Goal: Task Accomplishment & Management: Use online tool/utility

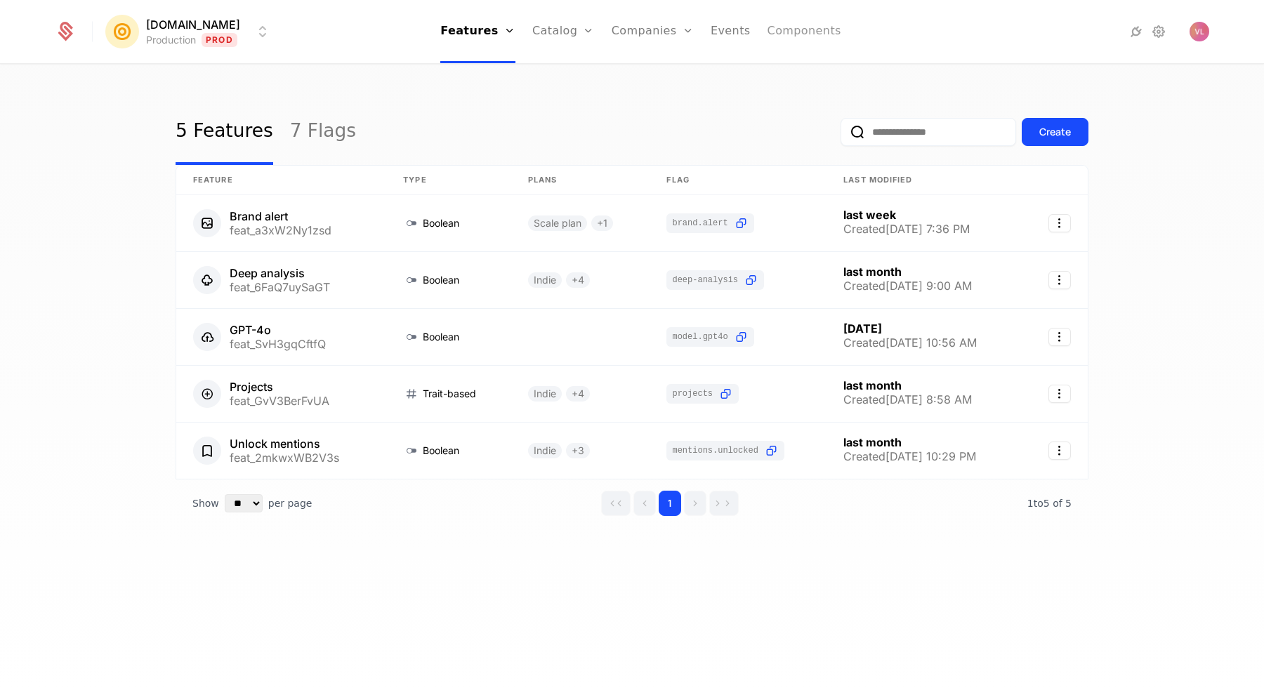
click at [802, 31] on link "Components" at bounding box center [804, 31] width 74 height 63
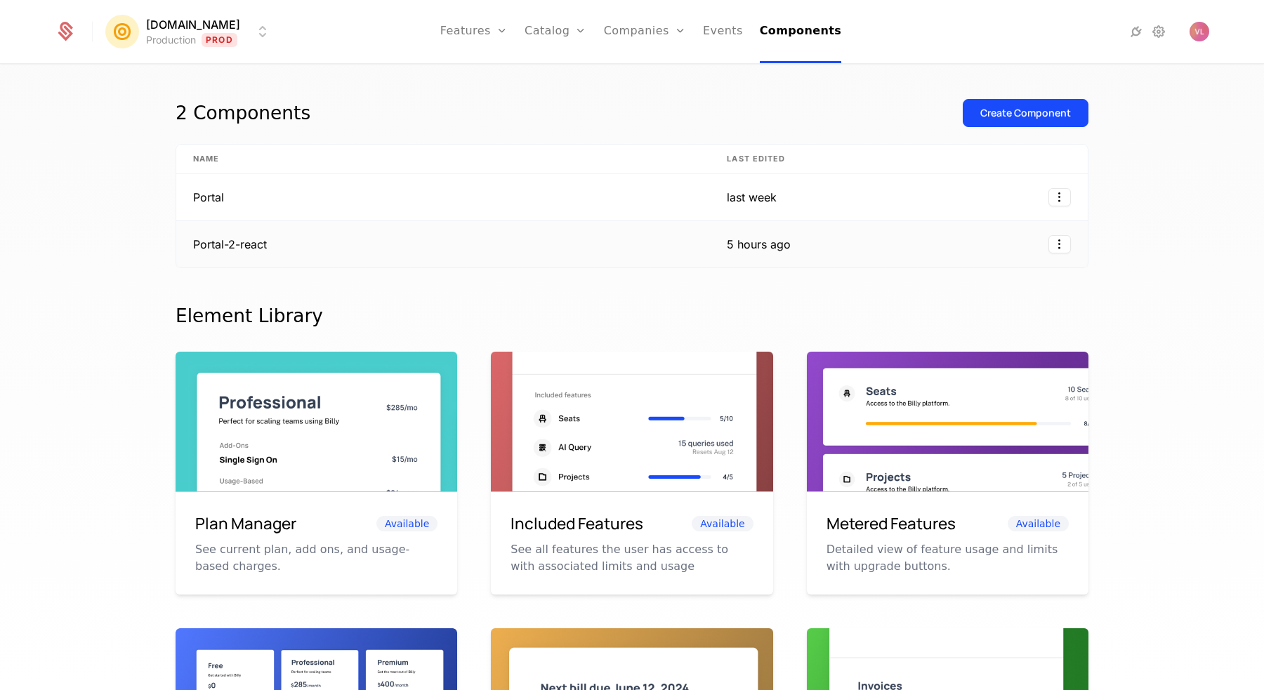
click at [334, 233] on td "Portal-2-react" at bounding box center [443, 244] width 534 height 46
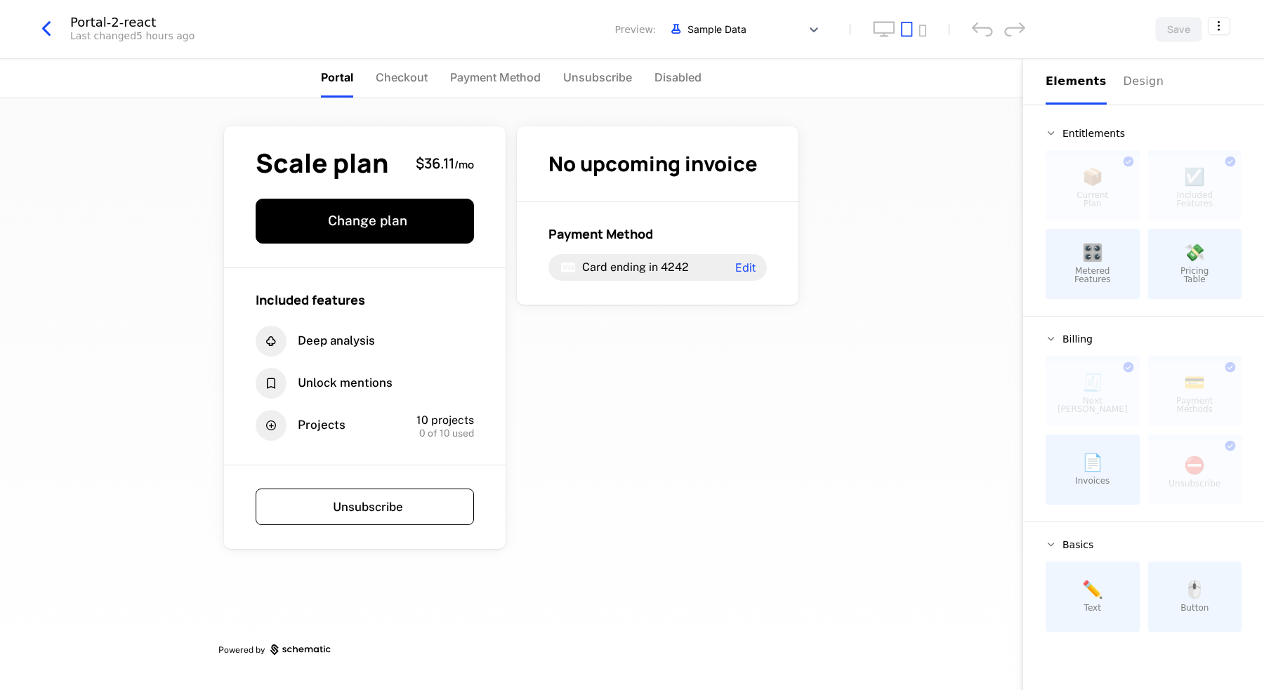
click at [52, 31] on icon "button" at bounding box center [46, 28] width 25 height 25
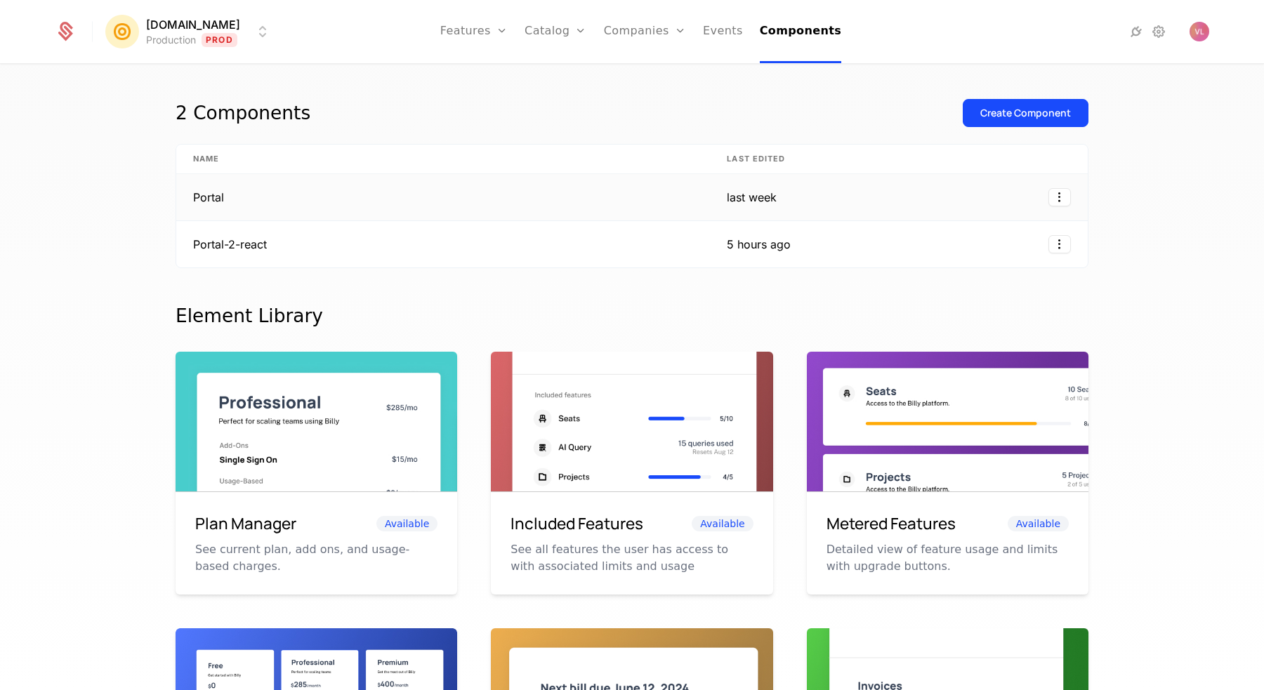
click at [258, 204] on td "Portal" at bounding box center [443, 197] width 534 height 47
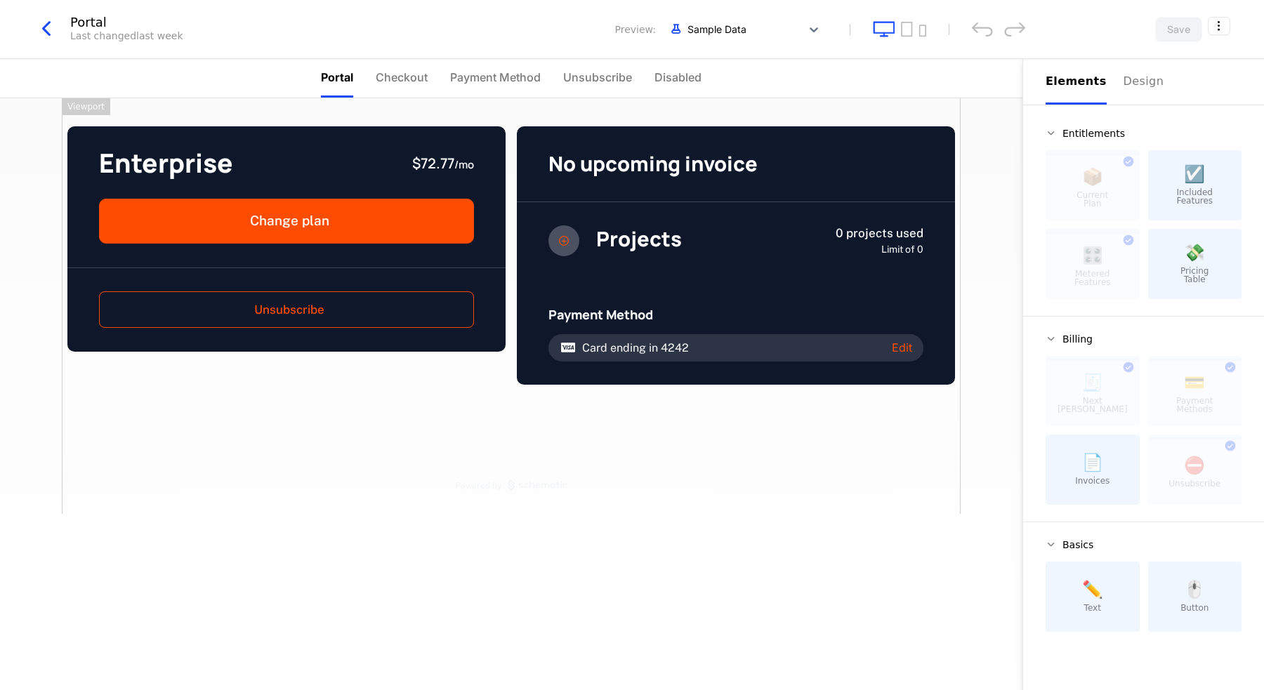
click at [43, 27] on icon "button" at bounding box center [46, 28] width 25 height 25
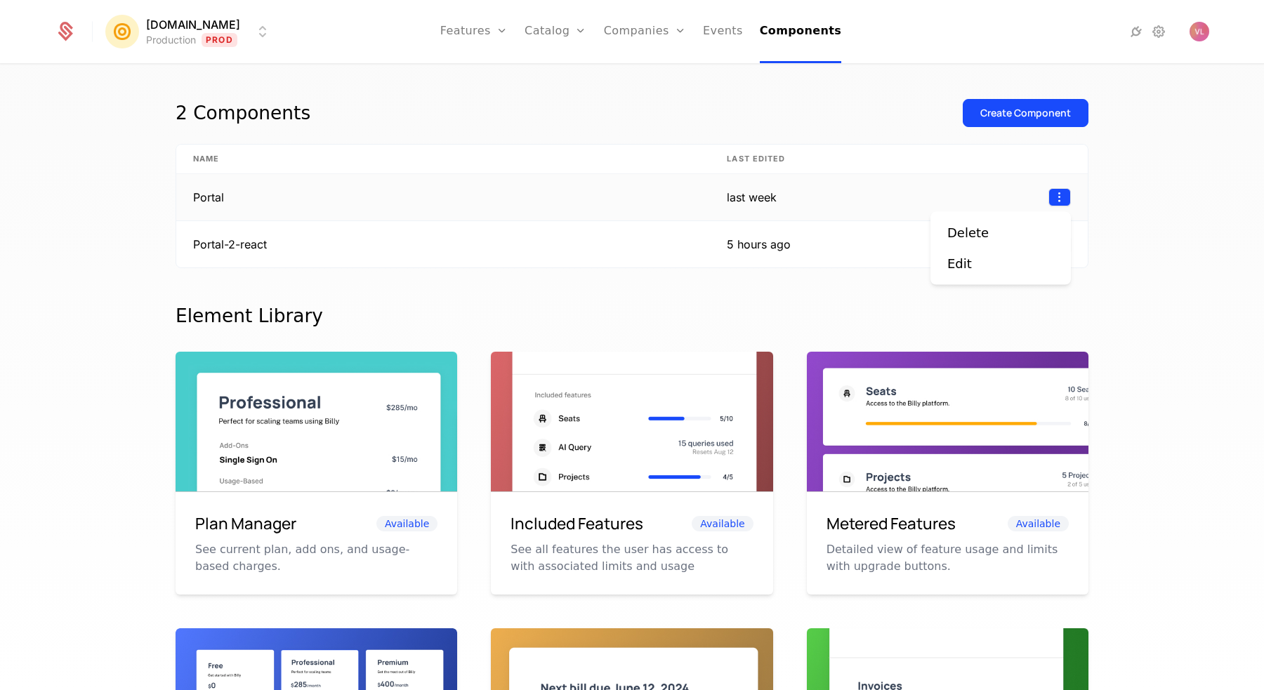
click at [1052, 192] on html "Mention.click Production Prod Features Features Flags Catalog Plans Add Ons Con…" at bounding box center [632, 345] width 1264 height 690
click at [979, 262] on div "Edit" at bounding box center [965, 264] width 36 height 20
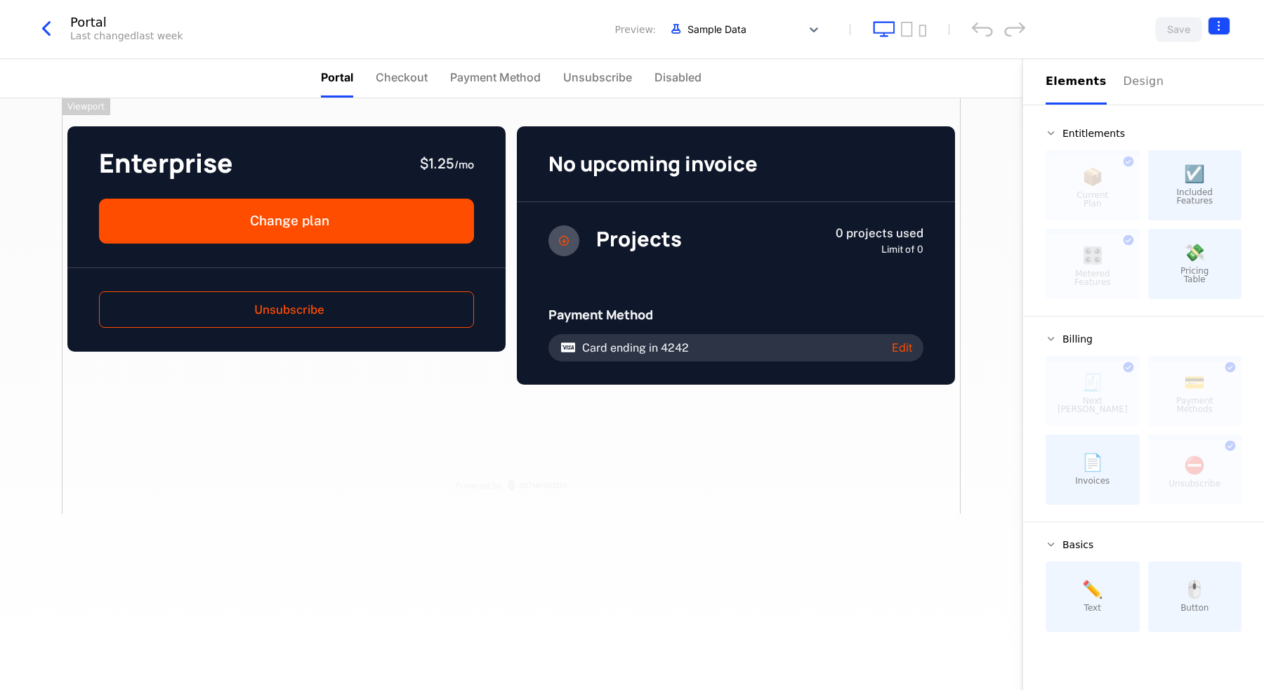
click at [1218, 25] on html "Mention.click Production Prod Features Features Flags Catalog Plans Add Ons Con…" at bounding box center [632, 345] width 1264 height 690
click at [1220, 25] on html "Mention.click Production Prod Features Features Flags Catalog Plans Add Ons Con…" at bounding box center [632, 345] width 1264 height 690
click at [47, 25] on icon "button" at bounding box center [46, 28] width 25 height 25
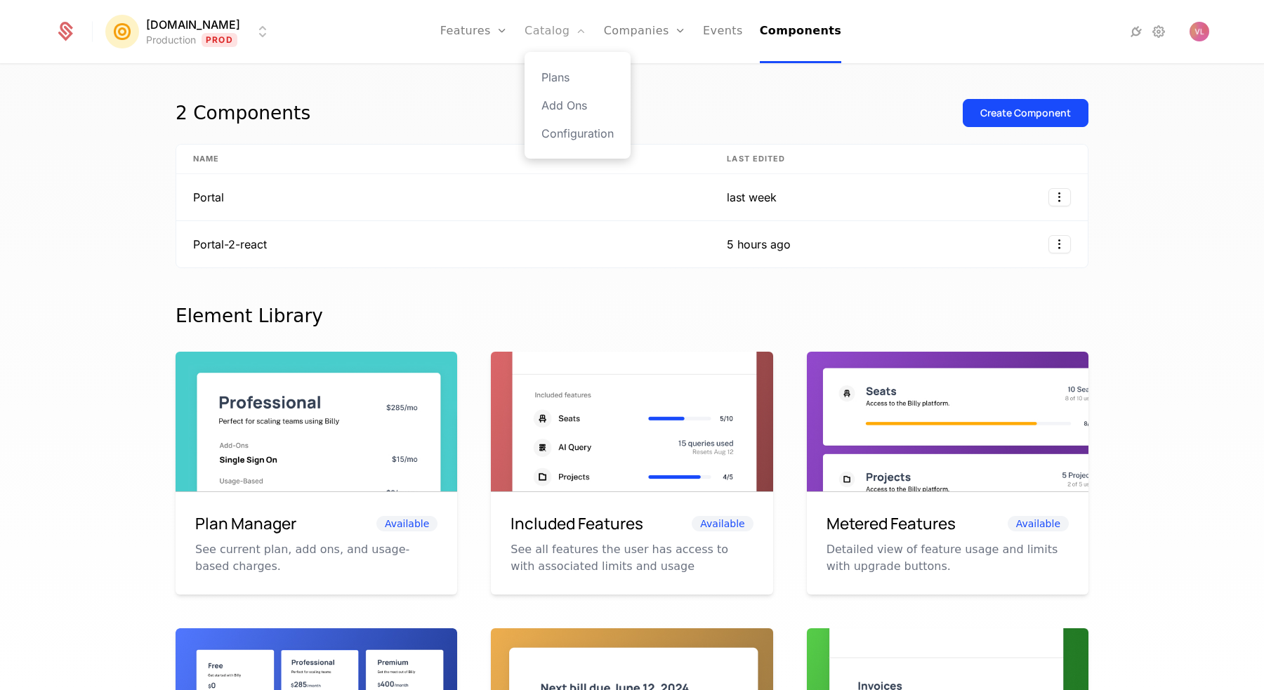
click at [563, 34] on link "Catalog" at bounding box center [555, 31] width 62 height 63
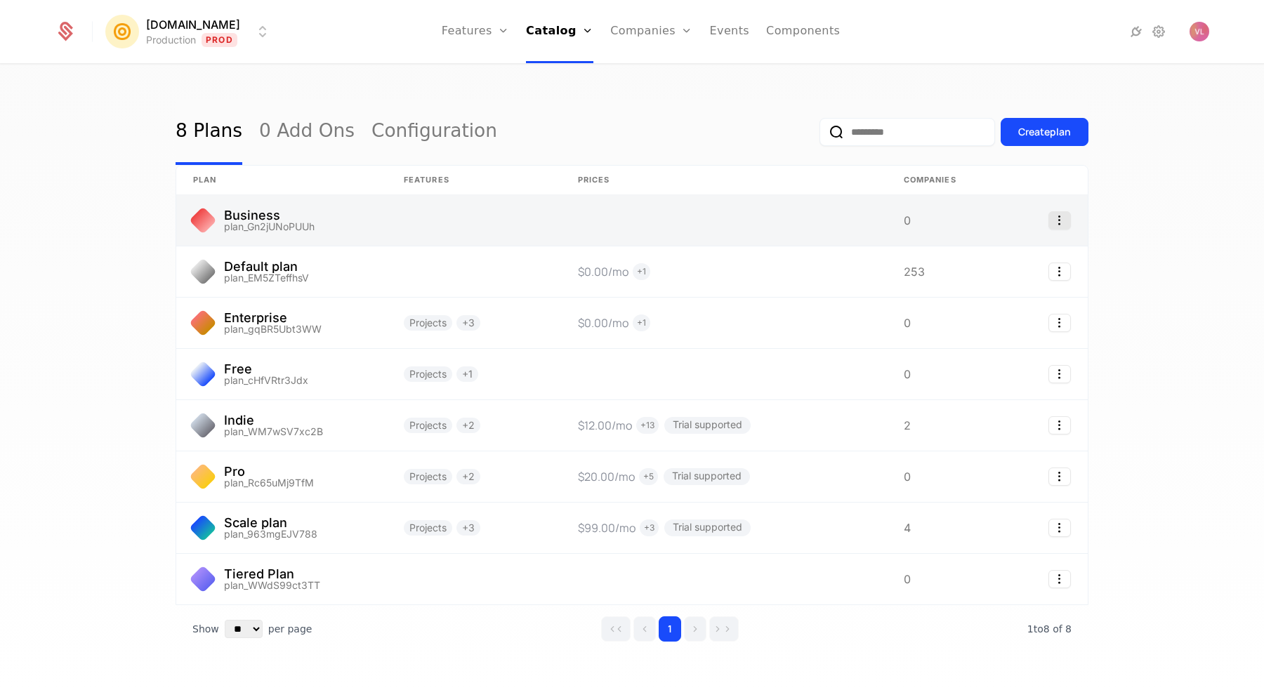
click at [1061, 227] on icon "Select action" at bounding box center [1059, 220] width 22 height 18
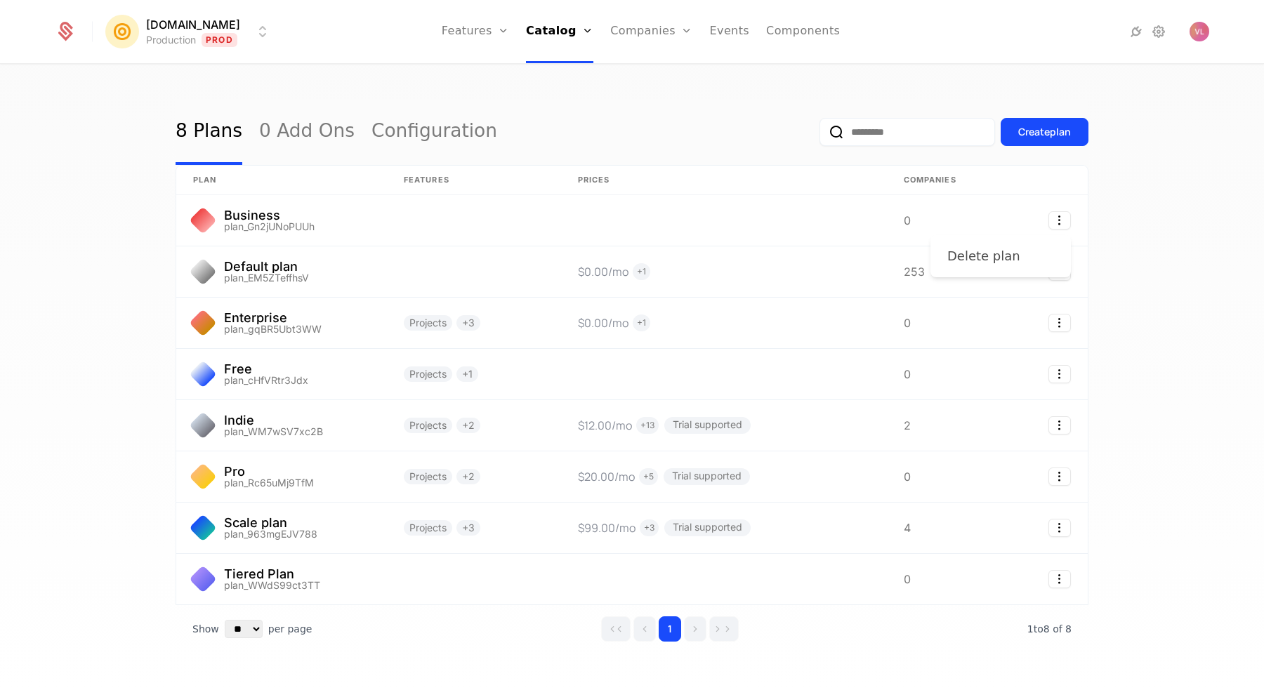
click at [1015, 256] on div "Delete plan" at bounding box center [989, 256] width 84 height 20
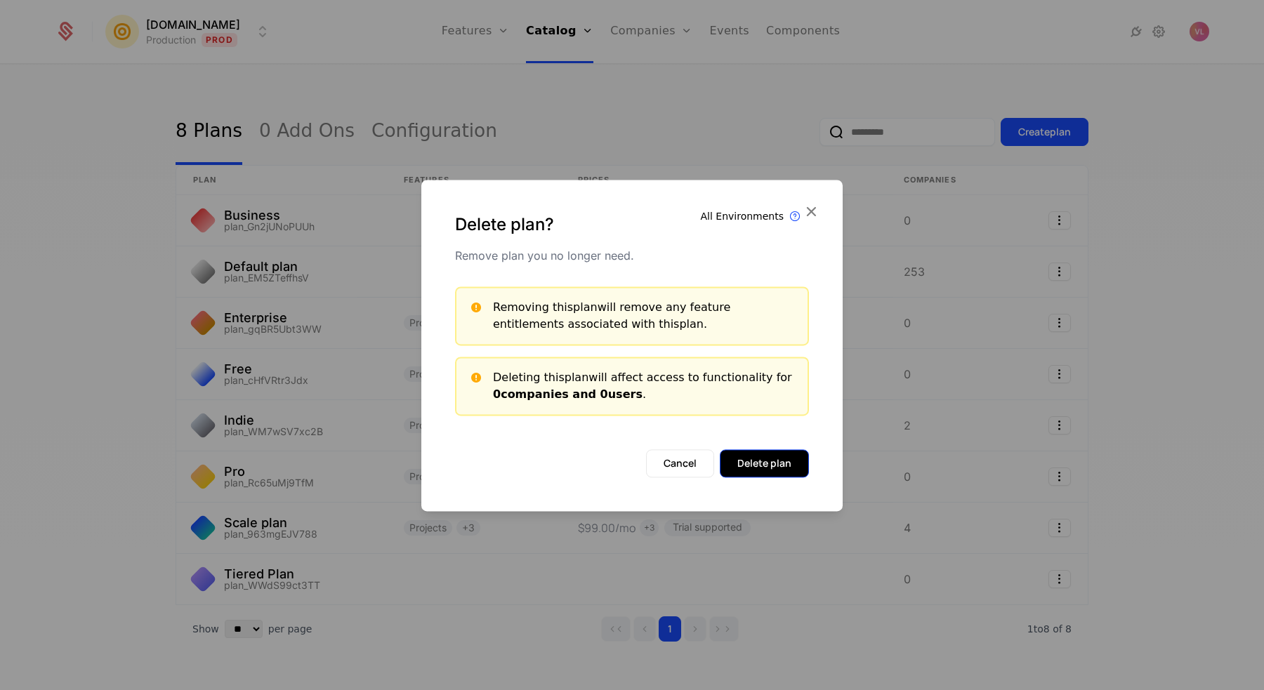
click at [748, 456] on button "Delete plan" at bounding box center [764, 463] width 89 height 28
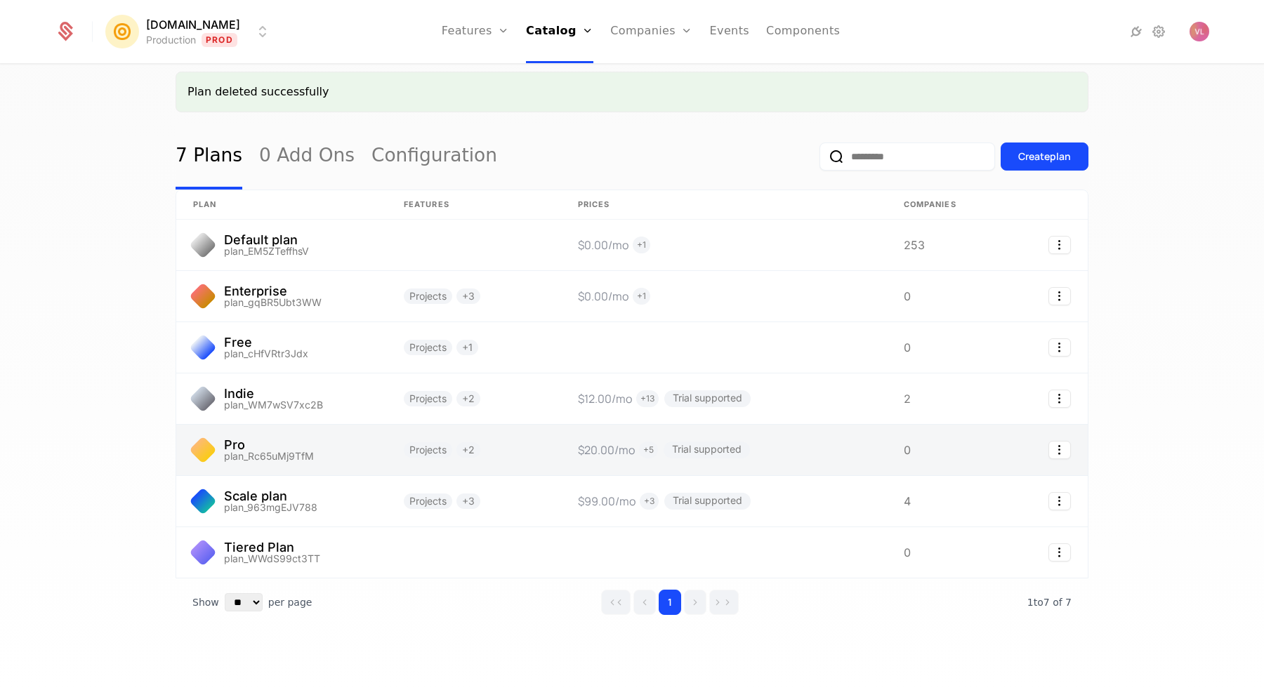
scroll to position [32, 0]
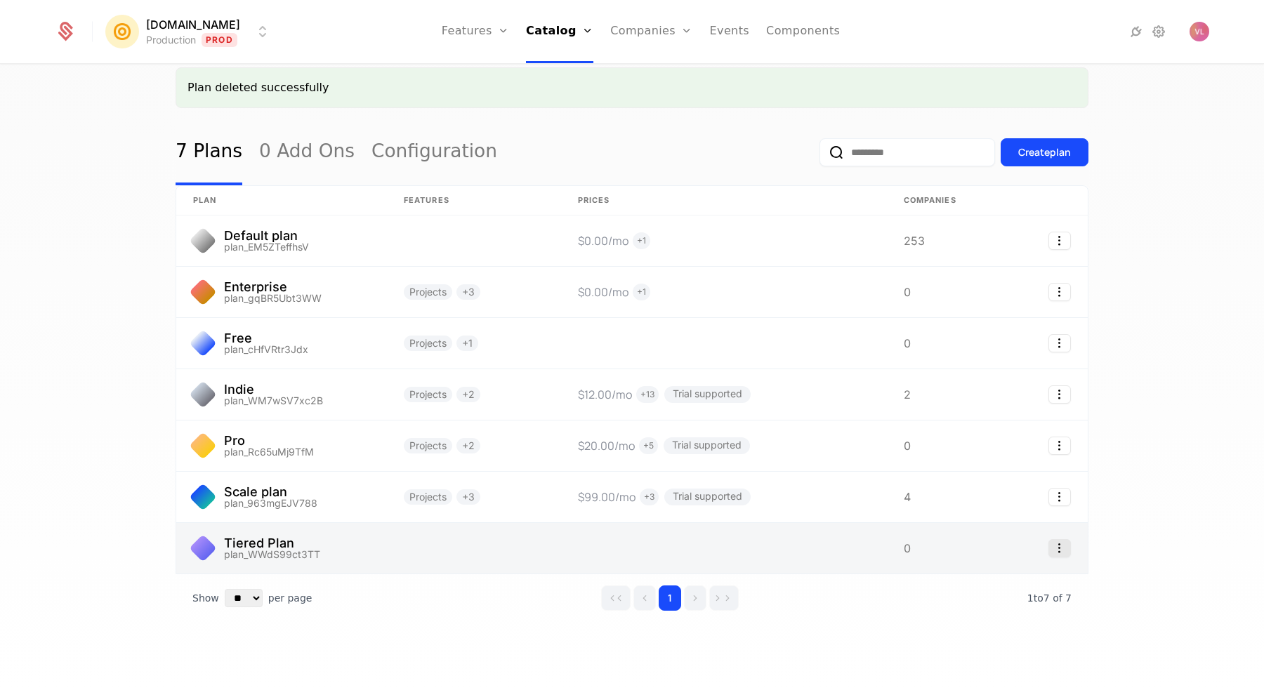
click at [1062, 548] on icon "Select action" at bounding box center [1059, 548] width 22 height 18
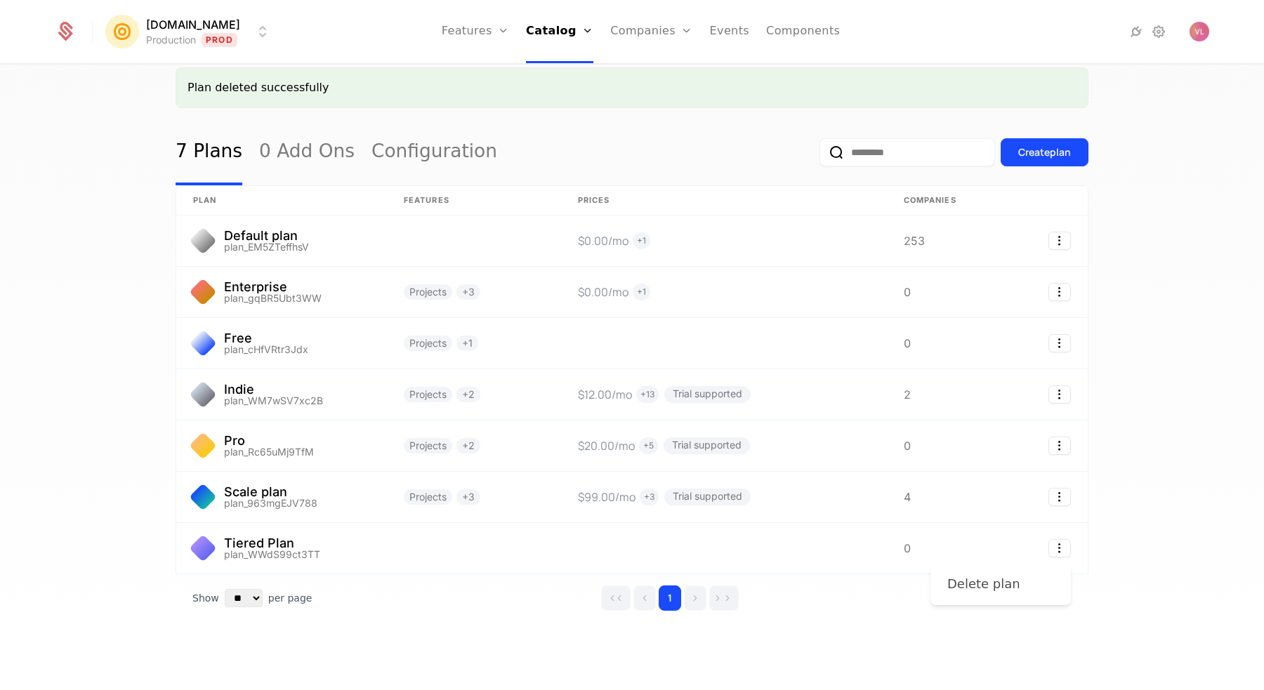
click at [1008, 589] on div "Delete plan" at bounding box center [983, 584] width 73 height 20
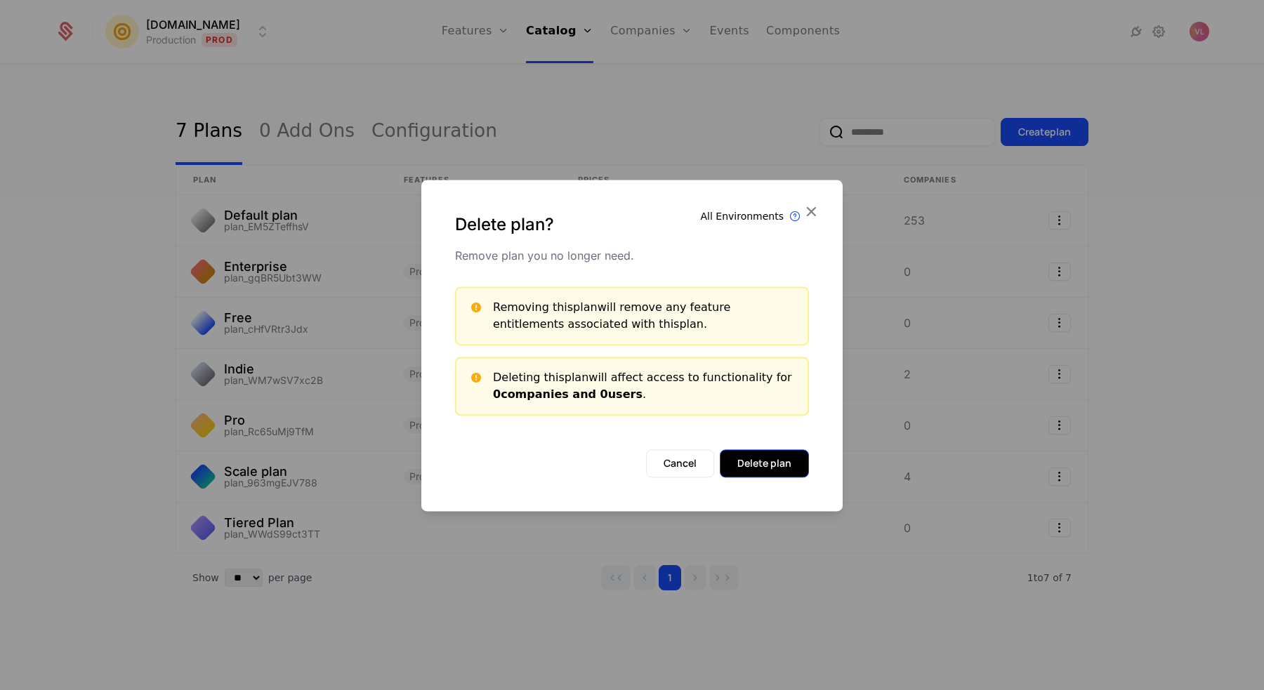
click at [759, 461] on button "Delete plan" at bounding box center [764, 463] width 89 height 28
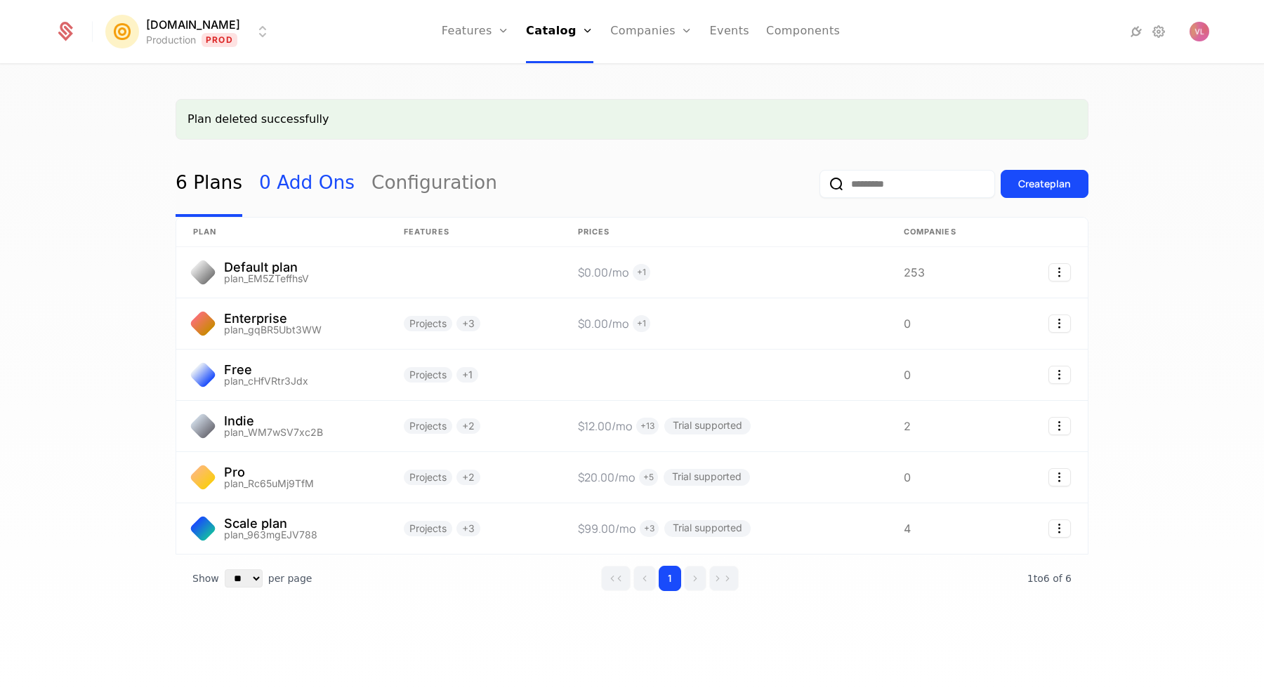
click at [326, 190] on link "0 Add Ons" at bounding box center [306, 184] width 95 height 66
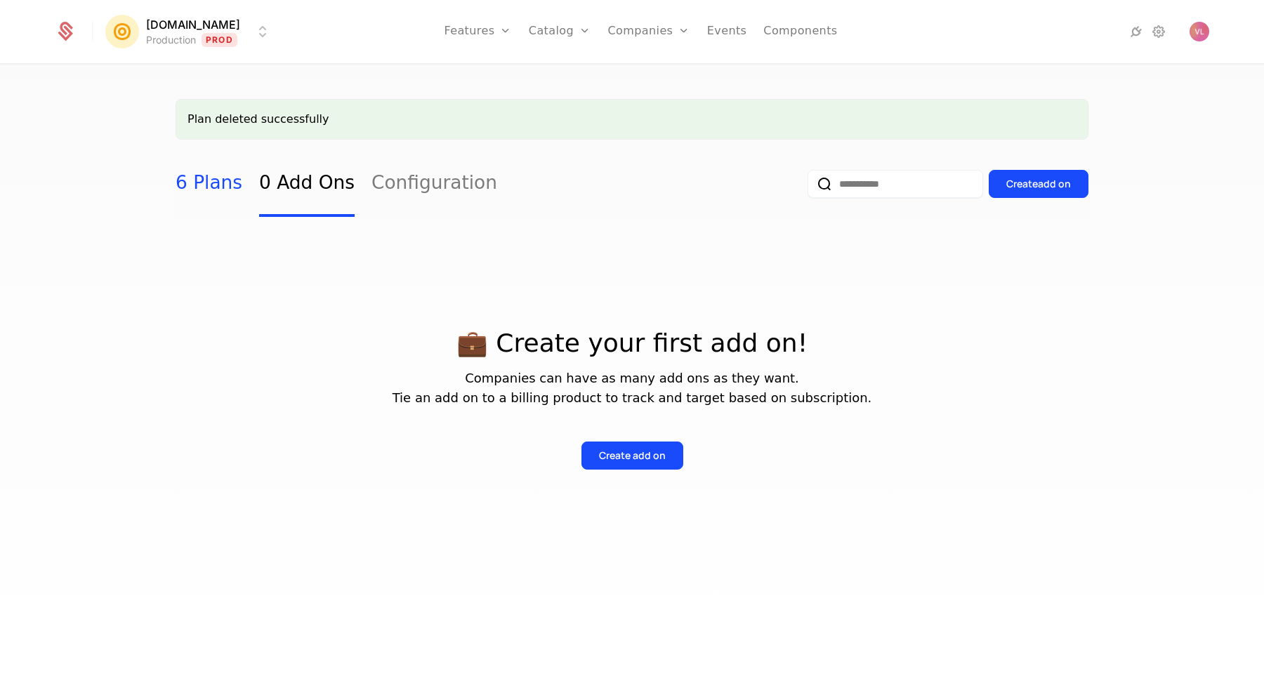
click at [198, 190] on link "6 Plans" at bounding box center [209, 184] width 67 height 66
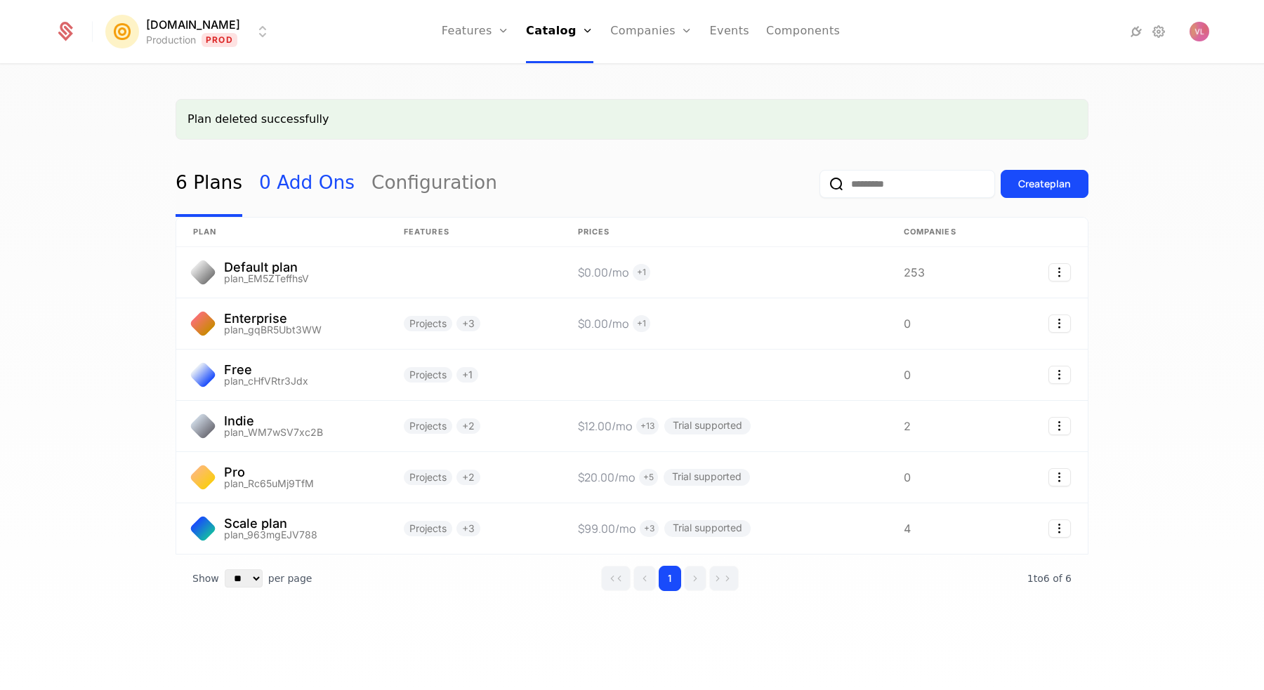
click at [300, 179] on link "0 Add Ons" at bounding box center [306, 184] width 95 height 66
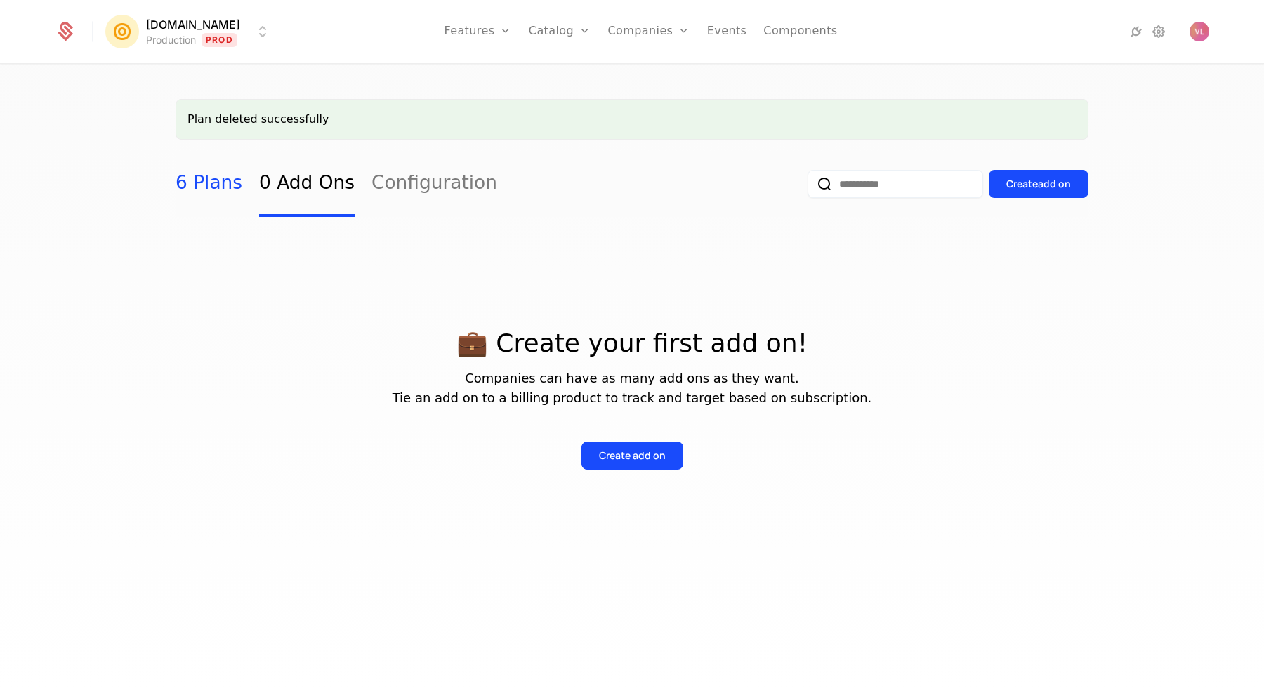
click at [208, 194] on link "6 Plans" at bounding box center [209, 184] width 67 height 66
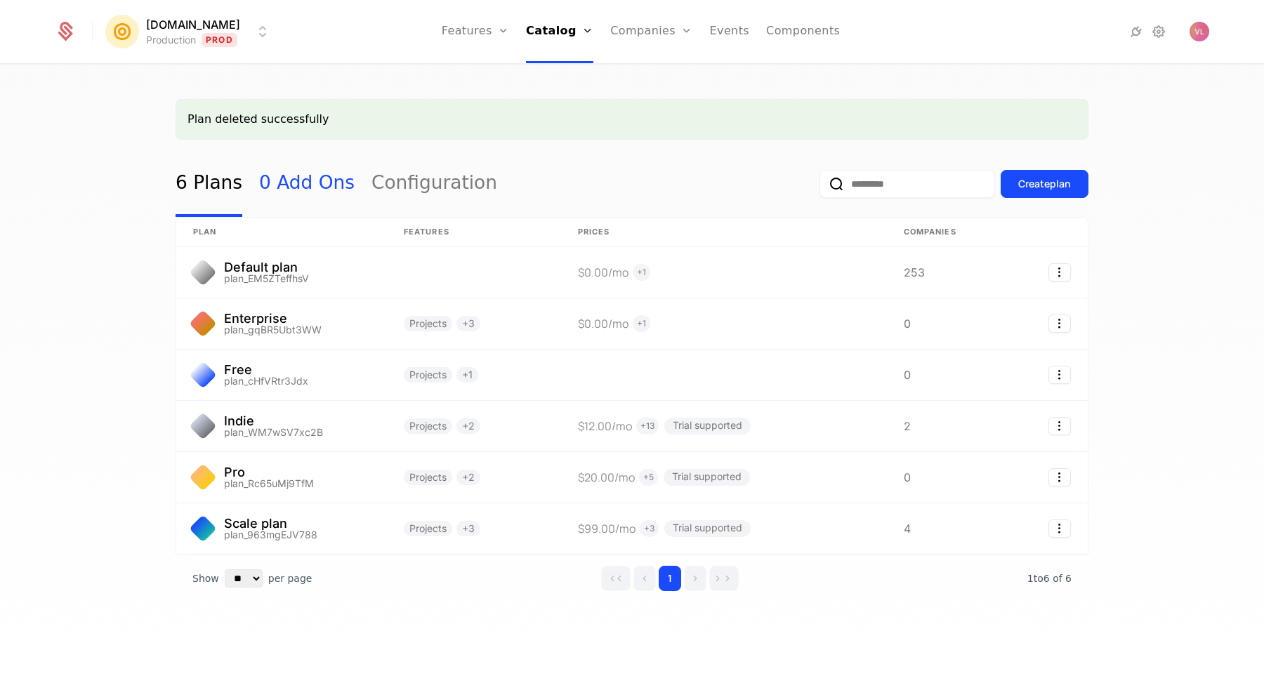
click at [279, 187] on link "0 Add Ons" at bounding box center [306, 184] width 95 height 66
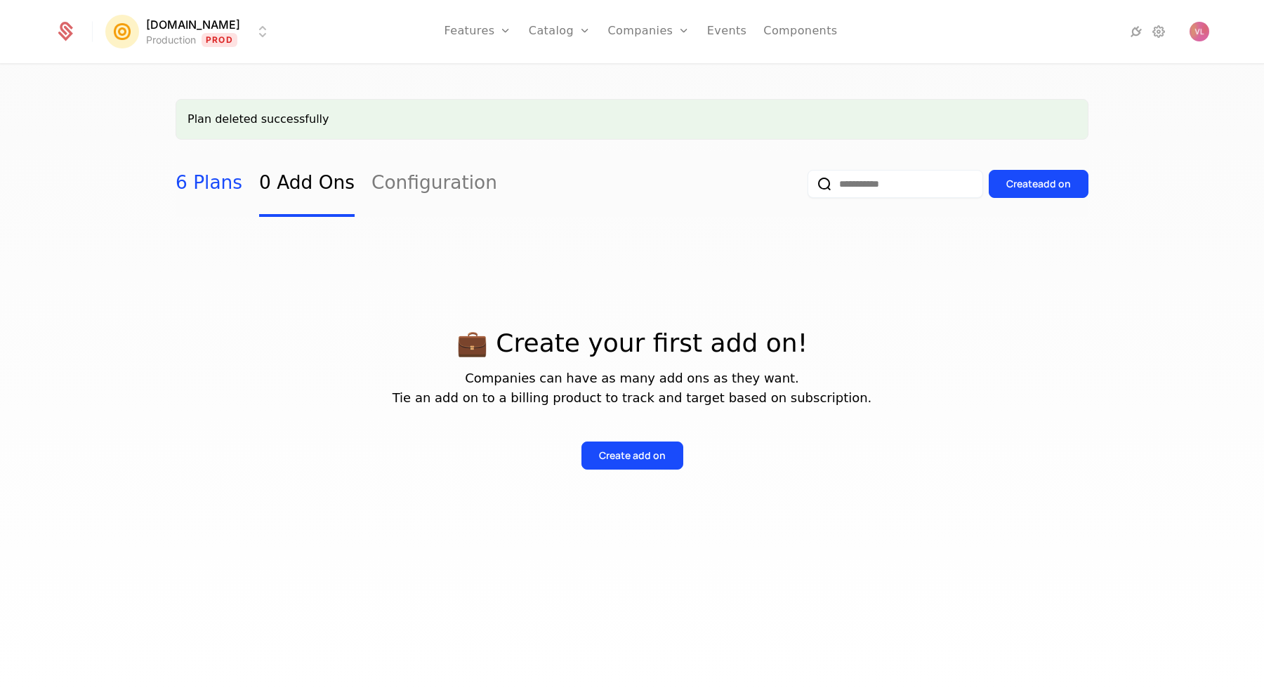
click at [222, 182] on link "6 Plans" at bounding box center [209, 184] width 67 height 66
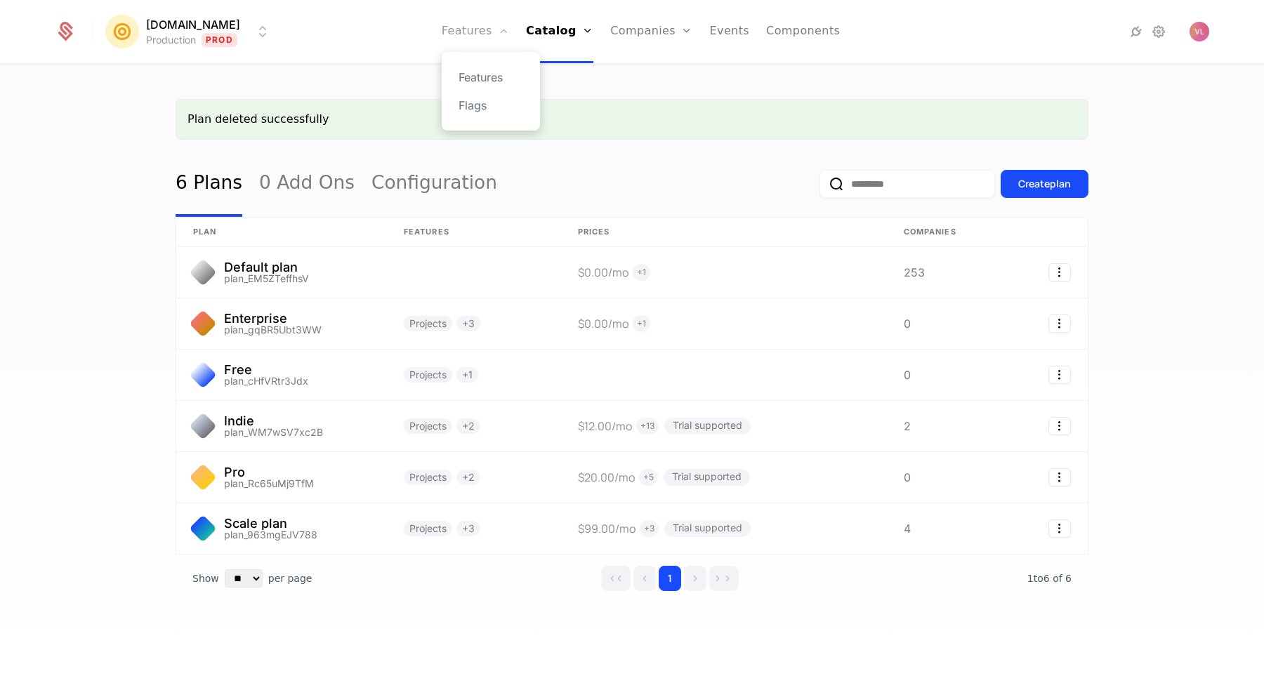
click at [468, 40] on link "Features" at bounding box center [475, 31] width 67 height 63
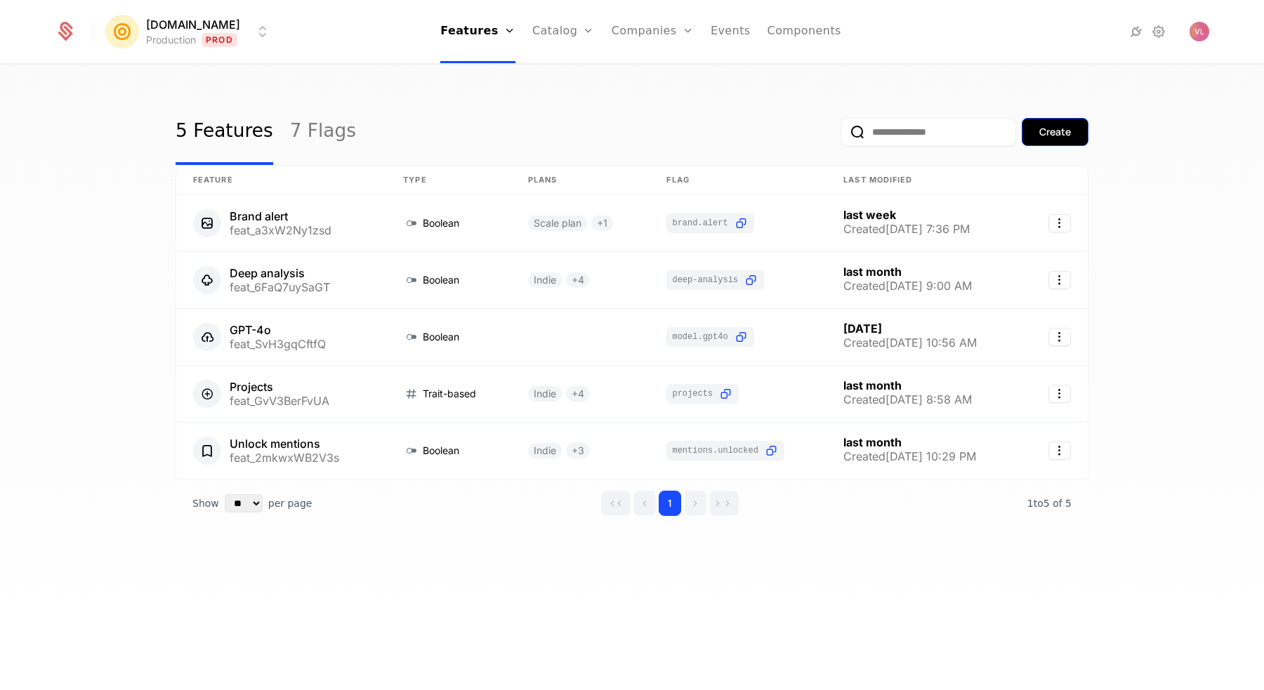
click at [1062, 128] on div "Create" at bounding box center [1055, 132] width 32 height 14
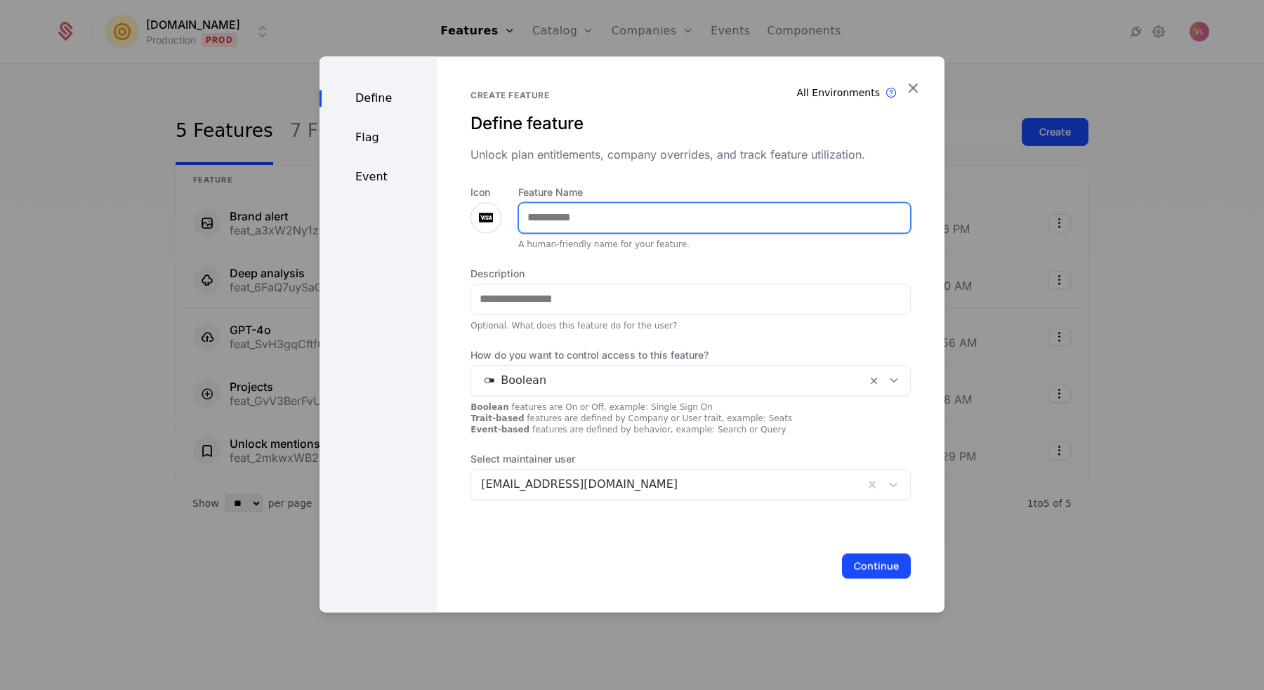
click at [572, 215] on input "Feature Name" at bounding box center [714, 217] width 391 height 29
type input "*"
type input "**********"
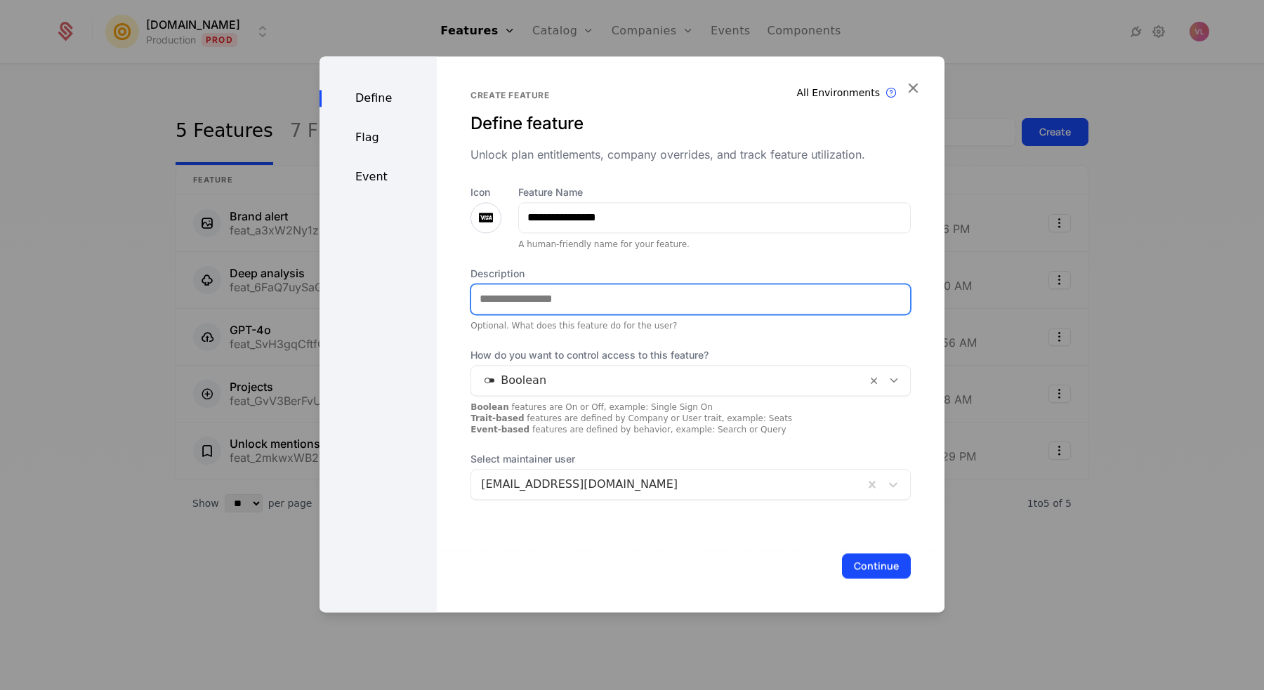
click at [535, 305] on input "Description" at bounding box center [690, 298] width 439 height 29
click at [600, 297] on input "**********" at bounding box center [690, 298] width 439 height 29
type input "**********"
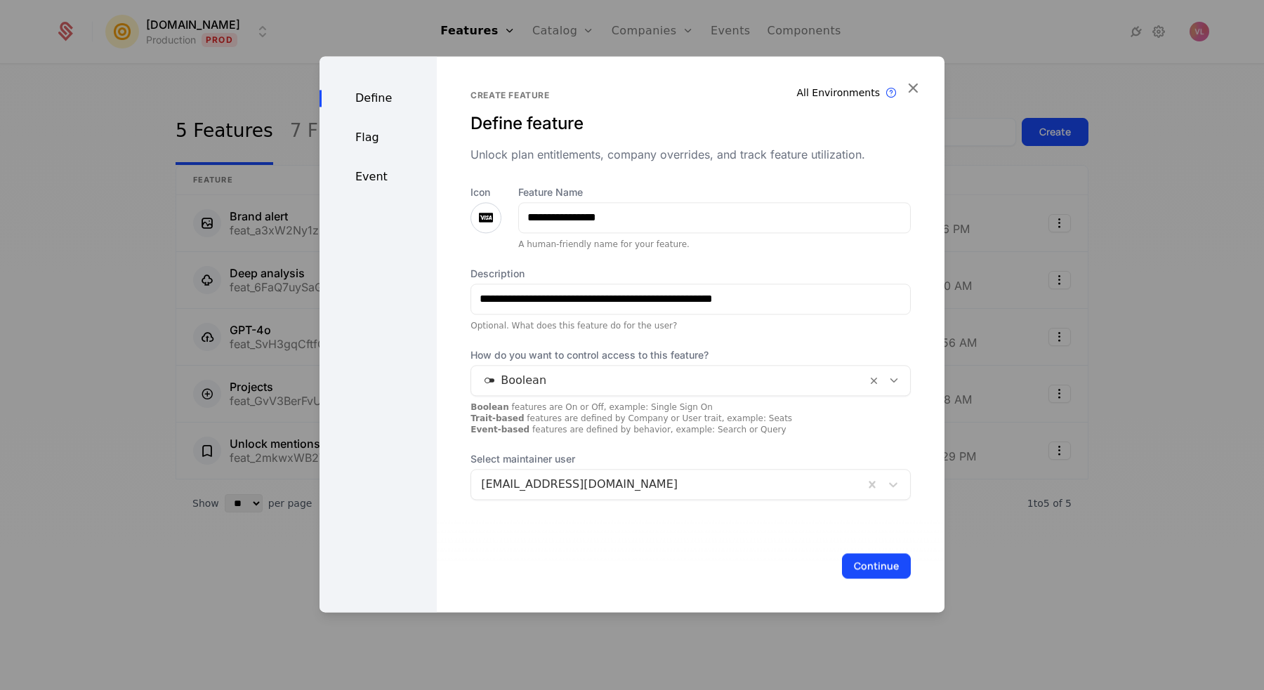
click at [618, 354] on span "How do you want to control access to this feature?" at bounding box center [690, 355] width 440 height 14
click at [867, 560] on button "Continue" at bounding box center [876, 565] width 69 height 25
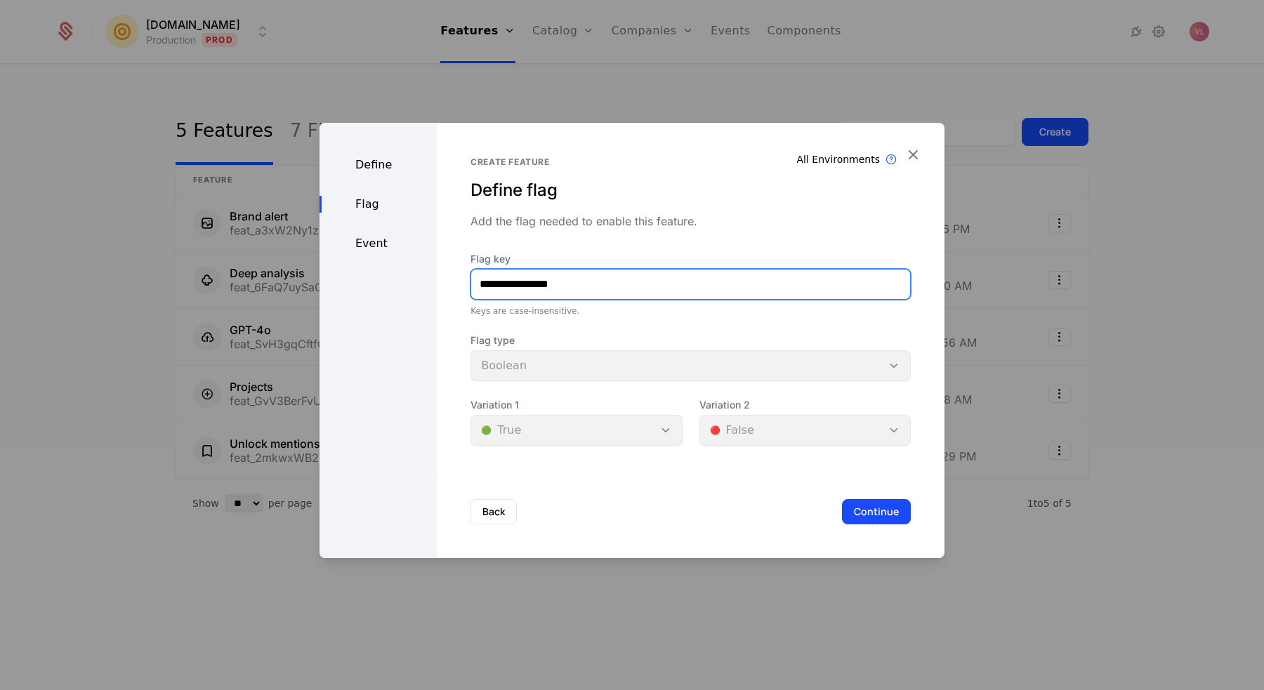
click at [505, 282] on input "**********" at bounding box center [690, 284] width 439 height 29
drag, startPoint x: 585, startPoint y: 282, endPoint x: 465, endPoint y: 282, distance: 119.4
click at [465, 282] on div "**********" at bounding box center [691, 340] width 508 height 435
type input "**********"
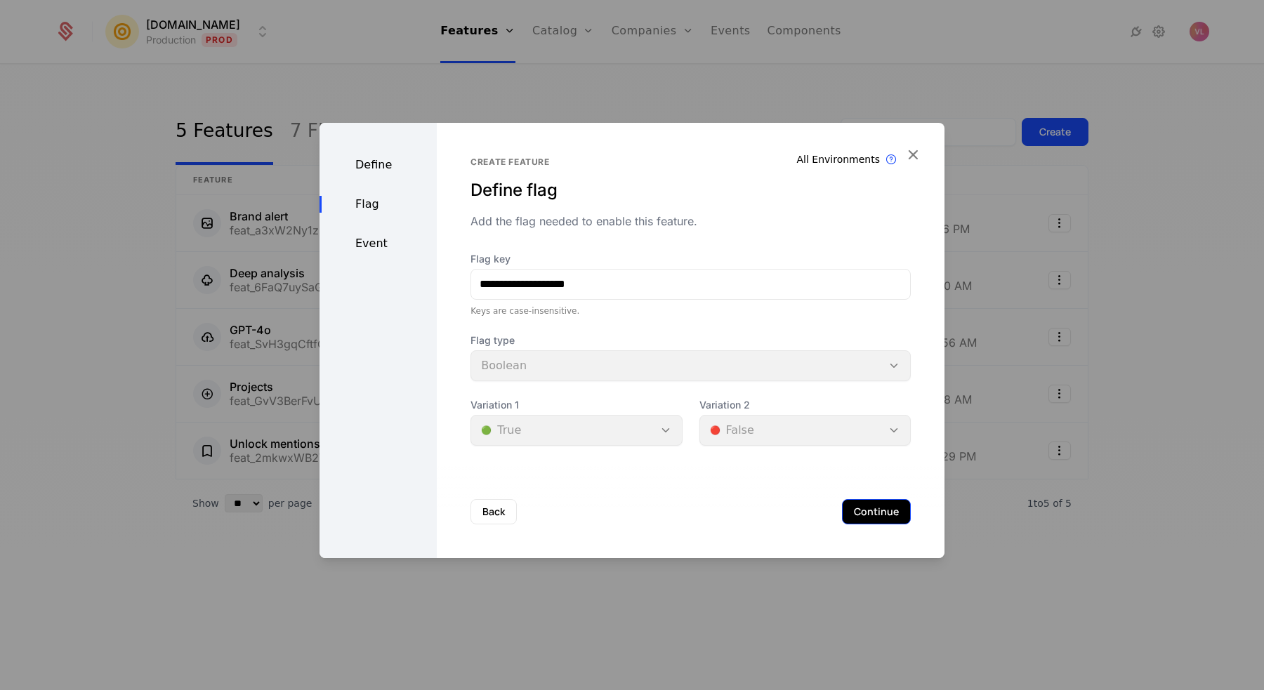
click at [852, 513] on button "Continue" at bounding box center [876, 511] width 69 height 25
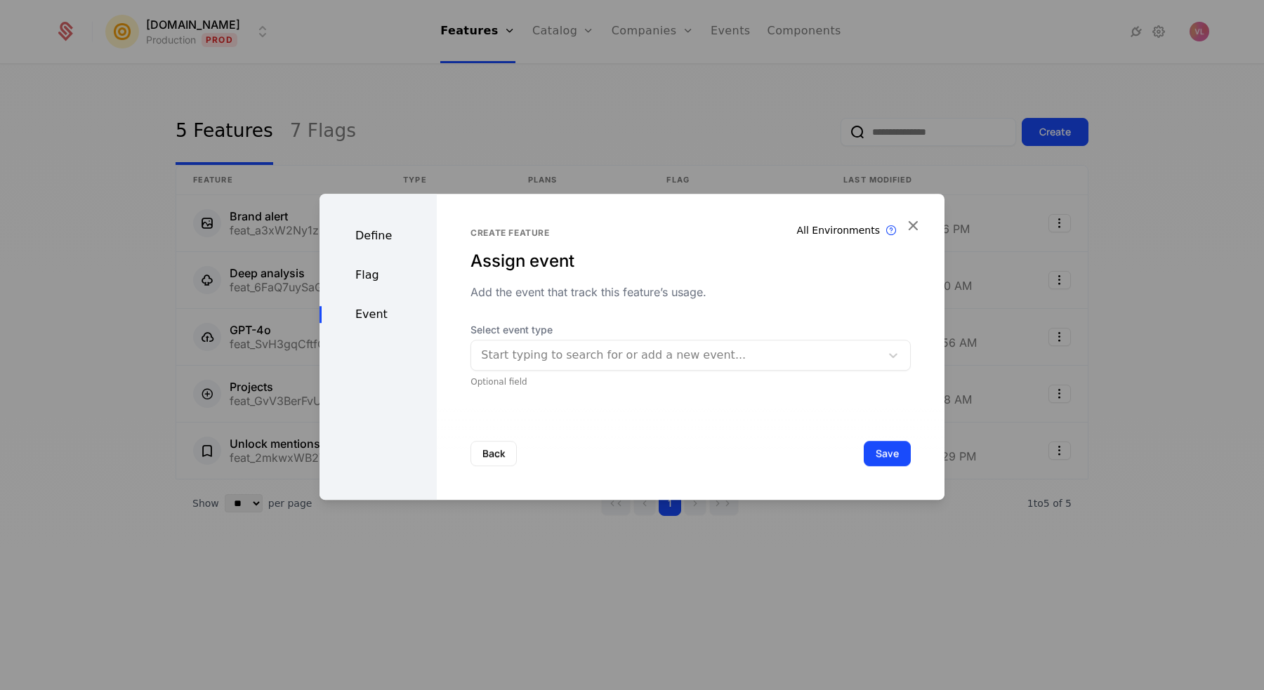
click at [721, 359] on div at bounding box center [676, 355] width 390 height 20
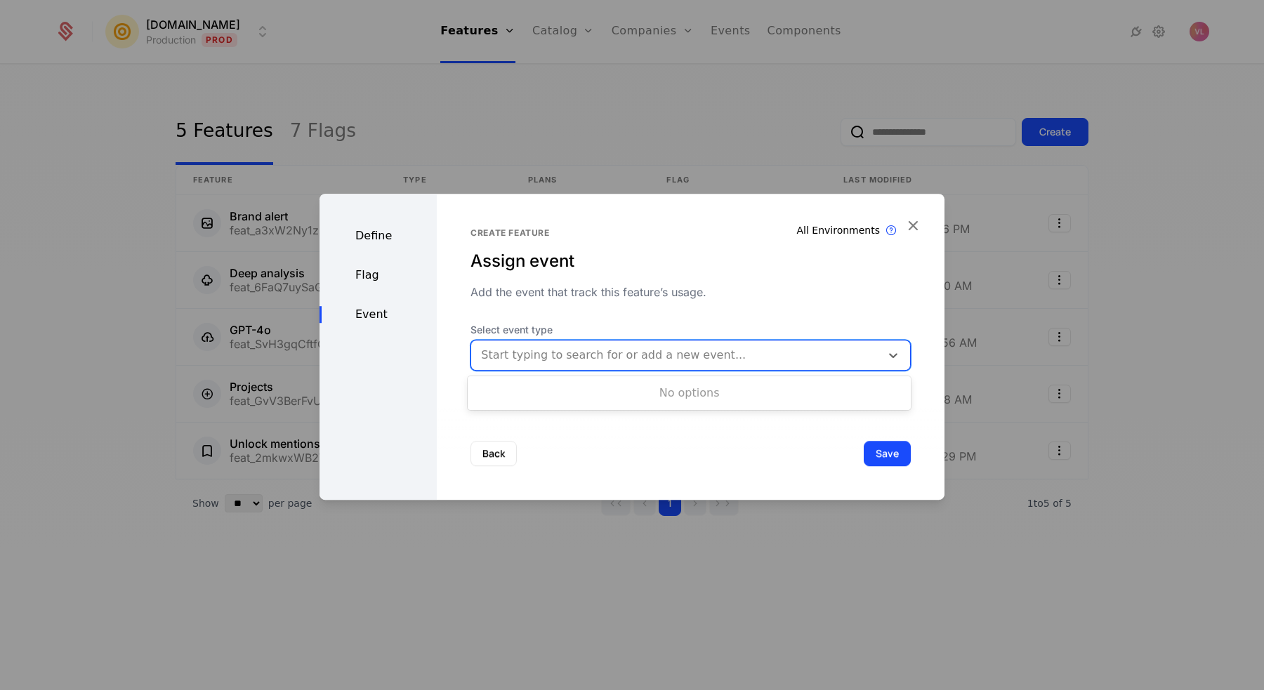
type input "*"
type input "**********"
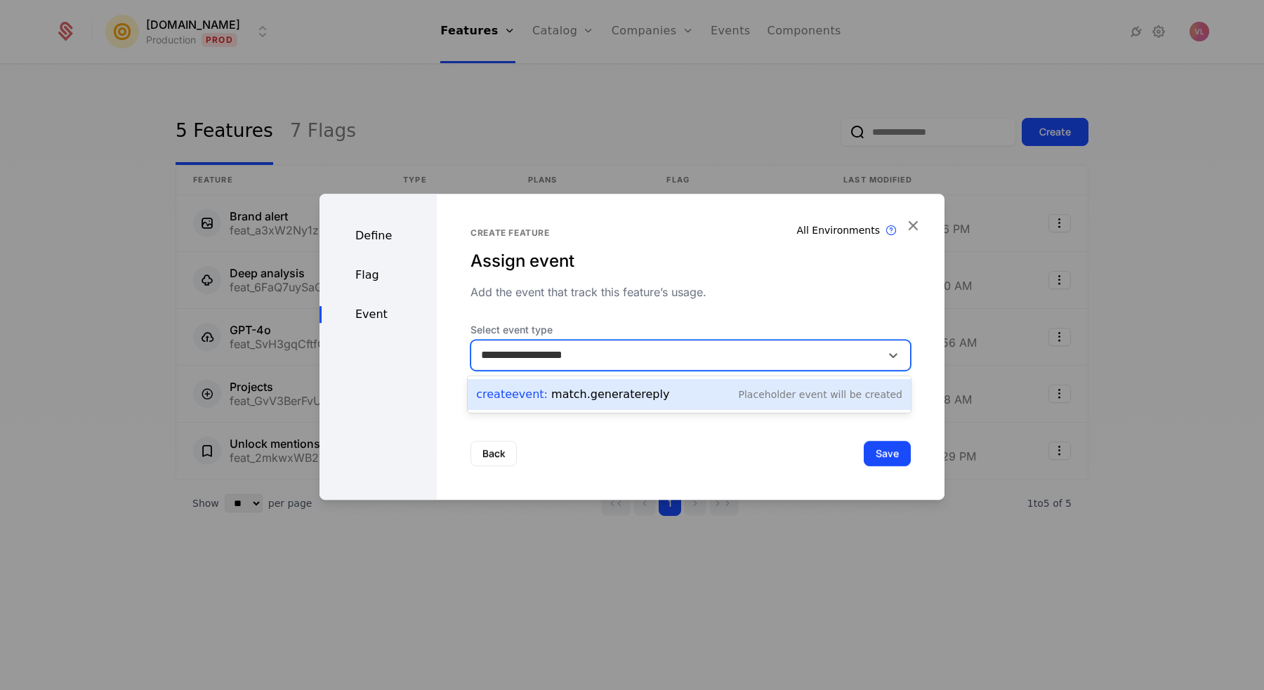
click at [666, 390] on div "Create Event : match.generatereply Placeholder Event will be created" at bounding box center [689, 395] width 426 height 20
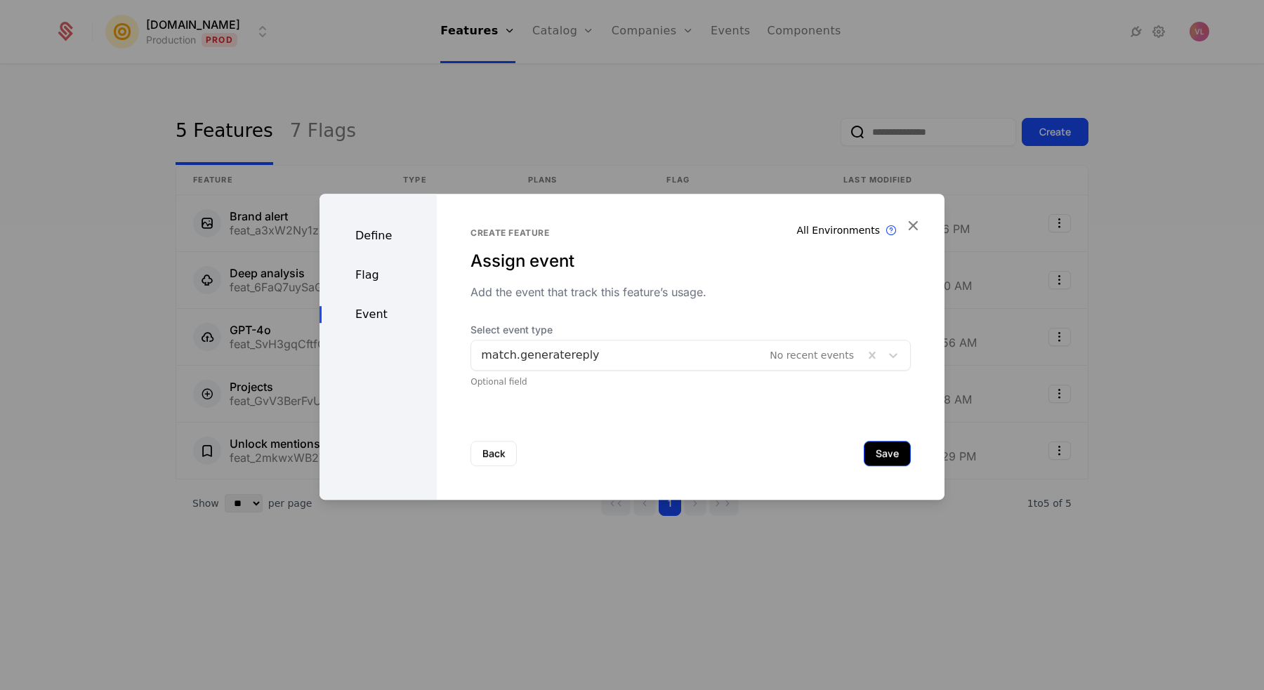
click at [886, 458] on button "Save" at bounding box center [887, 453] width 47 height 25
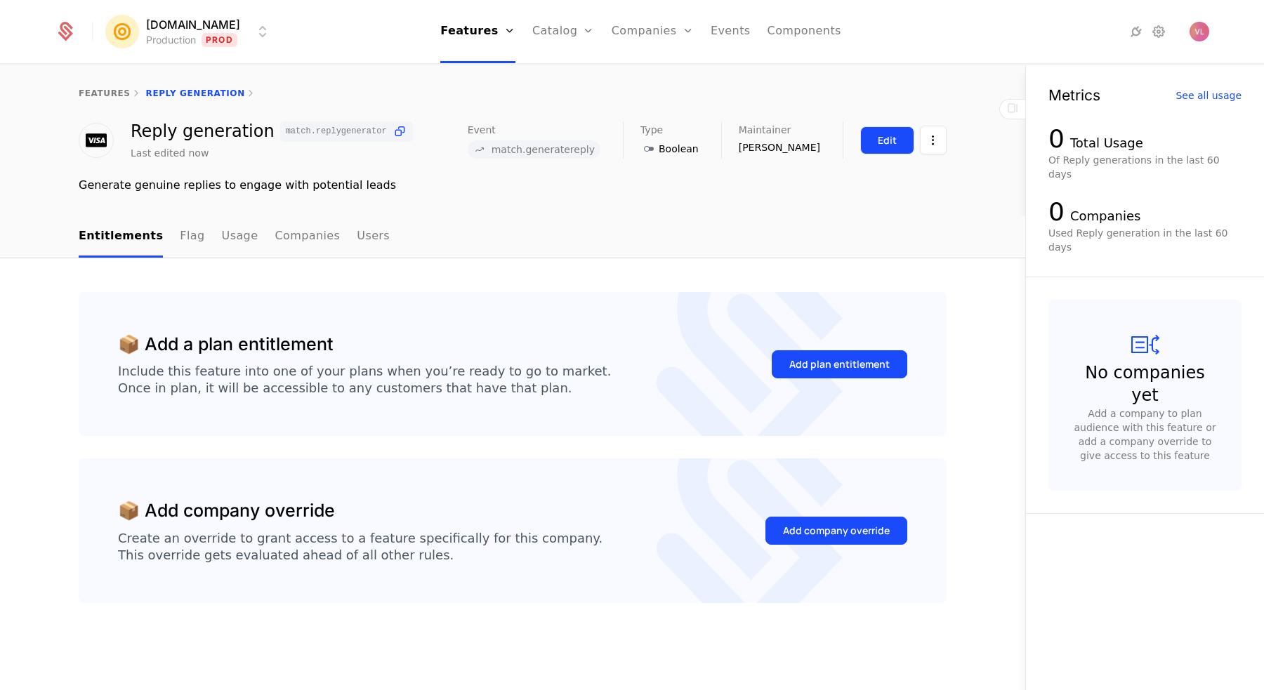
click at [868, 135] on button "Edit" at bounding box center [887, 140] width 54 height 28
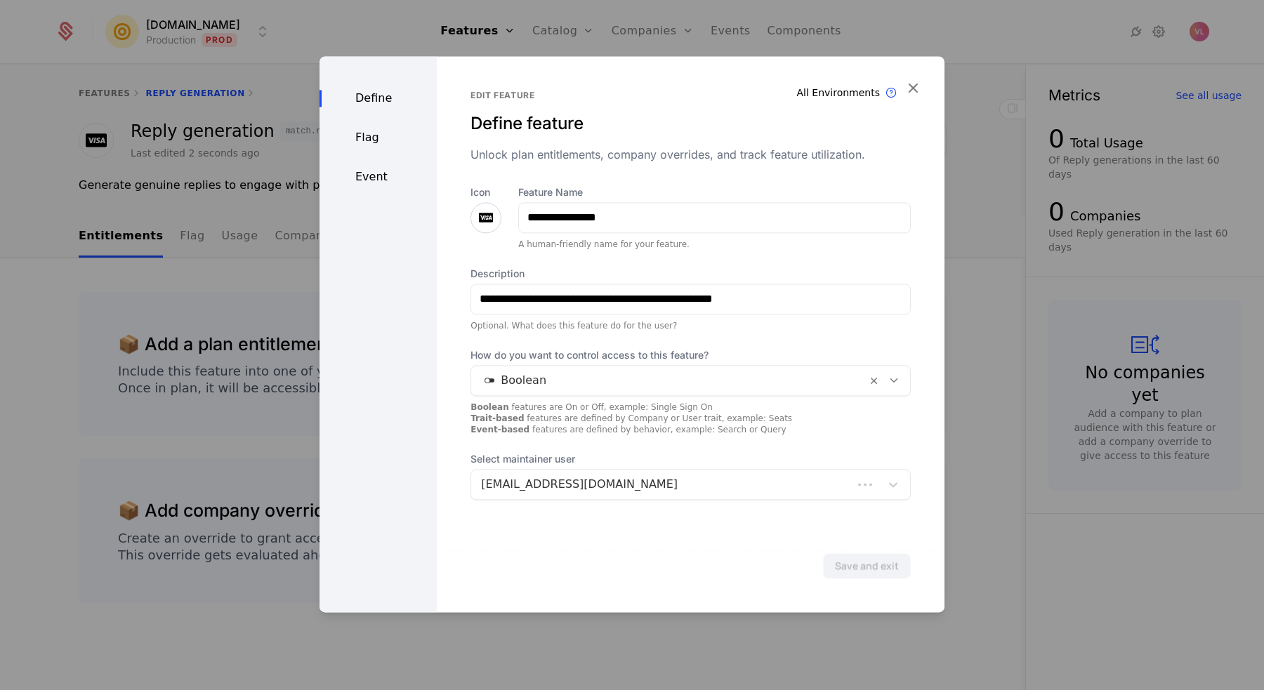
click at [477, 217] on icon at bounding box center [485, 217] width 17 height 17
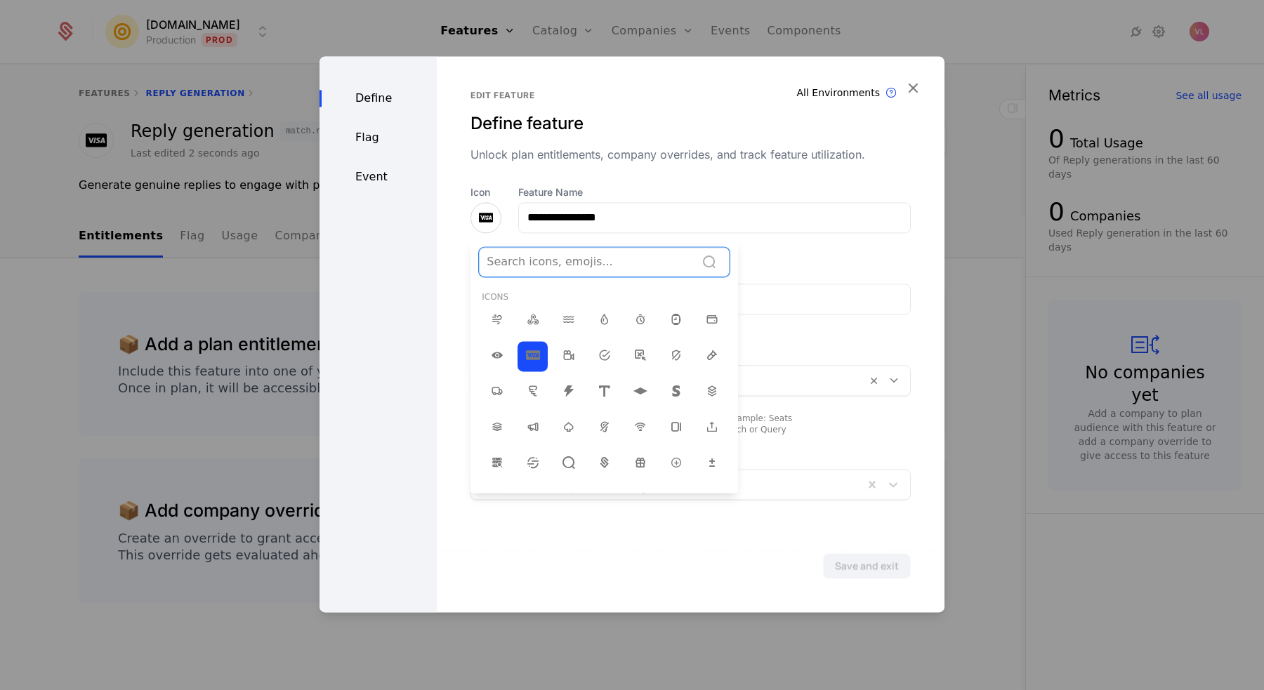
click at [522, 268] on div at bounding box center [587, 262] width 201 height 20
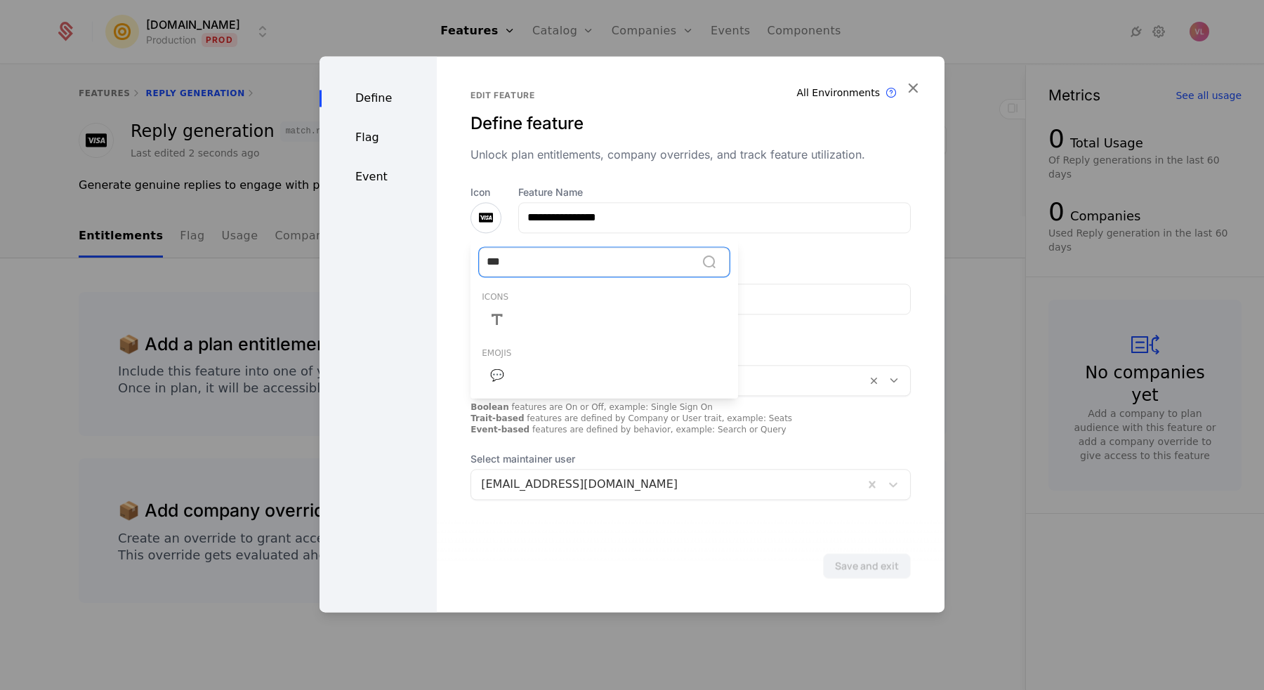
type input "****"
click at [491, 370] on span "💬" at bounding box center [497, 375] width 14 height 17
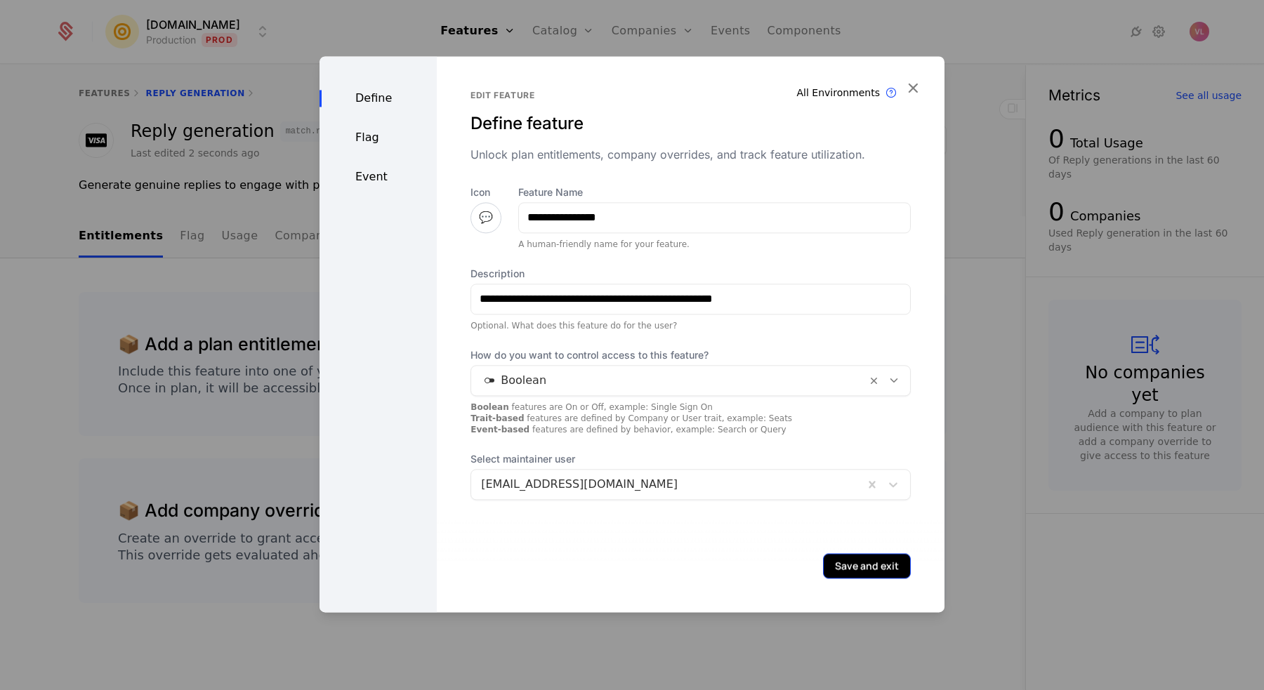
click at [869, 565] on button "Save and exit" at bounding box center [867, 565] width 88 height 25
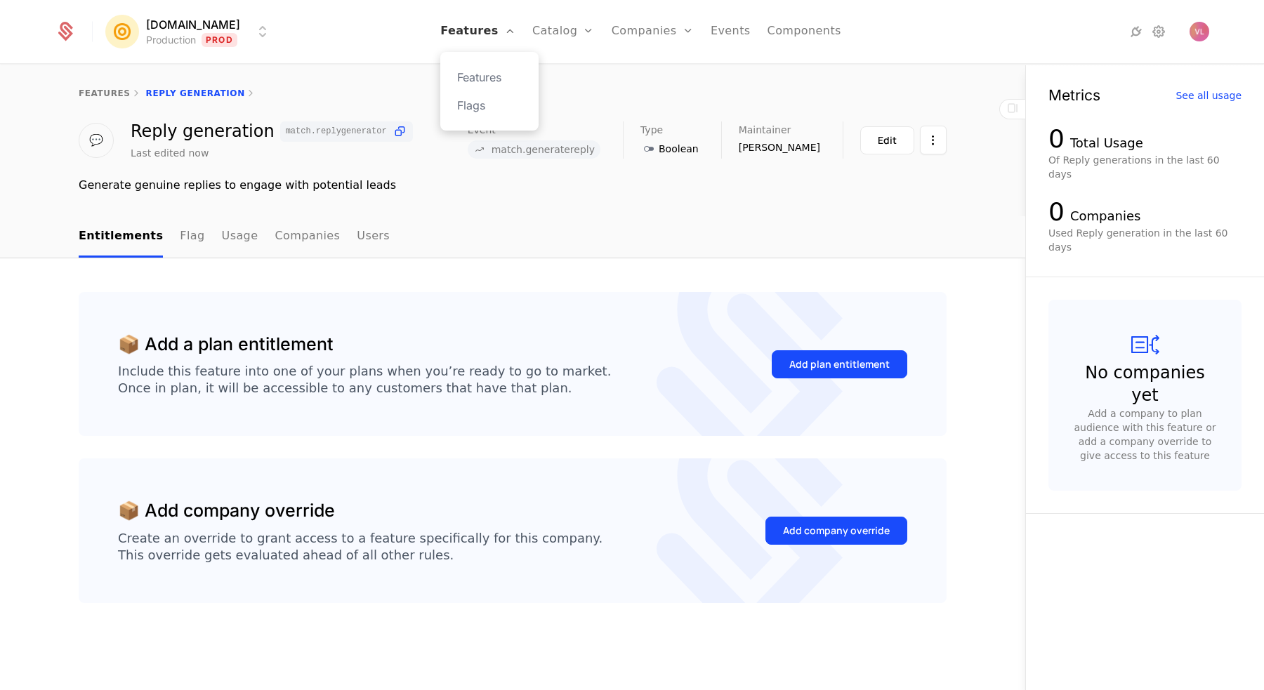
click at [475, 34] on link "Features" at bounding box center [477, 31] width 75 height 63
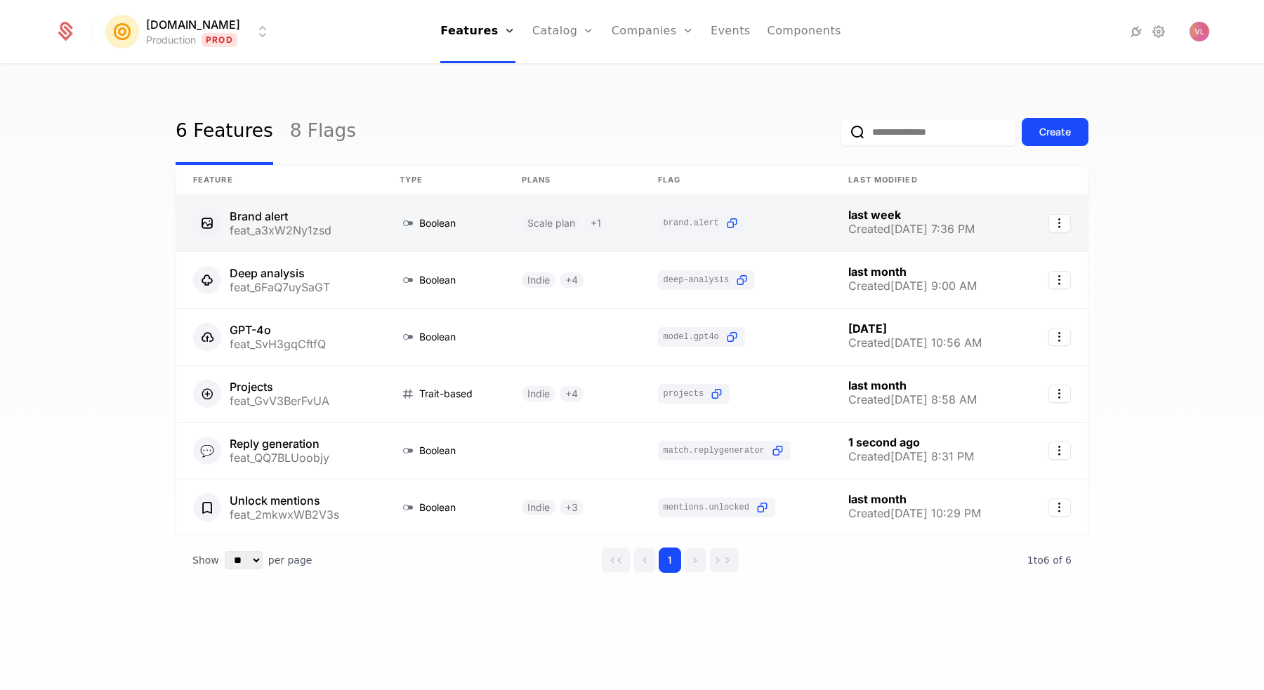
click at [308, 217] on link at bounding box center [279, 223] width 206 height 56
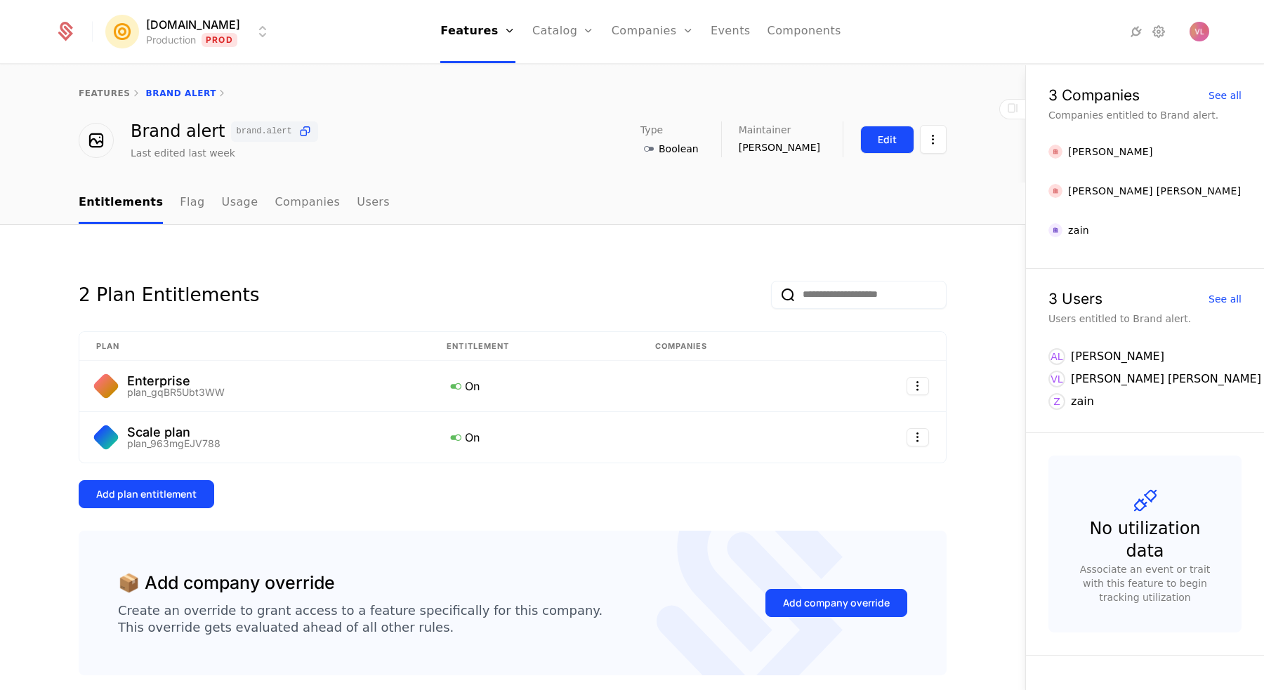
click at [885, 144] on div "Edit" at bounding box center [887, 140] width 19 height 14
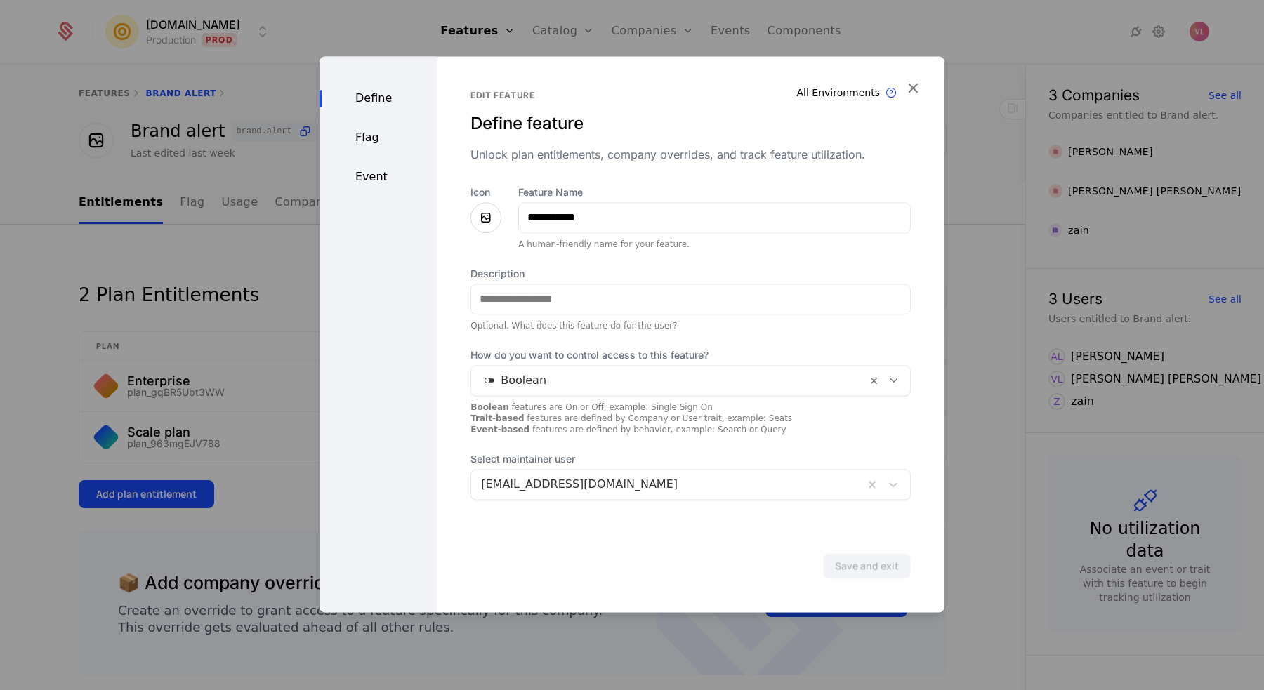
click at [467, 213] on div "**********" at bounding box center [691, 334] width 508 height 556
click at [487, 215] on icon at bounding box center [485, 217] width 17 height 17
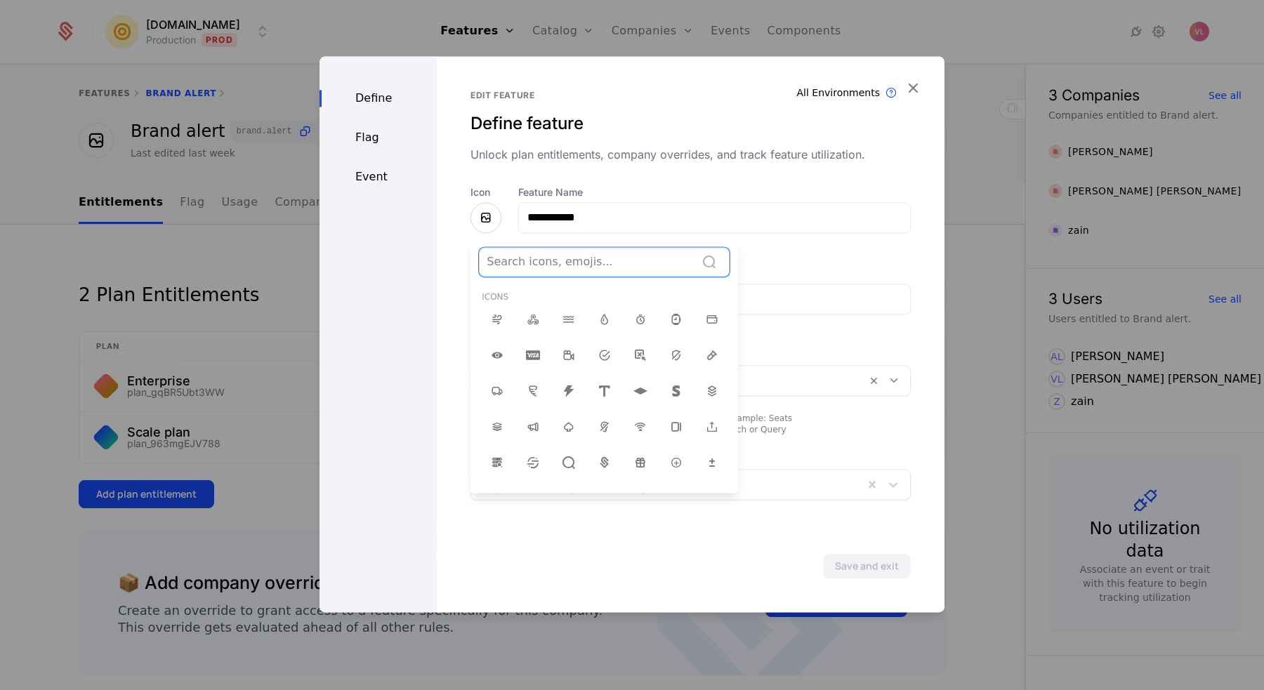
click at [513, 265] on div at bounding box center [587, 262] width 201 height 20
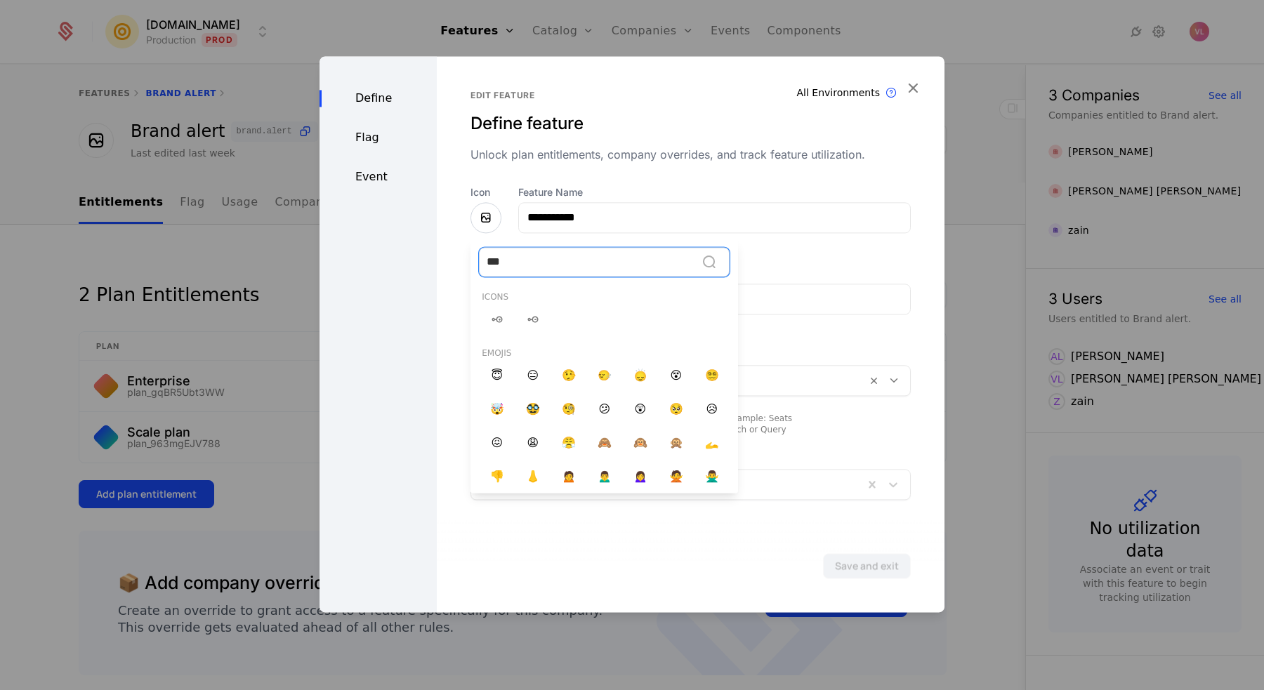
type input "****"
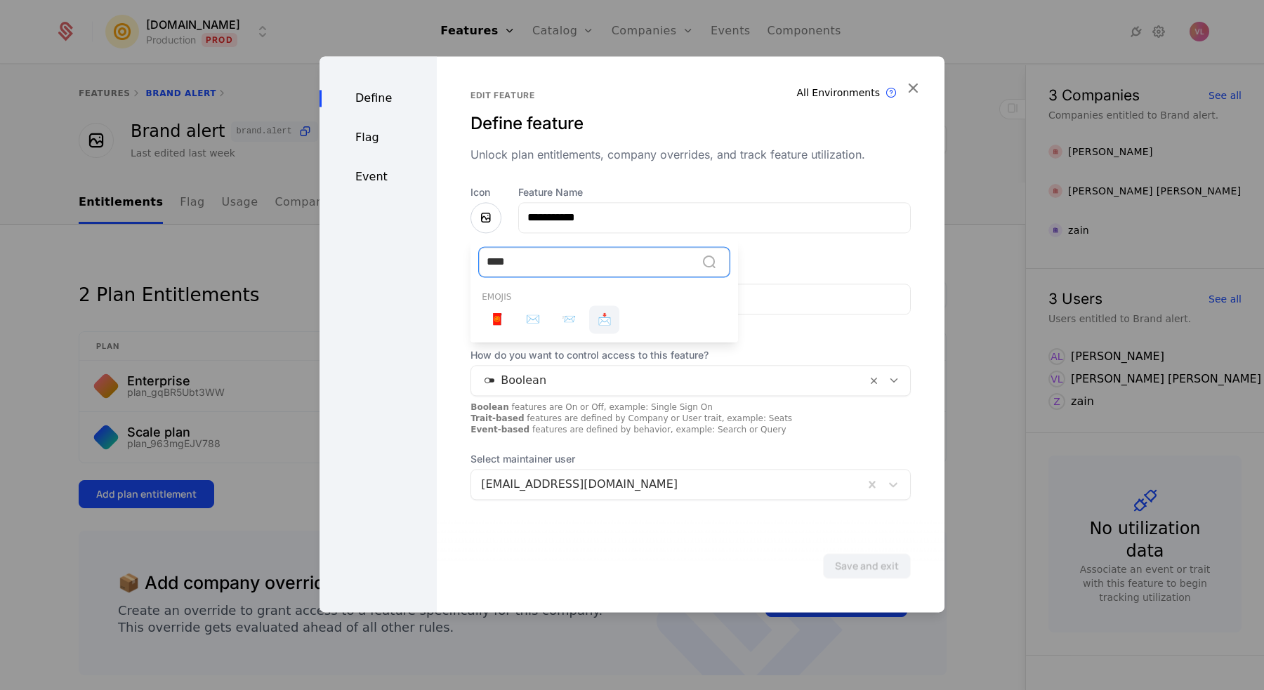
click at [591, 319] on div "📩" at bounding box center [604, 319] width 30 height 28
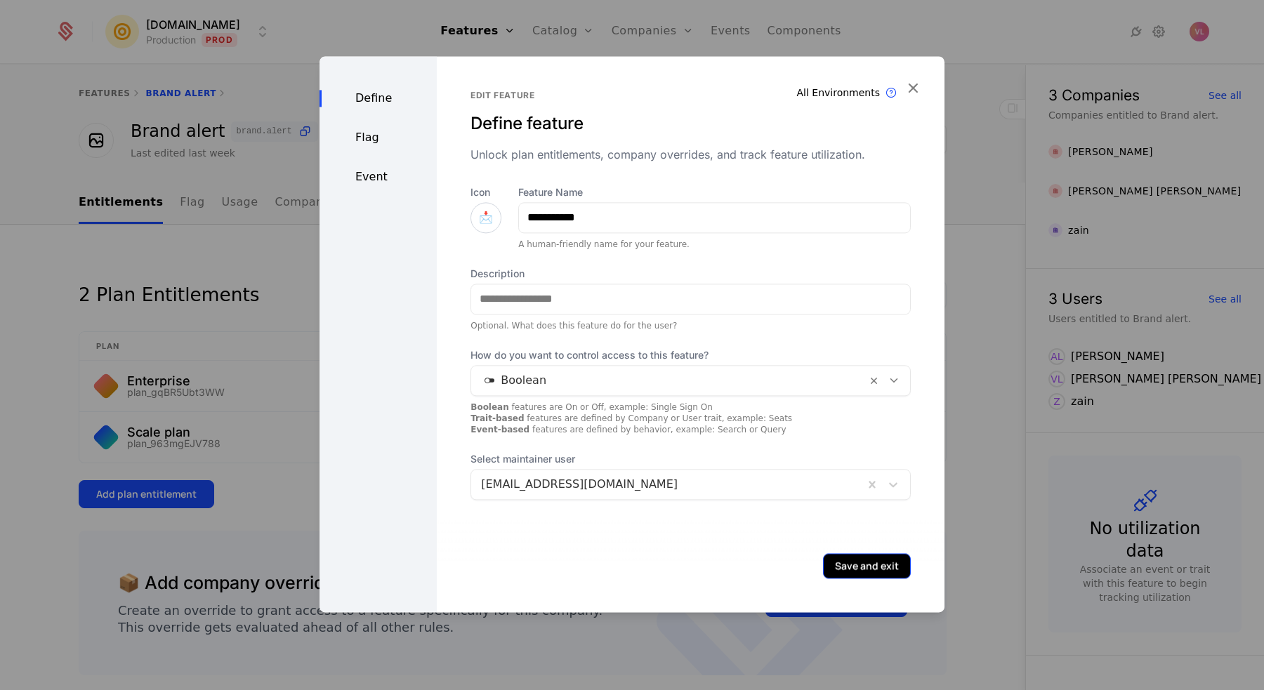
click at [854, 561] on button "Save and exit" at bounding box center [867, 565] width 88 height 25
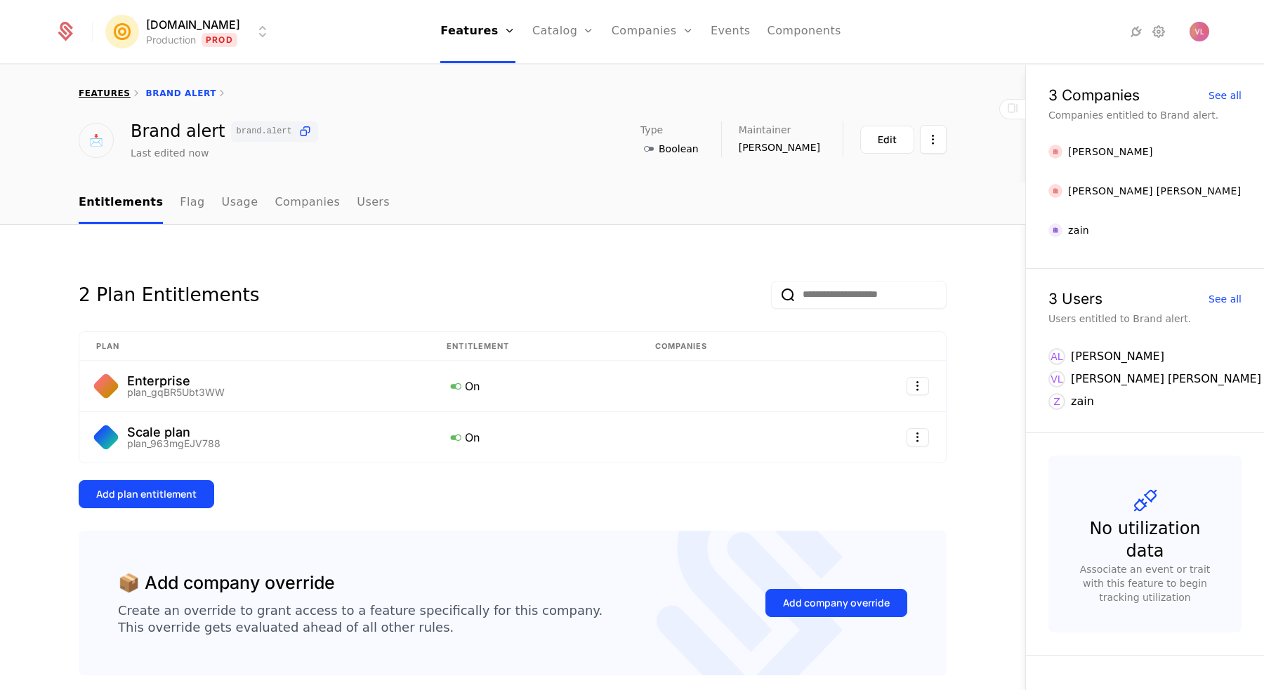
click at [117, 91] on link "features" at bounding box center [105, 93] width 52 height 10
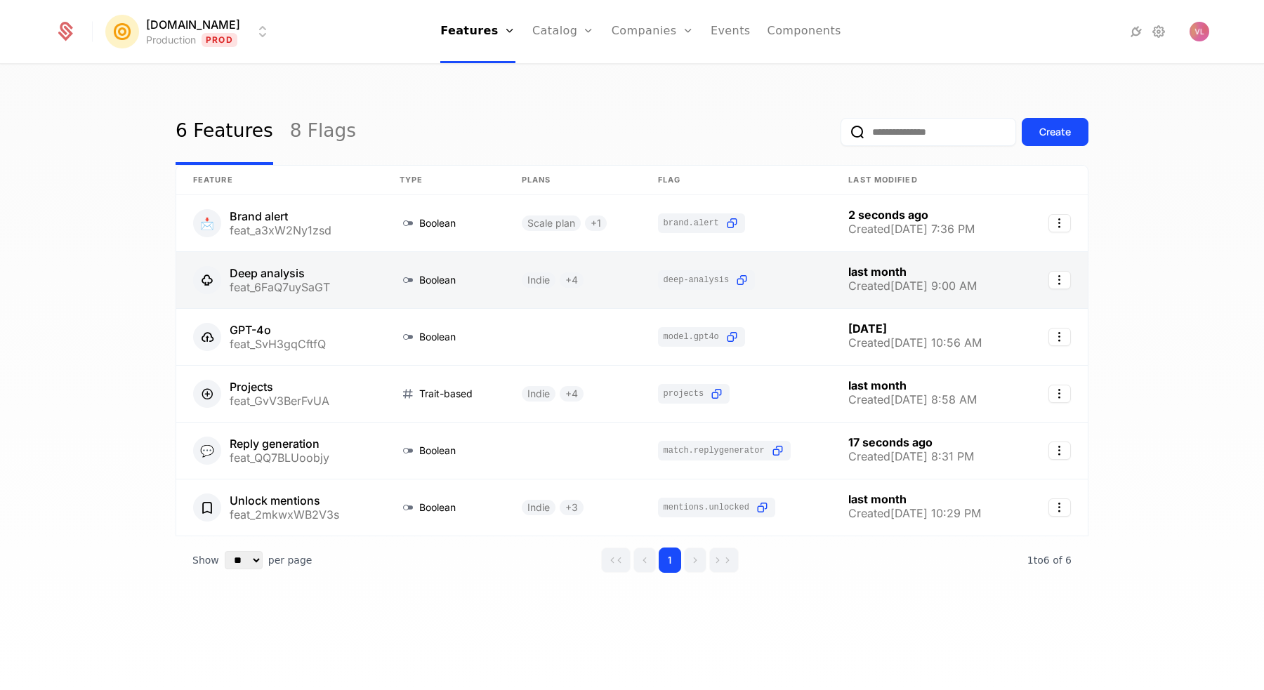
click at [268, 273] on link at bounding box center [279, 280] width 206 height 56
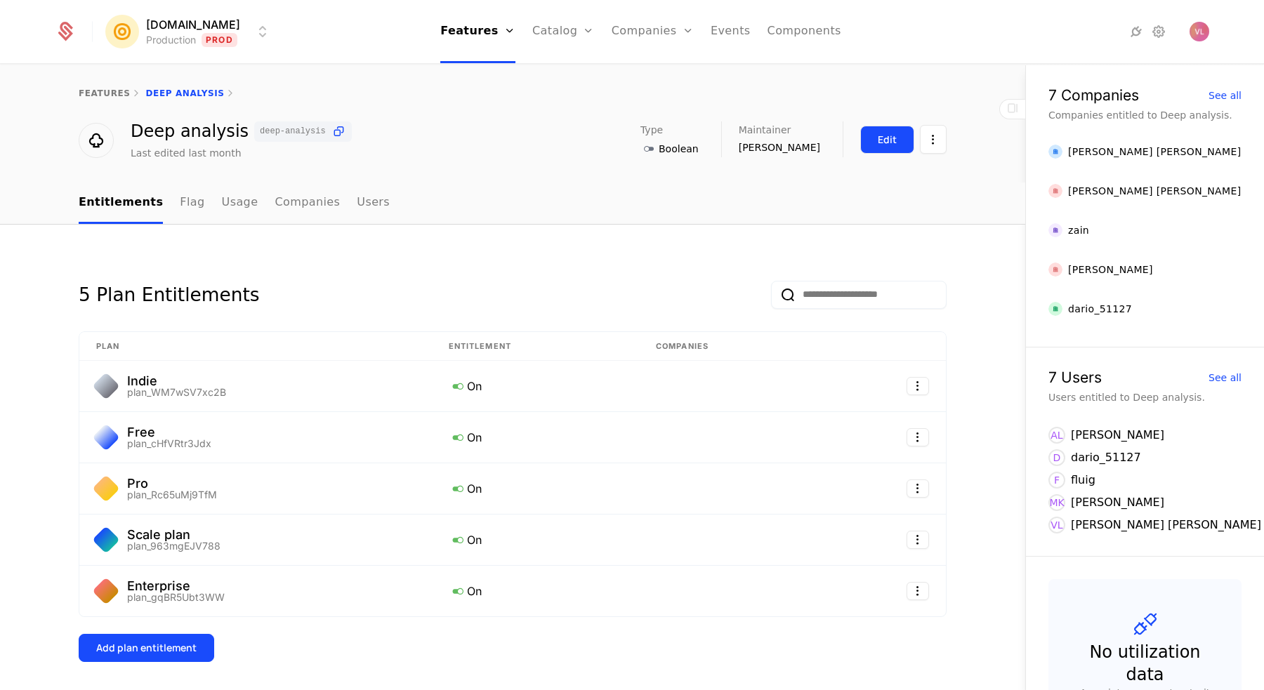
click at [883, 141] on div "Edit" at bounding box center [887, 140] width 19 height 14
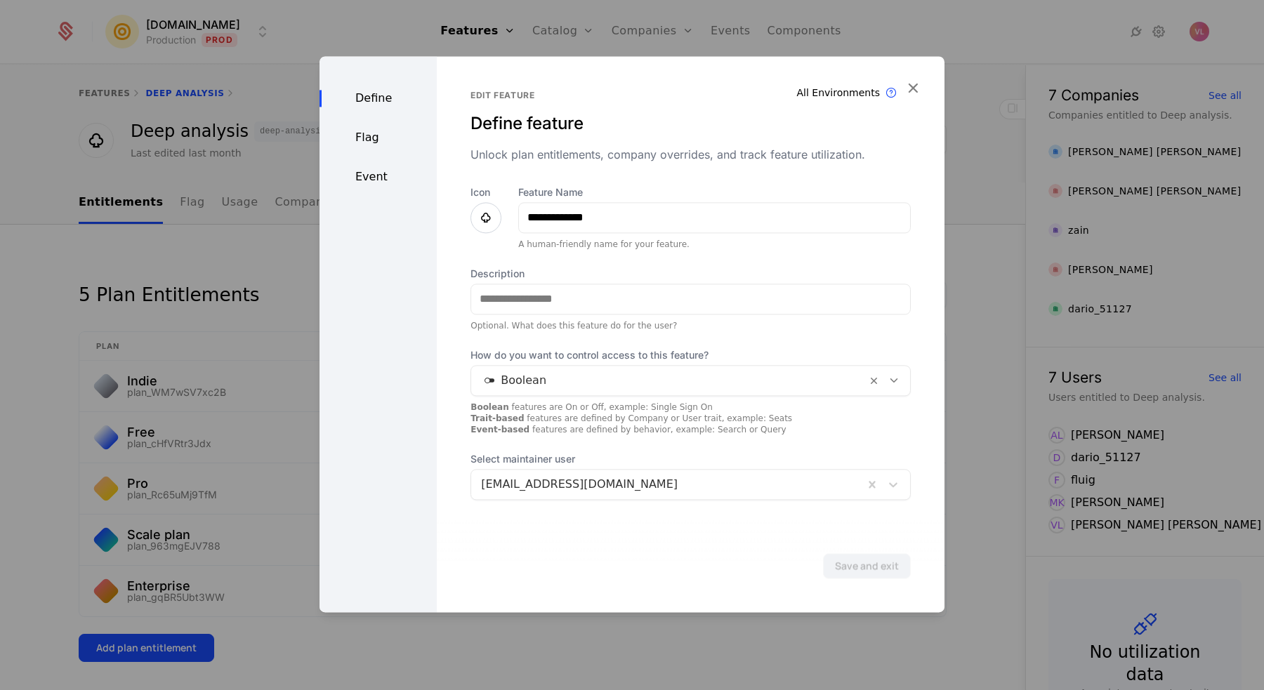
click at [472, 217] on div at bounding box center [485, 217] width 31 height 31
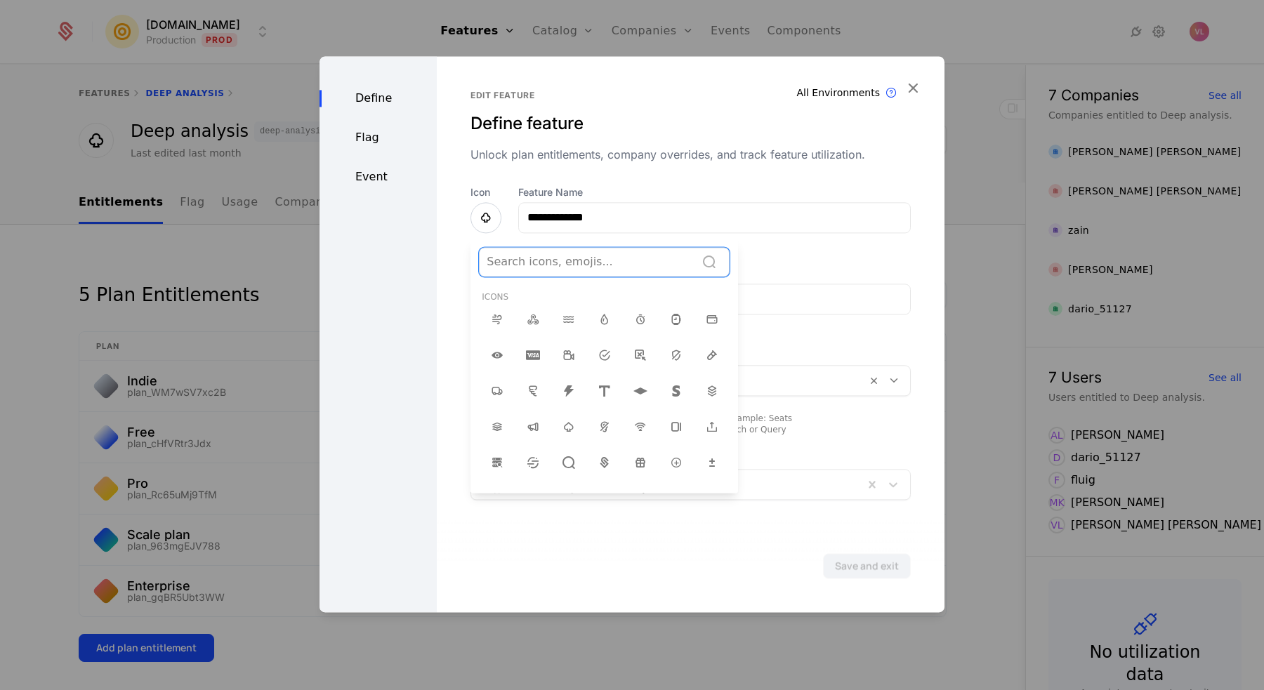
click at [546, 269] on div at bounding box center [587, 262] width 201 height 20
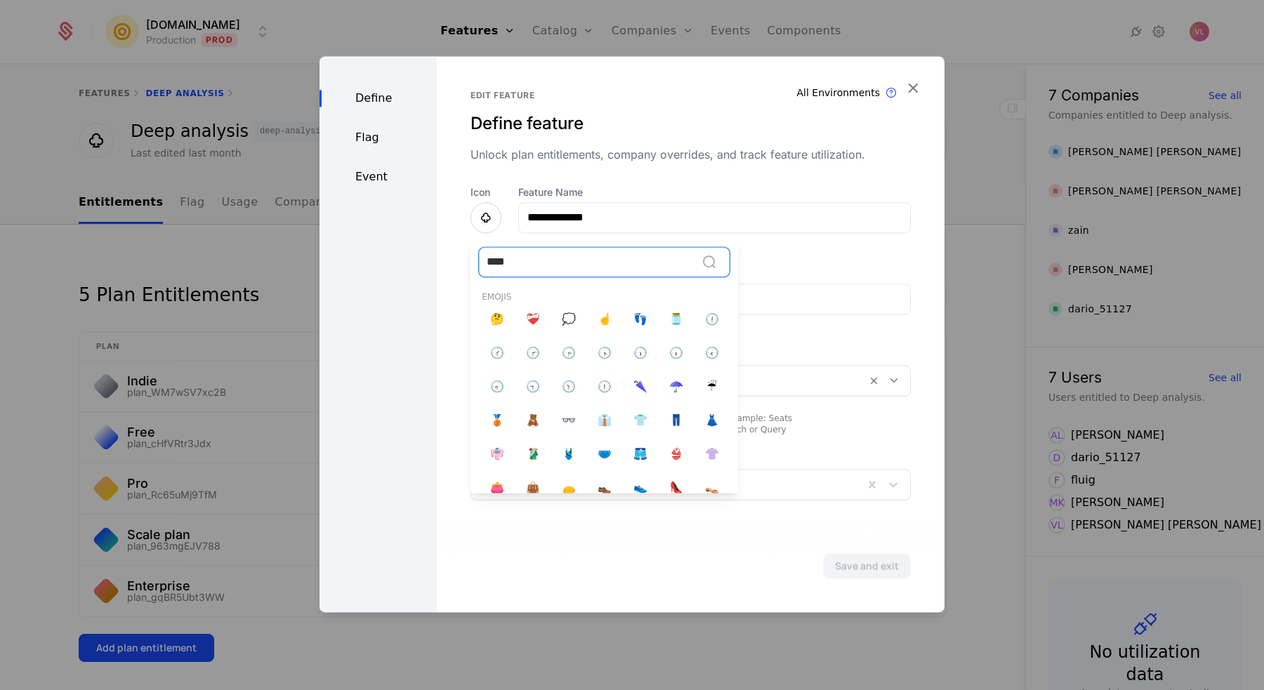
type input "*****"
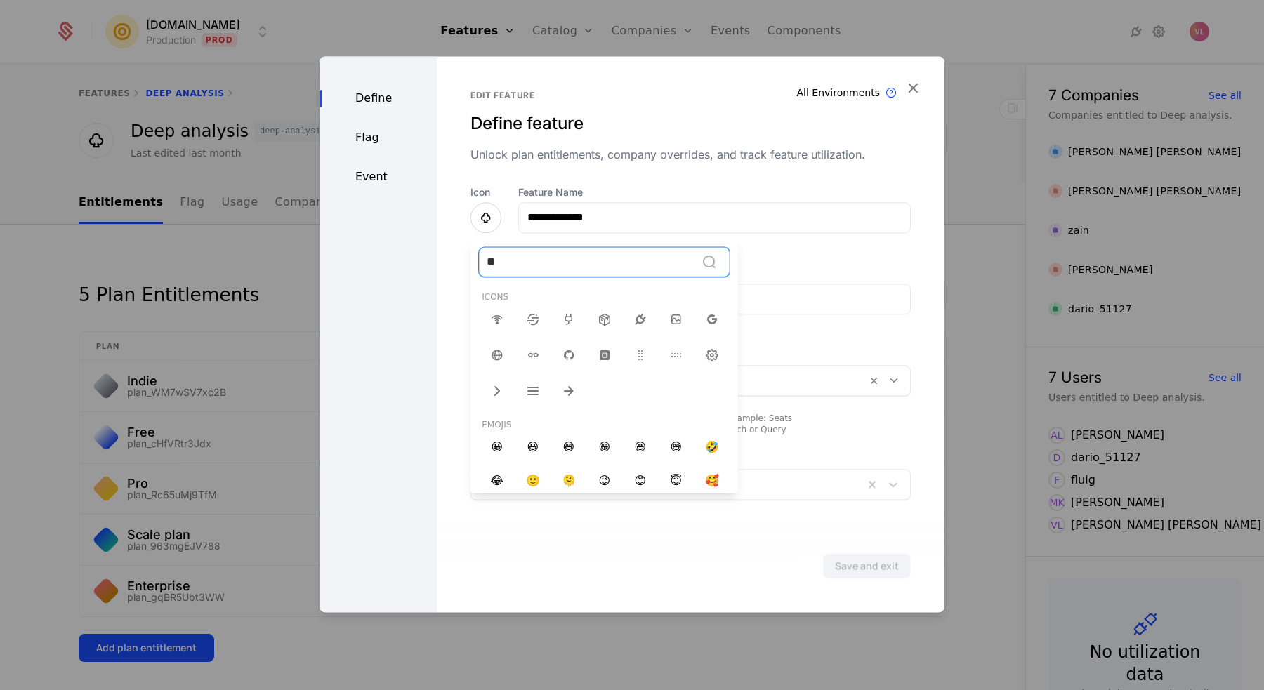
type input "***"
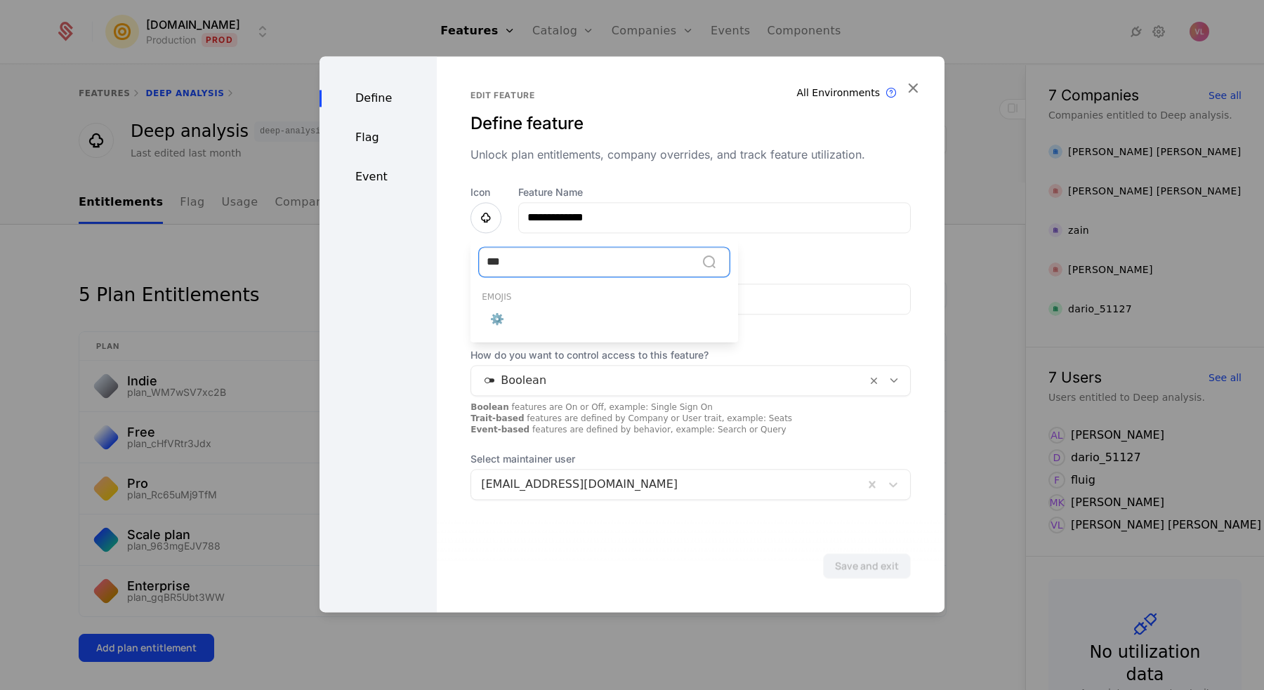
click at [496, 323] on span "⚙️" at bounding box center [497, 319] width 14 height 17
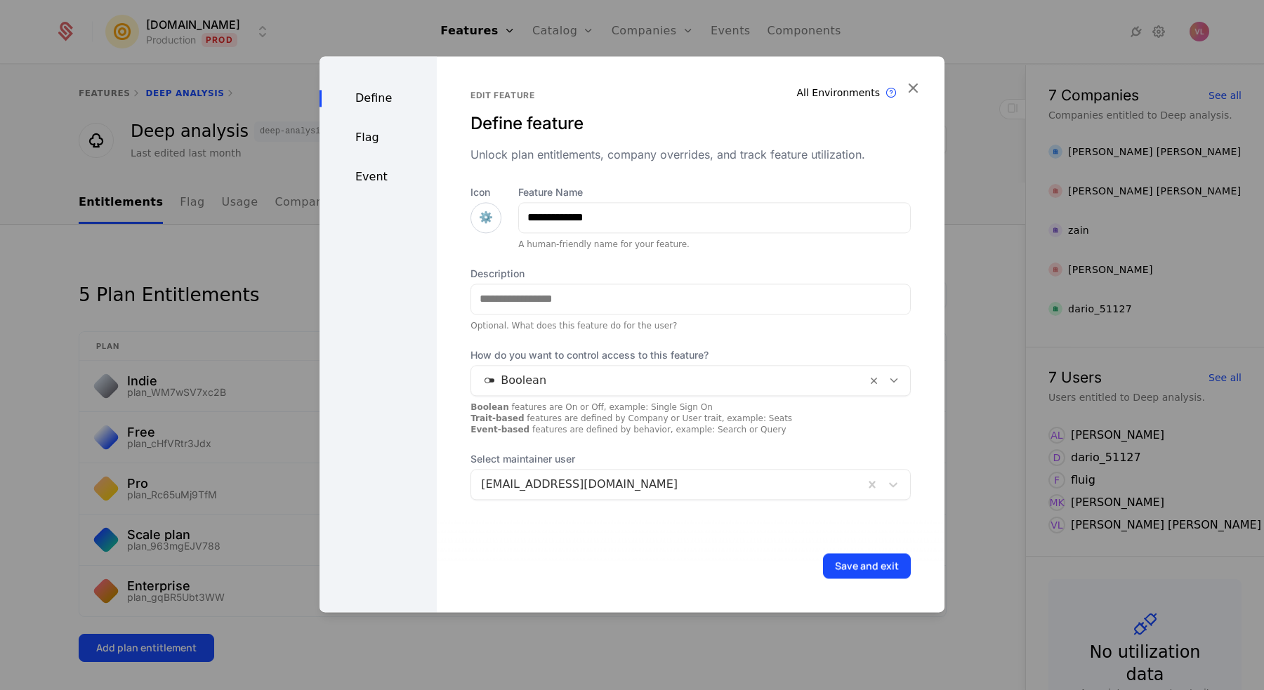
click at [487, 224] on span "⚙️" at bounding box center [486, 217] width 14 height 17
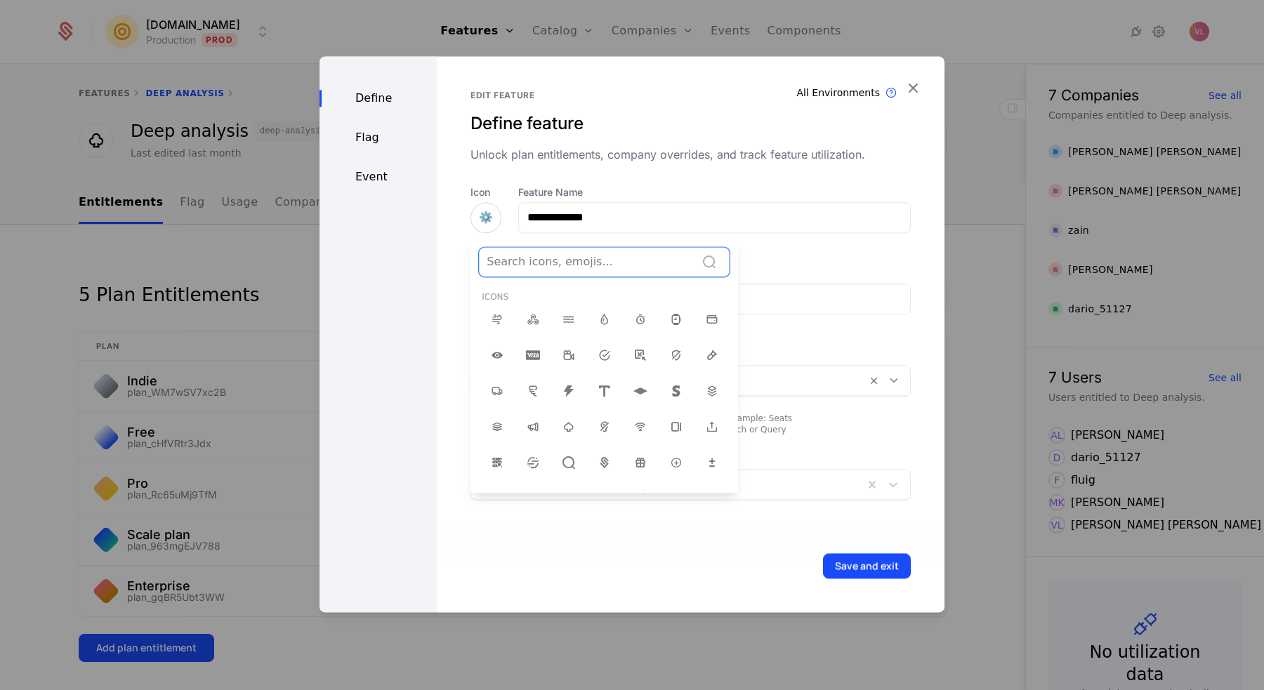
click at [541, 263] on div at bounding box center [587, 262] width 201 height 20
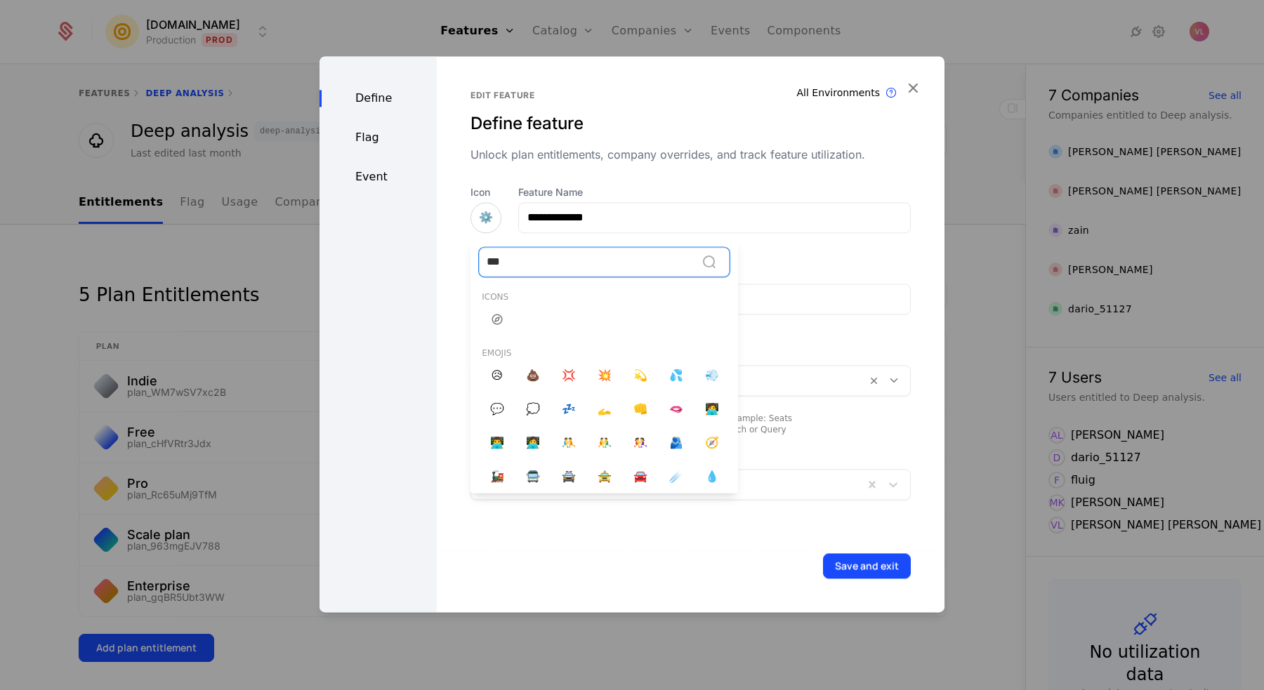
type input "****"
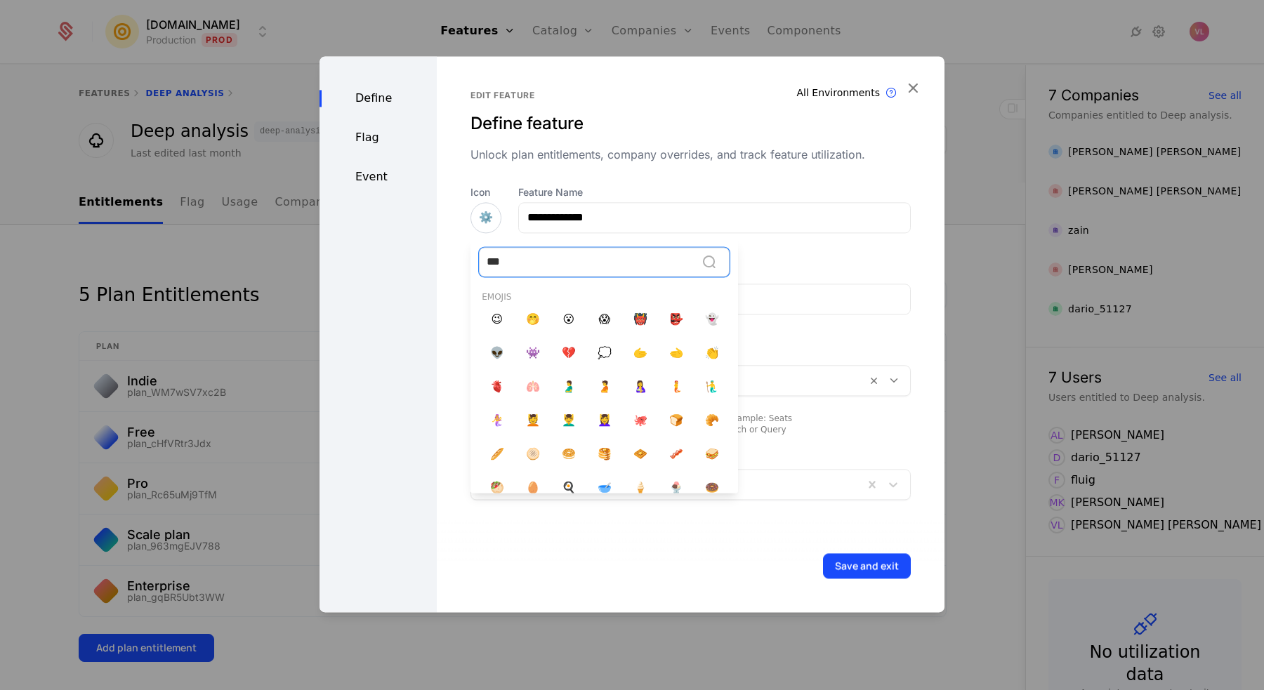
type input "****"
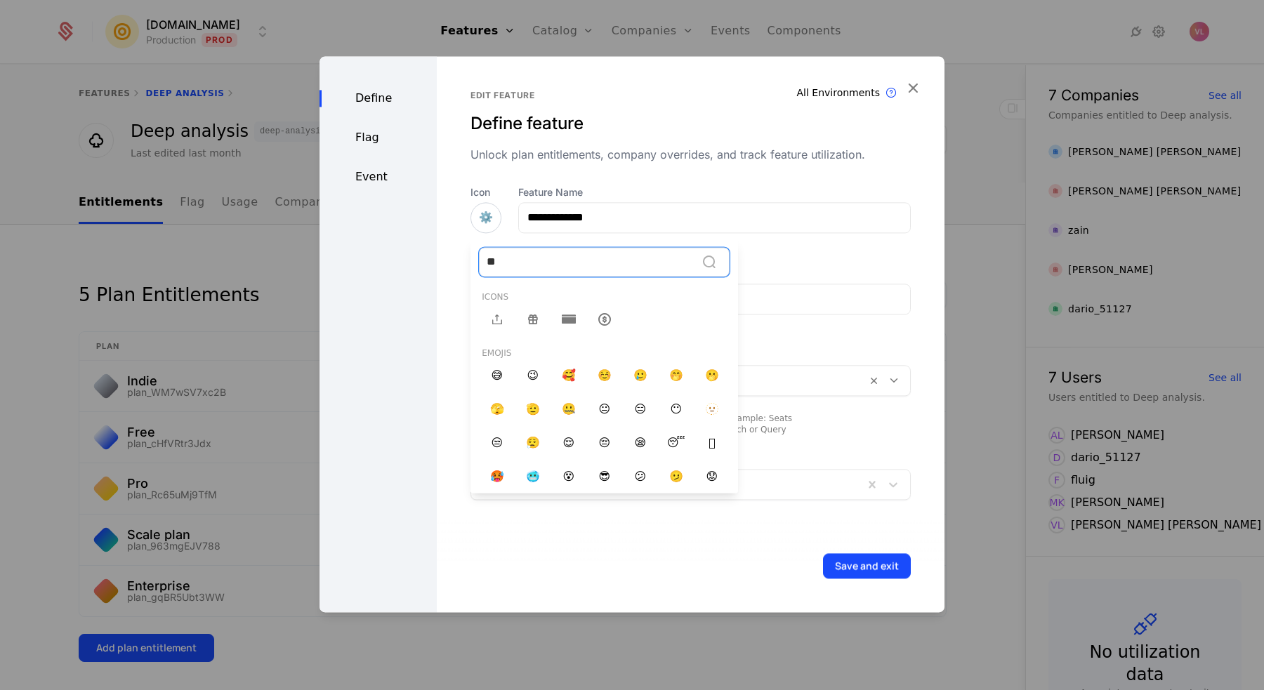
type input "***"
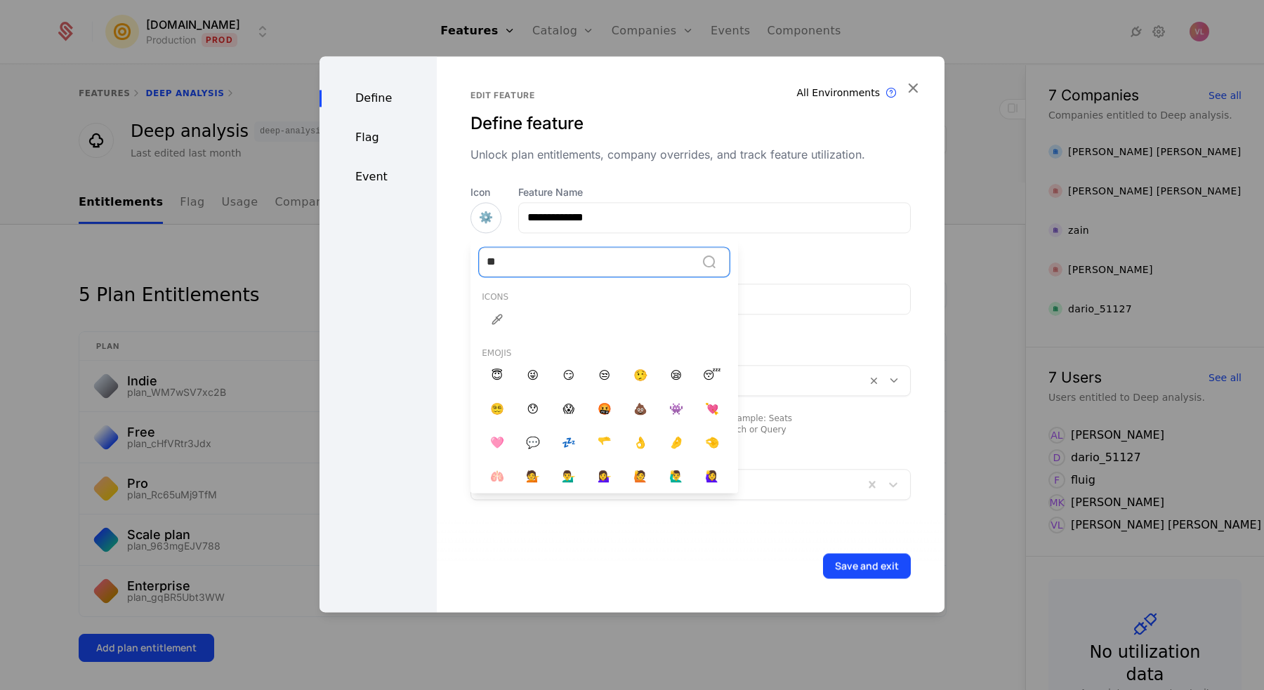
type input "***"
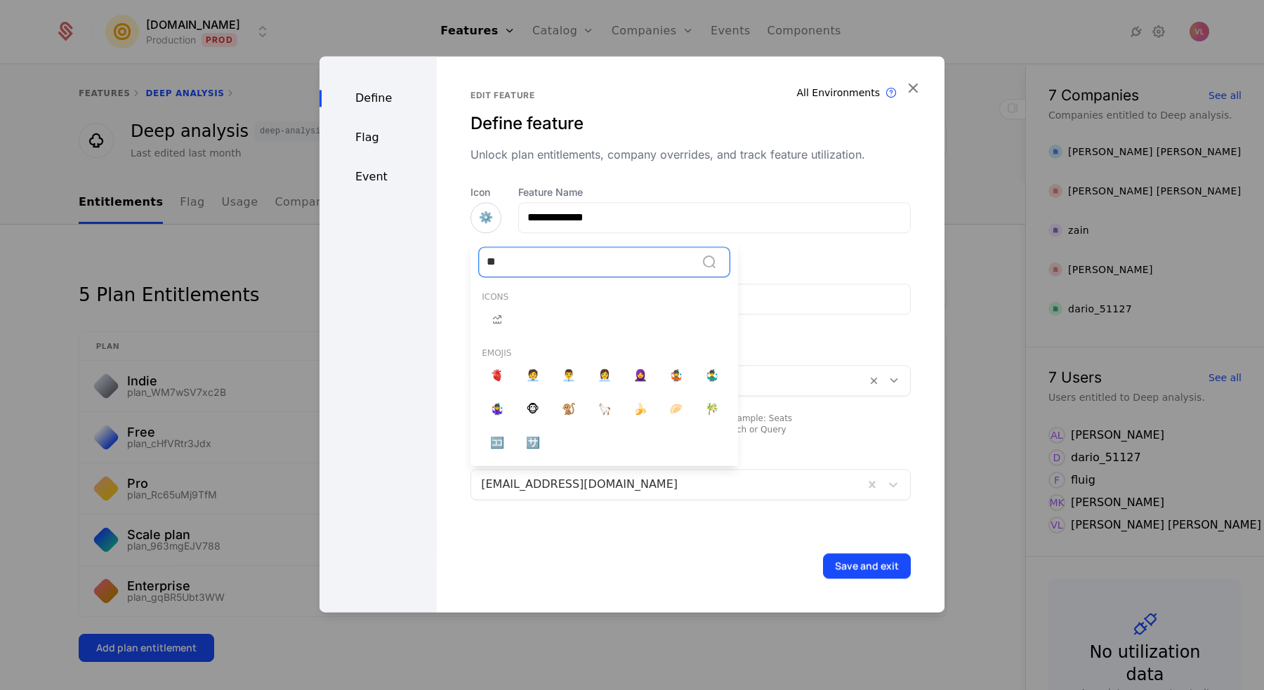
type input "***"
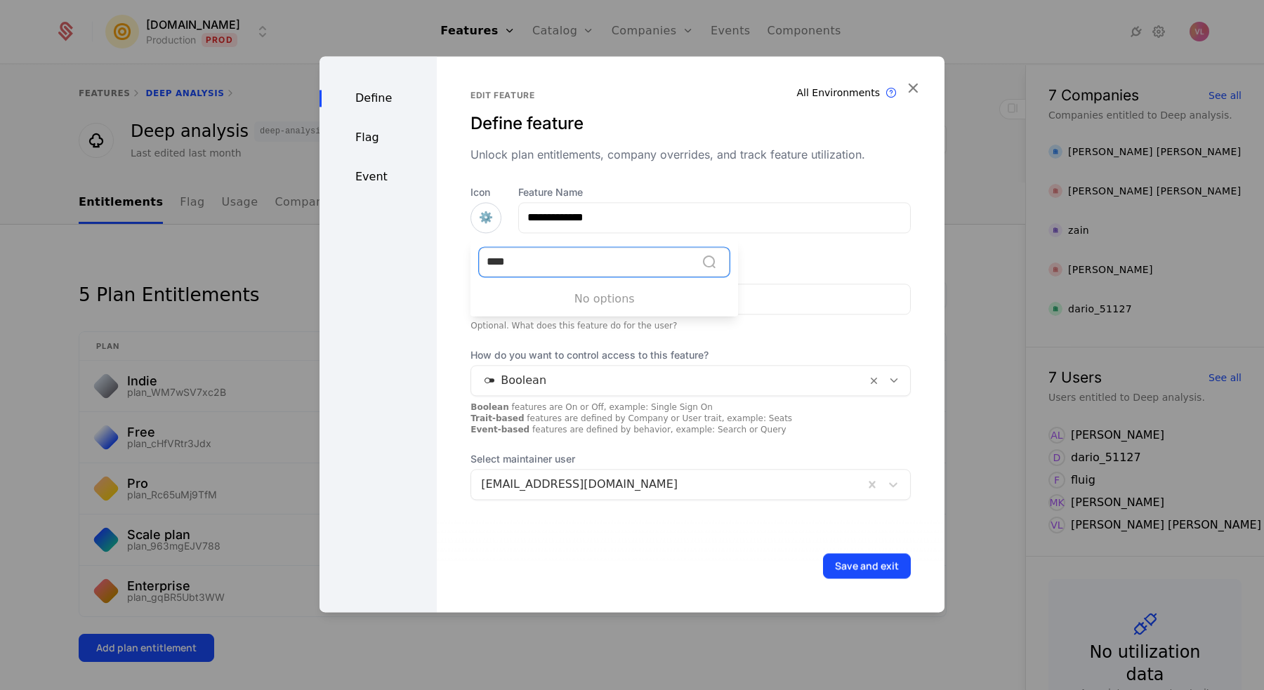
type input "***"
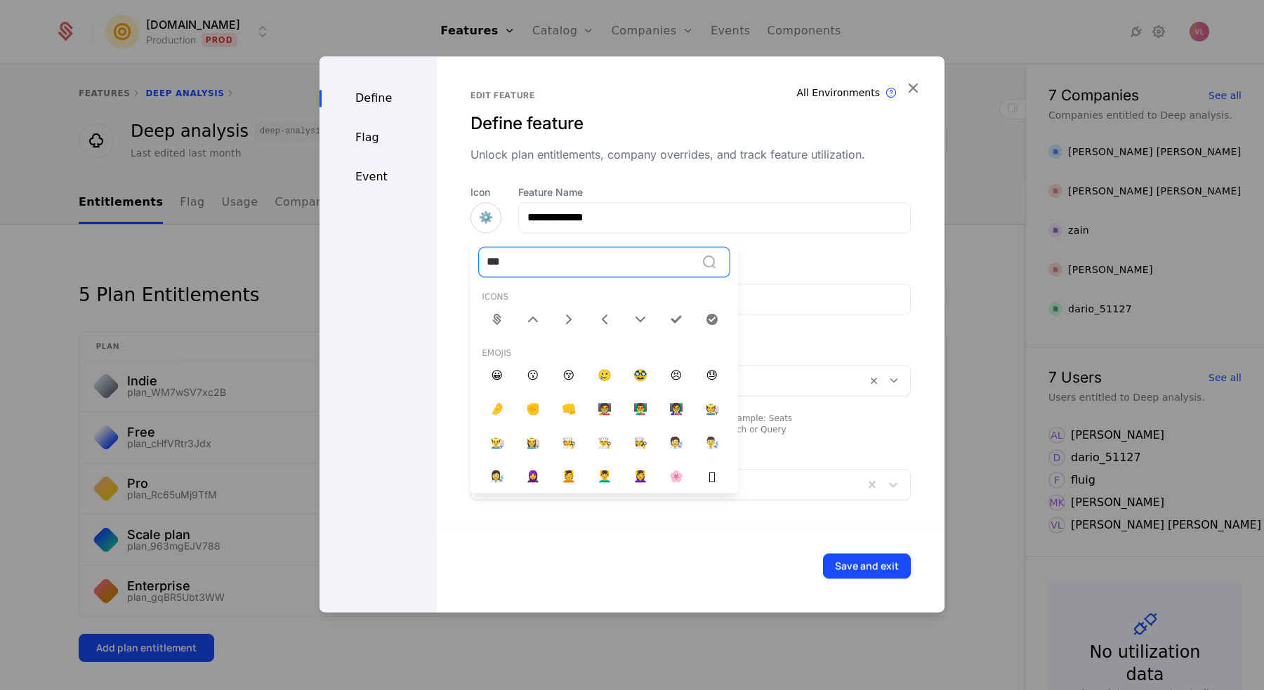
type input "****"
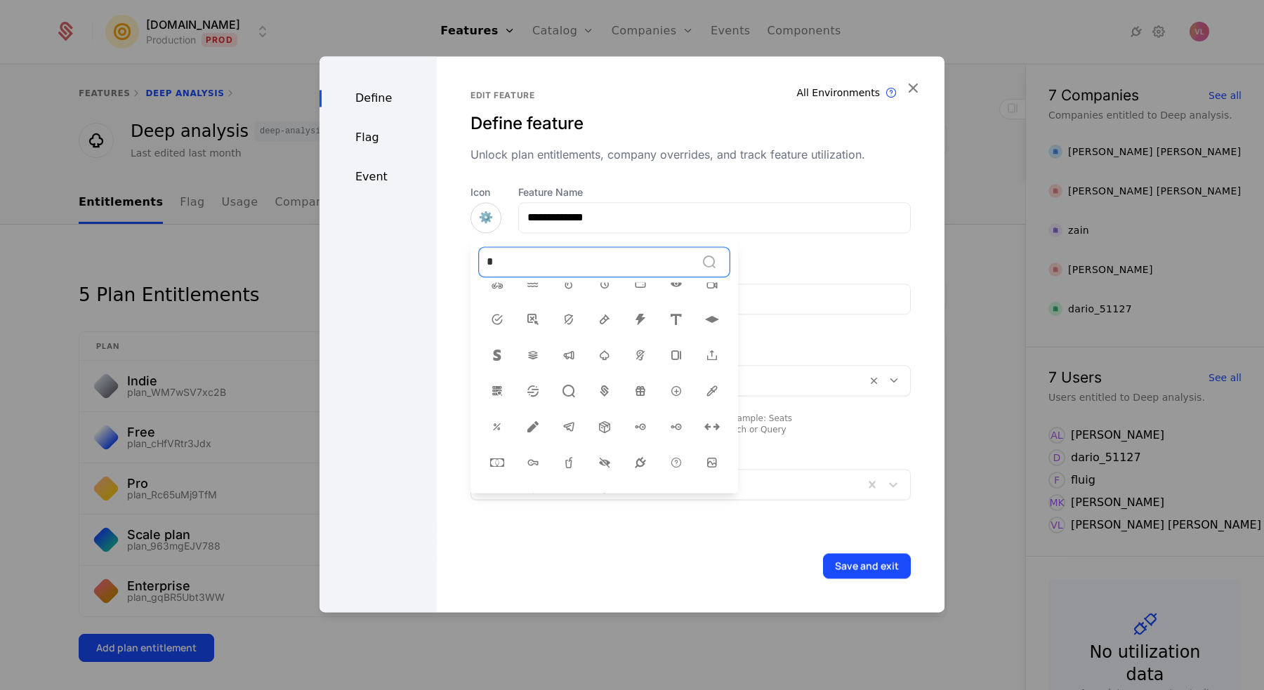
scroll to position [36, 0]
type input "***"
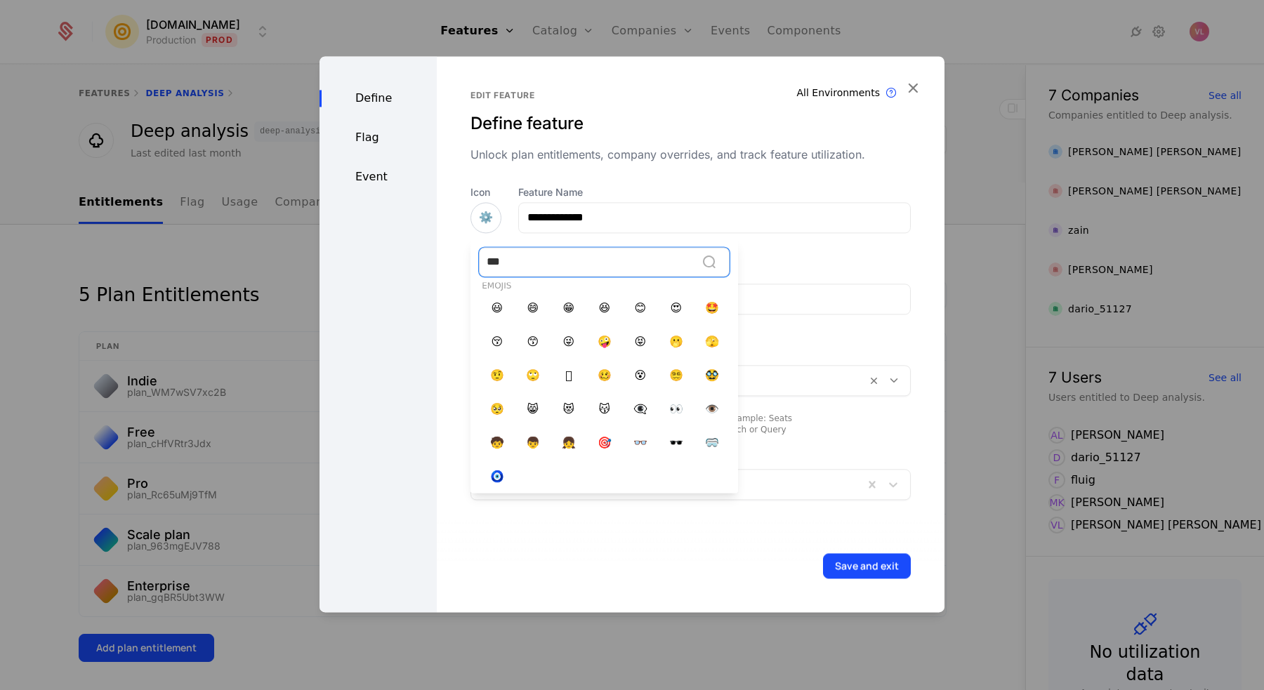
scroll to position [73, 0]
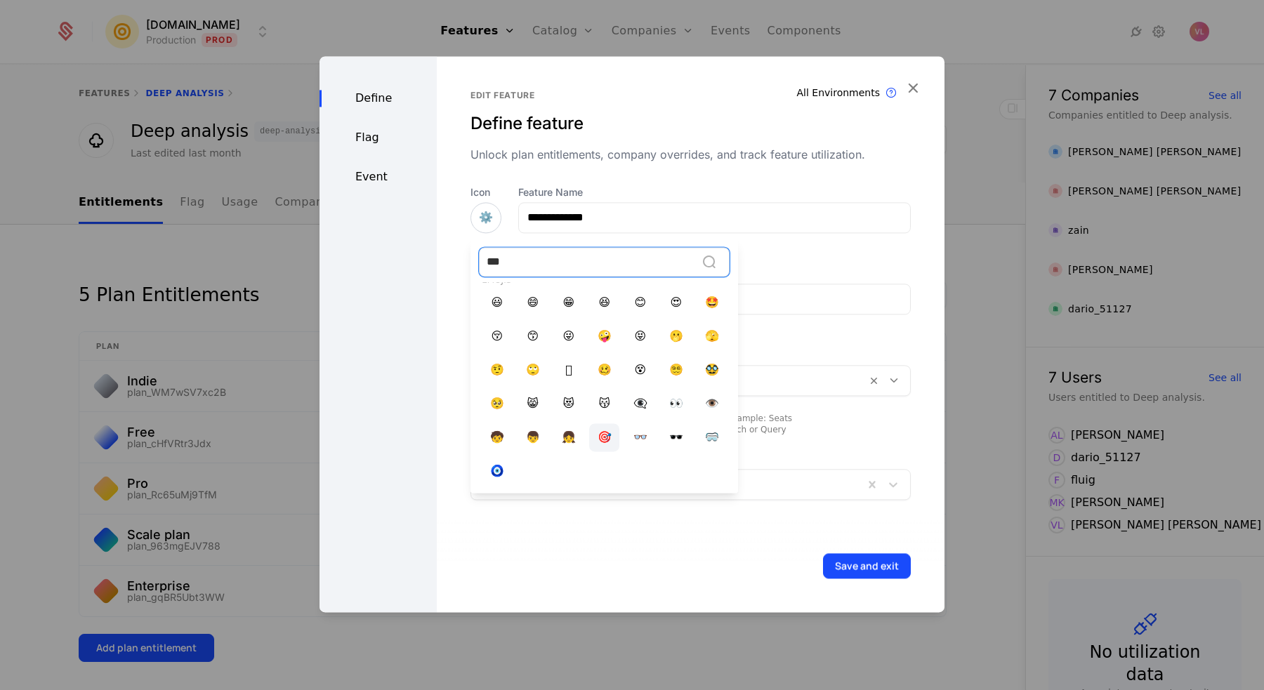
click at [602, 436] on span "🎯" at bounding box center [604, 437] width 14 height 17
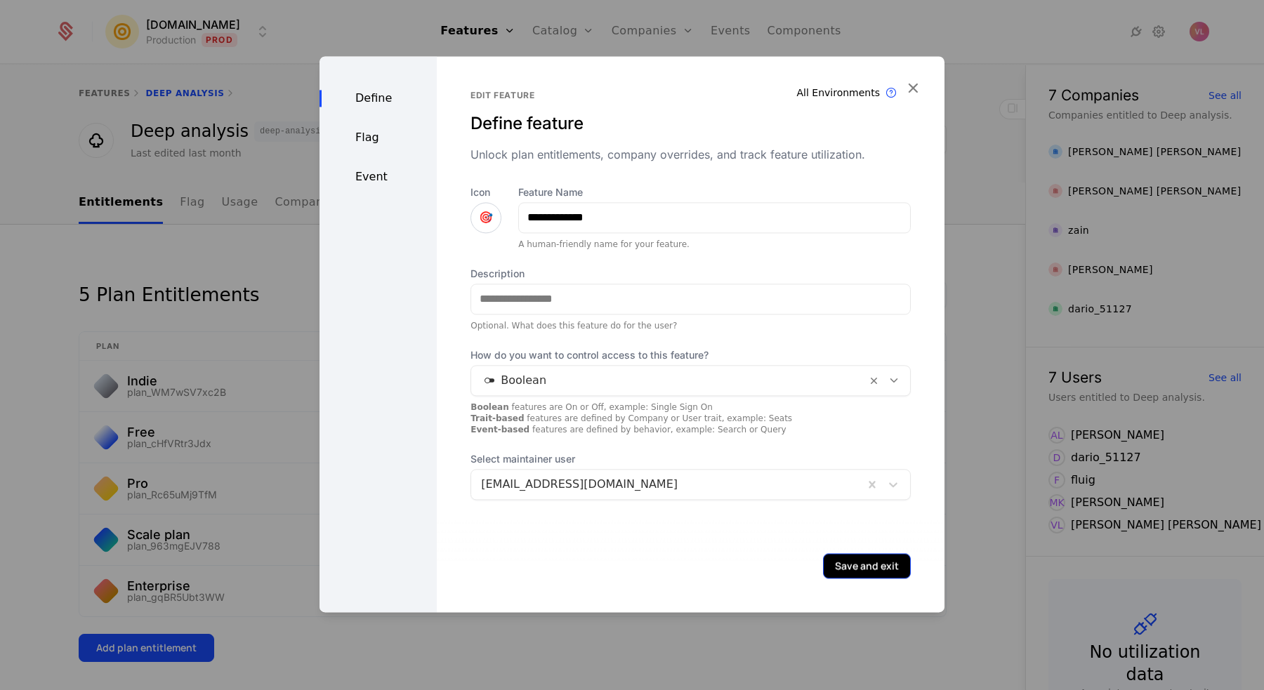
click at [850, 559] on button "Save and exit" at bounding box center [867, 565] width 88 height 25
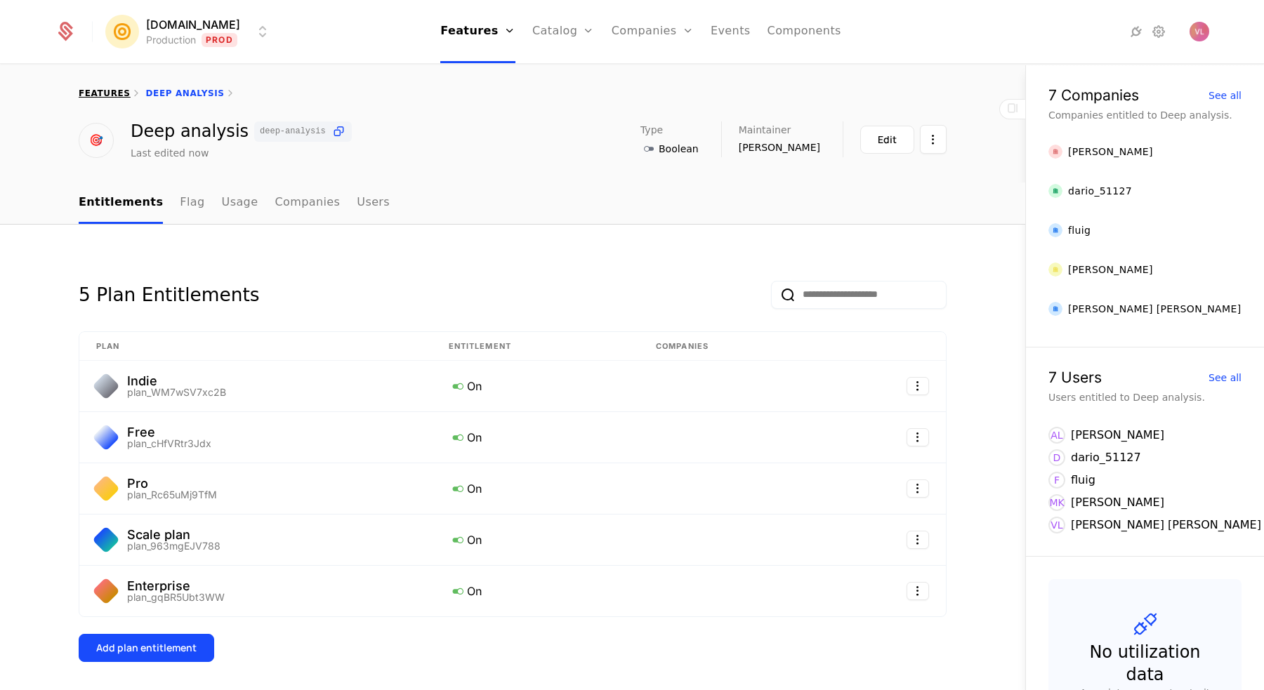
click at [117, 88] on div "features" at bounding box center [105, 93] width 52 height 11
click at [108, 95] on link "features" at bounding box center [105, 93] width 52 height 10
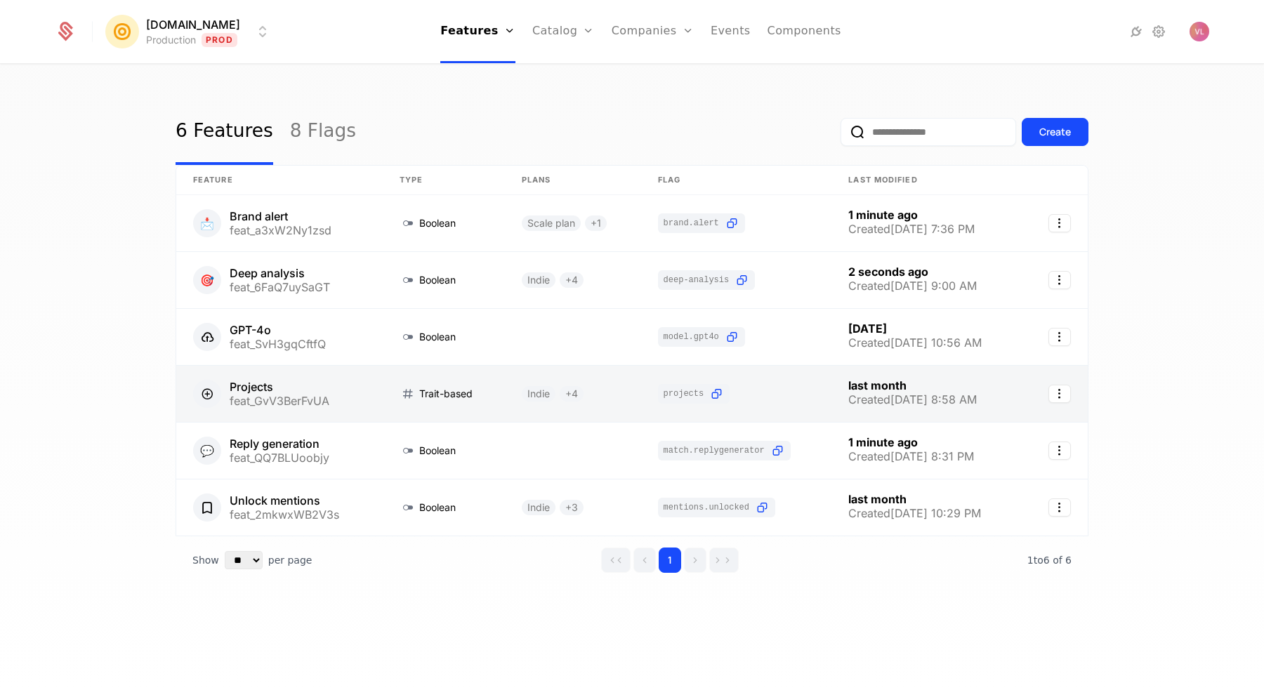
click at [286, 388] on link at bounding box center [279, 394] width 206 height 56
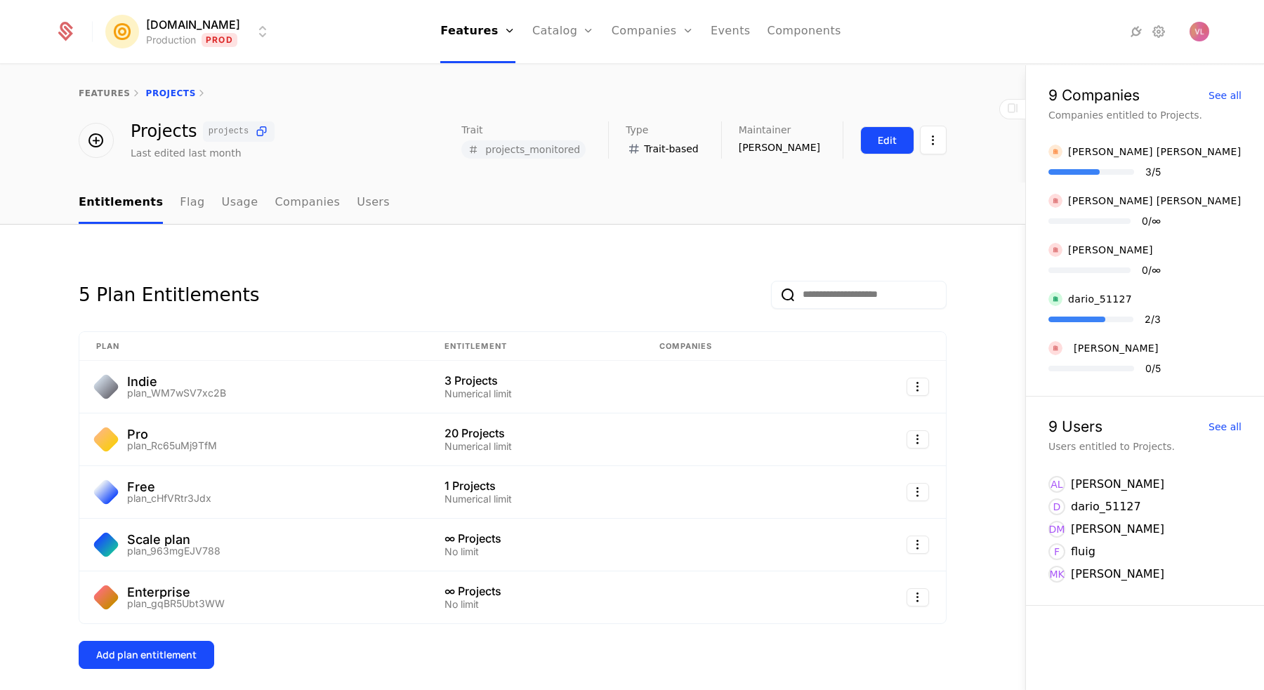
click at [891, 135] on div "Edit" at bounding box center [887, 140] width 19 height 14
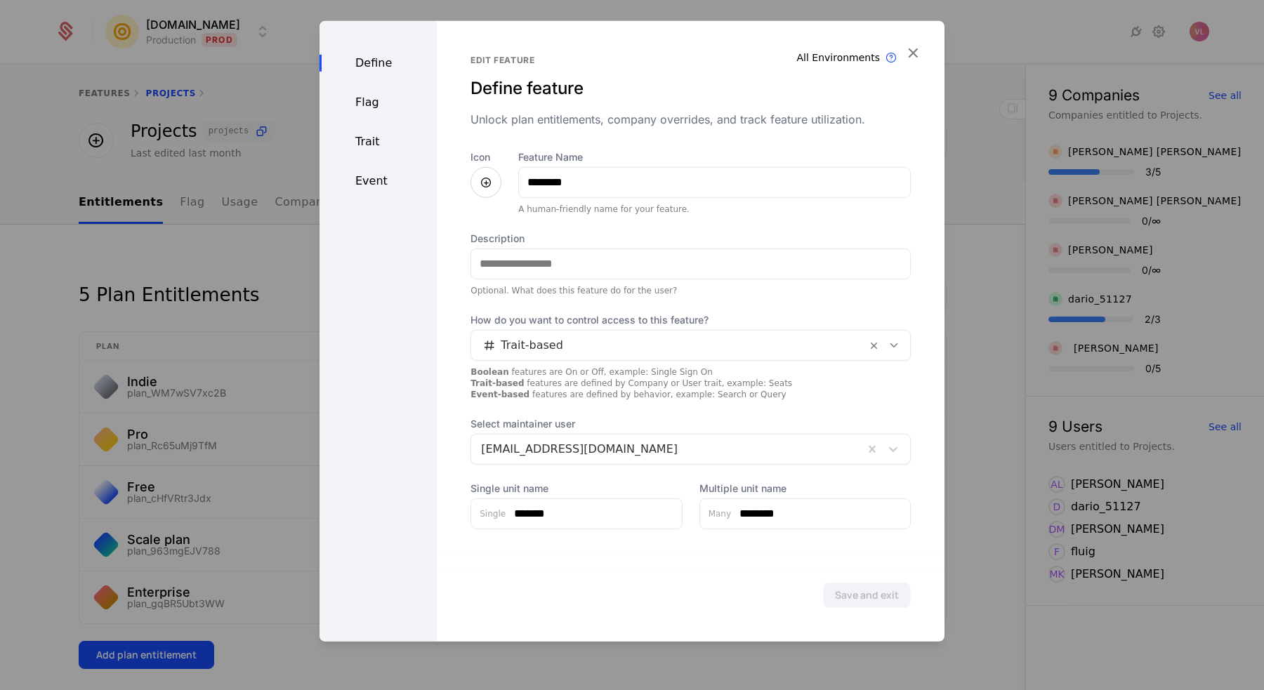
click at [486, 178] on icon at bounding box center [485, 181] width 17 height 17
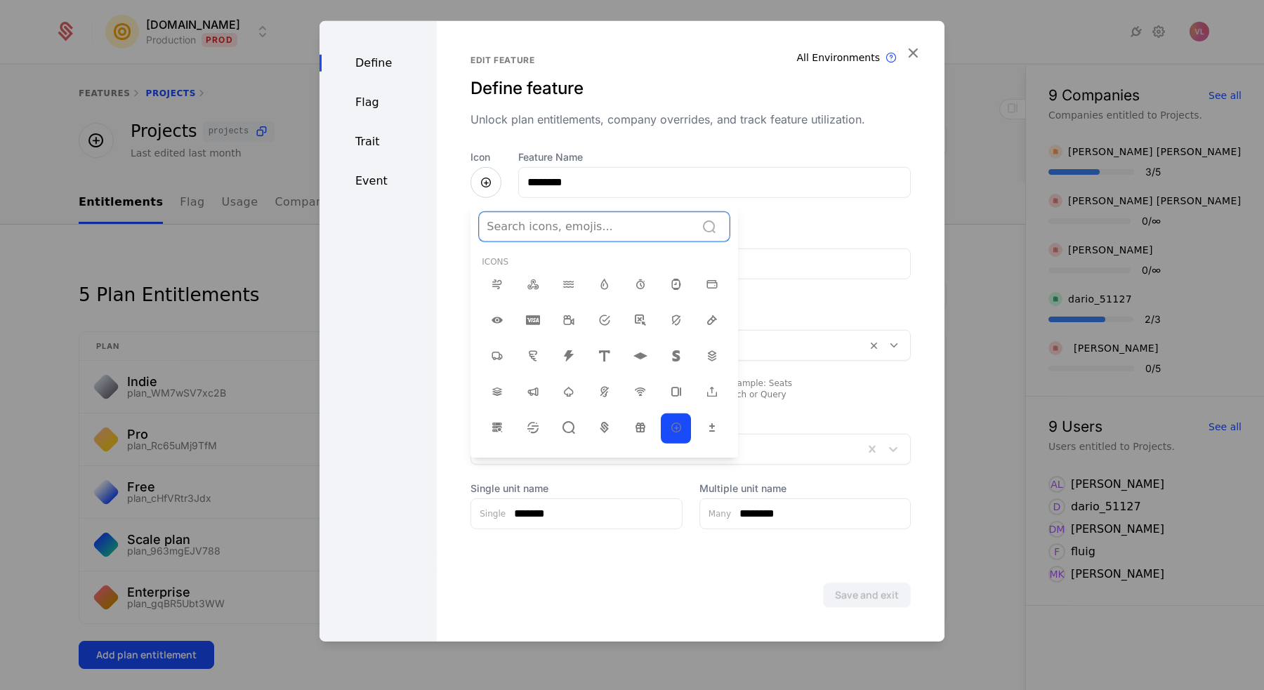
click at [503, 223] on div at bounding box center [587, 226] width 201 height 20
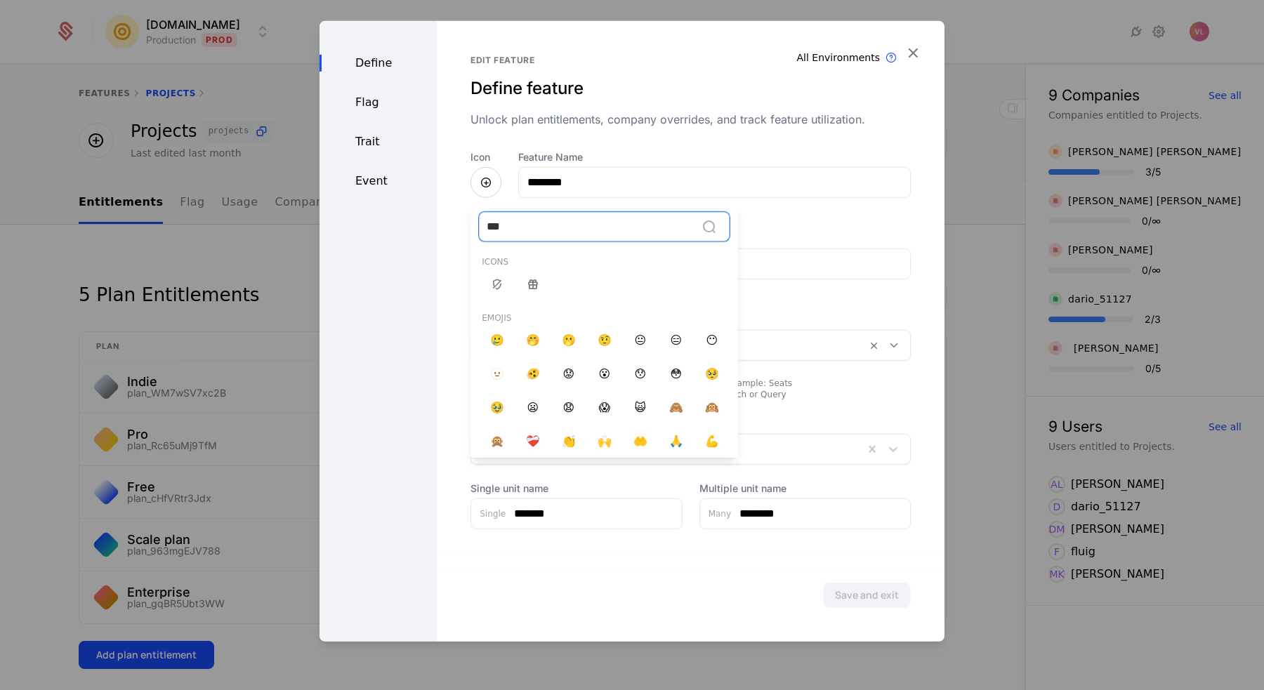
type input "****"
type input "***"
type input "****"
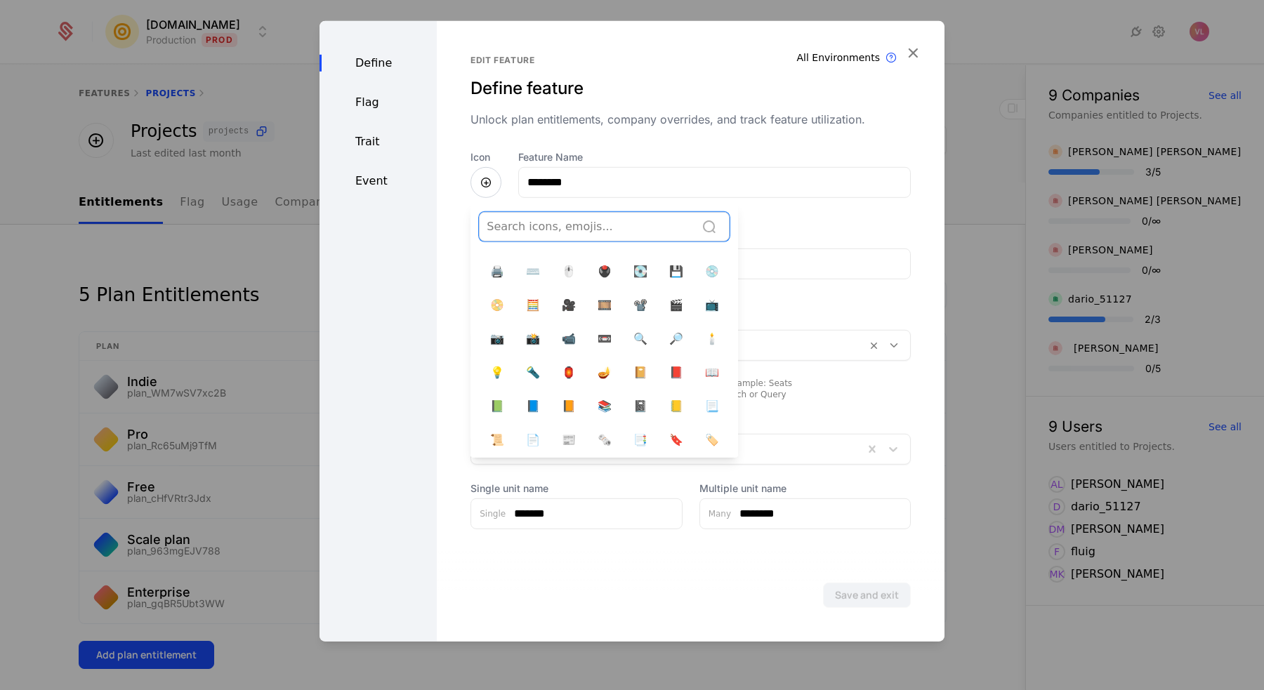
scroll to position [6380, 0]
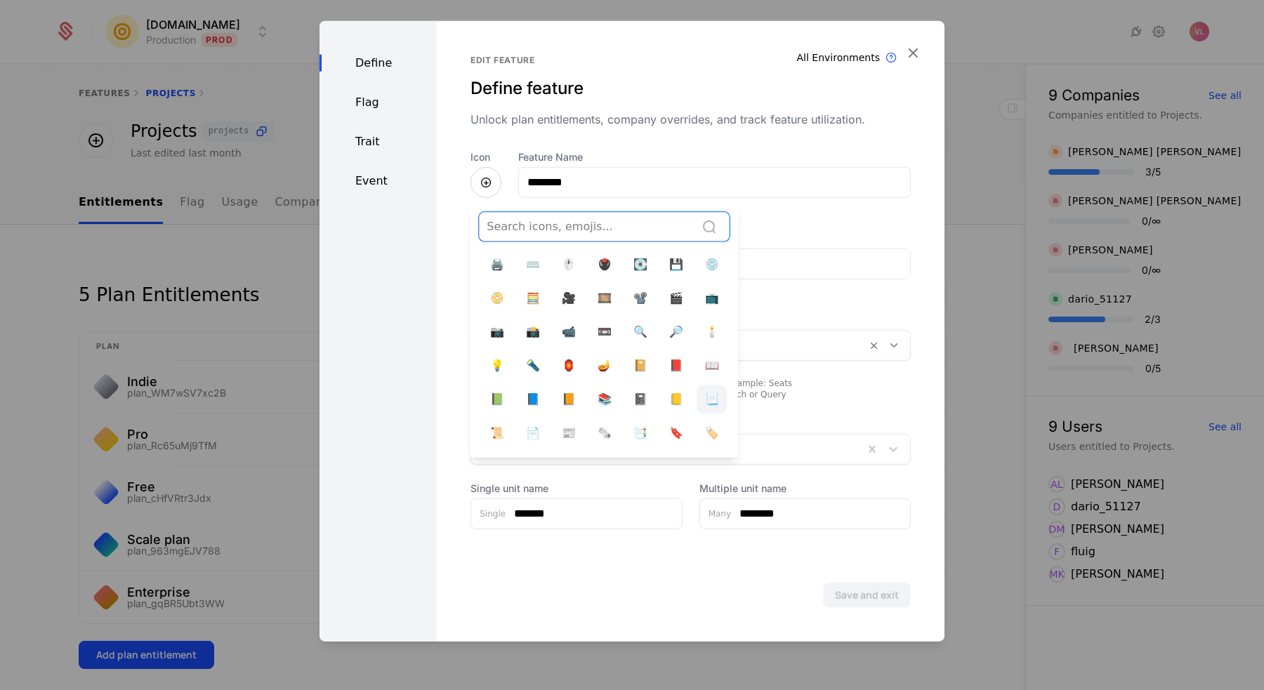
click at [705, 390] on span "📃" at bounding box center [712, 398] width 14 height 17
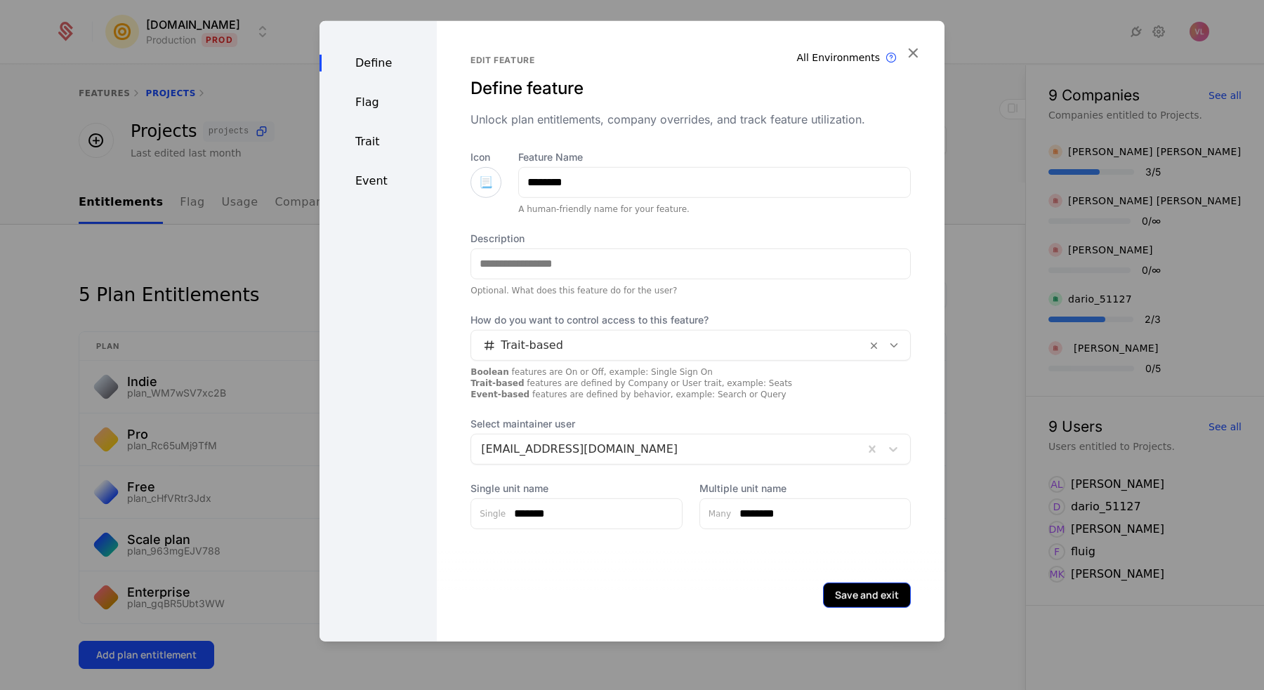
click at [852, 593] on button "Save and exit" at bounding box center [867, 594] width 88 height 25
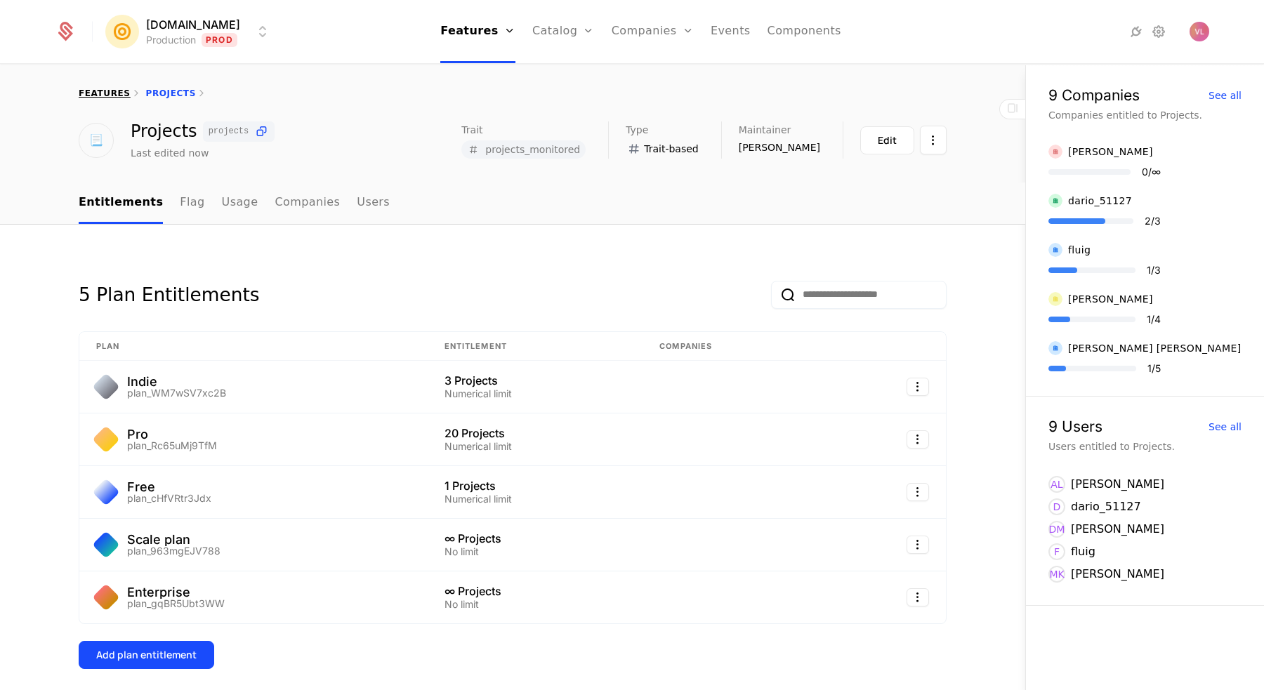
click at [105, 93] on link "features" at bounding box center [105, 93] width 52 height 10
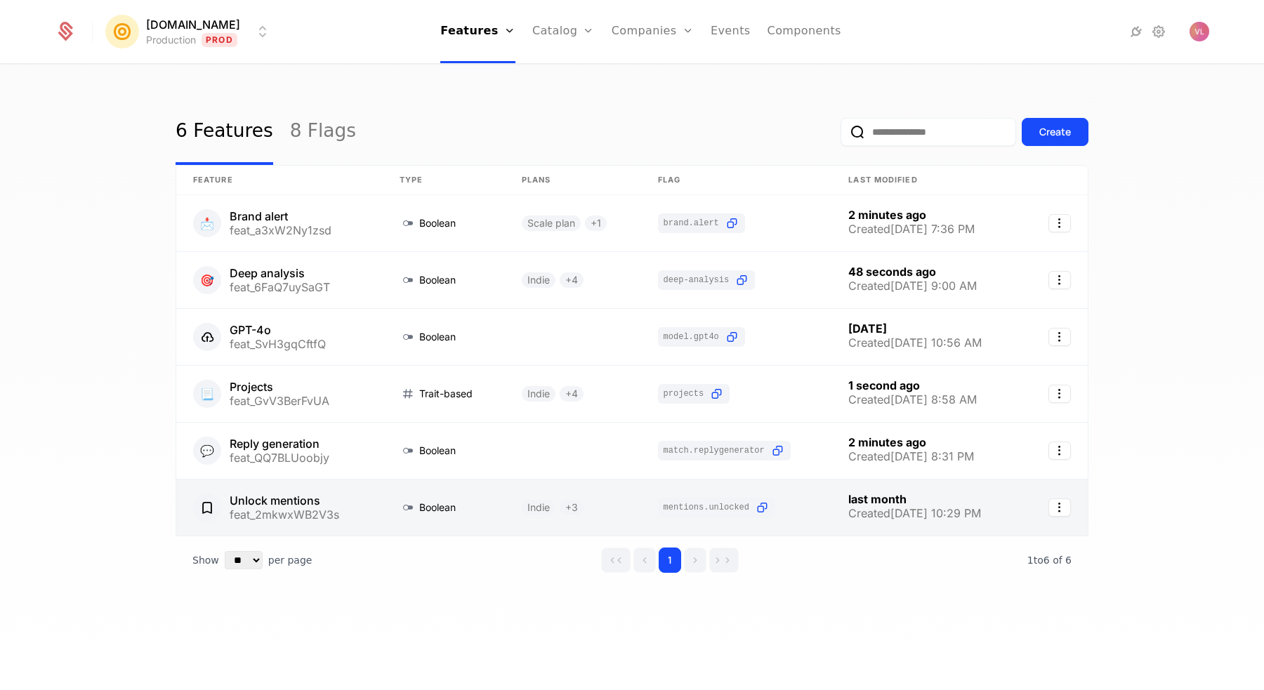
click at [275, 489] on link at bounding box center [279, 508] width 206 height 56
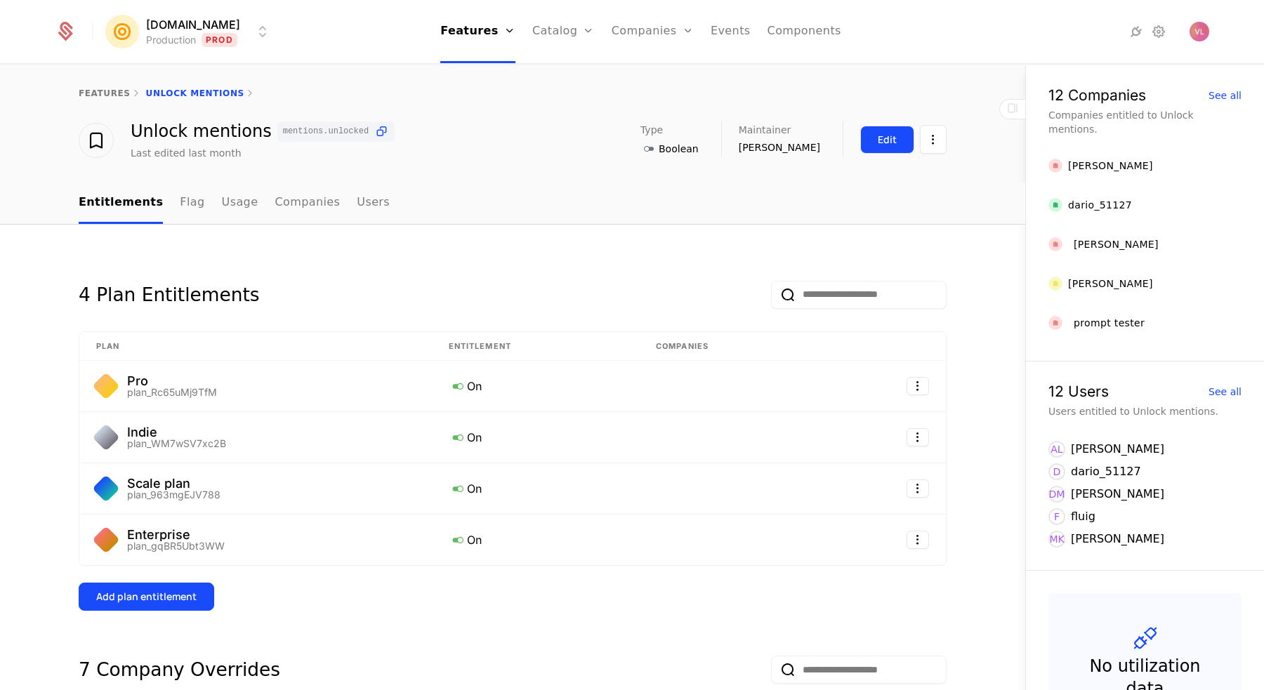
click at [873, 141] on button "Edit" at bounding box center [887, 140] width 54 height 28
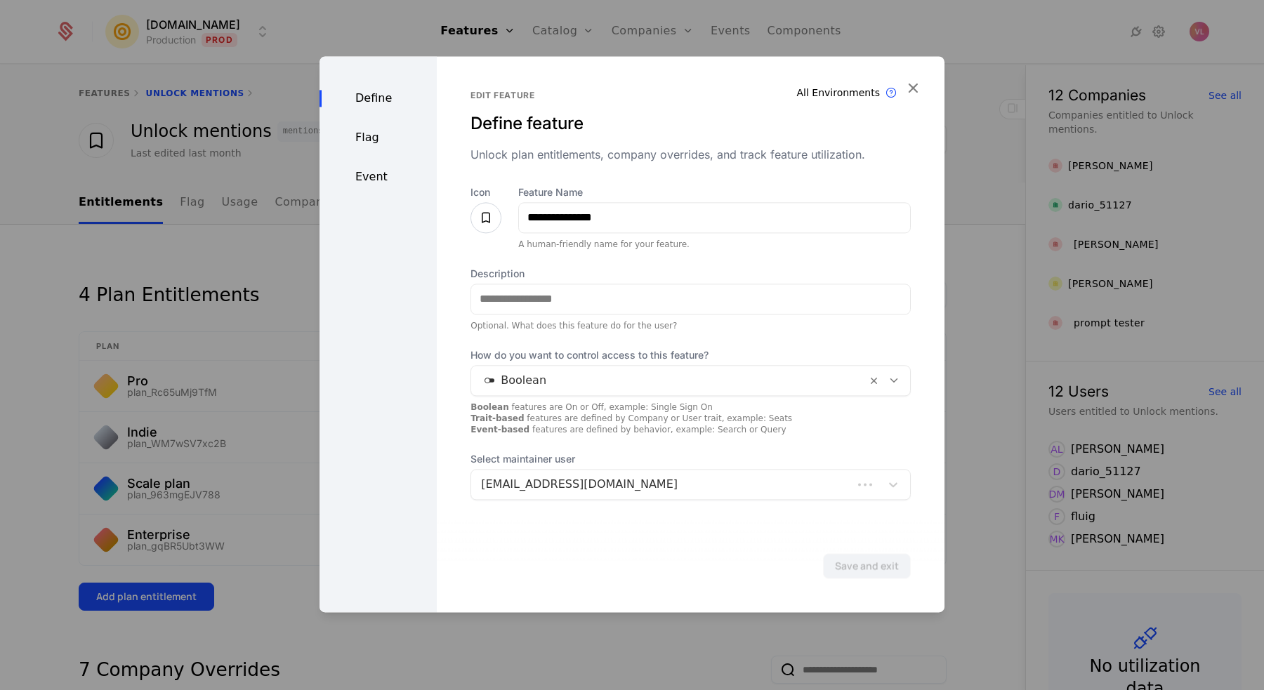
click at [486, 215] on icon at bounding box center [485, 217] width 17 height 17
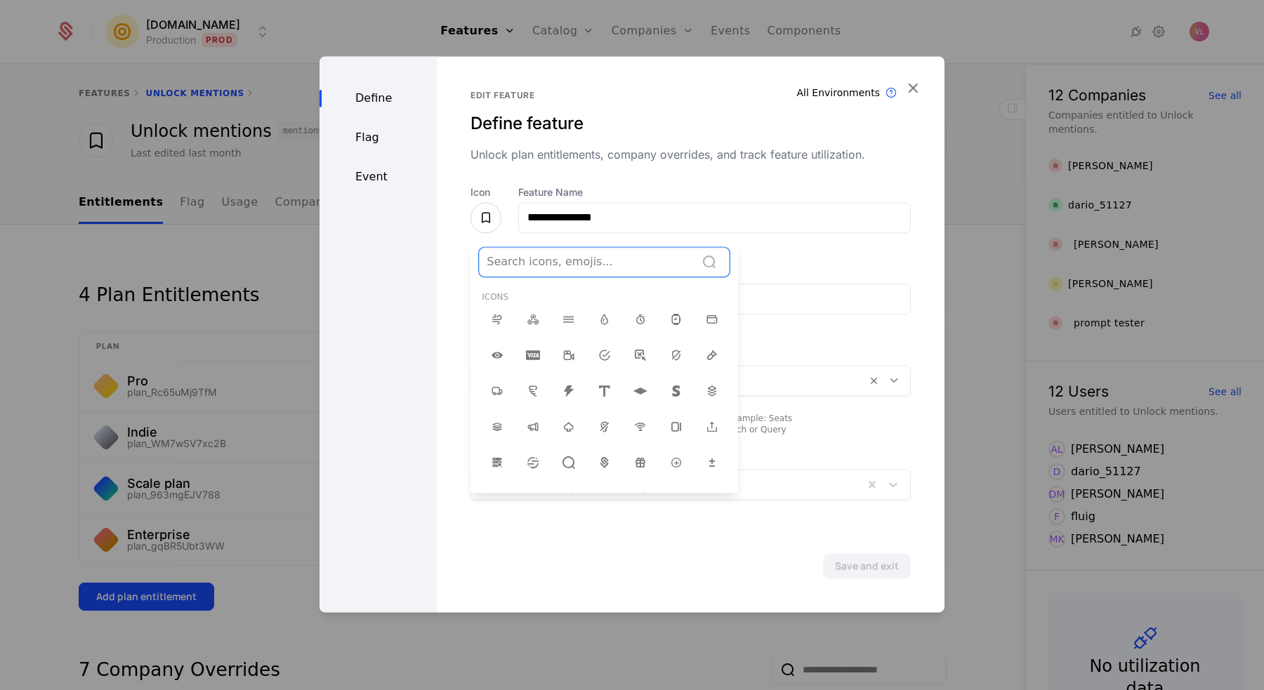
click at [543, 255] on div at bounding box center [587, 262] width 201 height 20
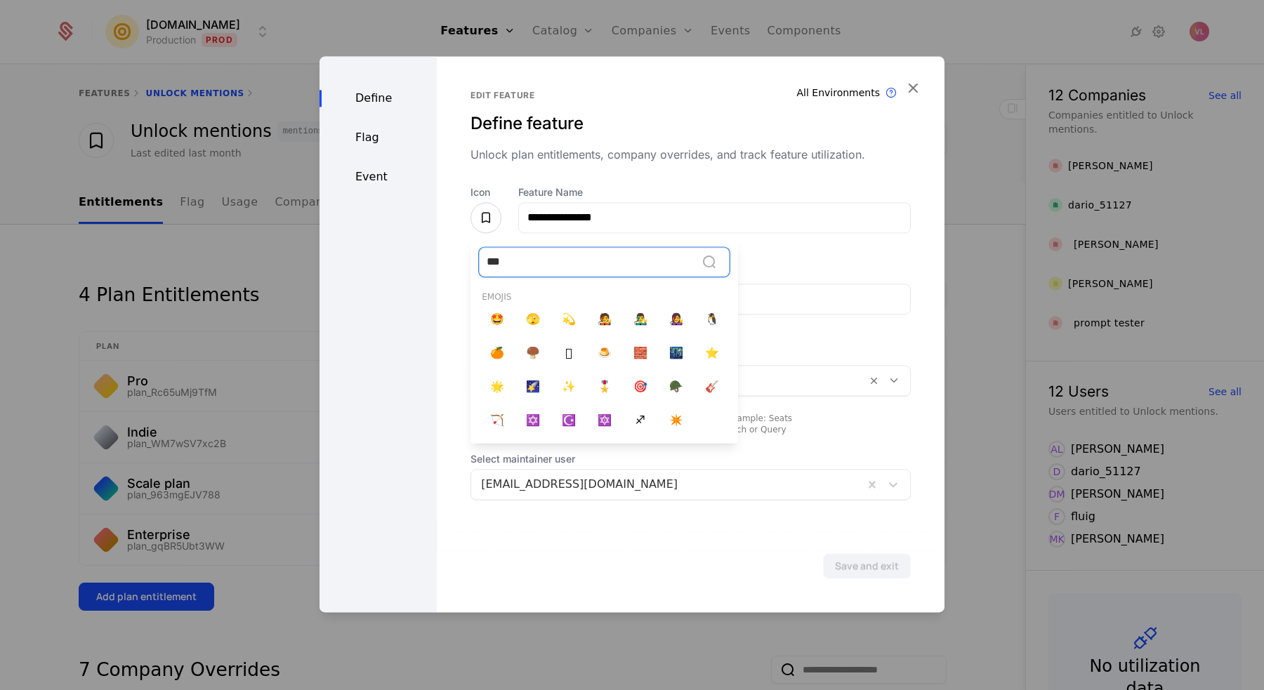
type input "****"
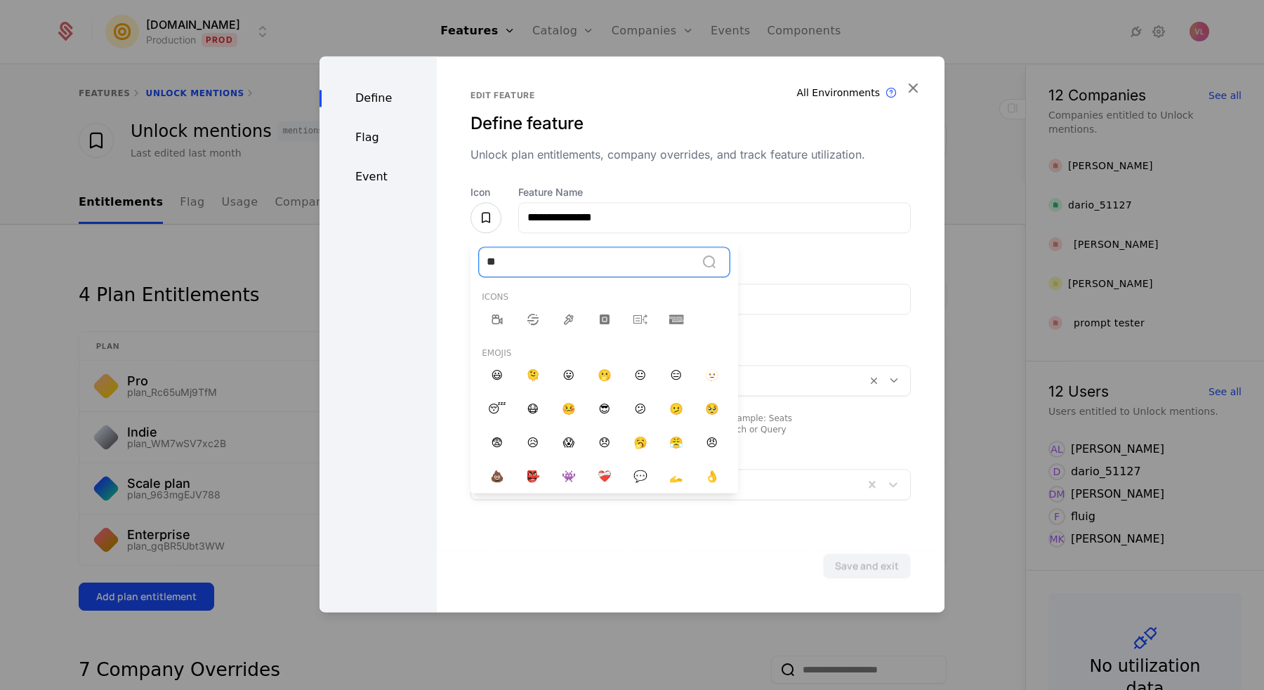
type input "***"
type input "****"
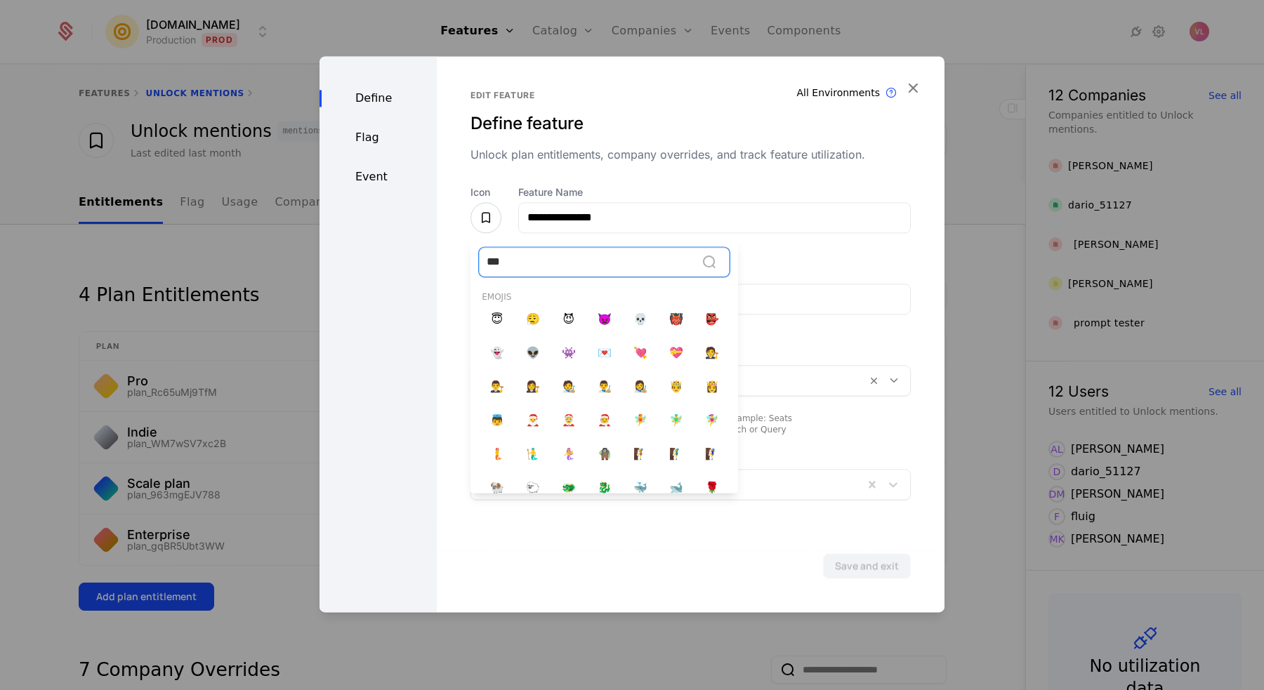
type input "****"
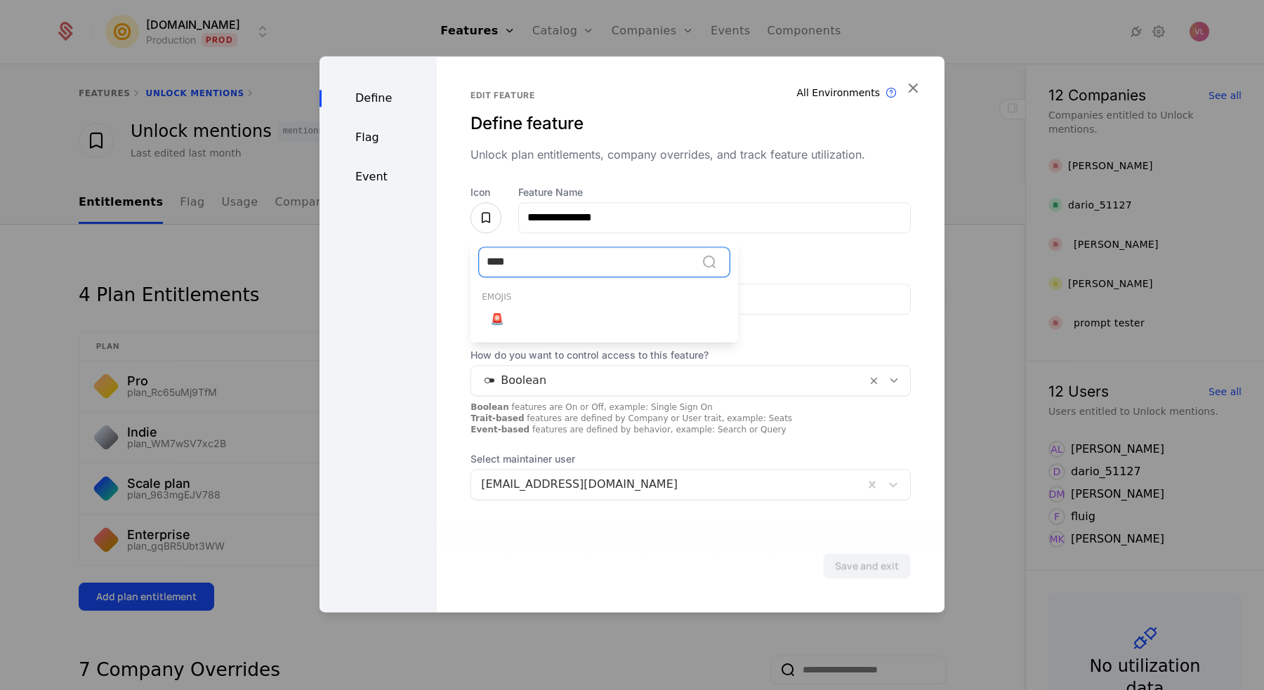
click at [487, 319] on div "🚨" at bounding box center [497, 319] width 30 height 28
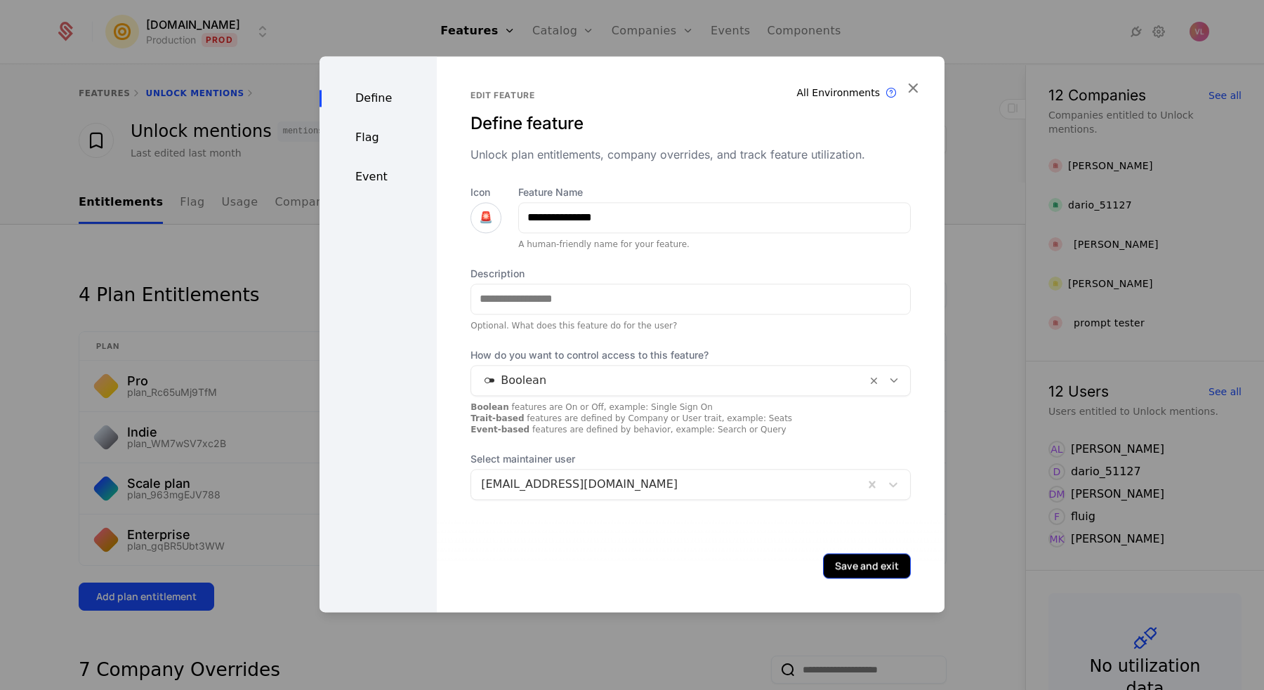
click at [842, 562] on button "Save and exit" at bounding box center [867, 565] width 88 height 25
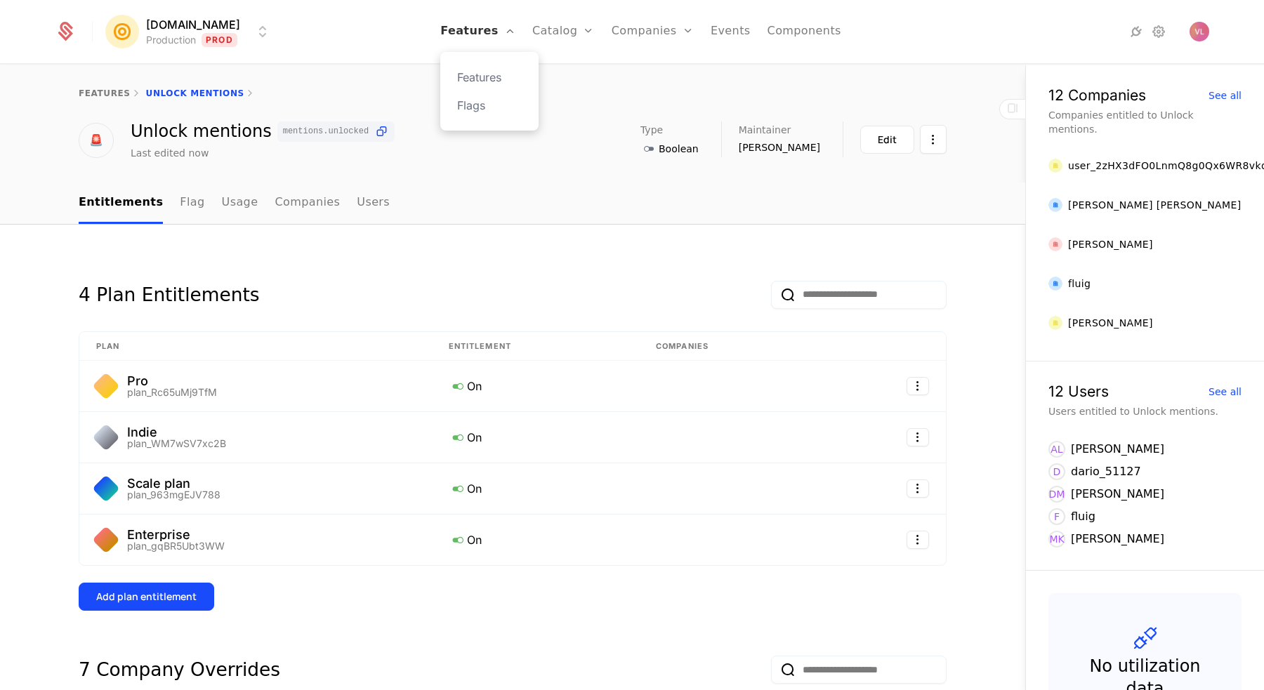
click at [477, 36] on link "Features" at bounding box center [477, 31] width 75 height 63
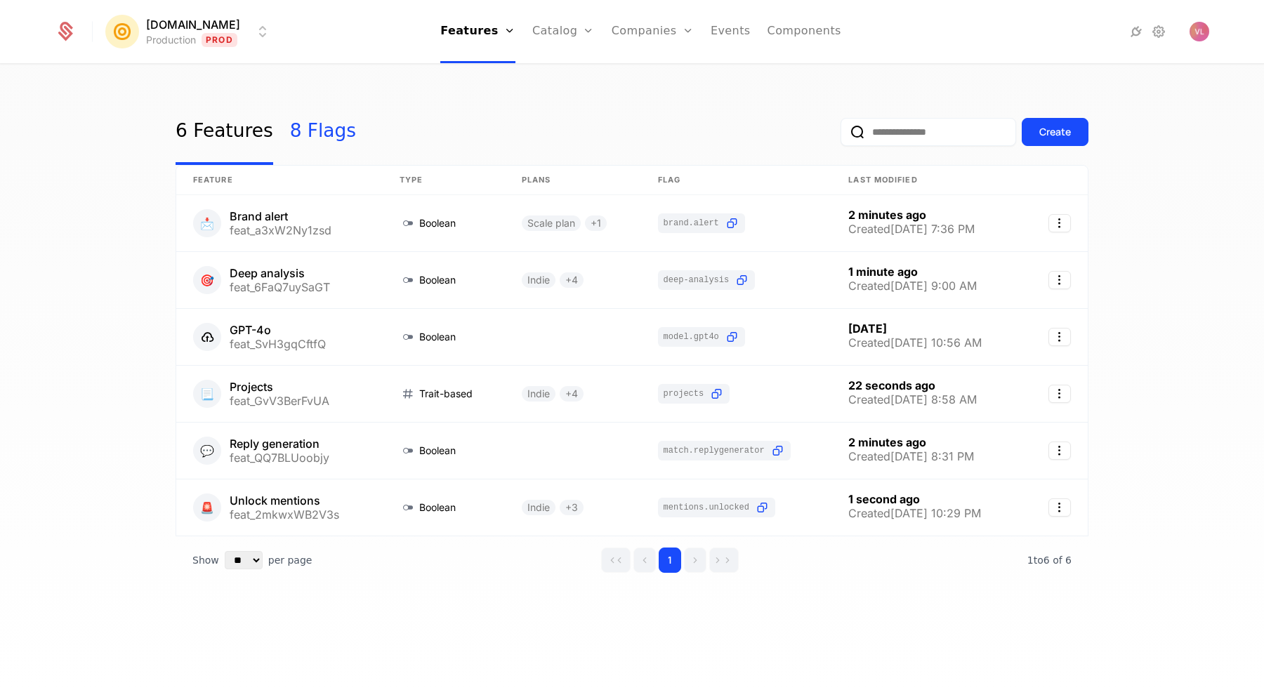
click at [310, 153] on link "8 Flags" at bounding box center [323, 132] width 66 height 66
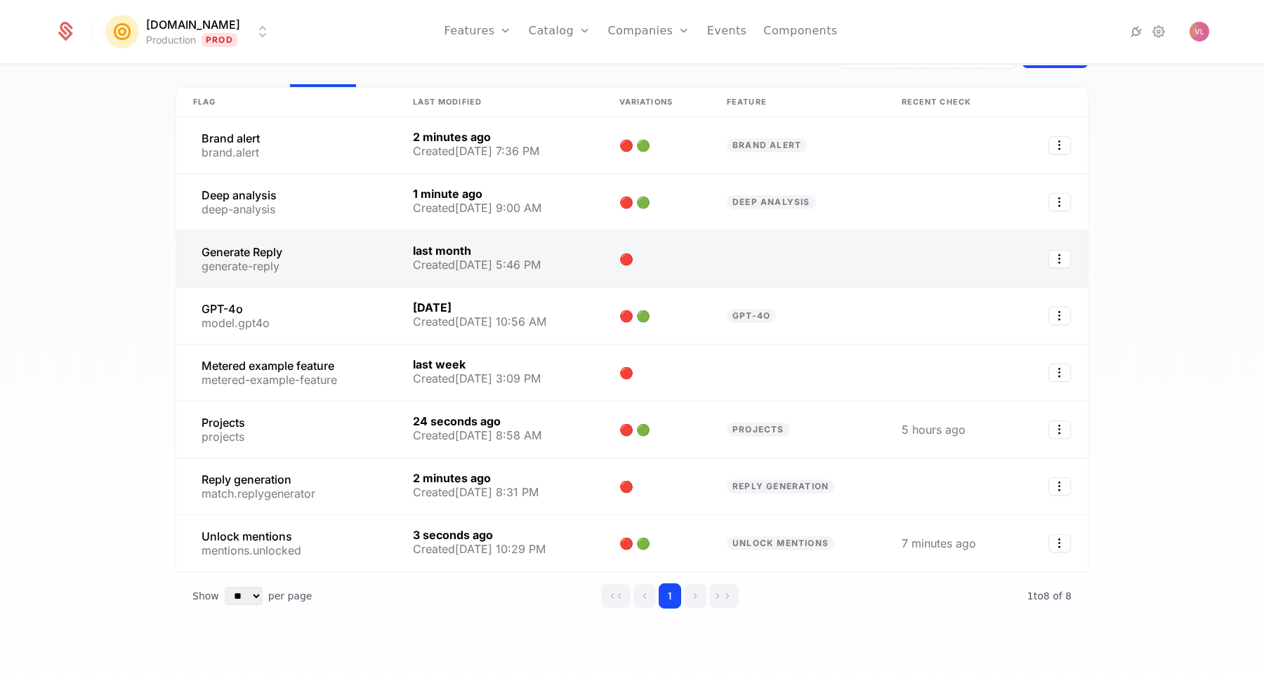
scroll to position [43, 0]
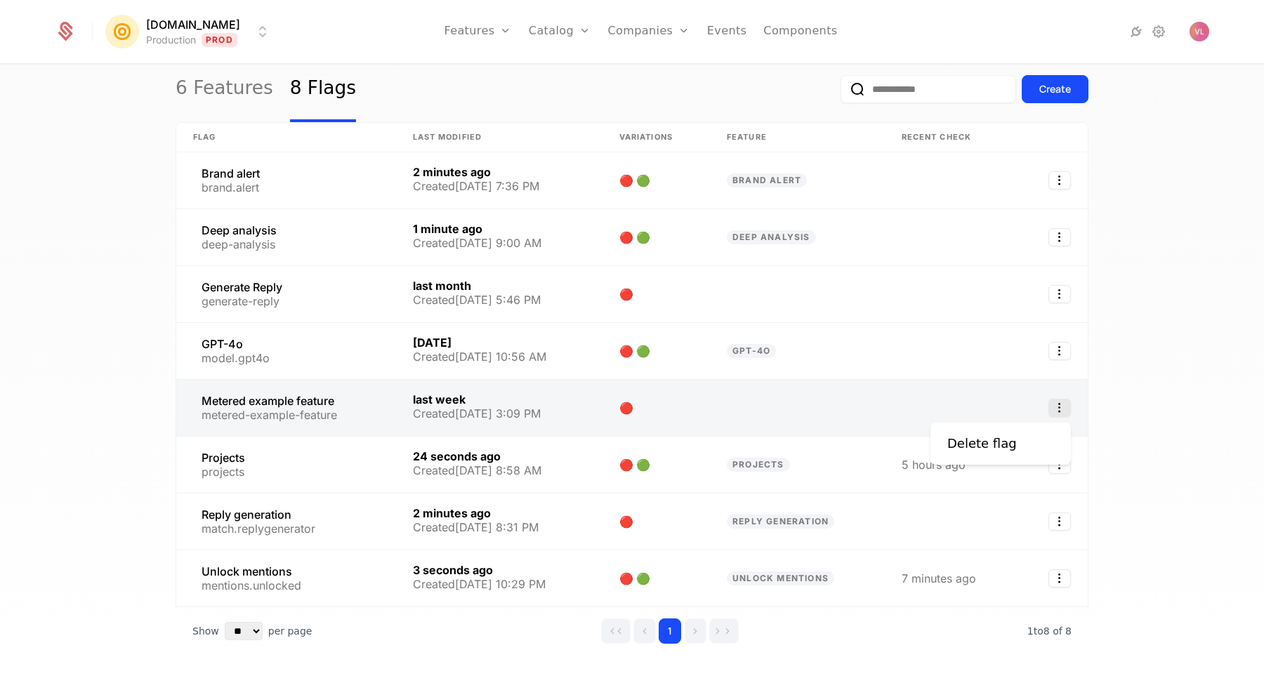
click at [1060, 411] on icon "Select action" at bounding box center [1059, 408] width 22 height 18
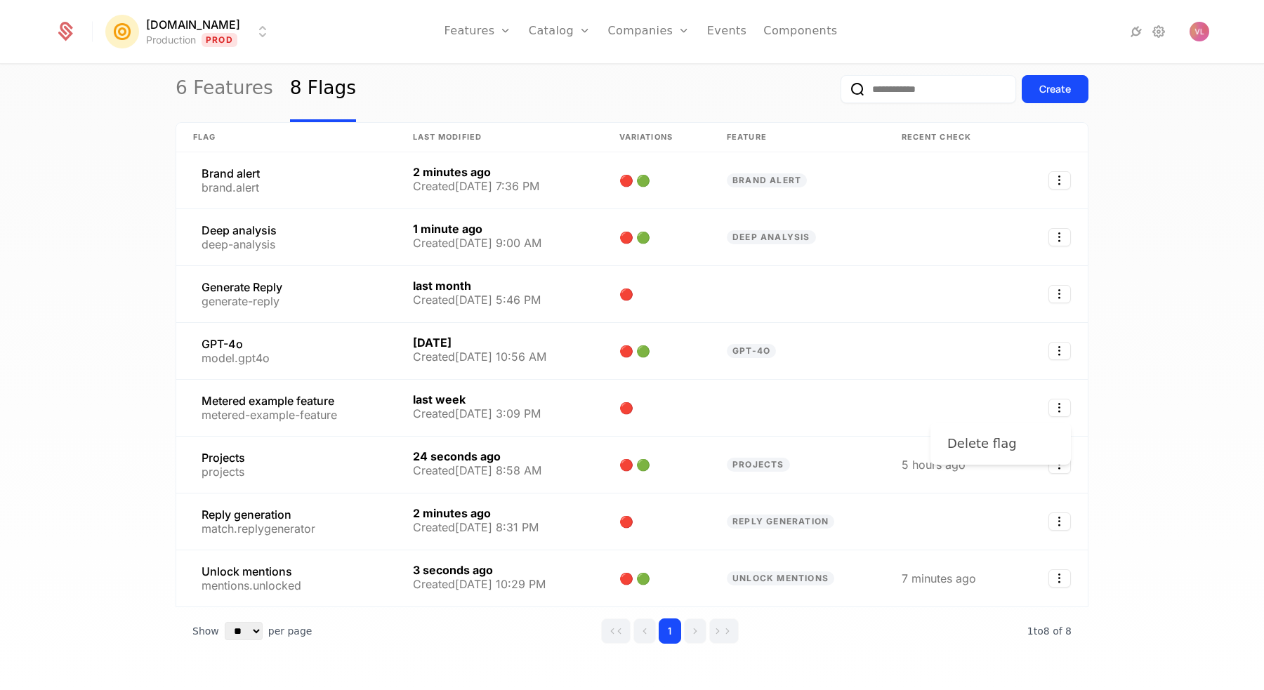
click at [1026, 440] on div "Delete flag" at bounding box center [1000, 444] width 107 height 20
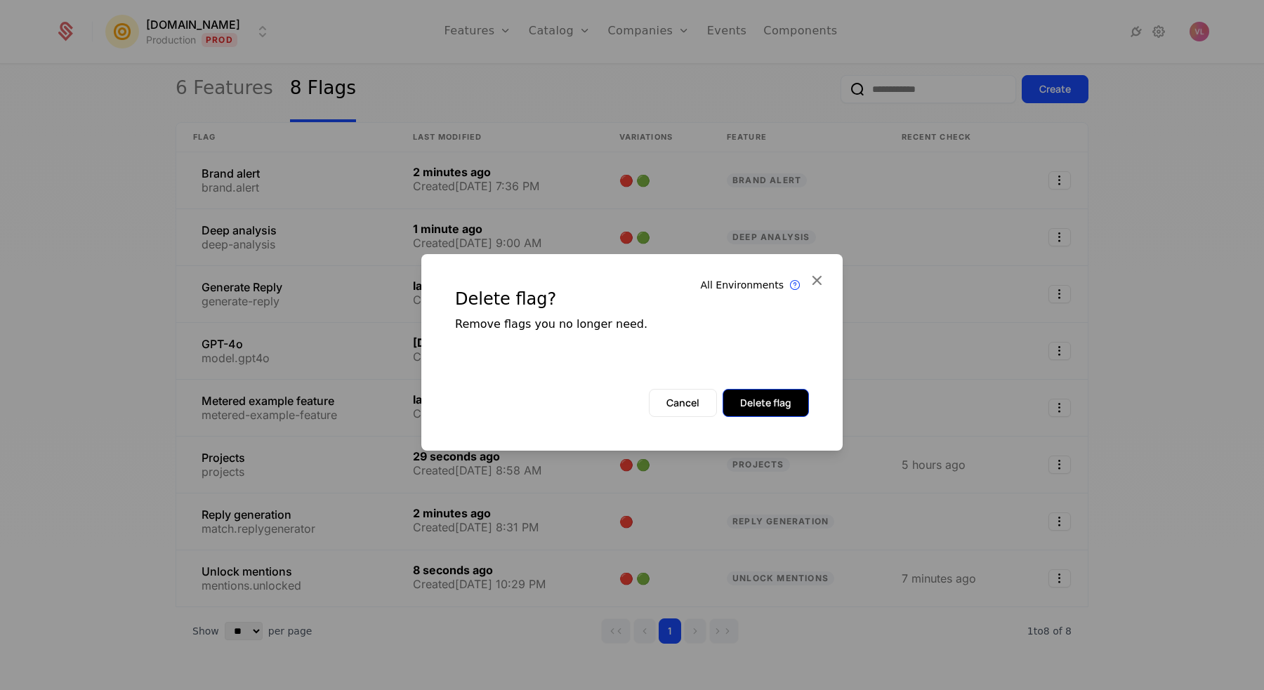
click at [765, 404] on button "Delete flag" at bounding box center [765, 403] width 86 height 28
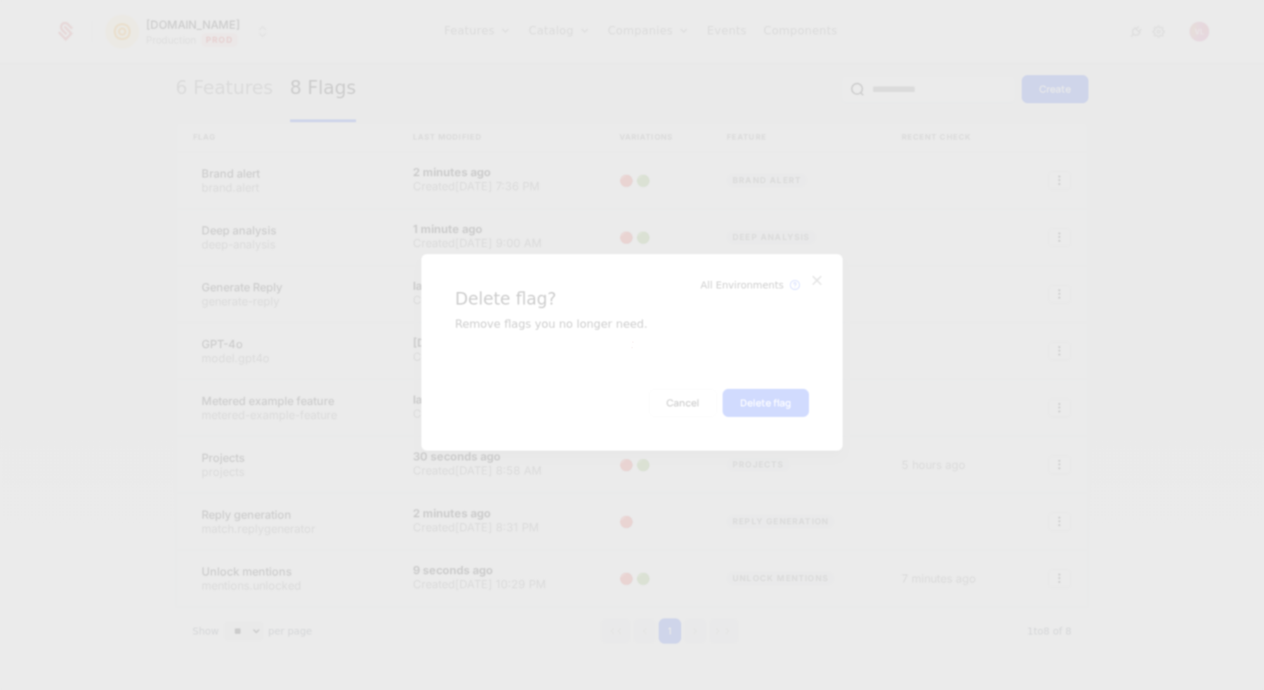
scroll to position [73, 0]
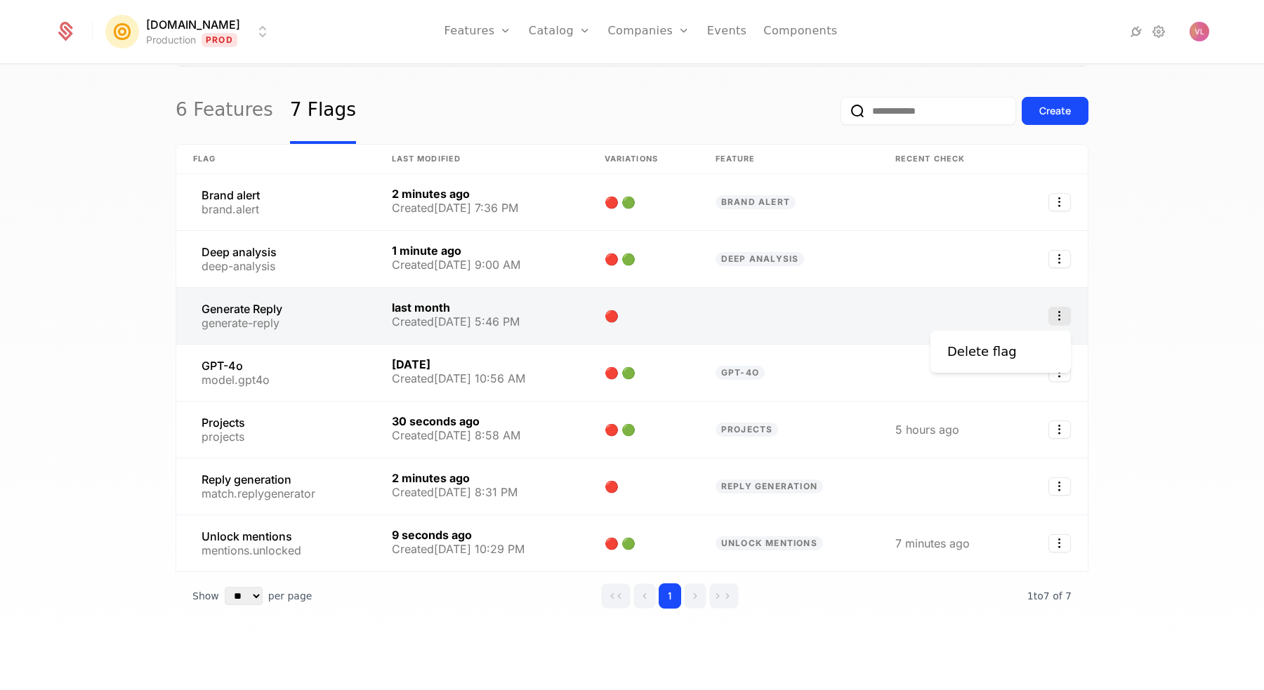
click at [1056, 311] on icon "Select action" at bounding box center [1059, 316] width 22 height 18
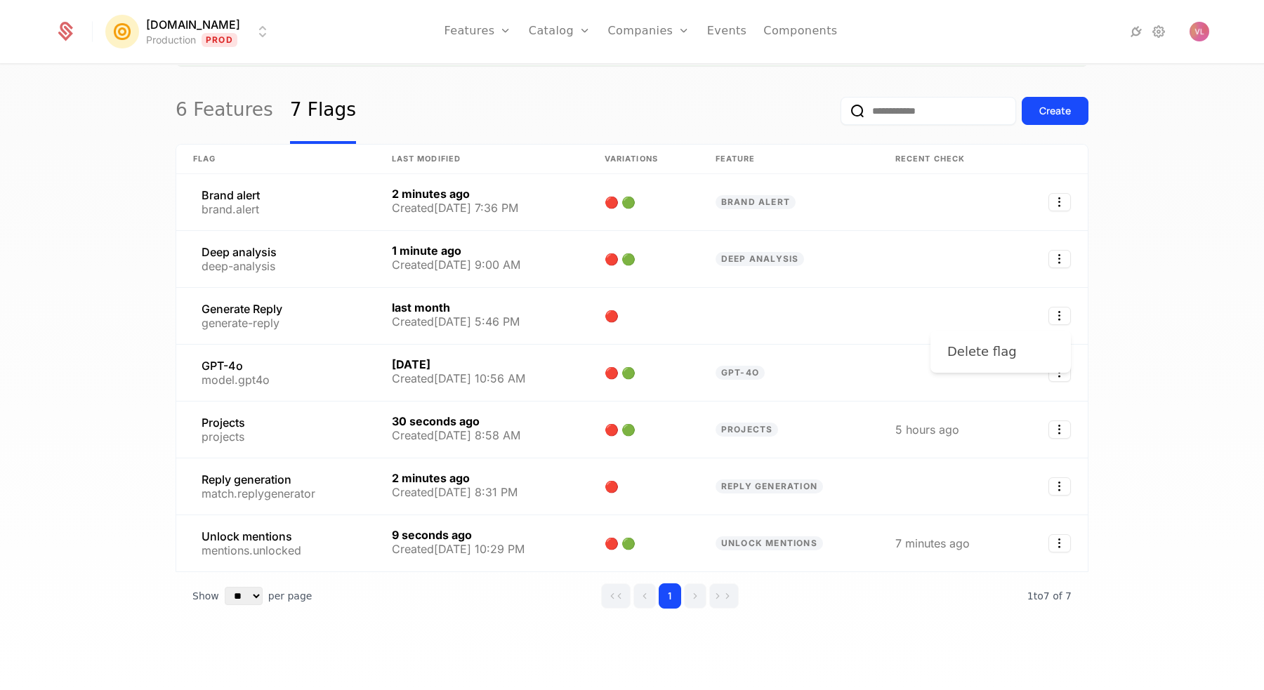
click at [989, 347] on div "Delete flag" at bounding box center [982, 352] width 70 height 20
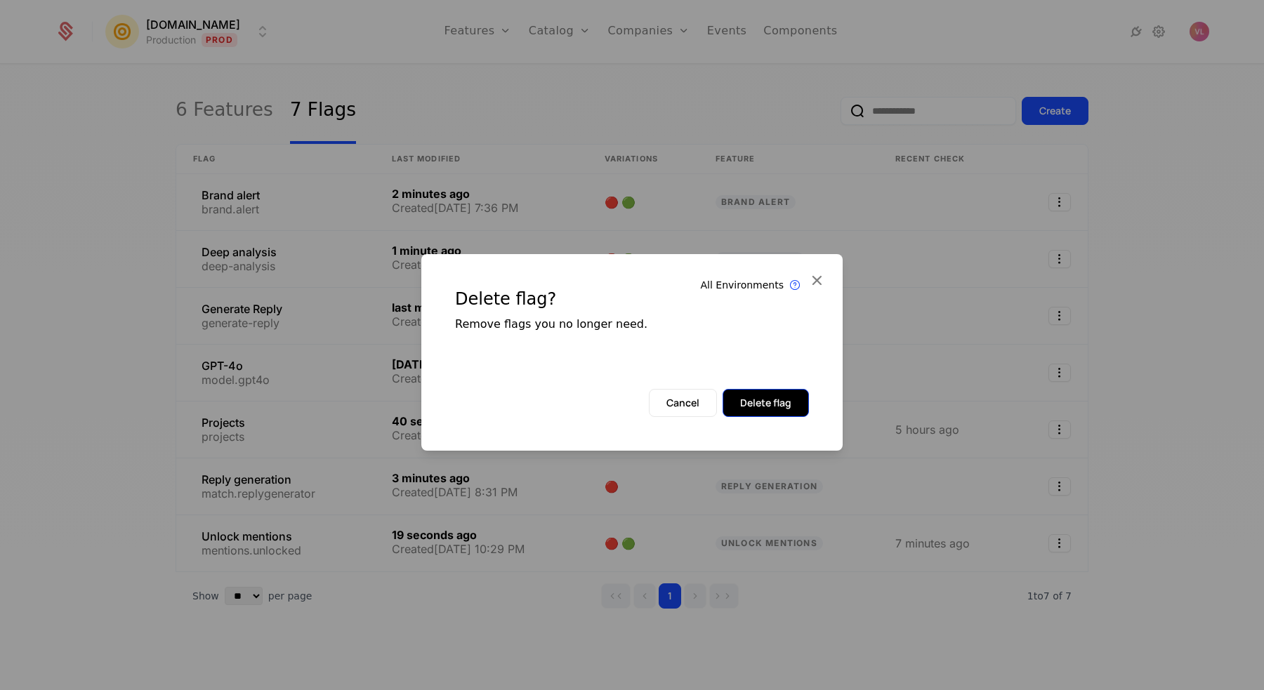
click at [764, 404] on button "Delete flag" at bounding box center [765, 403] width 86 height 28
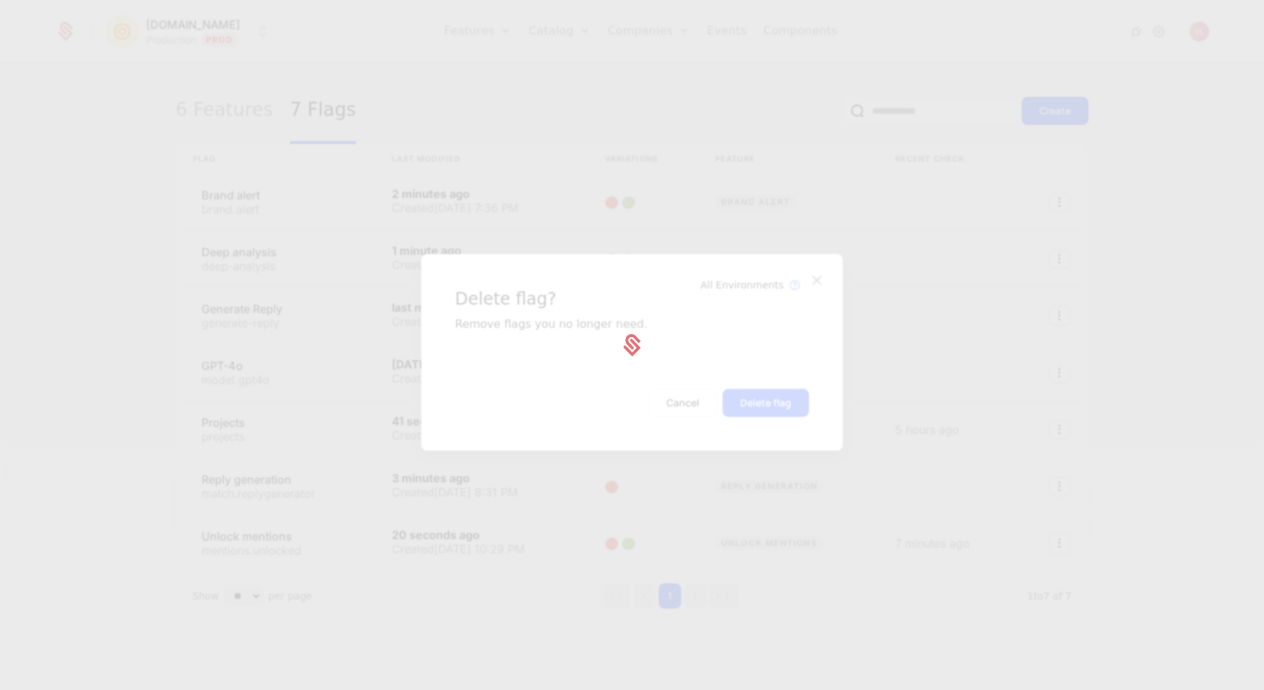
scroll to position [0, 0]
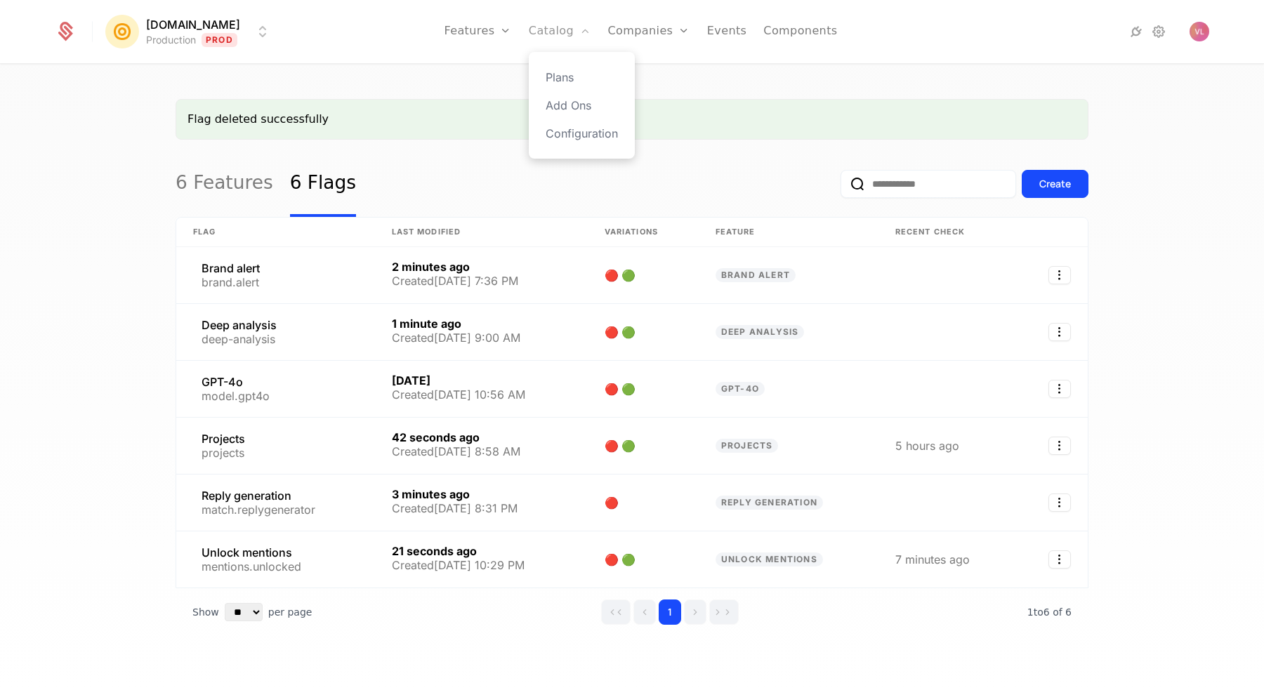
click at [555, 35] on link "Catalog" at bounding box center [560, 31] width 62 height 63
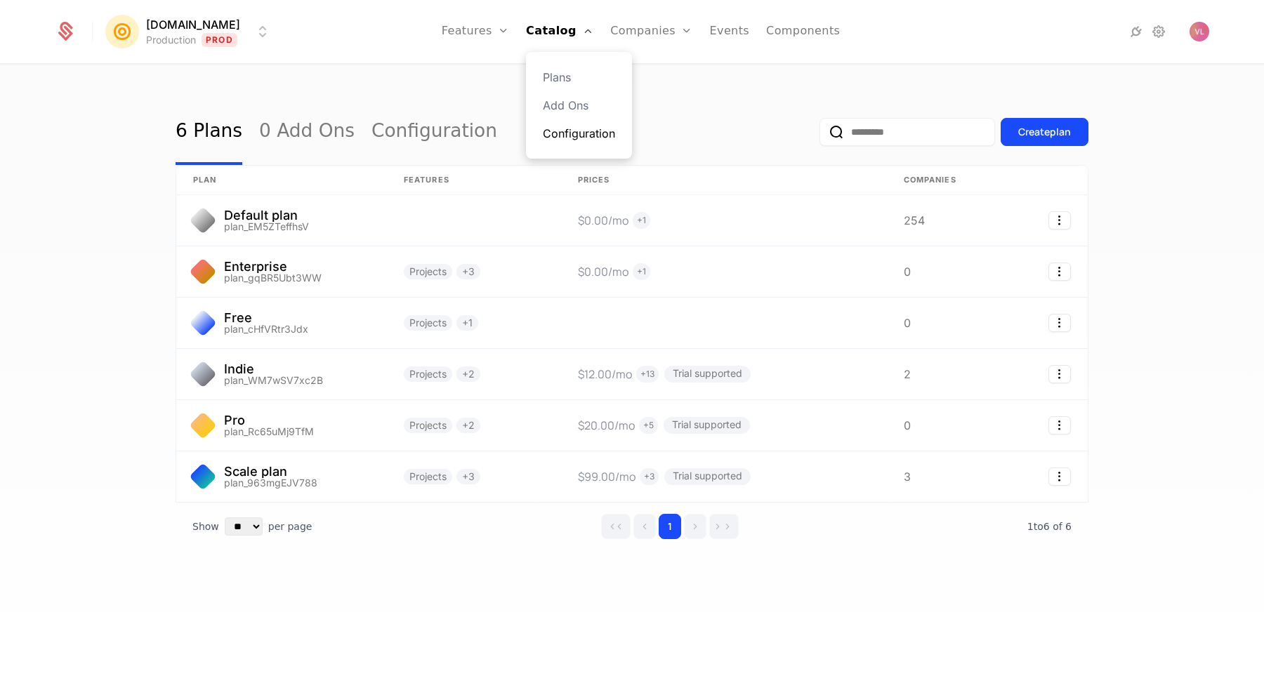
click at [566, 131] on link "Configuration" at bounding box center [579, 133] width 72 height 17
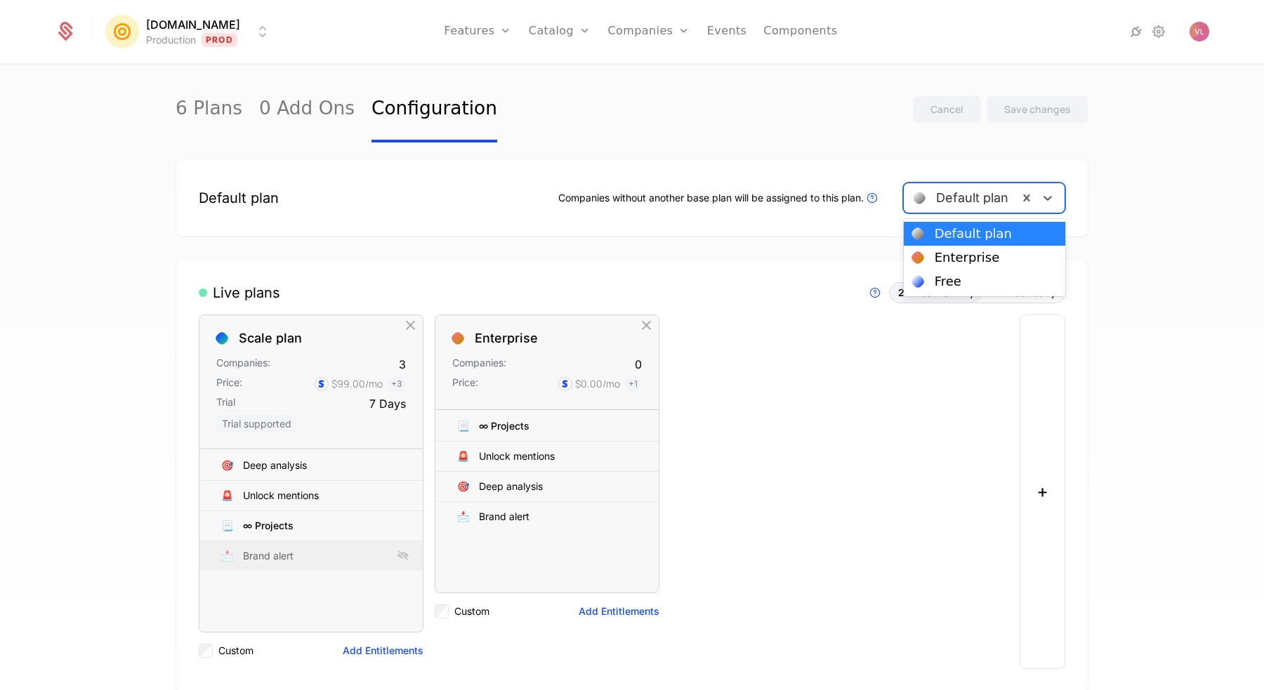
click at [936, 196] on div at bounding box center [960, 198] width 95 height 20
click at [729, 162] on div "Default plan Companies without another base plan will be assigned to this plan.…" at bounding box center [632, 197] width 913 height 77
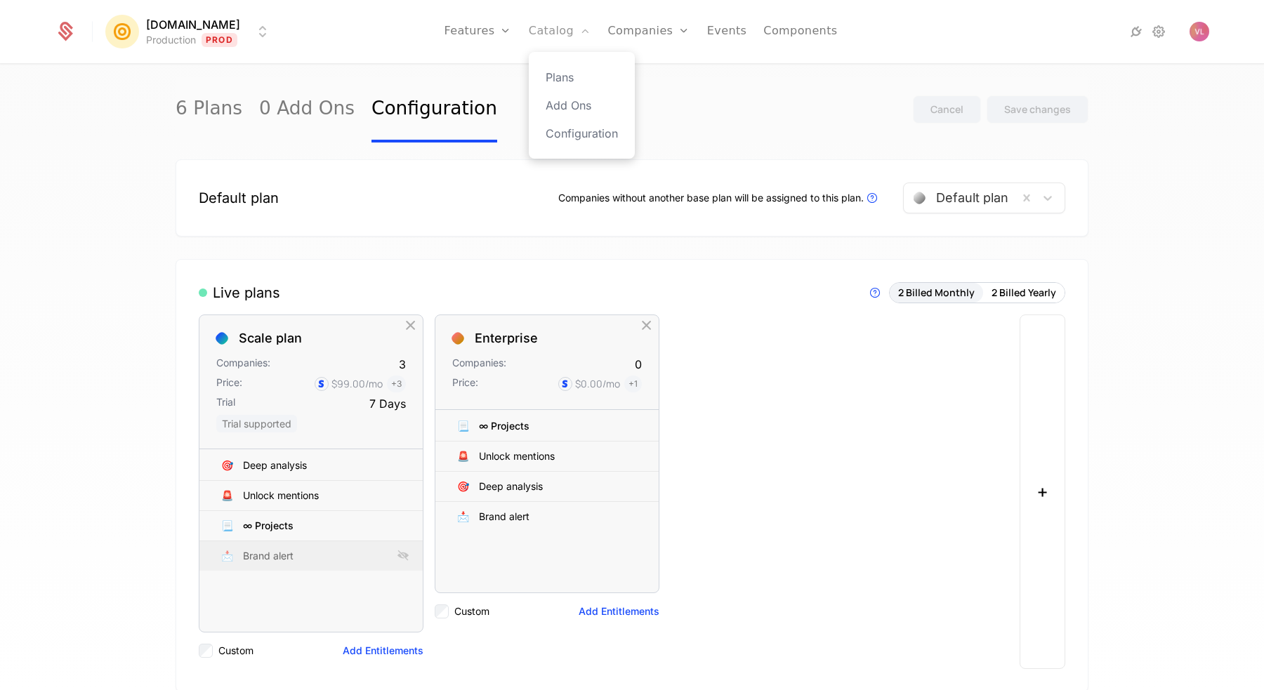
click at [574, 41] on link "Catalog" at bounding box center [560, 31] width 62 height 63
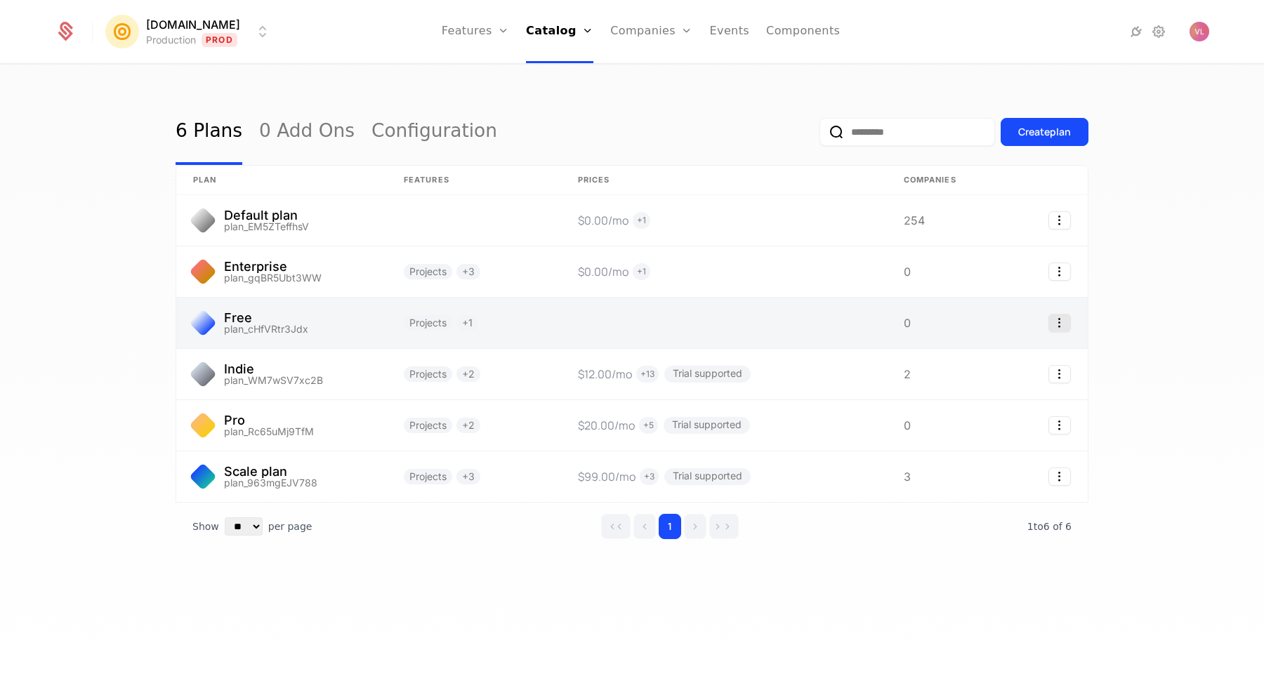
click at [1057, 326] on icon "Select action" at bounding box center [1059, 323] width 22 height 18
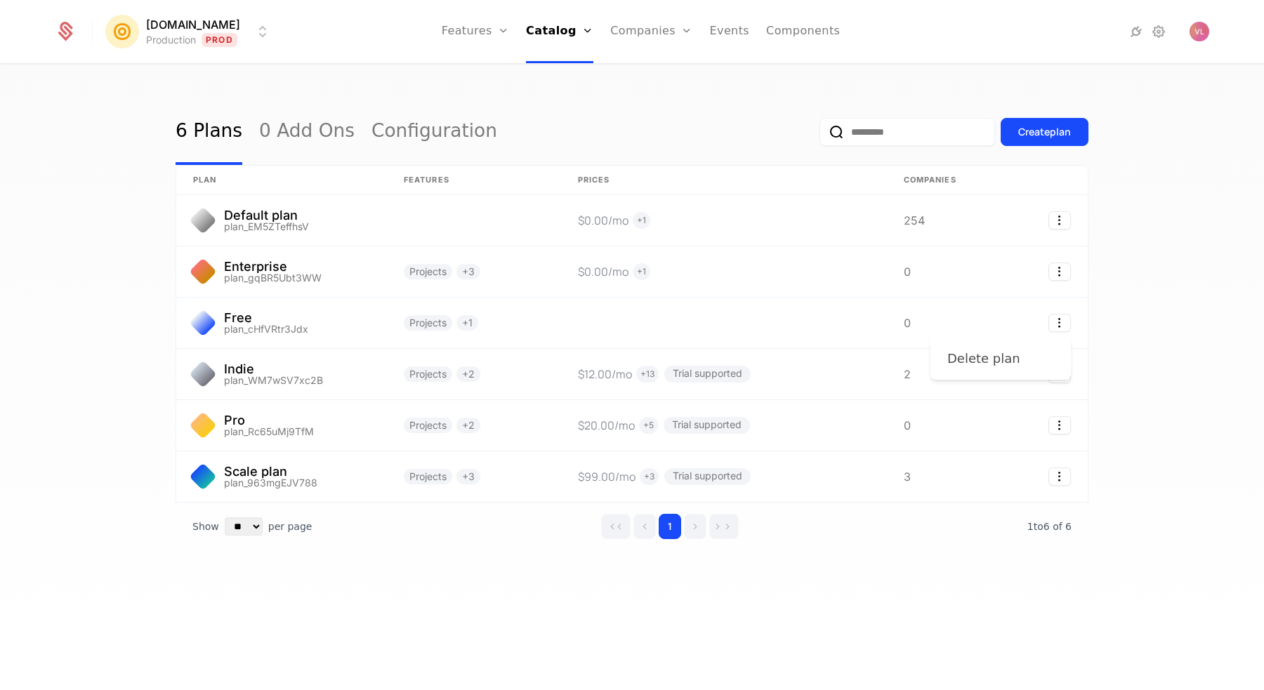
click at [1004, 362] on div "Delete plan" at bounding box center [983, 359] width 73 height 20
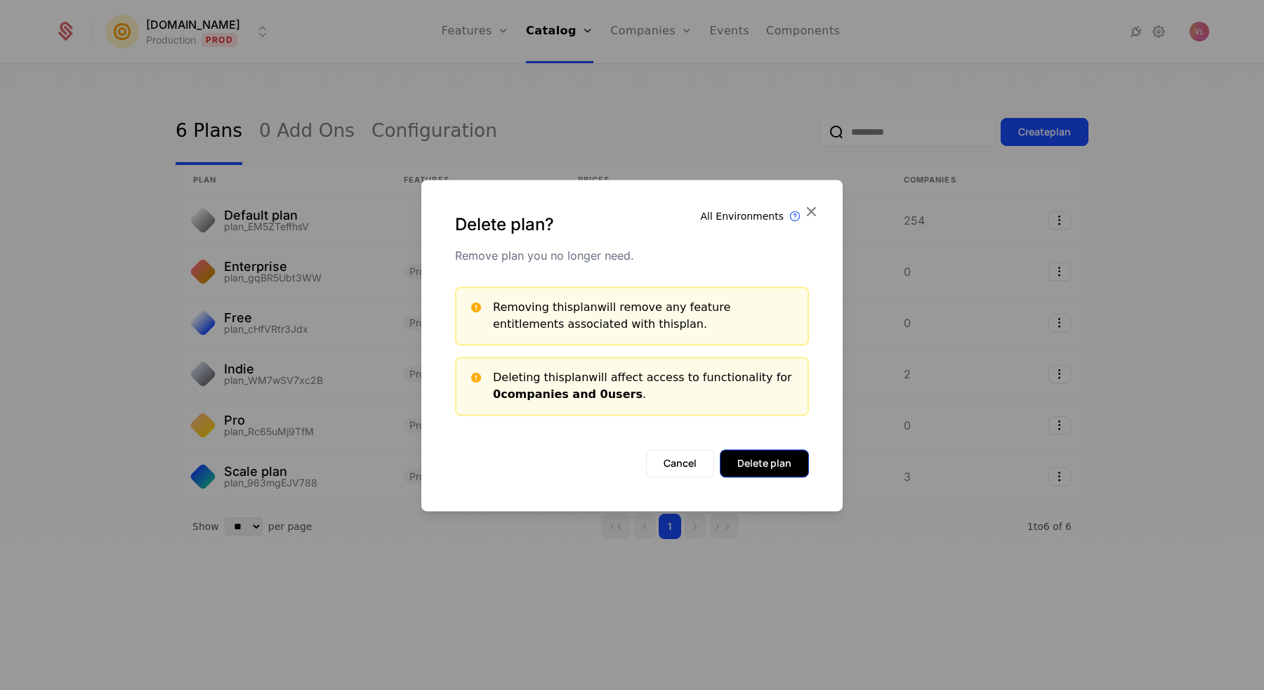
click at [767, 461] on button "Delete plan" at bounding box center [764, 463] width 89 height 28
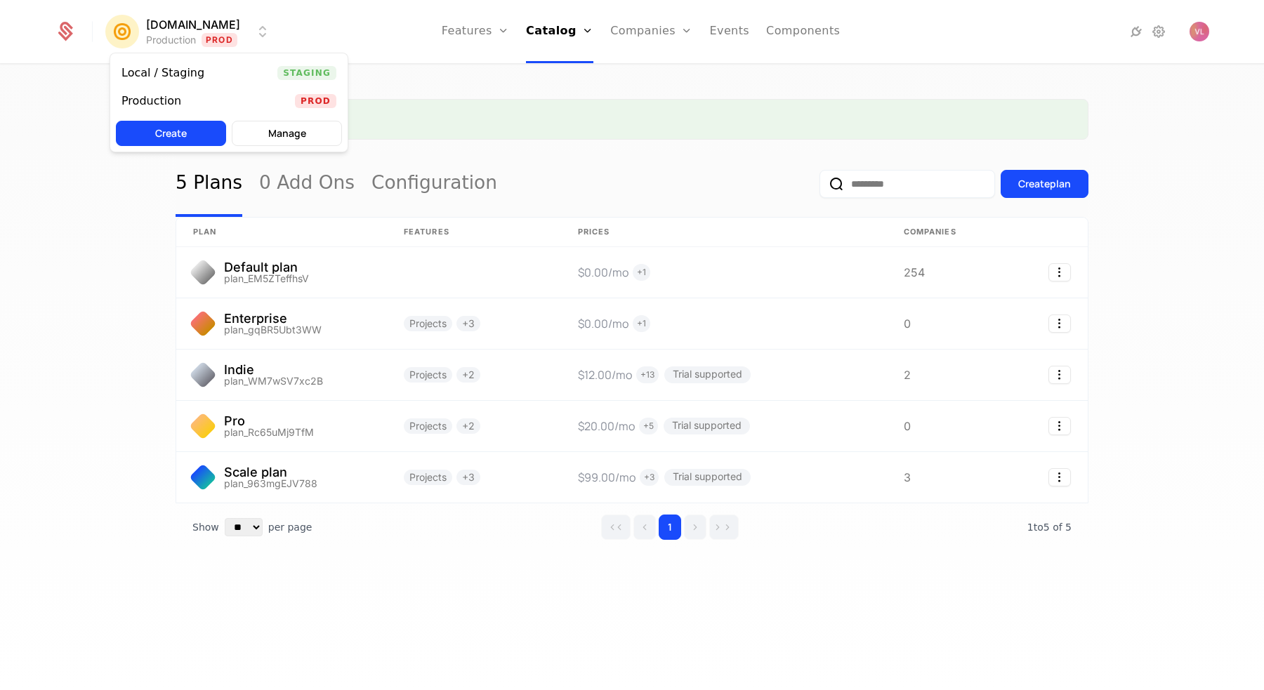
click at [203, 31] on html "Mention.click Production Prod Features Features Flags Catalog Plans Add Ons Con…" at bounding box center [632, 345] width 1264 height 690
click at [203, 69] on div "Local / Staging" at bounding box center [168, 73] width 94 height 14
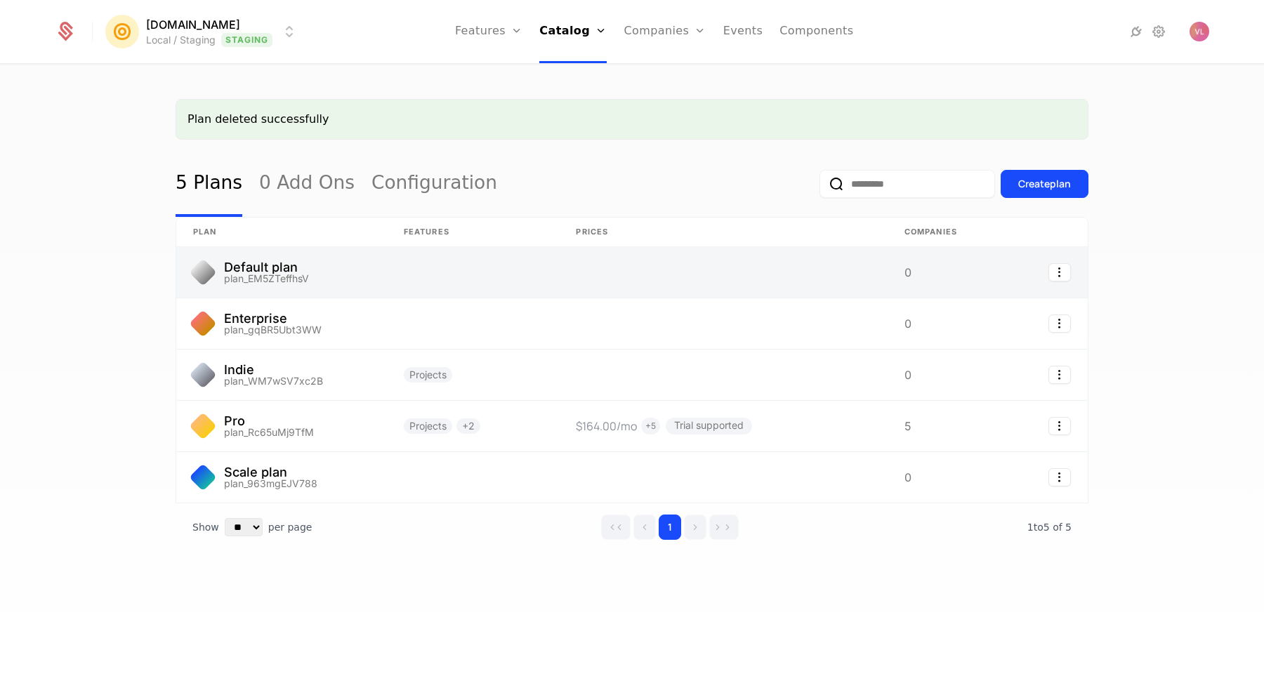
click at [654, 288] on link at bounding box center [723, 272] width 328 height 51
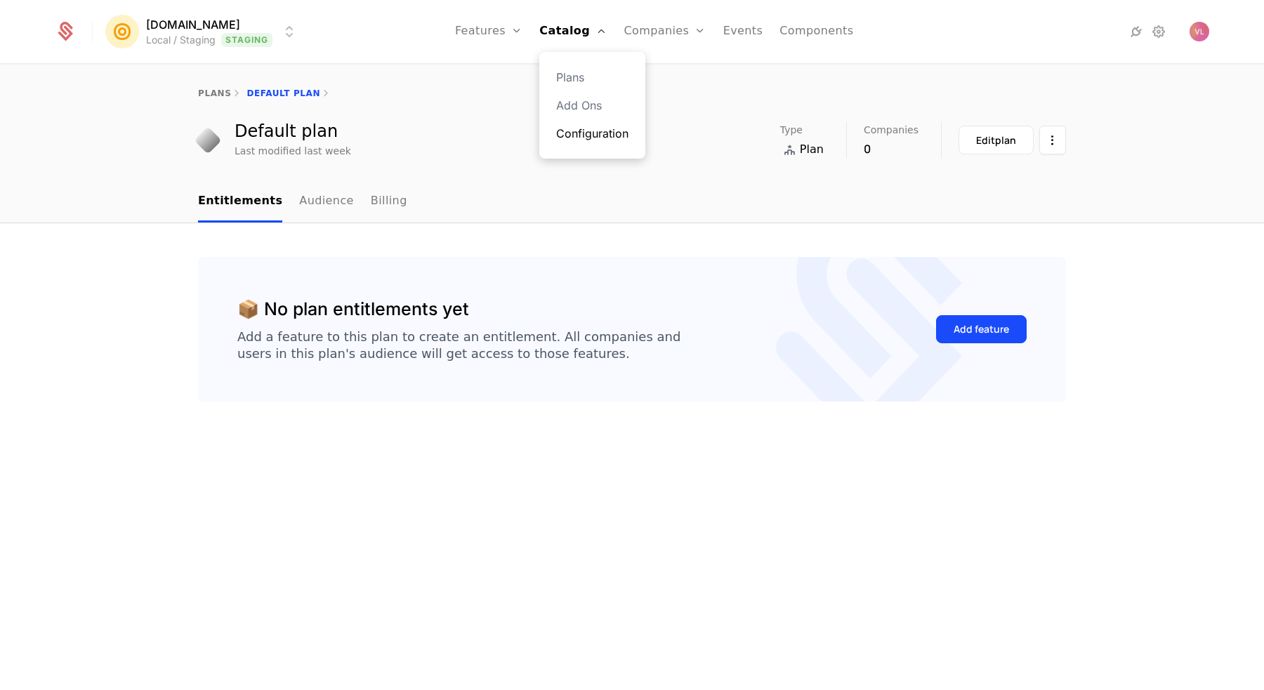
click at [591, 128] on link "Configuration" at bounding box center [592, 133] width 72 height 17
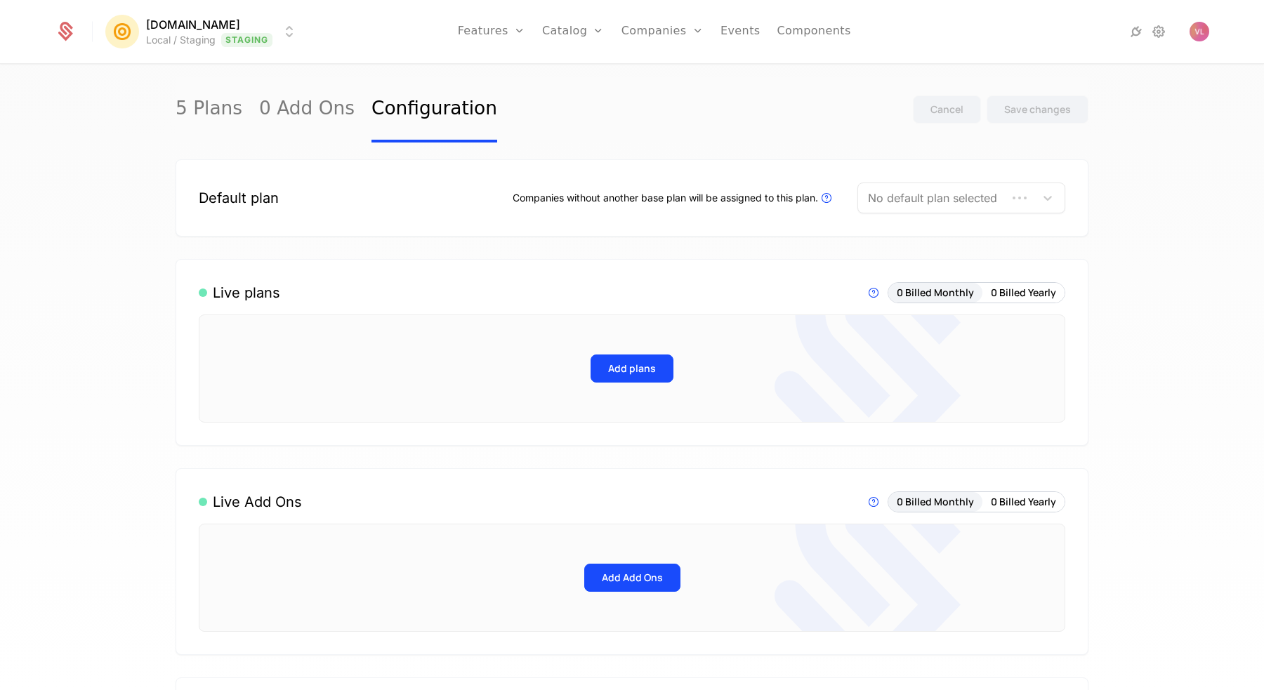
click at [897, 191] on div at bounding box center [932, 198] width 129 height 20
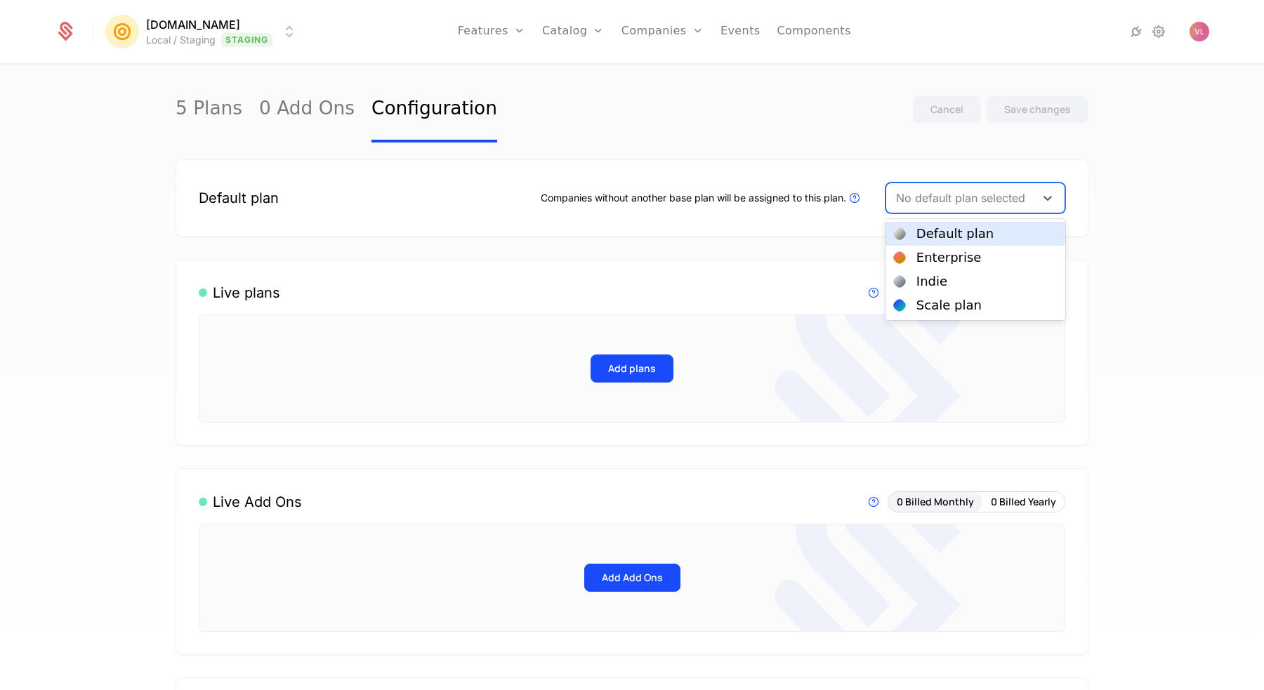
click at [906, 232] on div "Default plan" at bounding box center [975, 233] width 163 height 13
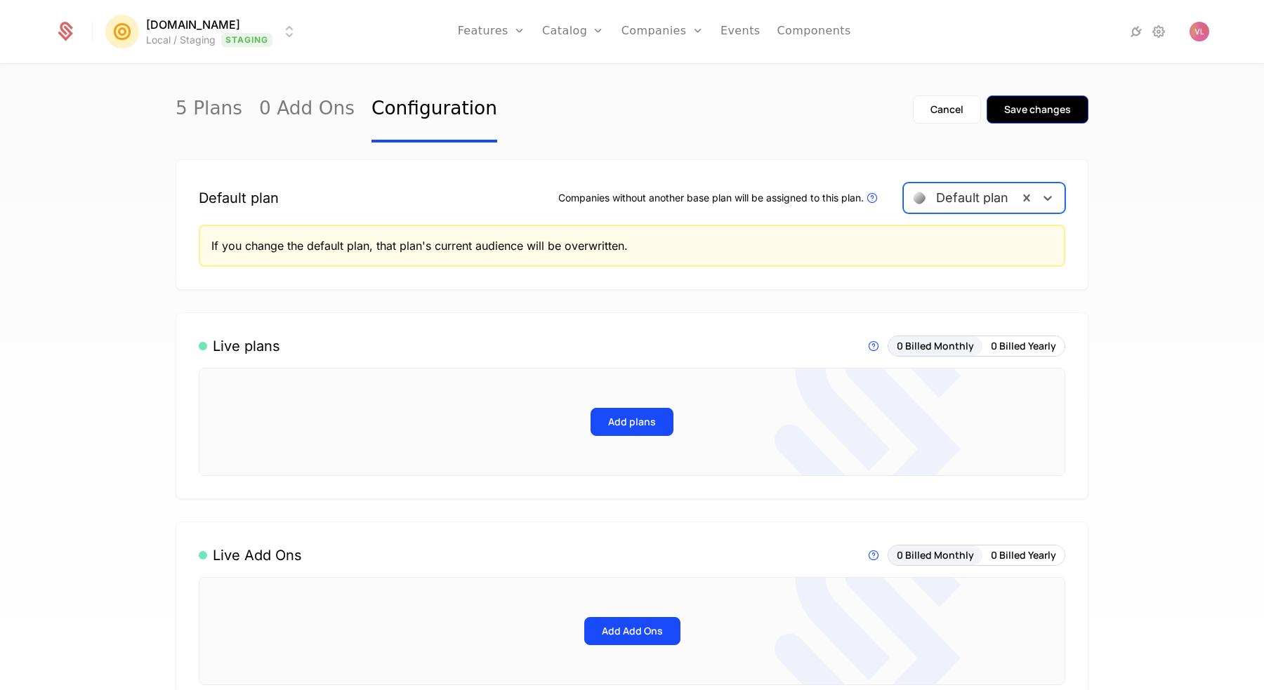
click at [1038, 108] on div "Save changes" at bounding box center [1037, 110] width 67 height 14
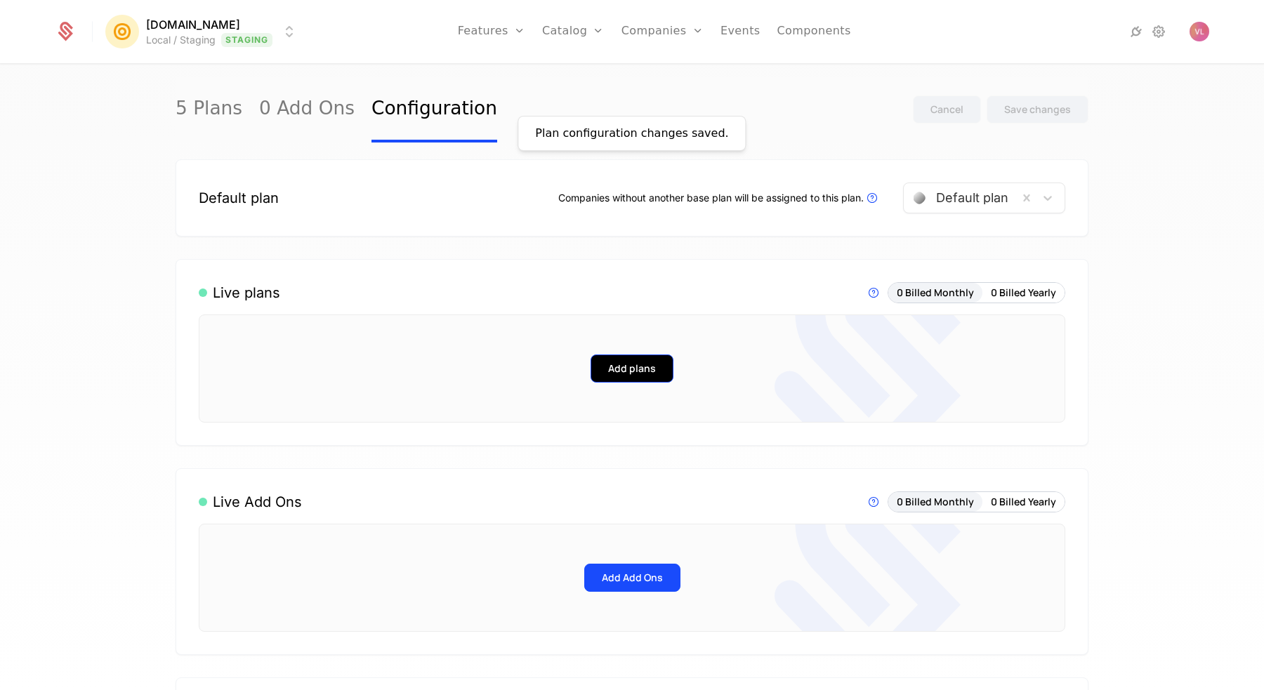
click at [642, 359] on button "Add plans" at bounding box center [631, 369] width 83 height 28
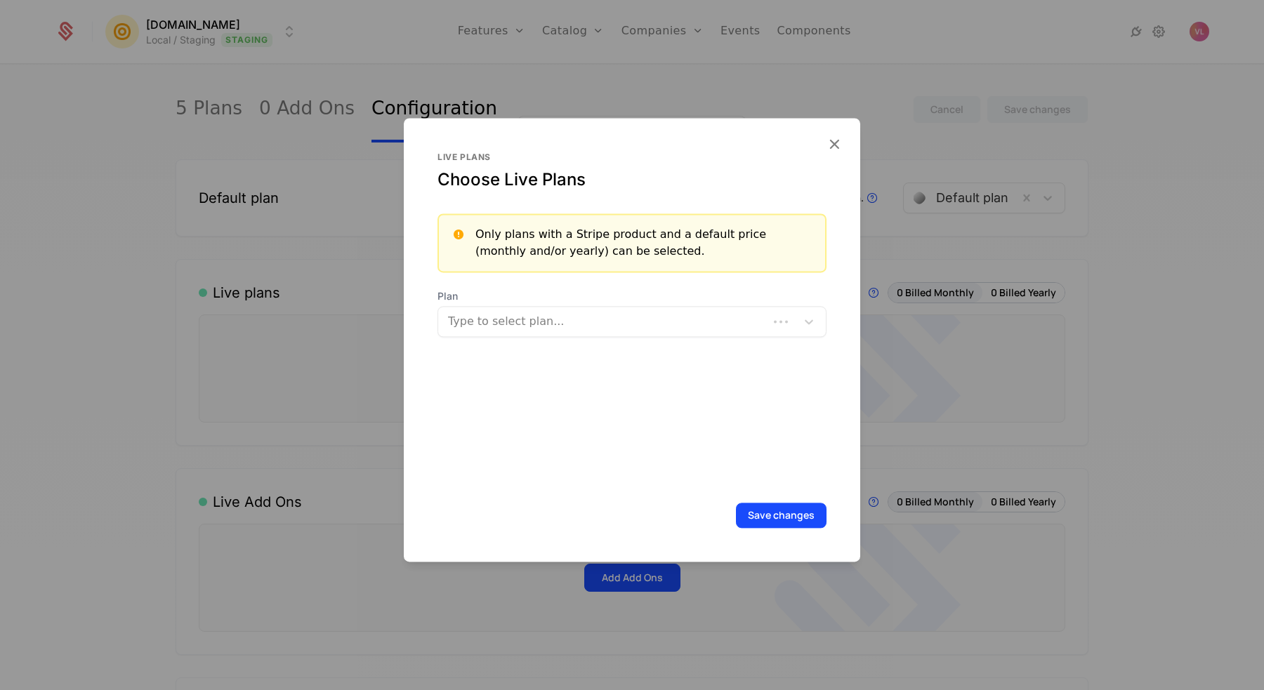
click at [588, 314] on div at bounding box center [604, 322] width 310 height 20
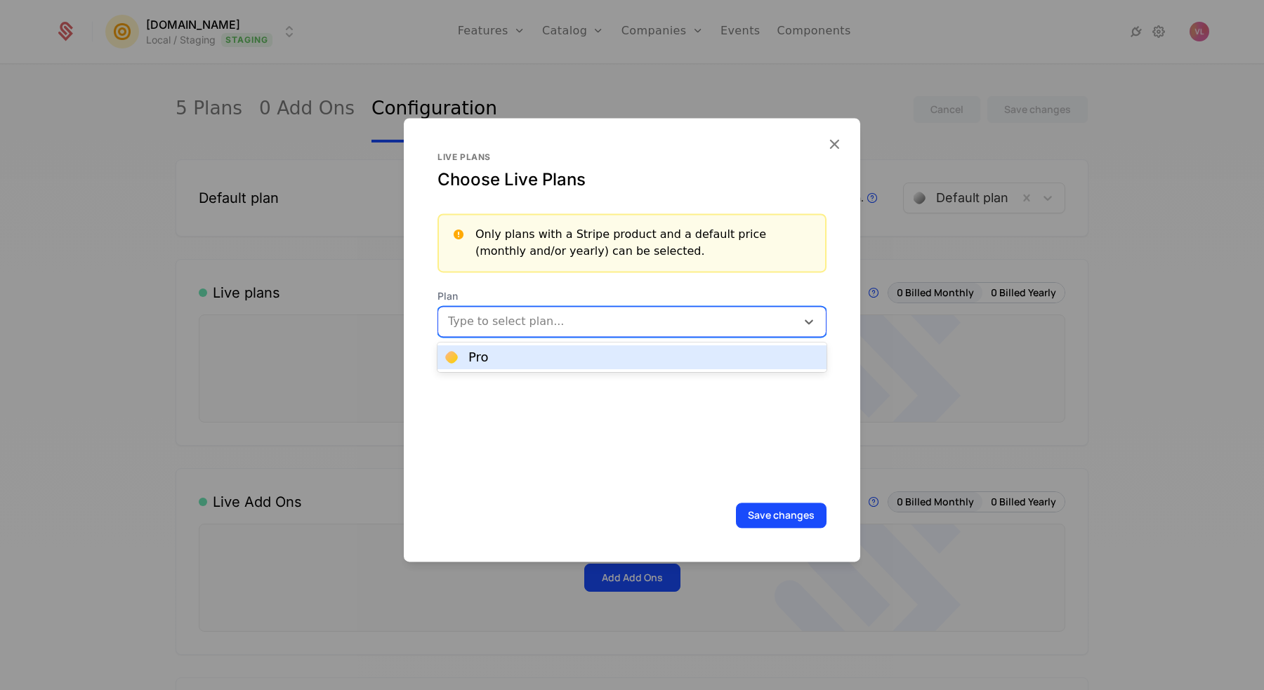
click at [553, 352] on div "Pro" at bounding box center [632, 357] width 372 height 13
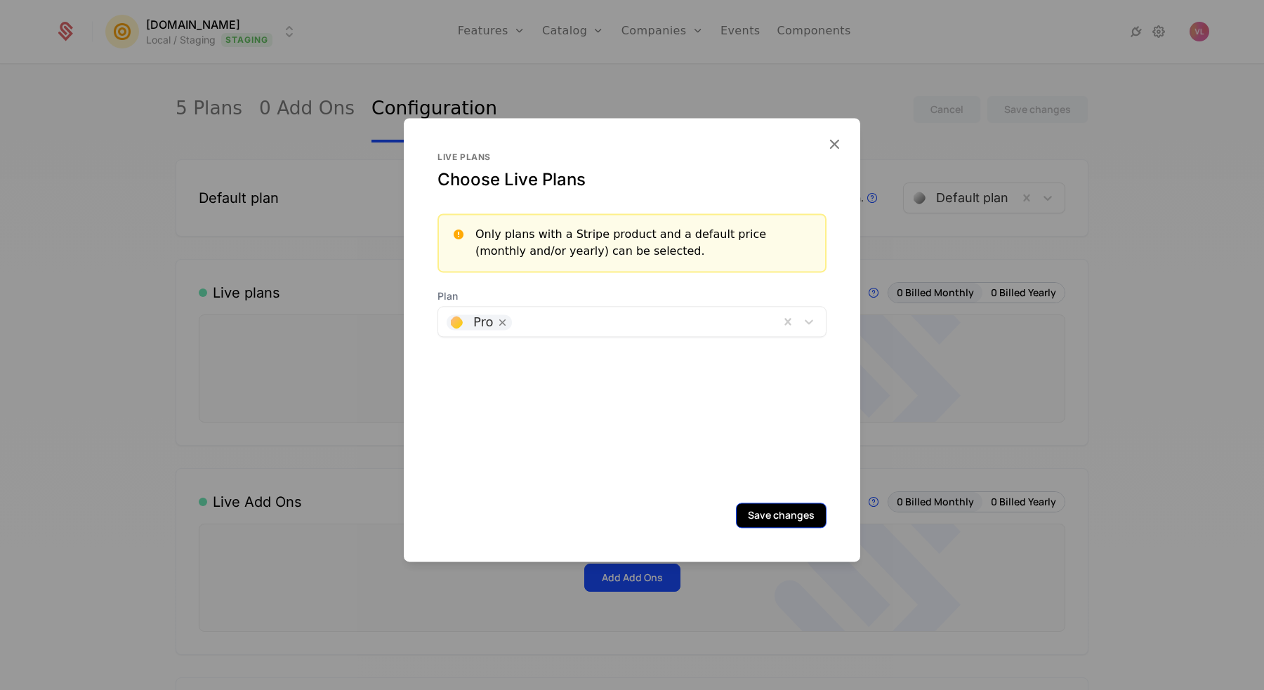
click at [764, 524] on button "Save changes" at bounding box center [781, 515] width 91 height 25
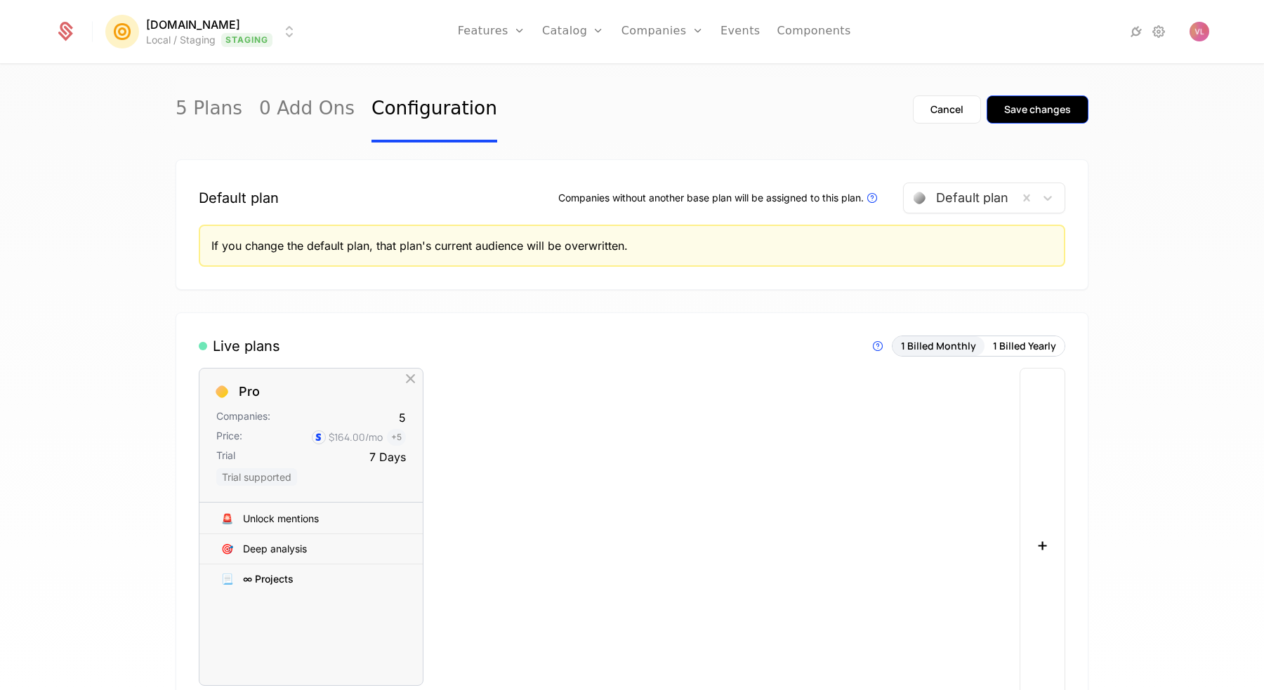
click at [1022, 108] on div "Save changes" at bounding box center [1037, 110] width 67 height 14
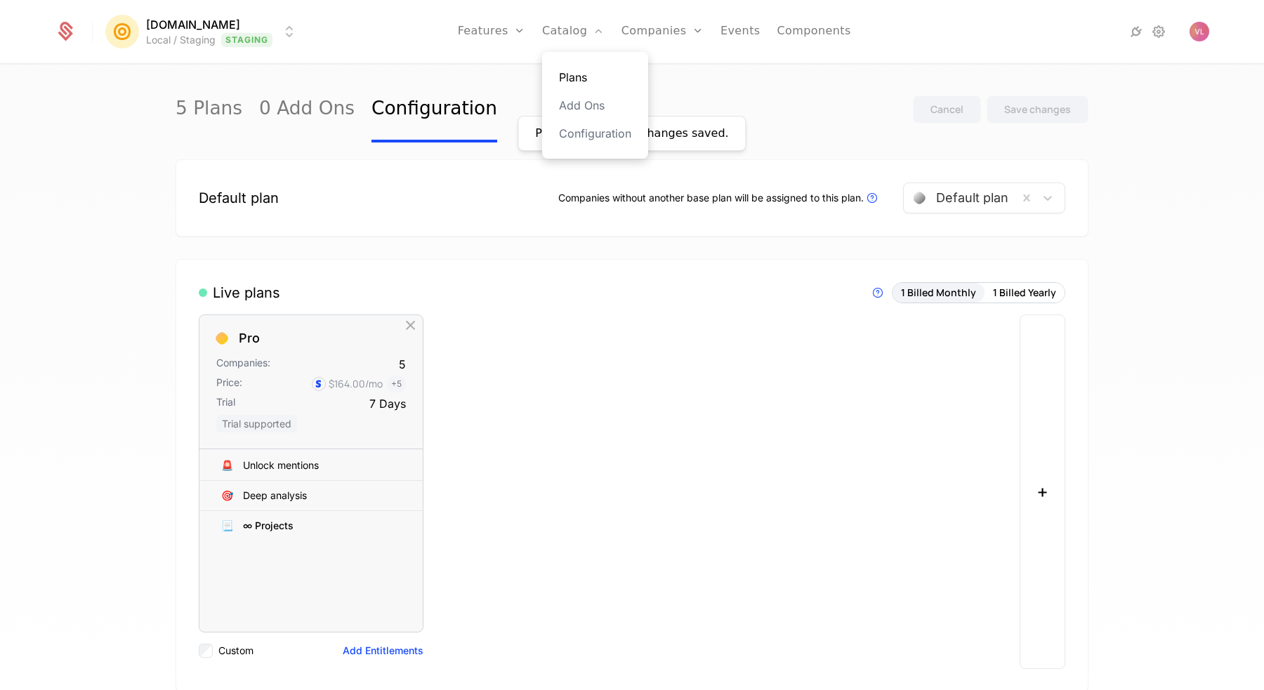
click at [574, 77] on link "Plans" at bounding box center [595, 77] width 72 height 17
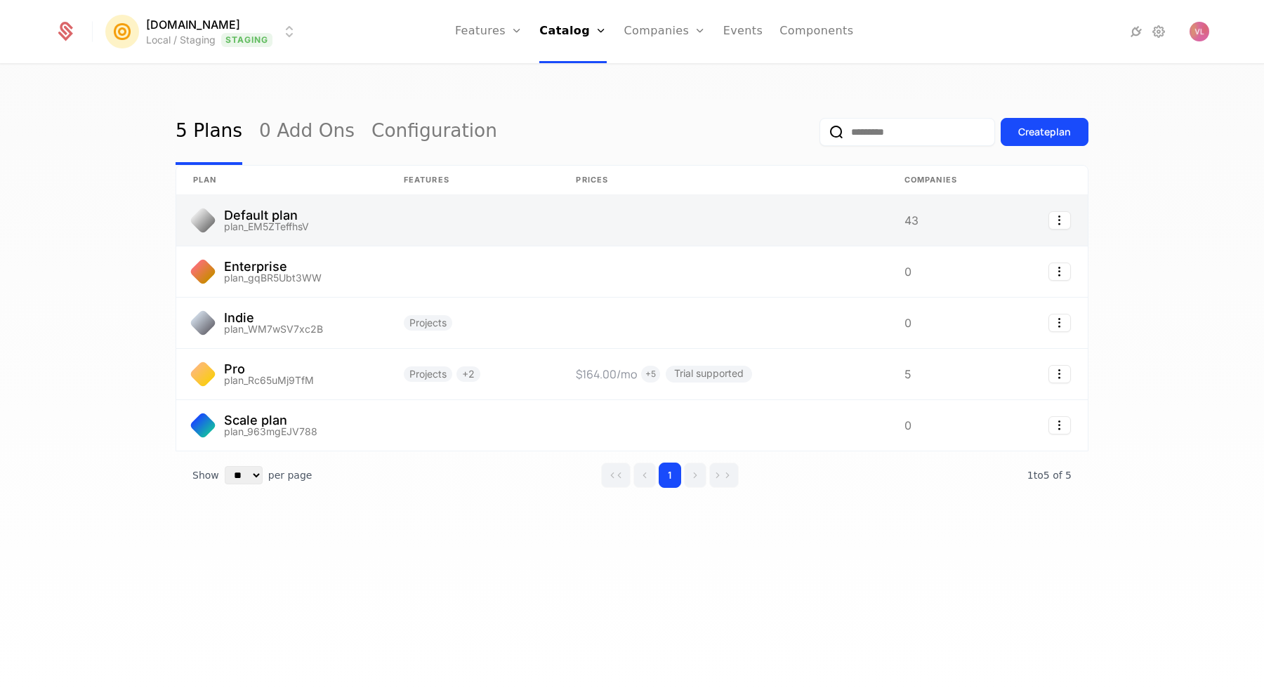
click at [429, 208] on link at bounding box center [473, 220] width 172 height 51
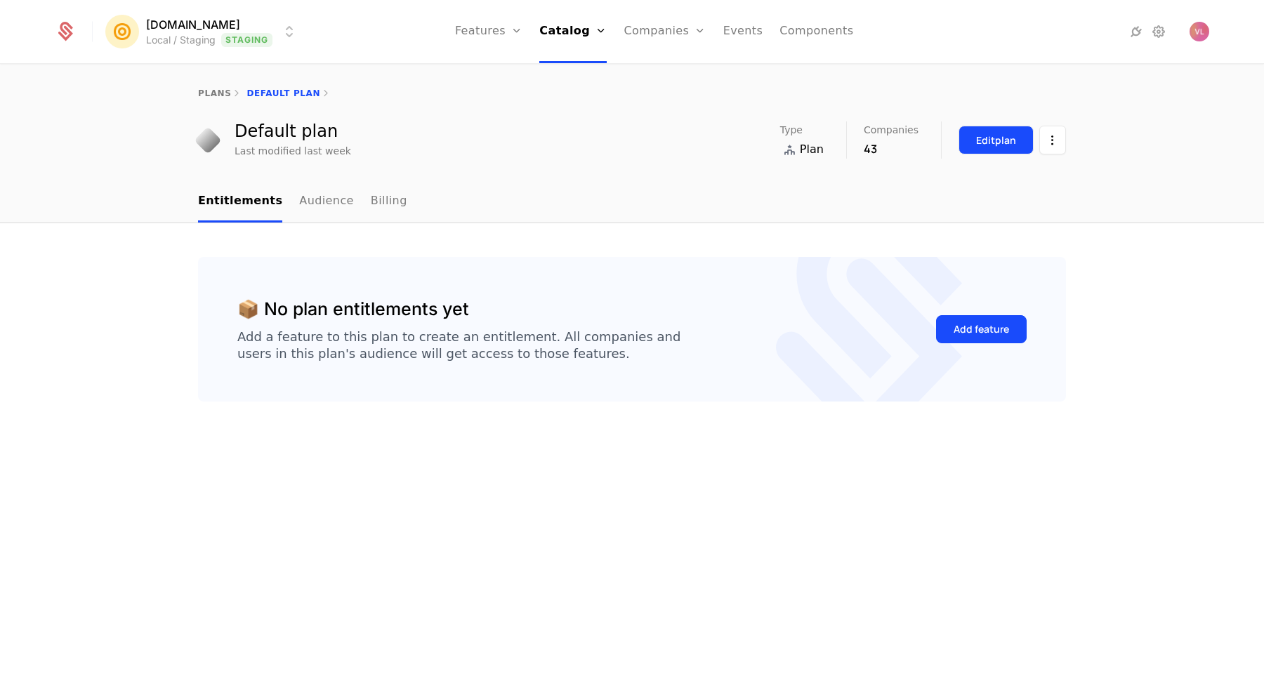
click at [991, 144] on div "Edit plan" at bounding box center [996, 140] width 40 height 14
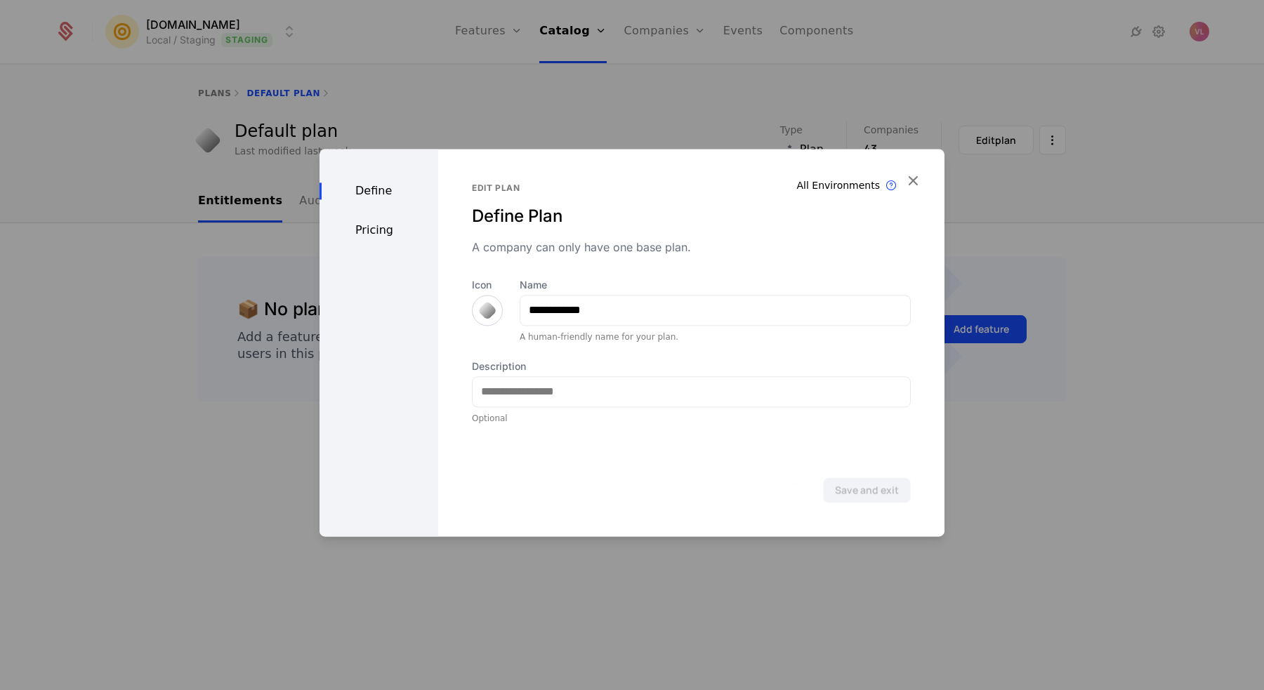
click at [381, 232] on div "Pricing" at bounding box center [378, 230] width 119 height 17
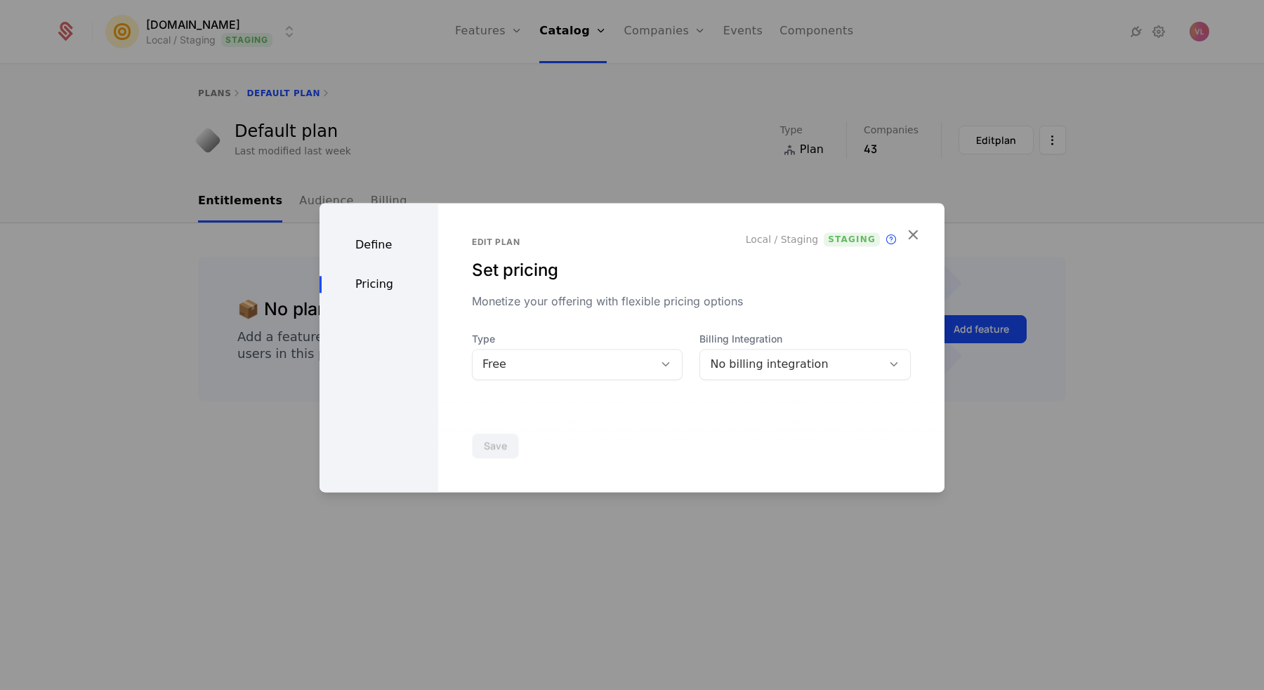
click at [560, 355] on div "Type Free Billing Integration No billing integration" at bounding box center [691, 356] width 439 height 48
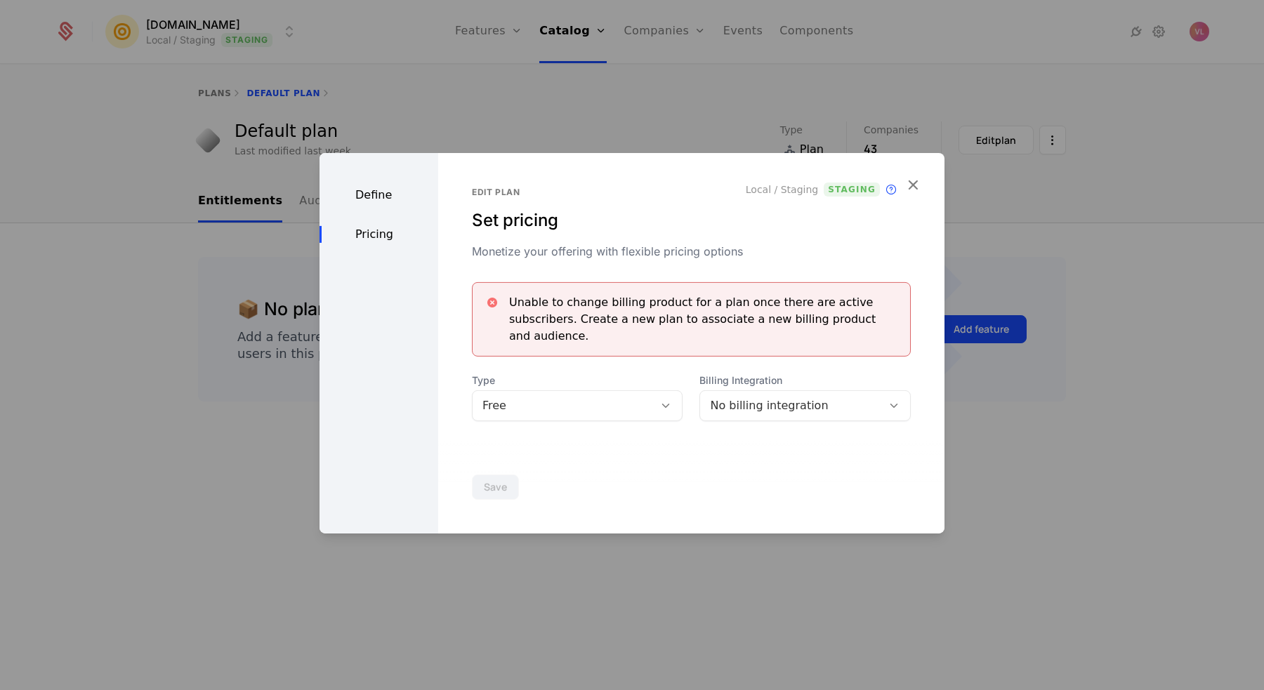
click at [724, 337] on div "Unable to change billing product for a plan once there are active subscribers. …" at bounding box center [691, 319] width 439 height 74
click at [729, 377] on span "Billing Integration" at bounding box center [804, 380] width 211 height 14
click at [716, 402] on div "No billing integration" at bounding box center [791, 405] width 162 height 17
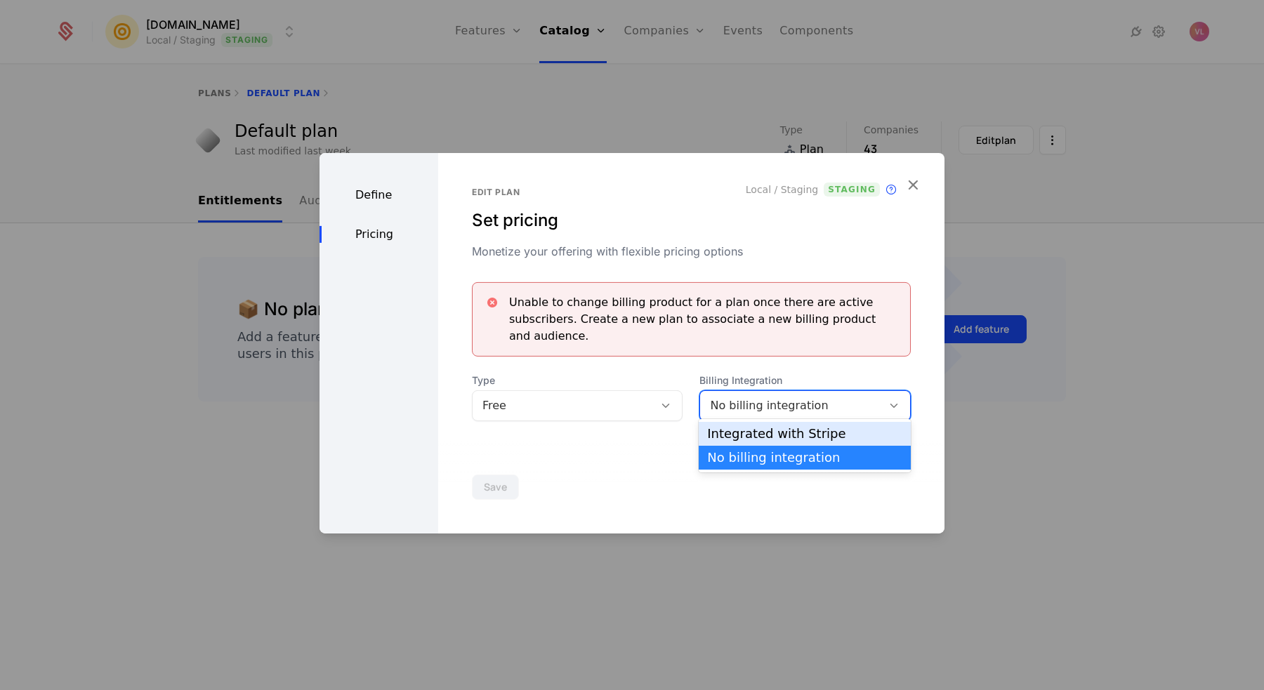
click at [723, 434] on div "Integrated with Stripe" at bounding box center [804, 434] width 195 height 13
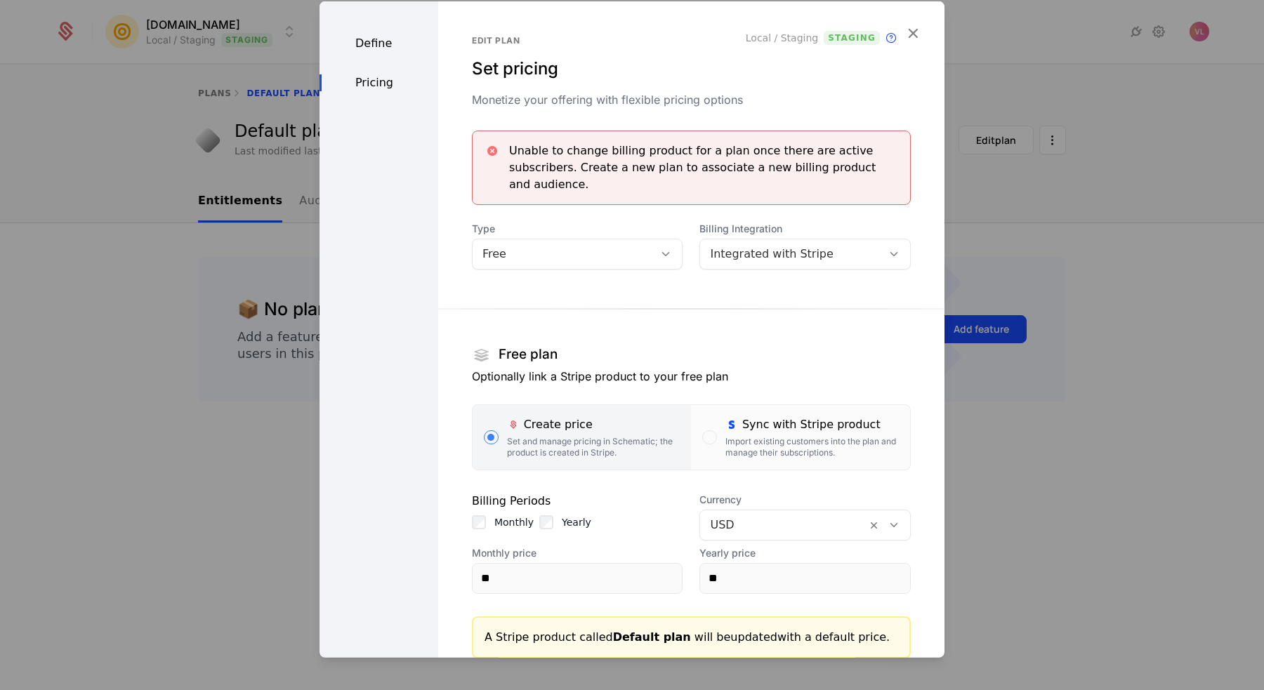
click at [489, 515] on div "Monthly" at bounding box center [503, 522] width 62 height 14
click at [526, 515] on label "Monthly" at bounding box center [513, 522] width 39 height 14
click at [555, 515] on div "Yearly" at bounding box center [565, 522] width 52 height 14
click at [547, 567] on input "**" at bounding box center [577, 577] width 210 height 29
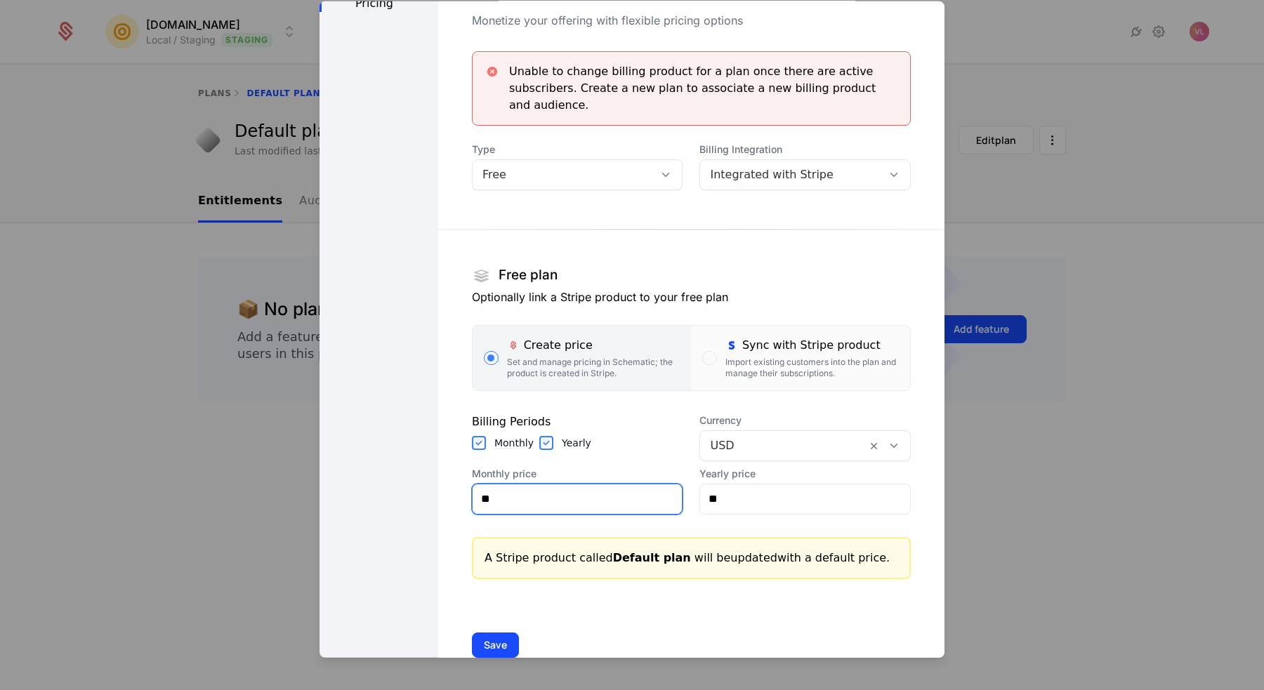
scroll to position [96, 0]
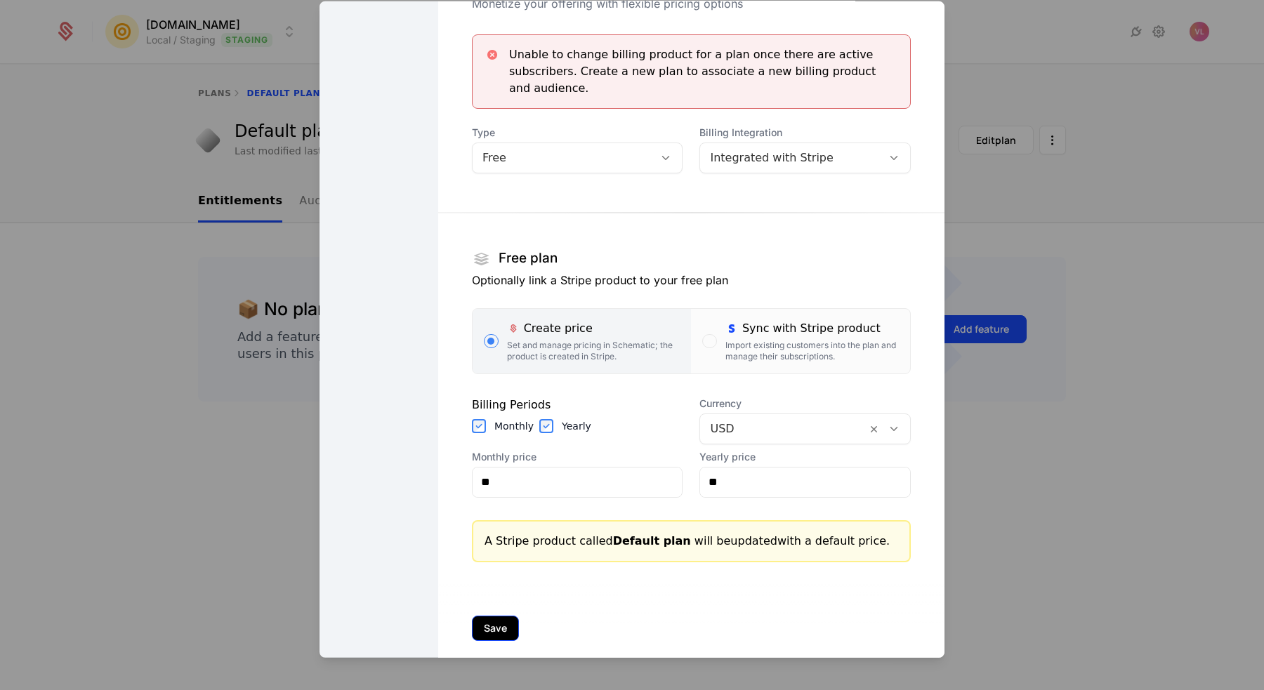
click at [494, 615] on button "Save" at bounding box center [495, 627] width 47 height 25
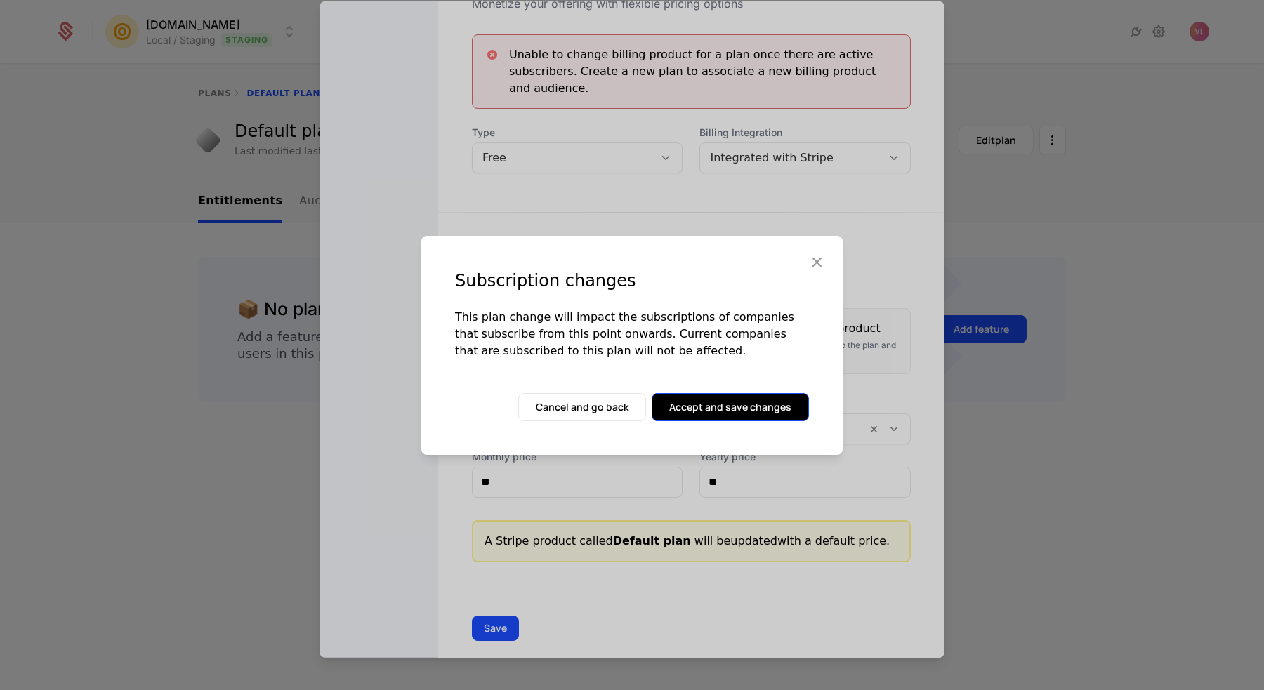
click at [769, 418] on button "Accept and save changes" at bounding box center [730, 407] width 157 height 28
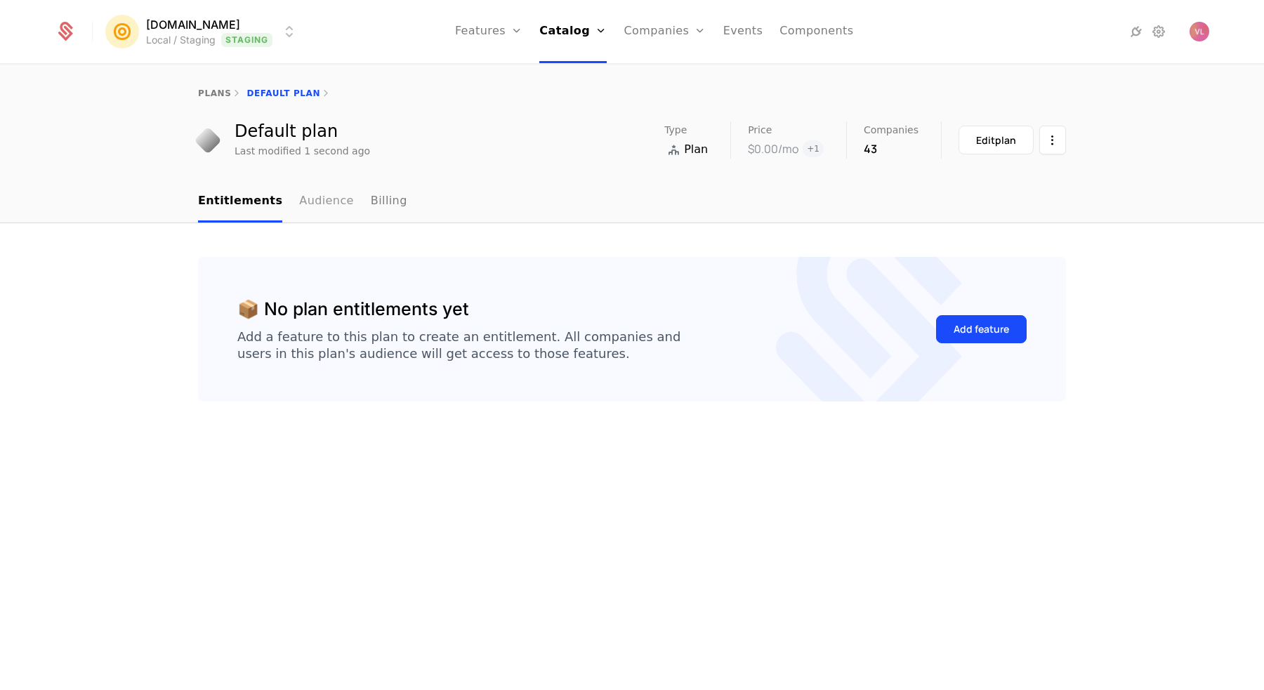
click at [315, 197] on link "Audience" at bounding box center [326, 201] width 55 height 41
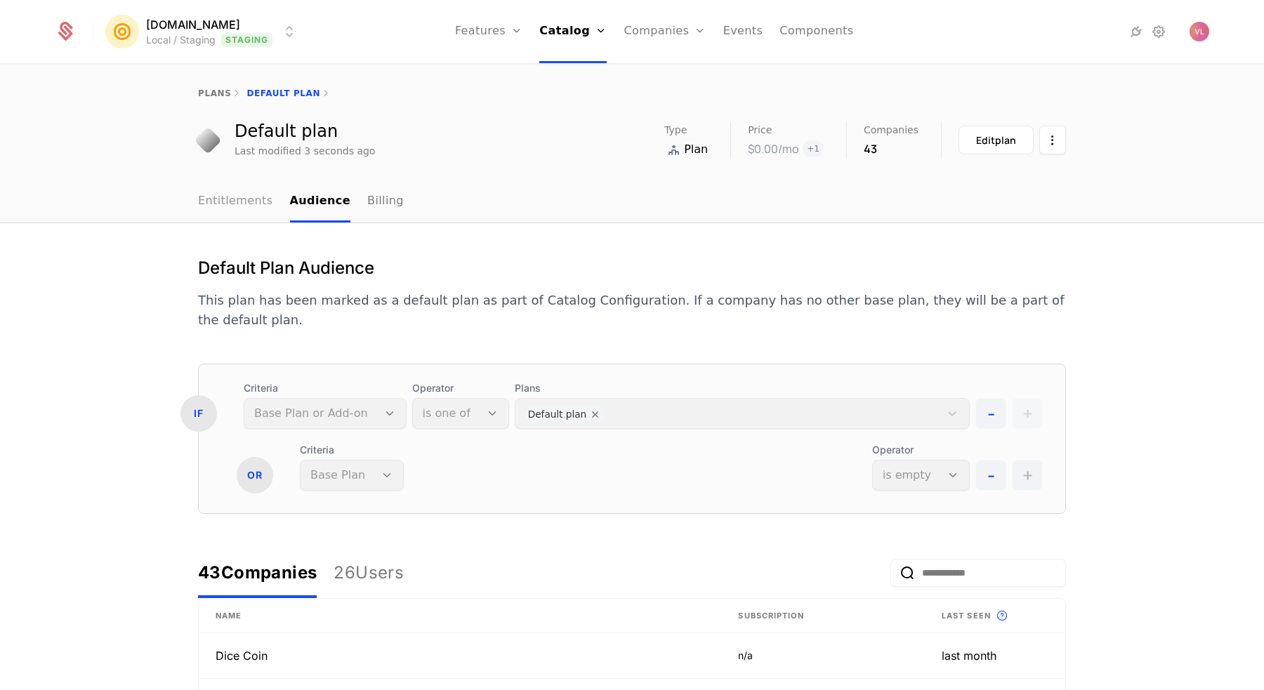
click at [233, 193] on link "Entitlements" at bounding box center [235, 201] width 75 height 41
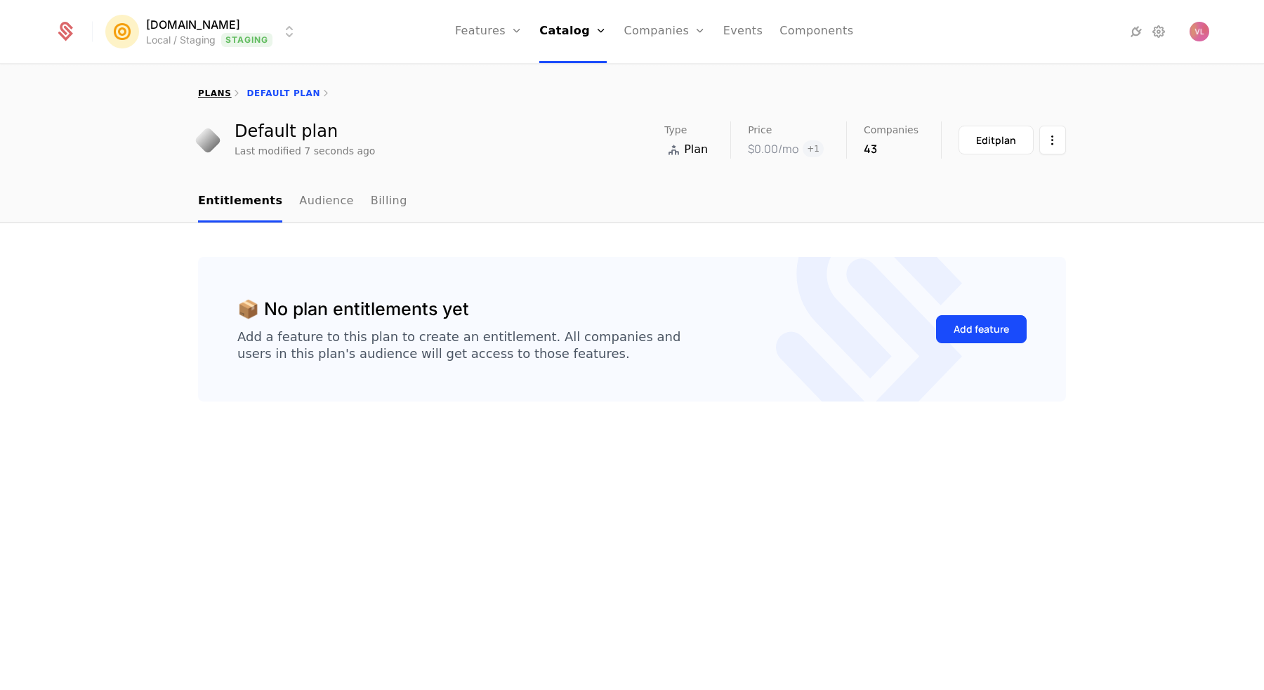
click at [220, 88] on link "plans" at bounding box center [214, 93] width 33 height 10
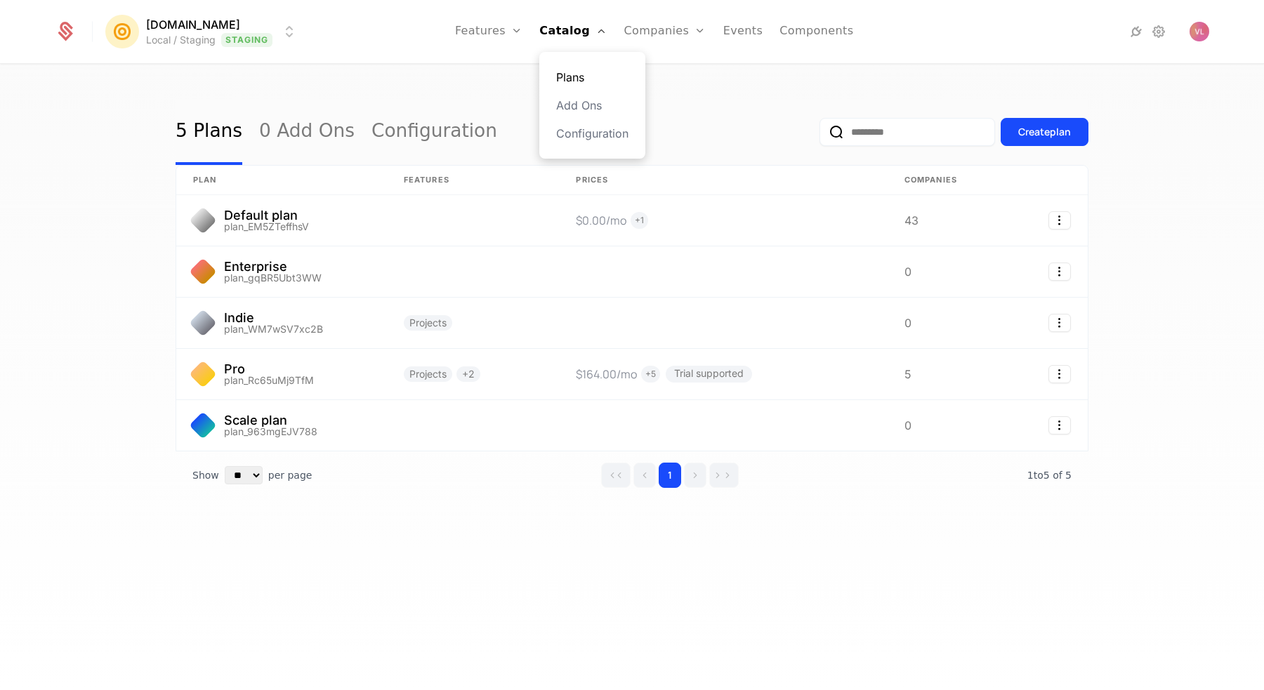
click at [583, 74] on link "Plans" at bounding box center [592, 77] width 72 height 17
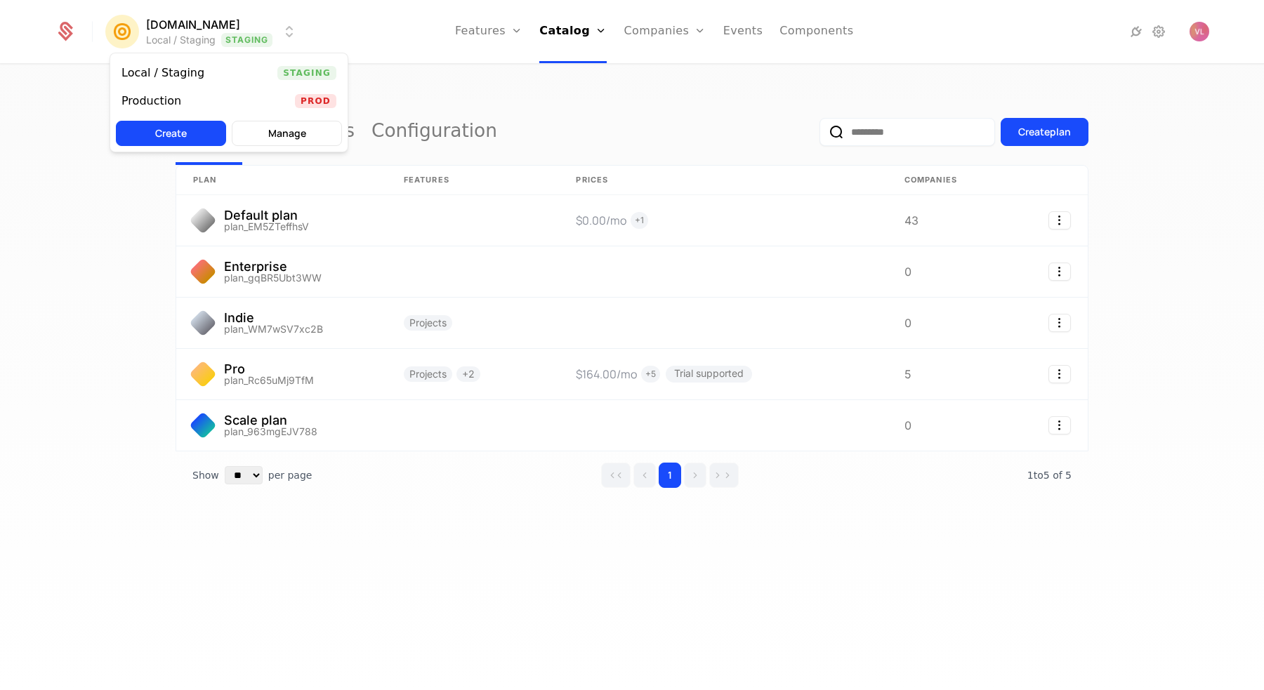
click at [247, 20] on html "Mention.click Local / Staging Staging Features Features Flags Catalog Plans Add…" at bounding box center [632, 345] width 1264 height 690
click at [231, 94] on div "Production Prod" at bounding box center [228, 101] width 237 height 28
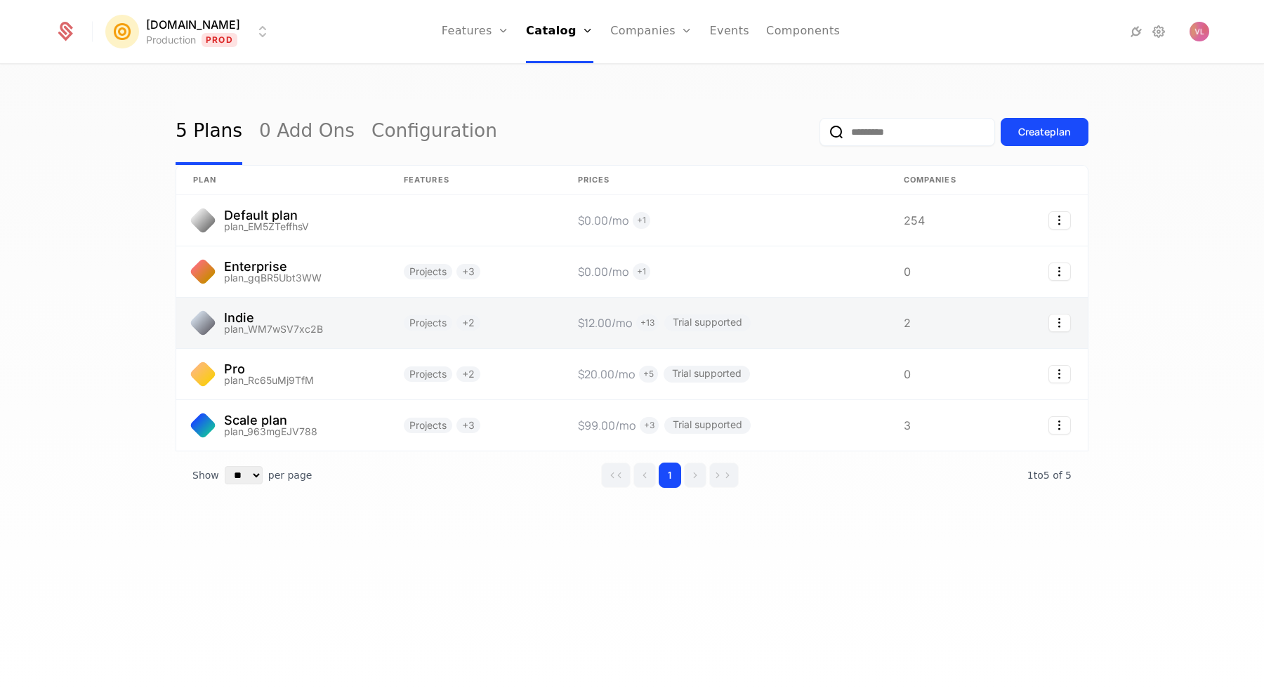
click at [774, 314] on link at bounding box center [724, 323] width 326 height 51
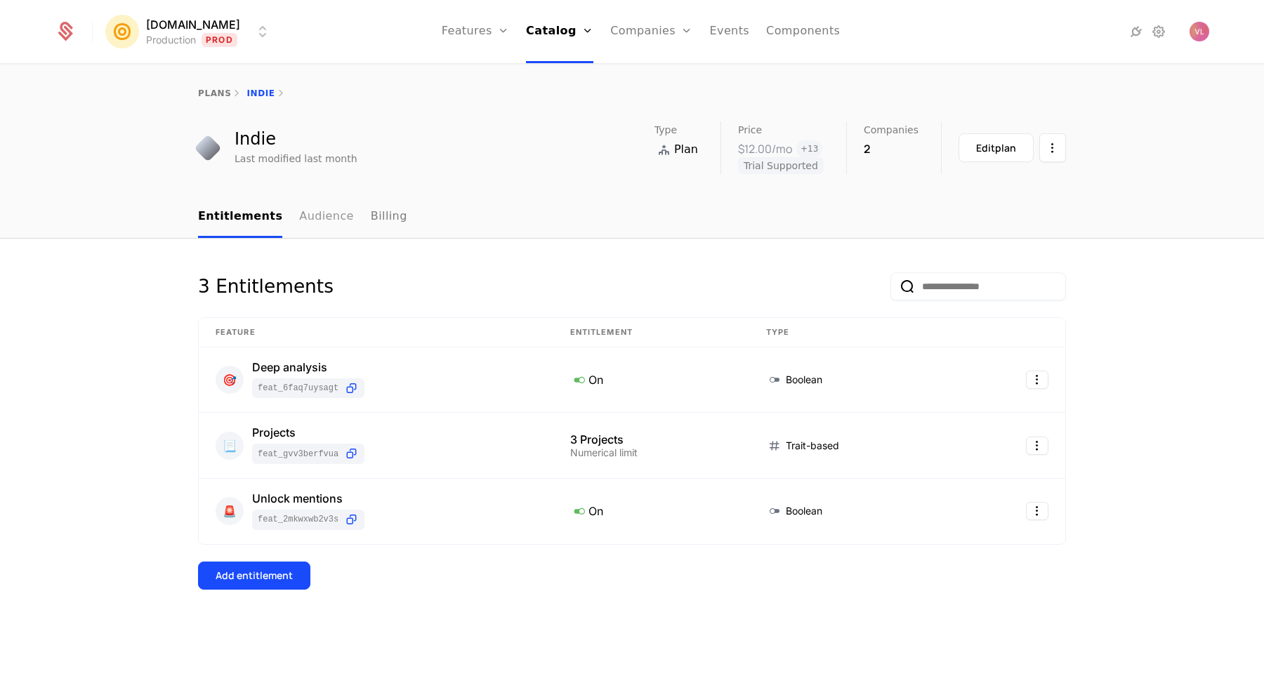
click at [311, 213] on link "Audience" at bounding box center [326, 217] width 55 height 41
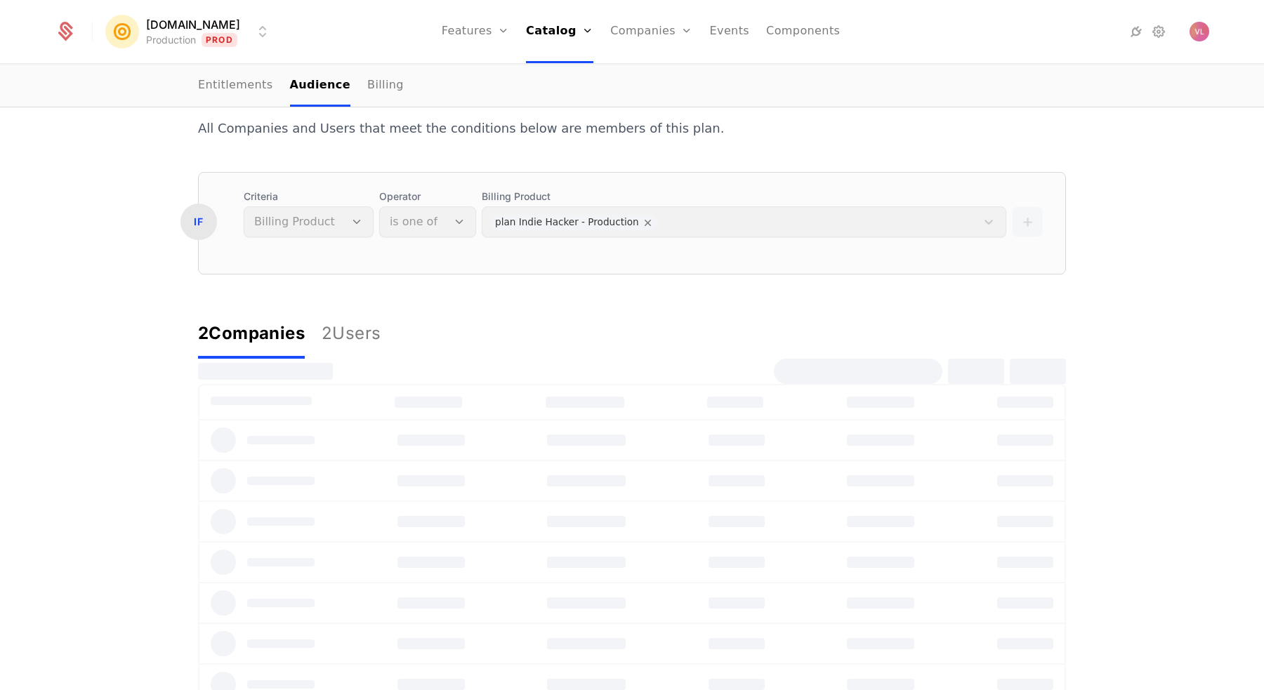
scroll to position [107, 0]
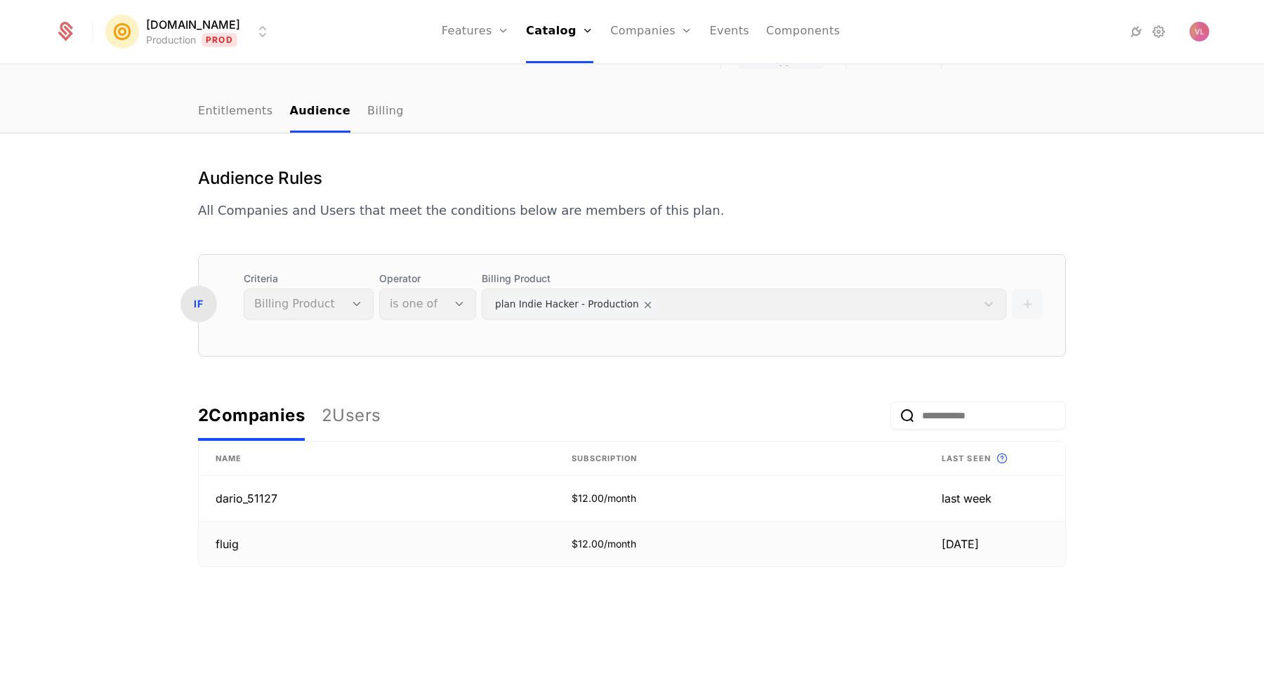
click at [276, 537] on td "fluig" at bounding box center [377, 544] width 356 height 45
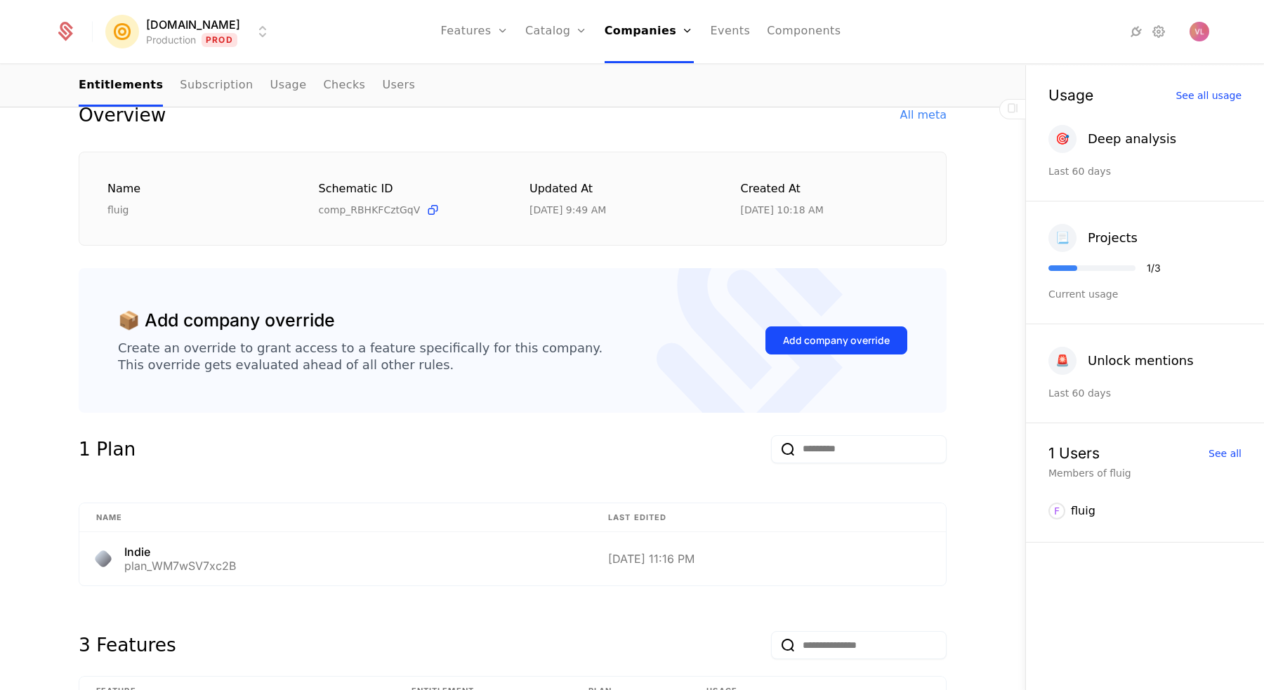
scroll to position [15, 0]
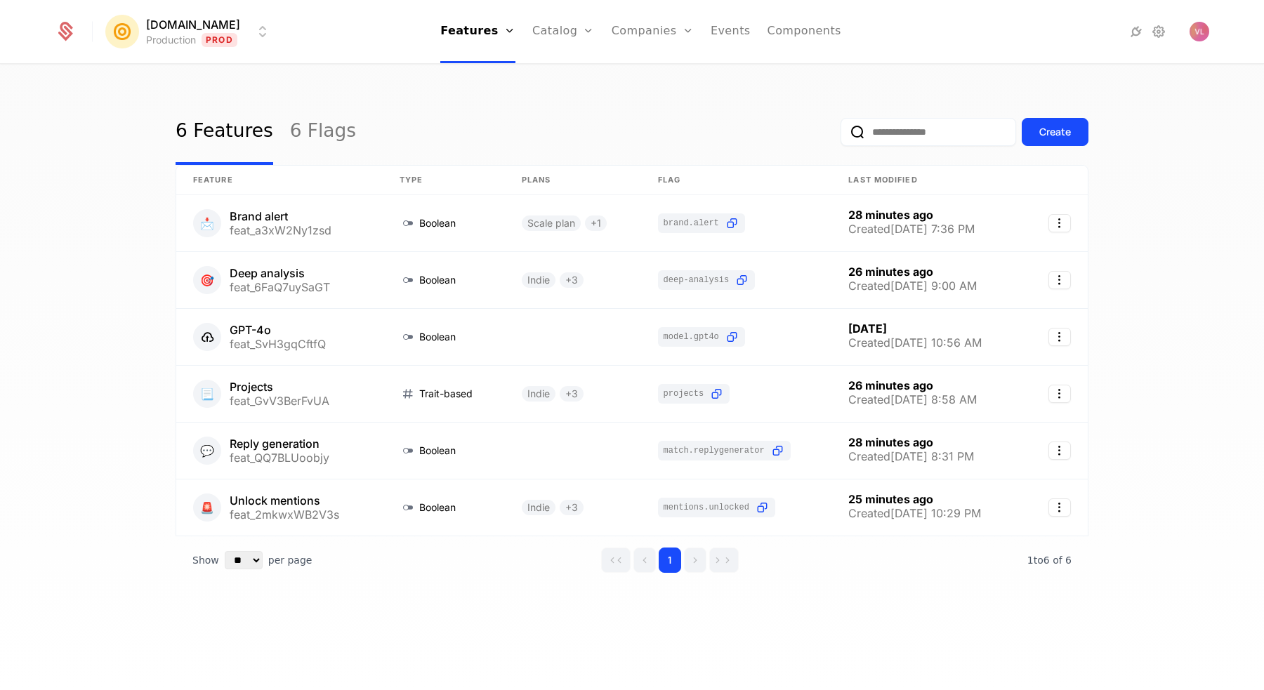
click at [798, 35] on link "Components" at bounding box center [804, 31] width 74 height 63
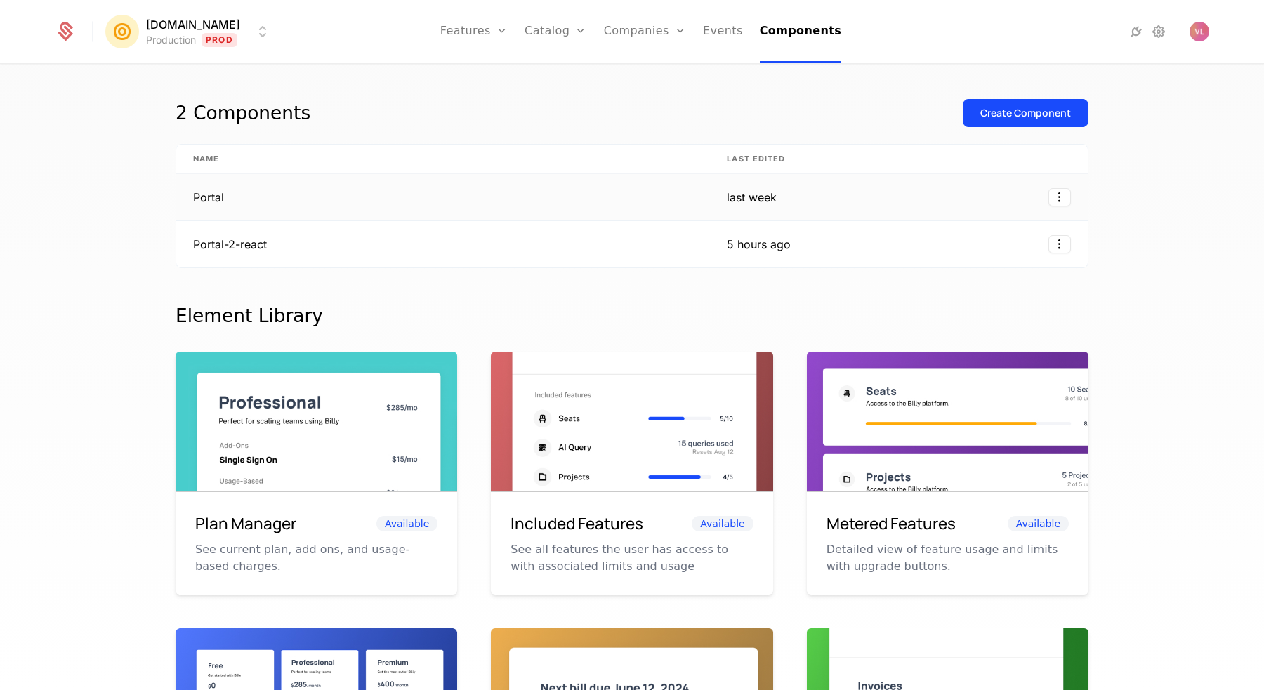
click at [429, 182] on td "Portal" at bounding box center [443, 197] width 534 height 47
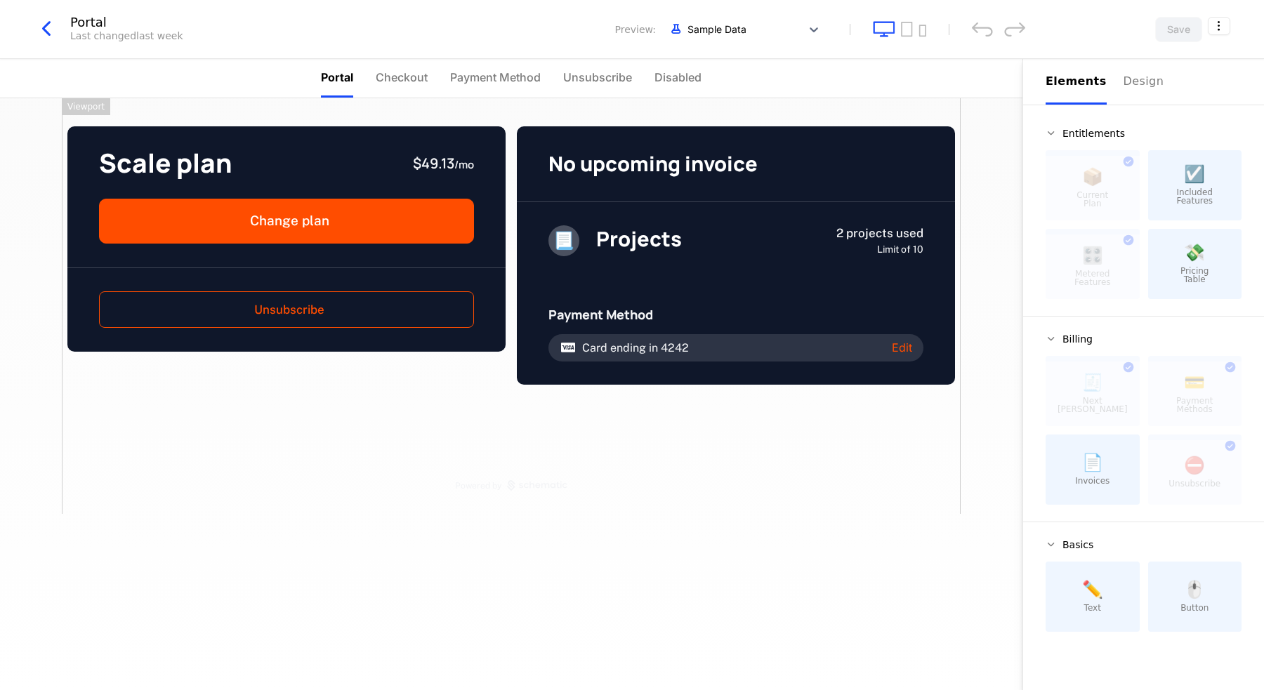
click at [48, 22] on icon "button" at bounding box center [46, 28] width 25 height 25
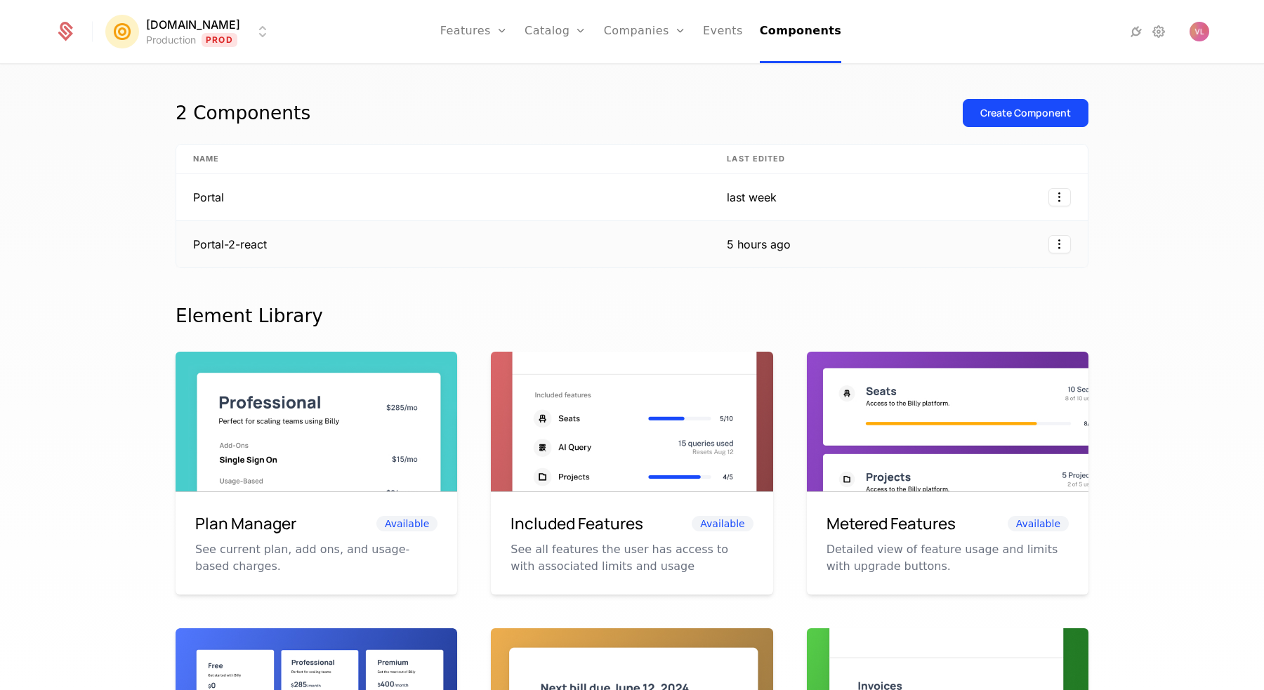
click at [348, 254] on td "Portal-2-react" at bounding box center [443, 244] width 534 height 46
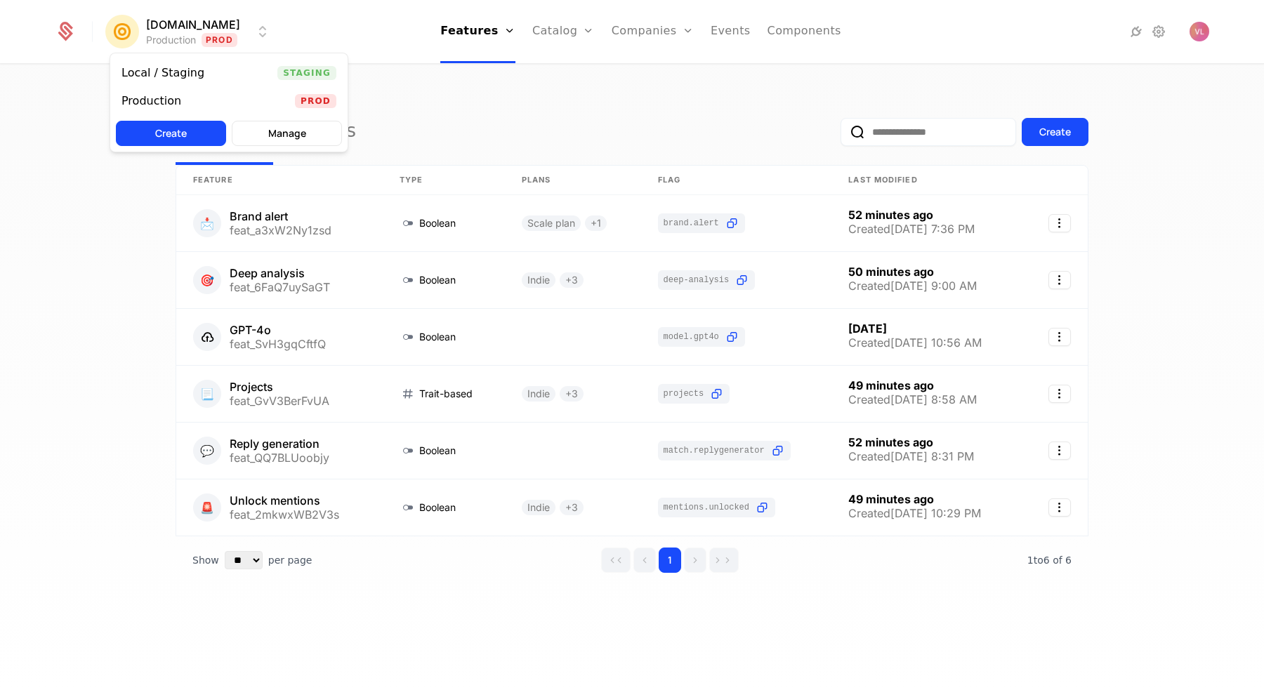
click at [203, 29] on html "[DOMAIN_NAME] Production Prod Features Features Flags Catalog Plans Add Ons Cre…" at bounding box center [632, 345] width 1264 height 690
click at [194, 72] on div "Local / Staging" at bounding box center [162, 72] width 83 height 11
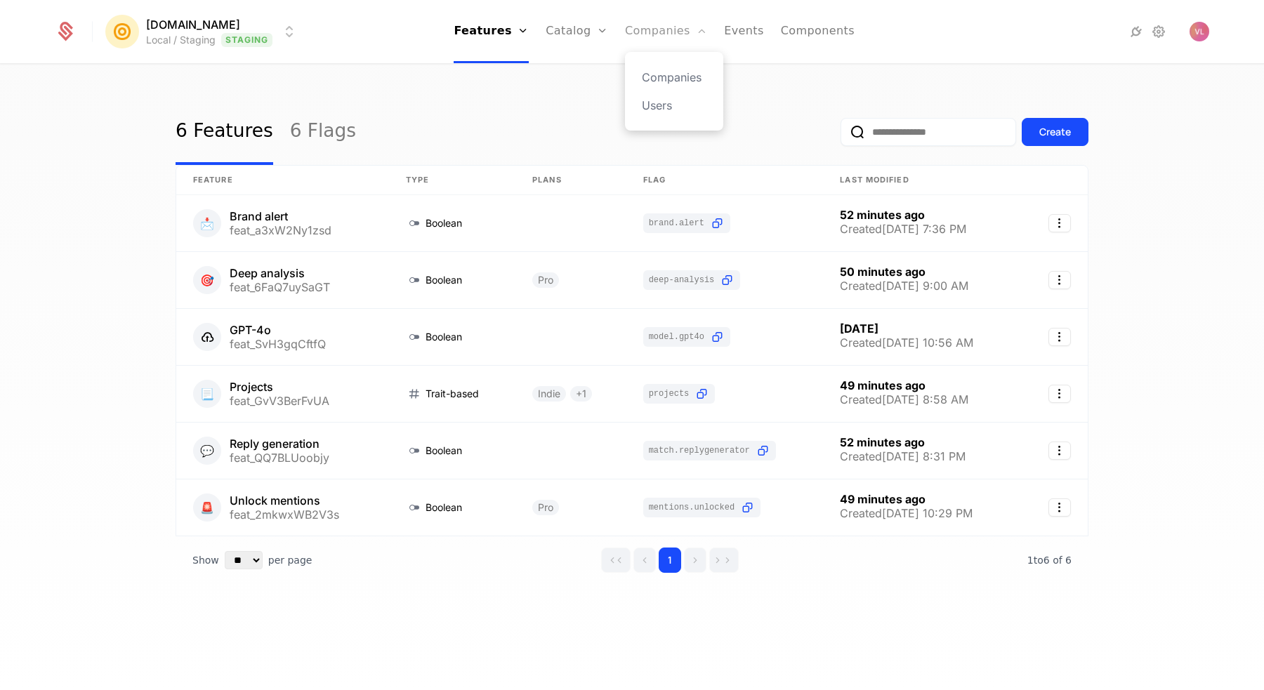
click at [664, 30] on link "Companies" at bounding box center [666, 31] width 82 height 63
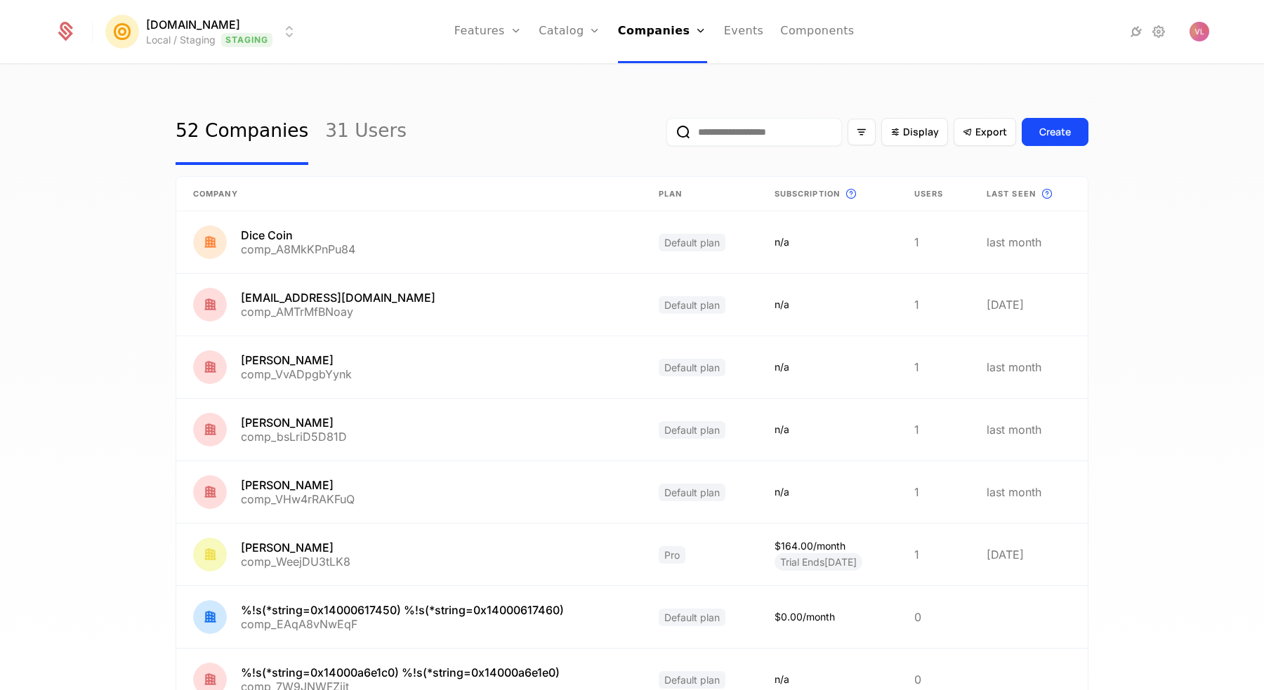
click at [753, 134] on input "email" at bounding box center [754, 132] width 176 height 28
paste input "**********"
type input "**********"
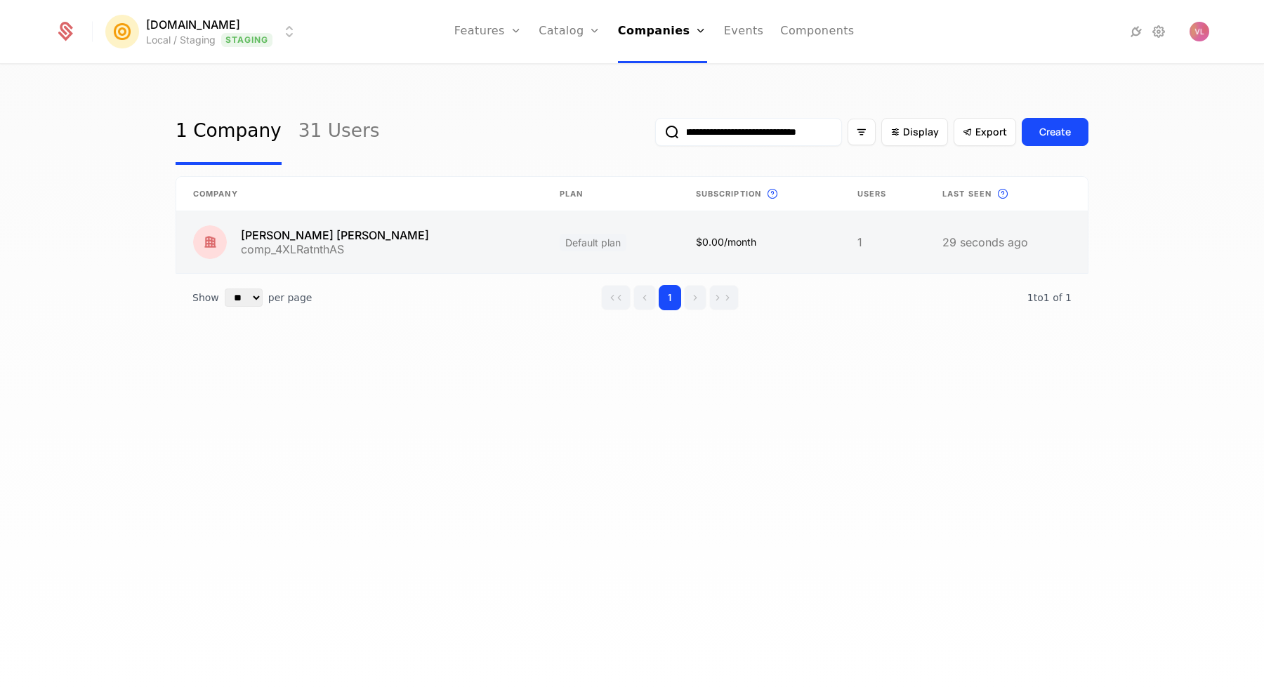
click at [378, 235] on link at bounding box center [359, 242] width 366 height 62
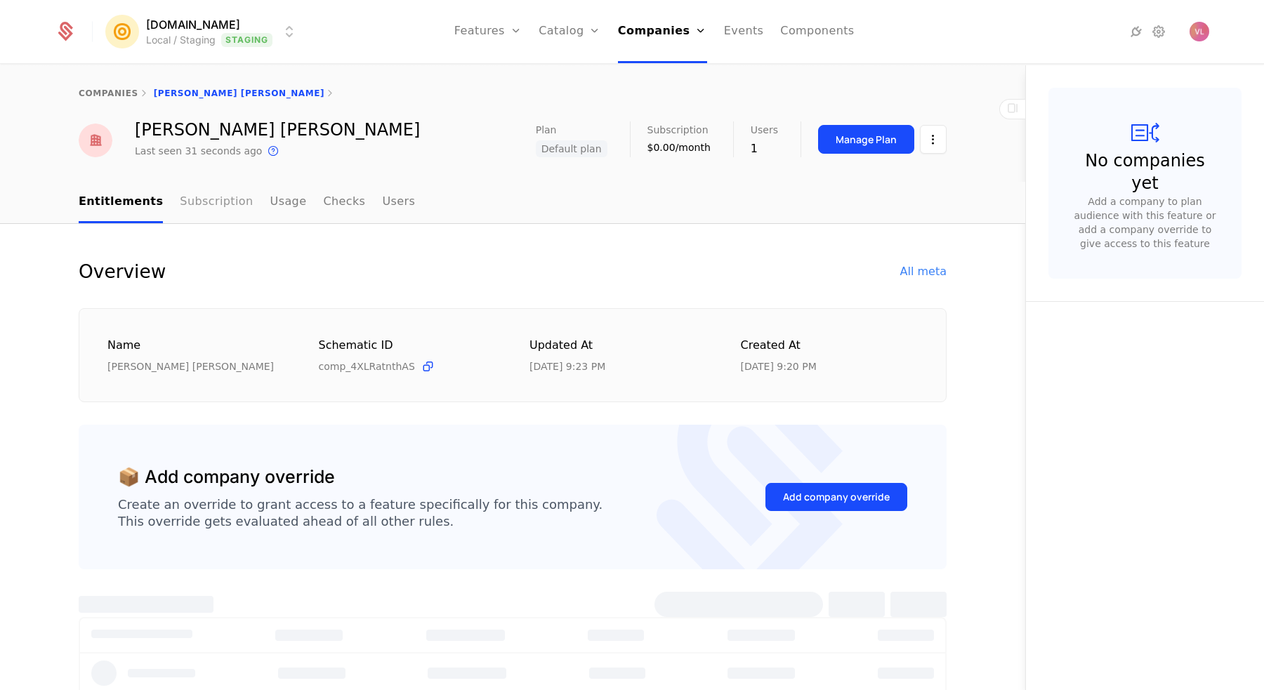
click at [199, 192] on link "Subscription" at bounding box center [216, 202] width 73 height 41
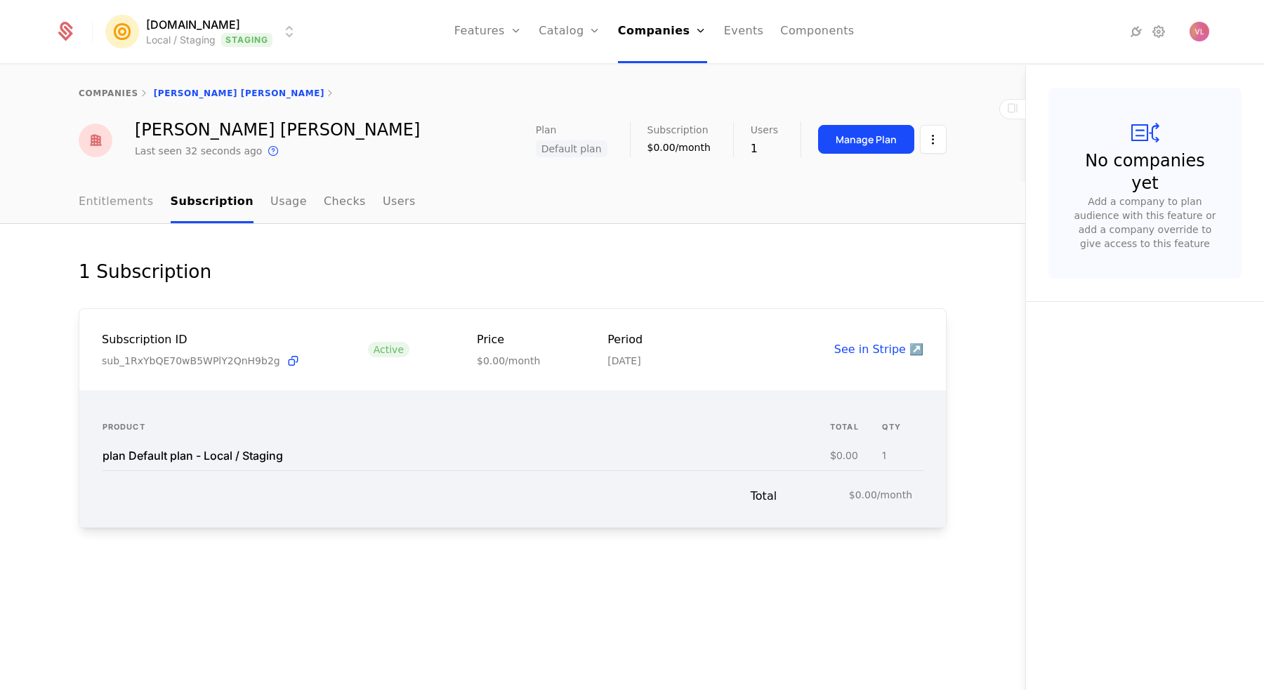
click at [133, 199] on link "Entitlements" at bounding box center [116, 202] width 75 height 41
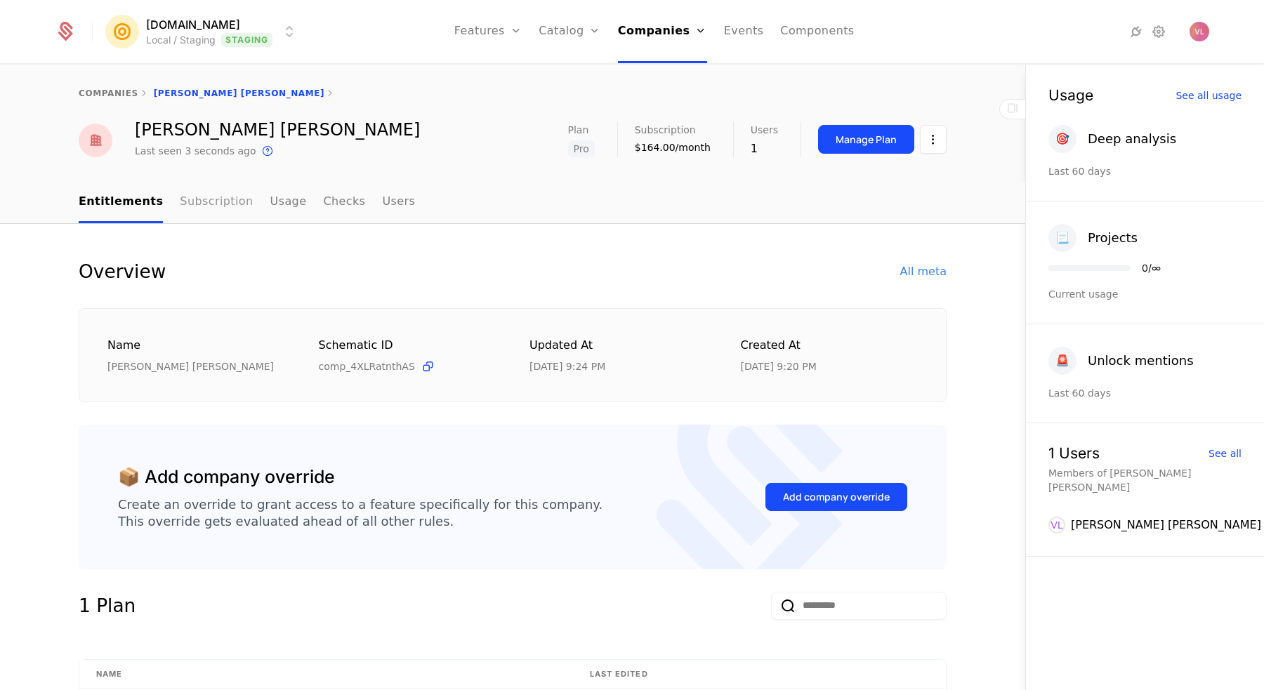
click at [210, 201] on link "Subscription" at bounding box center [216, 202] width 73 height 41
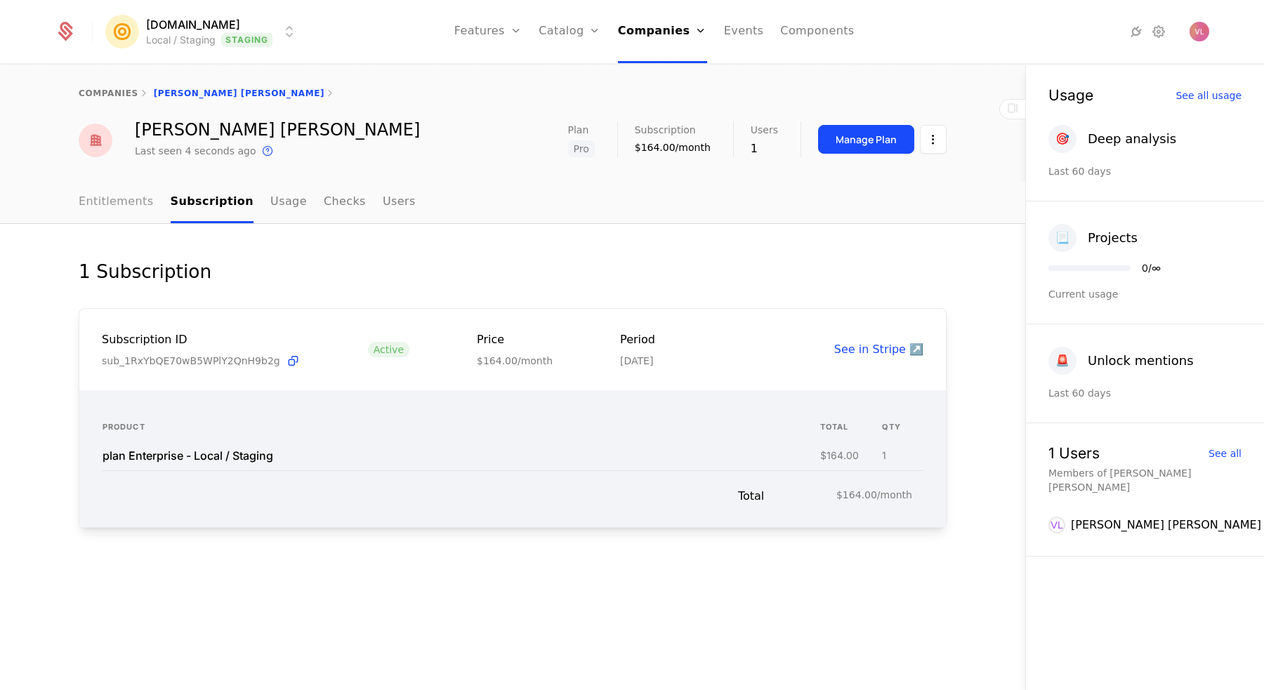
click at [119, 204] on link "Entitlements" at bounding box center [116, 202] width 75 height 41
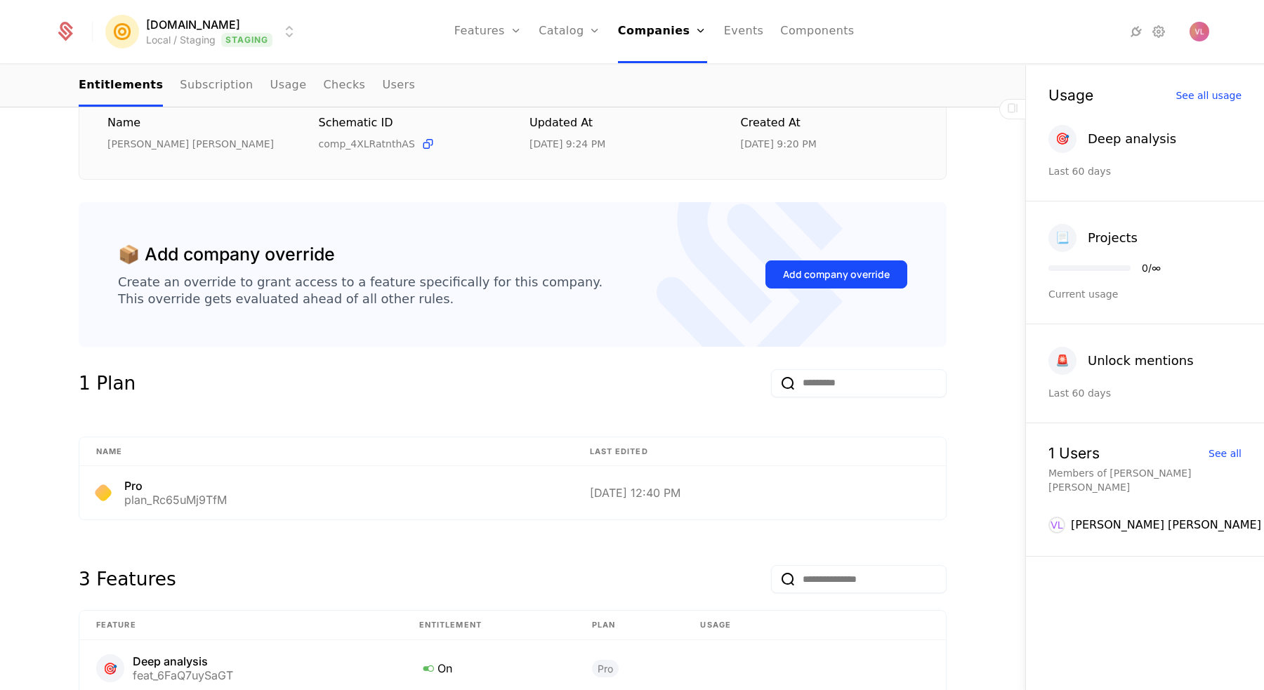
scroll to position [265, 0]
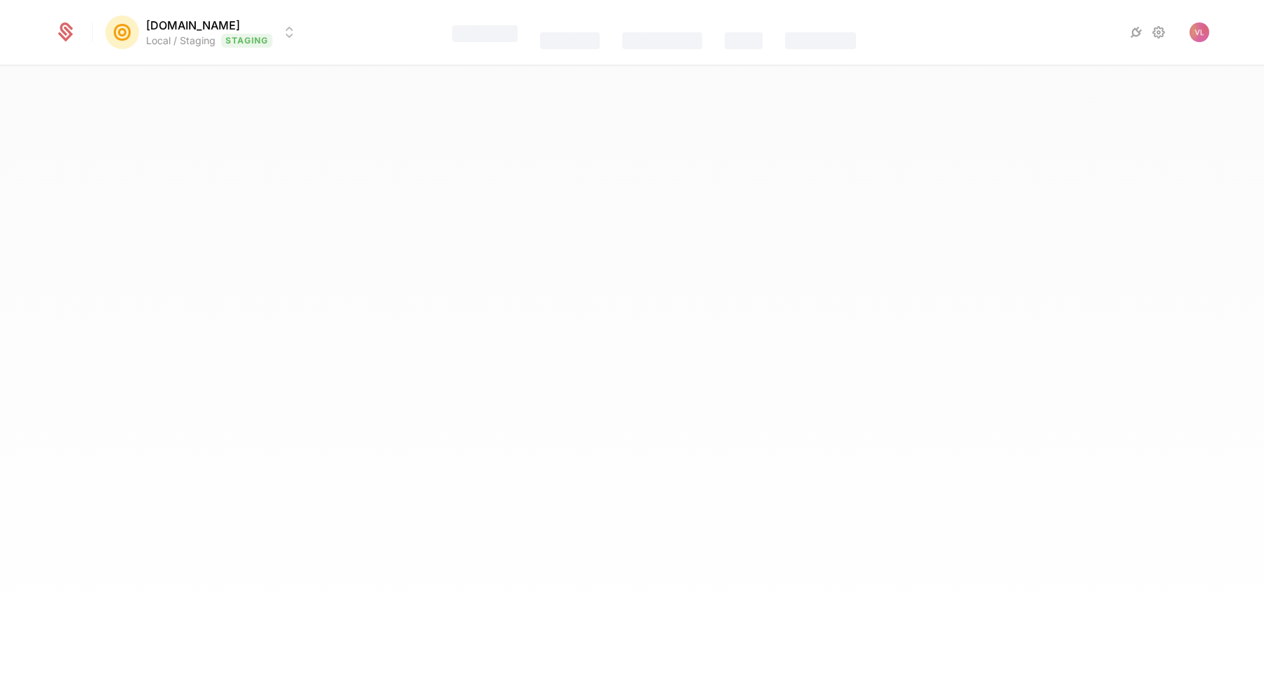
click at [163, 32] on html "[DOMAIN_NAME] Local / Staging Staging Features Catalog Companies Events Compone…" at bounding box center [632, 345] width 1264 height 690
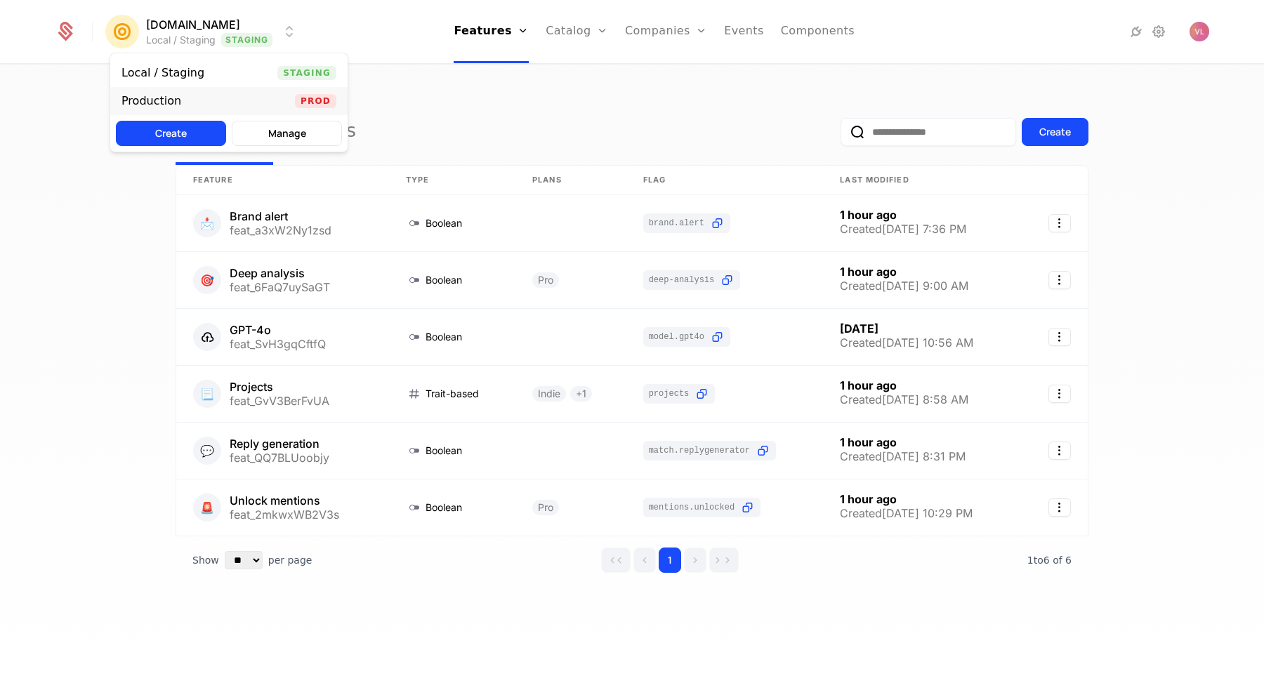
click at [166, 108] on div "Production Prod" at bounding box center [228, 101] width 237 height 28
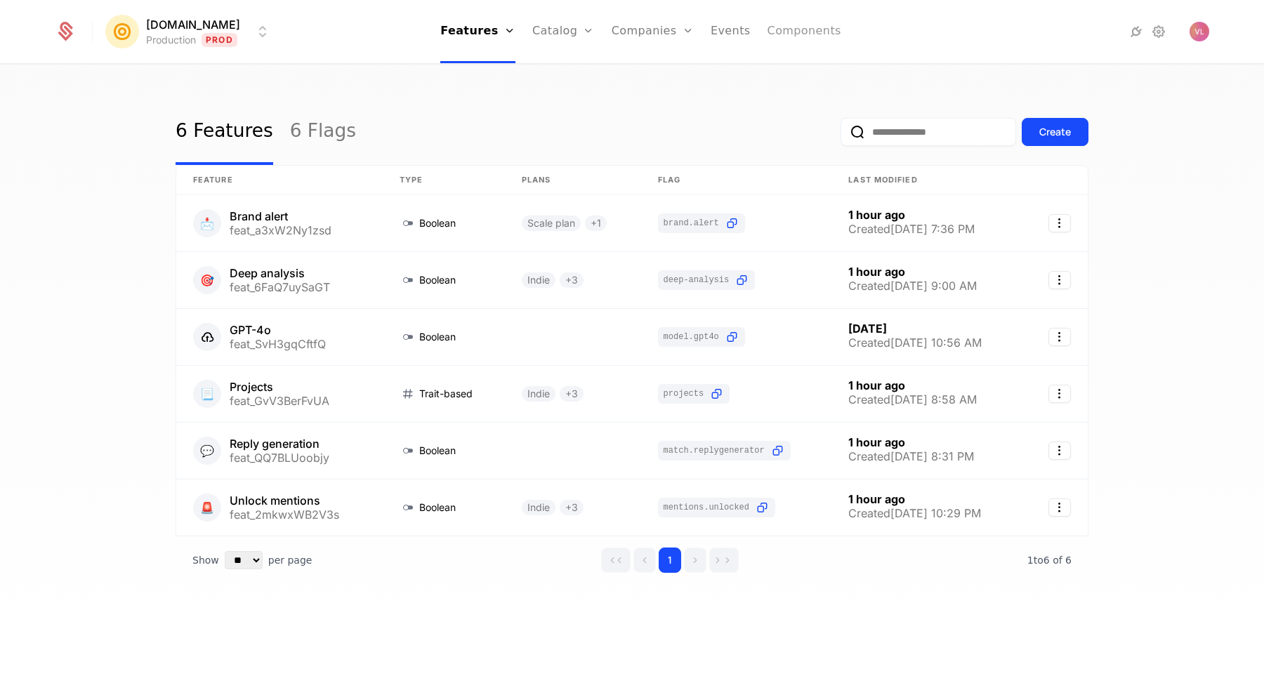
click at [778, 31] on link "Components" at bounding box center [804, 31] width 74 height 63
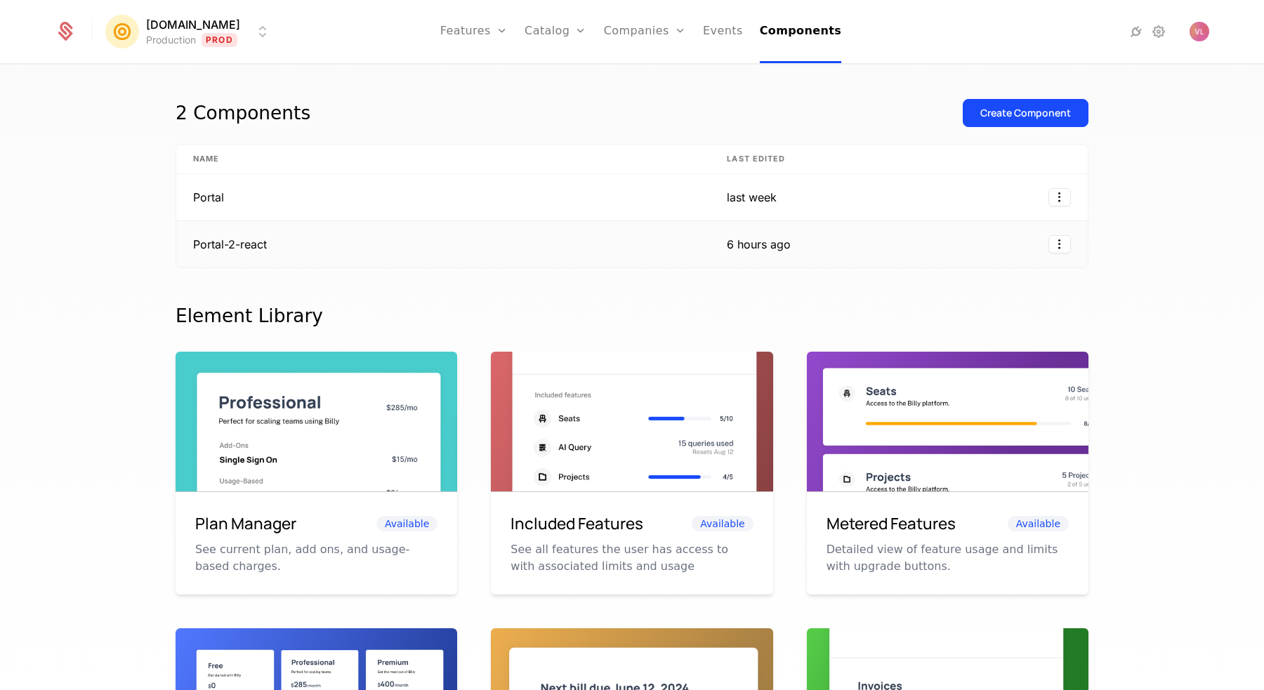
click at [373, 239] on td "Portal-2-react" at bounding box center [443, 244] width 534 height 46
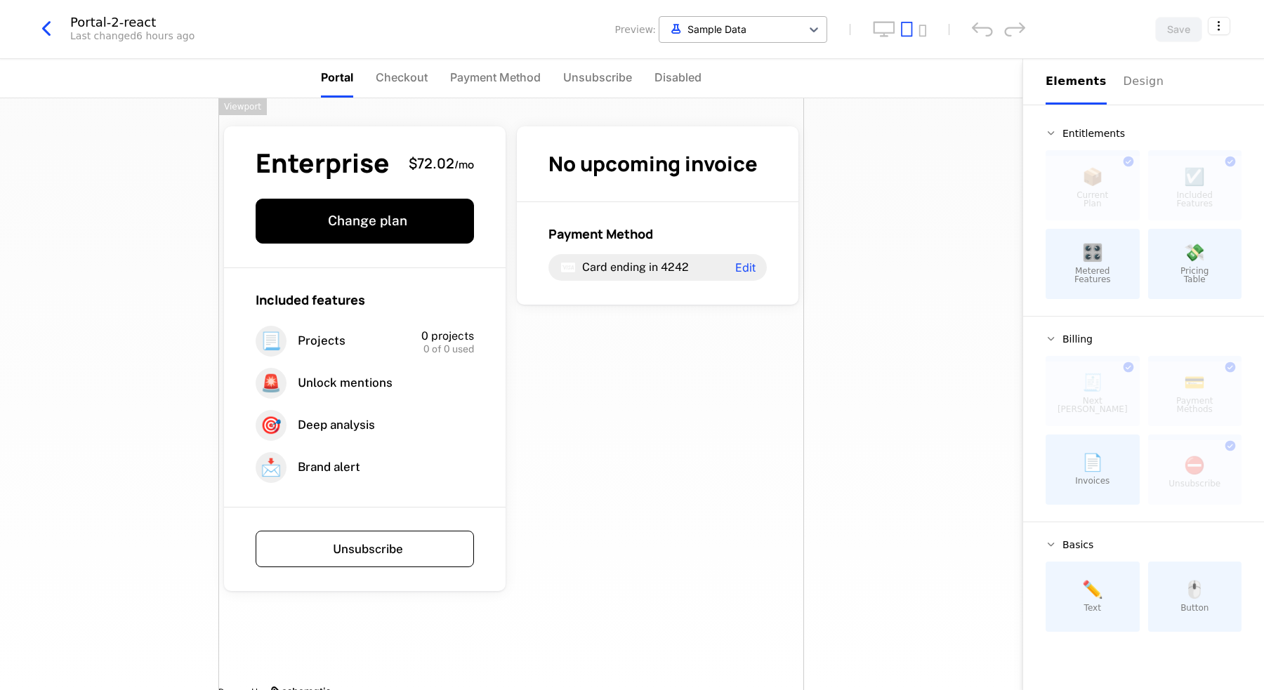
click at [773, 25] on div at bounding box center [730, 29] width 128 height 18
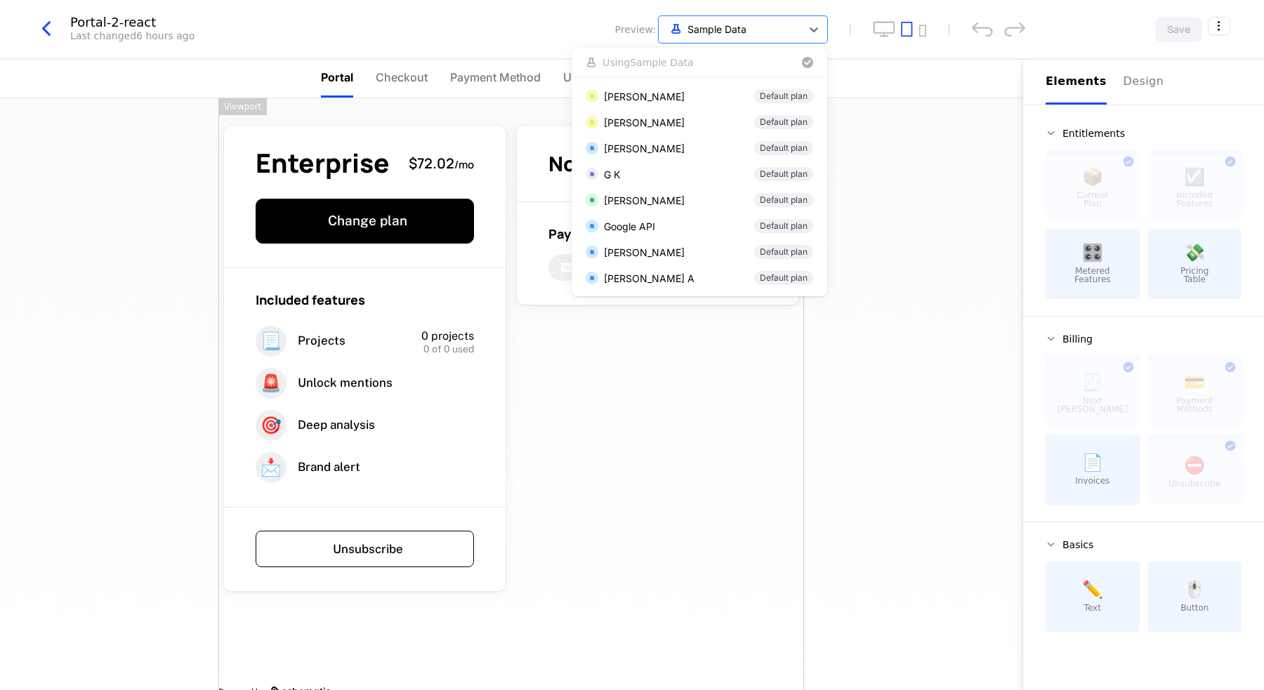
scroll to position [2390, 0]
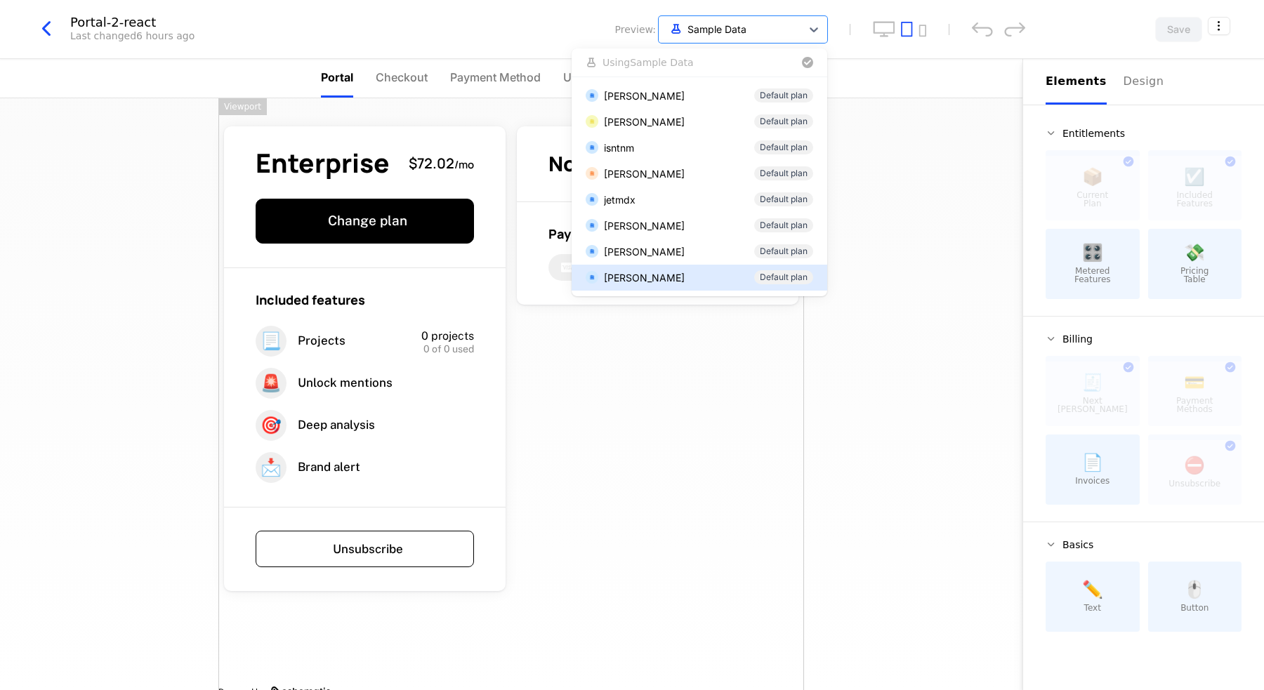
click at [662, 291] on div "[PERSON_NAME] 이 Default plan [PERSON_NAME] 임 Default plan A A Default plan abc …" at bounding box center [699, 186] width 256 height 219
click at [672, 277] on div "[PERSON_NAME] Default plan" at bounding box center [699, 277] width 227 height 15
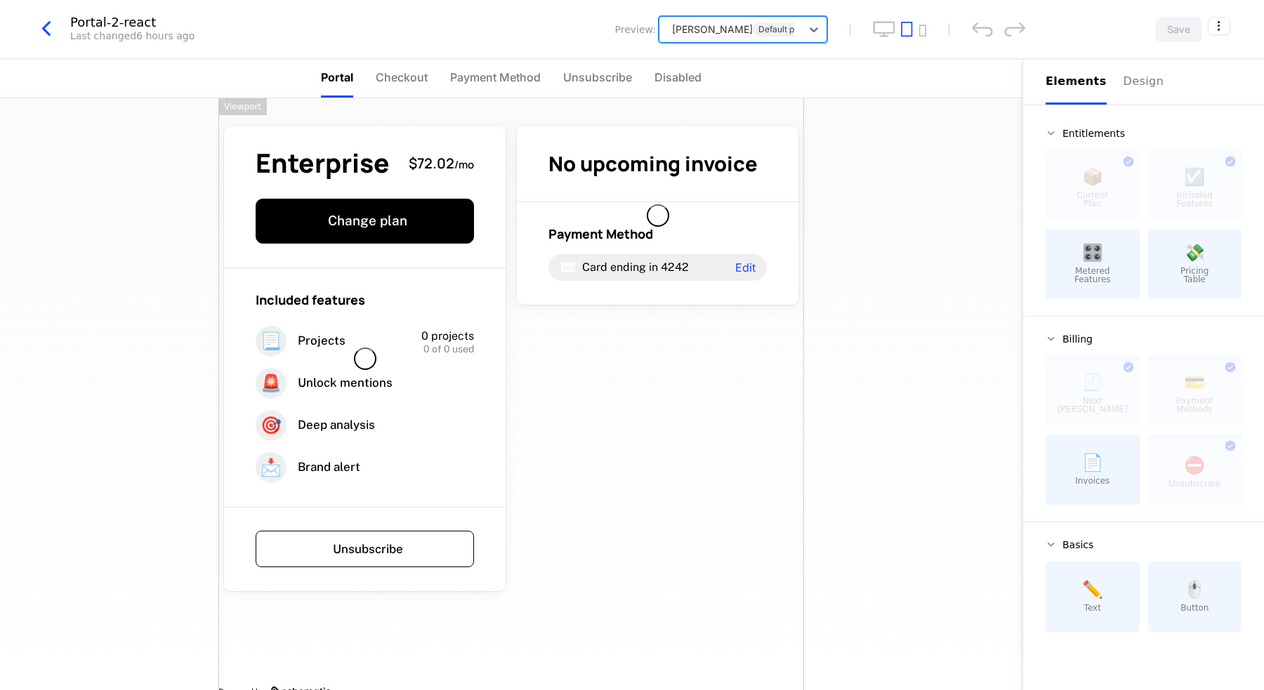
click at [745, 28] on div at bounding box center [730, 29] width 128 height 18
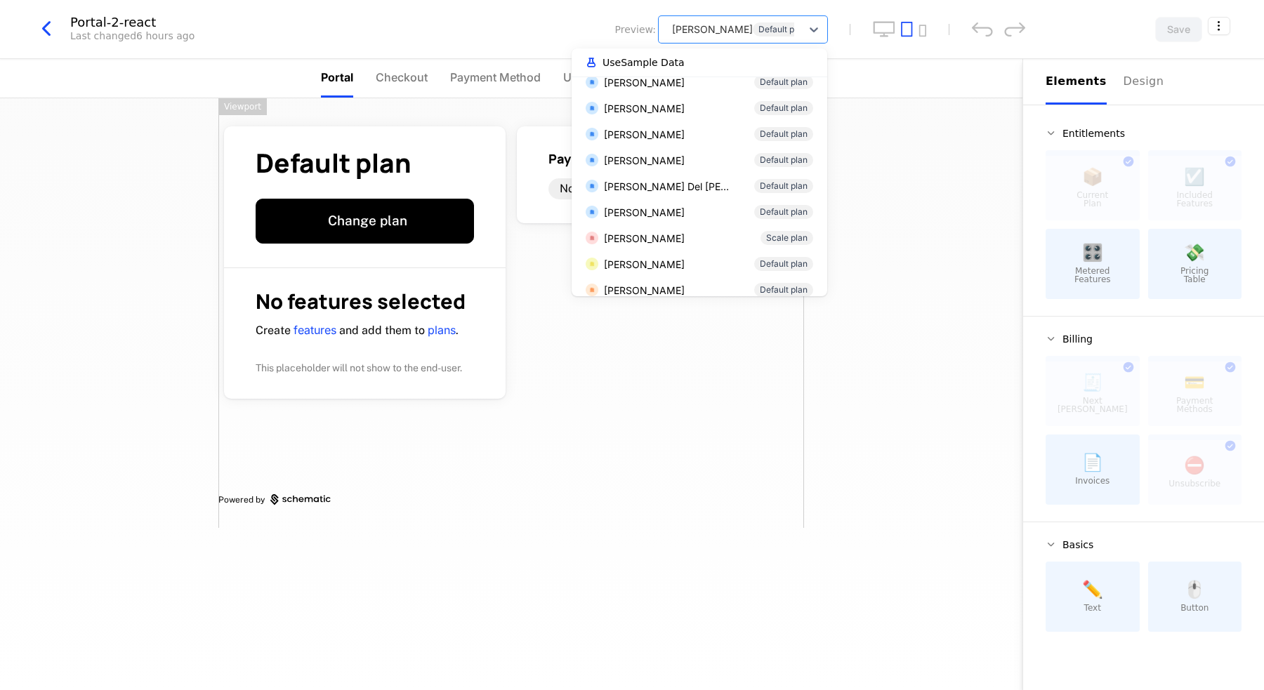
scroll to position [329, 0]
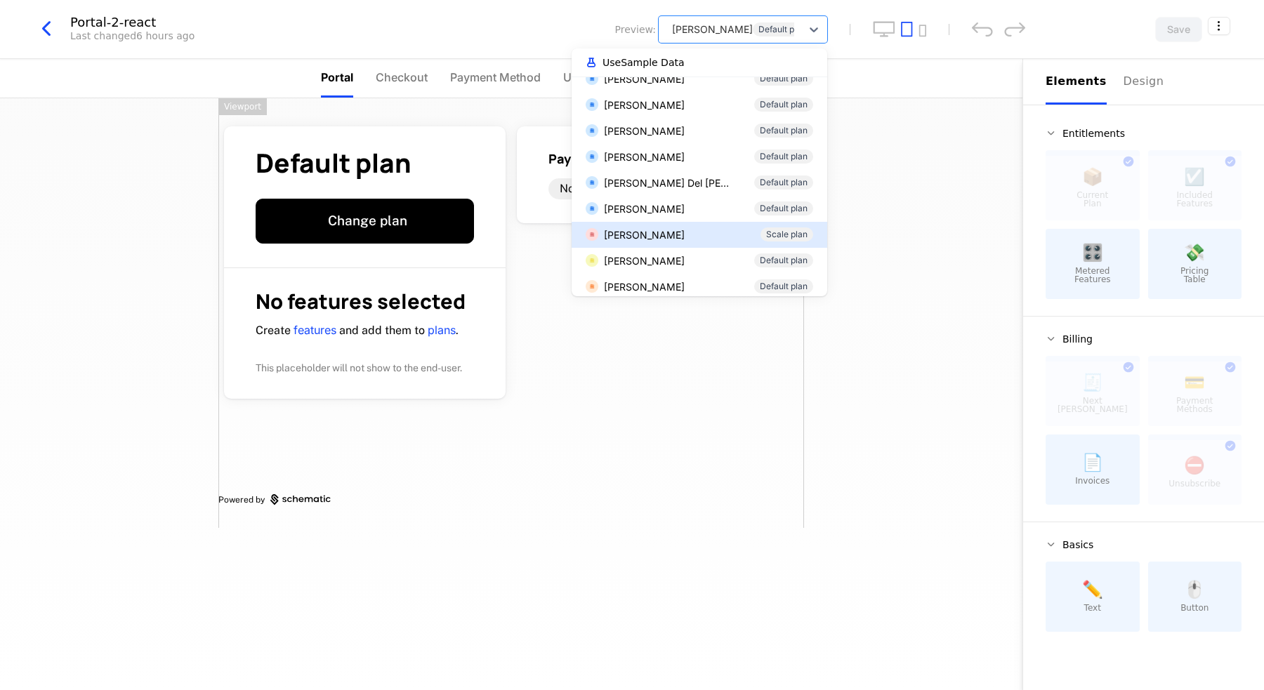
click at [715, 233] on div "[PERSON_NAME] Scale plan" at bounding box center [699, 234] width 227 height 15
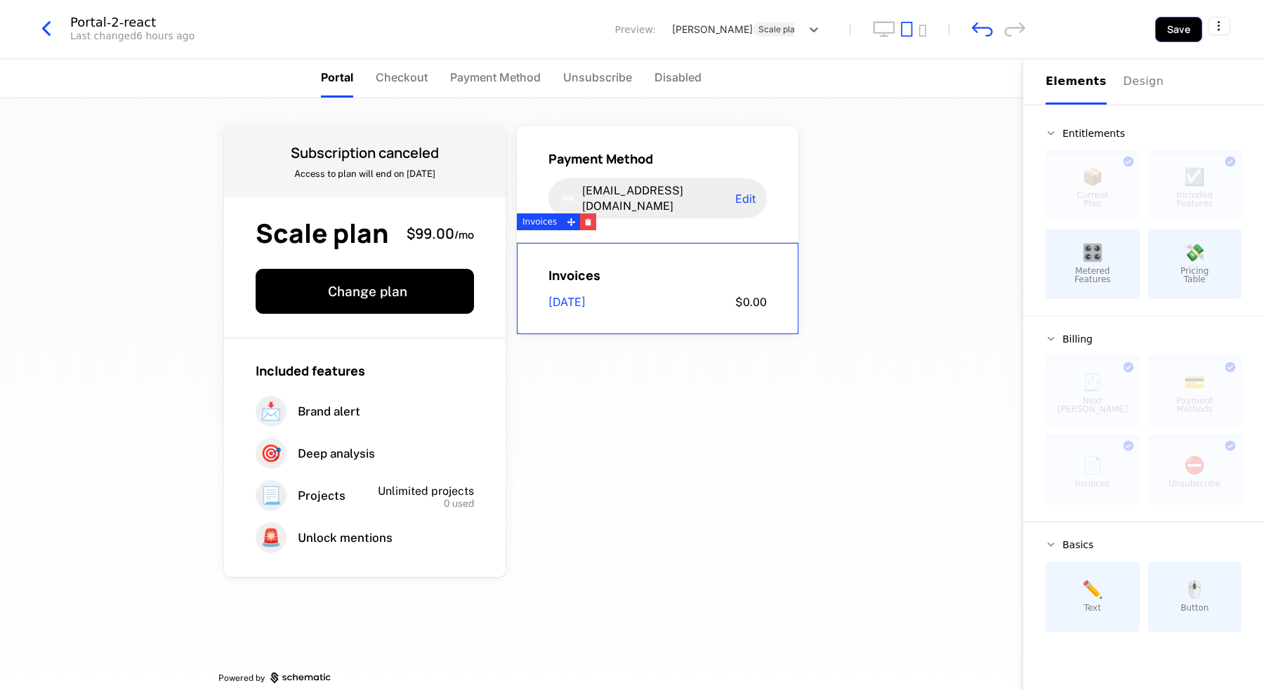
click at [1171, 24] on button "Save" at bounding box center [1178, 29] width 47 height 25
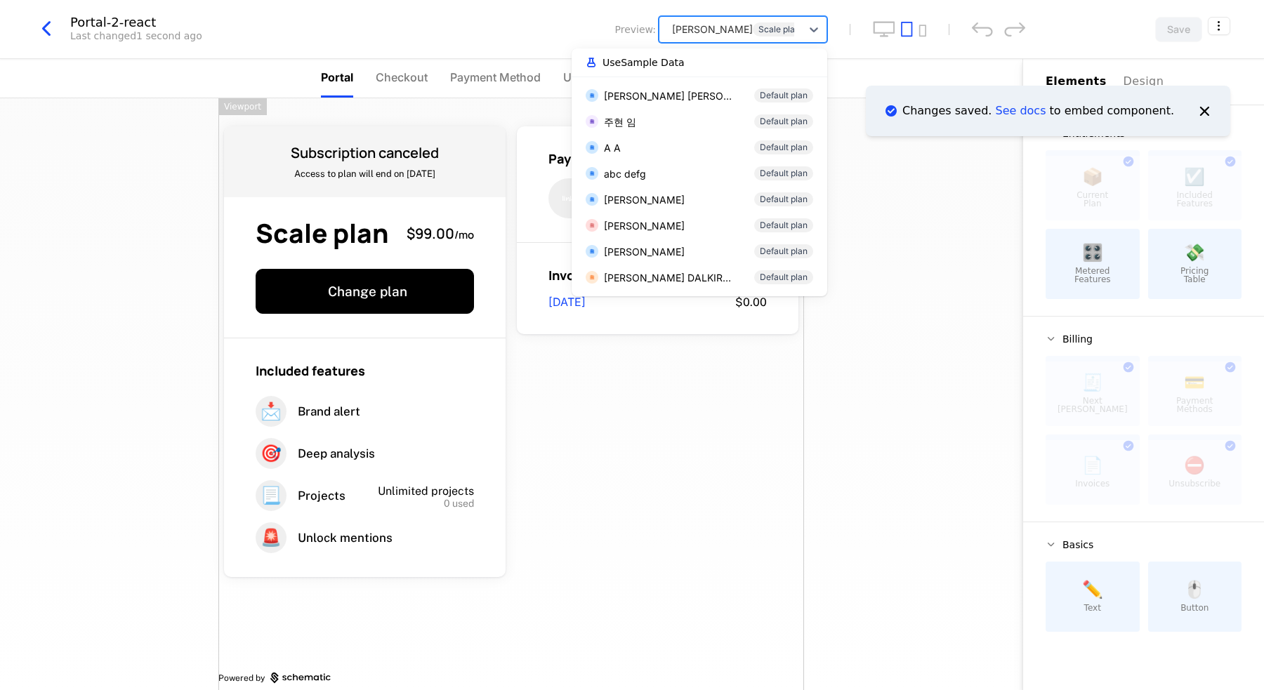
click at [759, 23] on div at bounding box center [730, 29] width 128 height 18
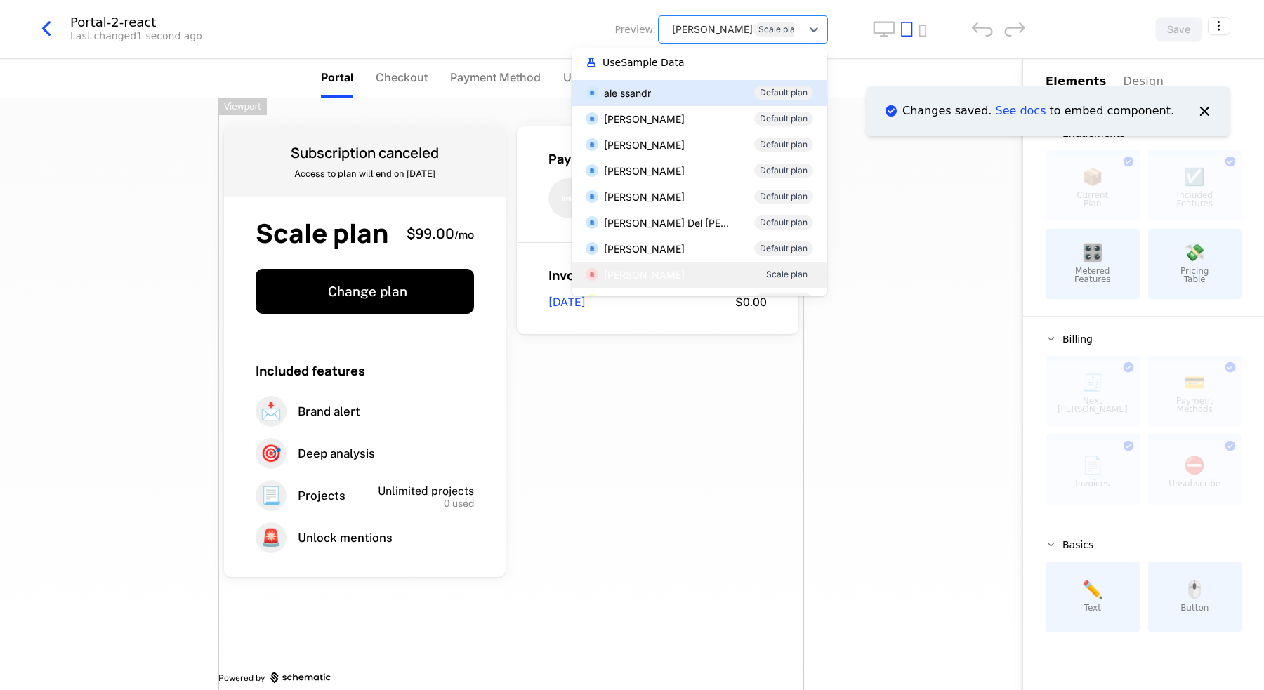
click at [702, 94] on div "ale ssandr Default plan" at bounding box center [699, 93] width 227 height 15
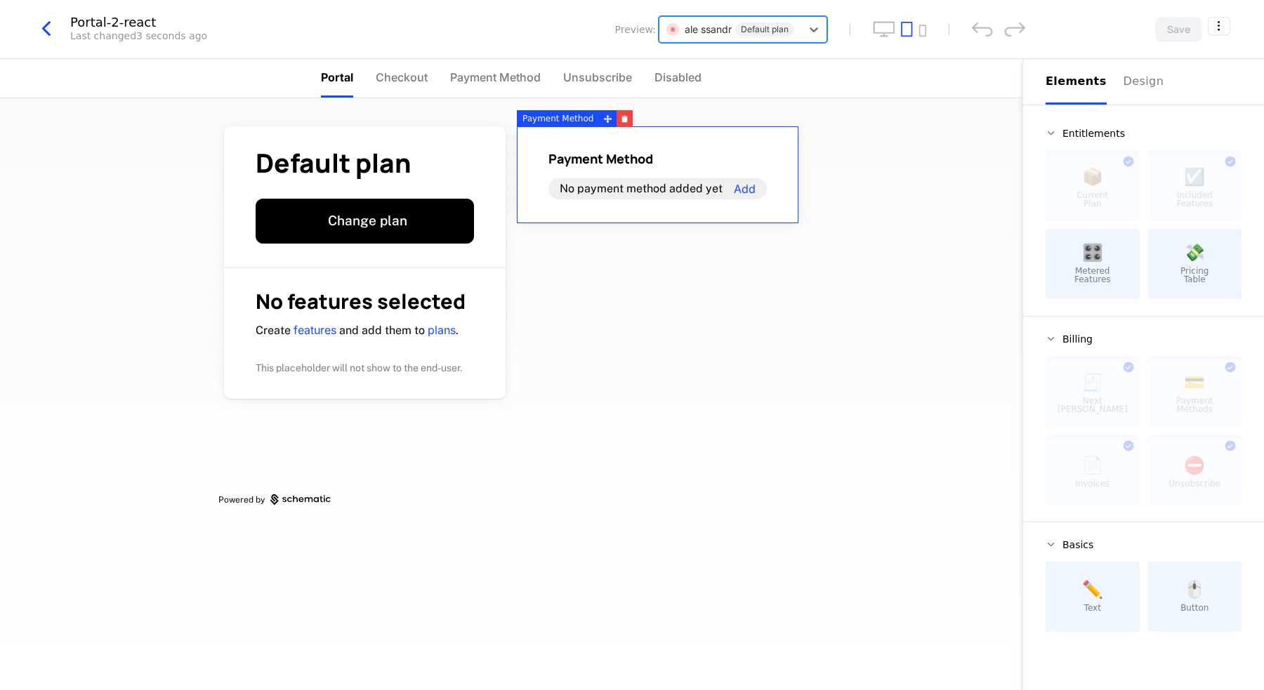
click at [752, 25] on div at bounding box center [730, 29] width 128 height 18
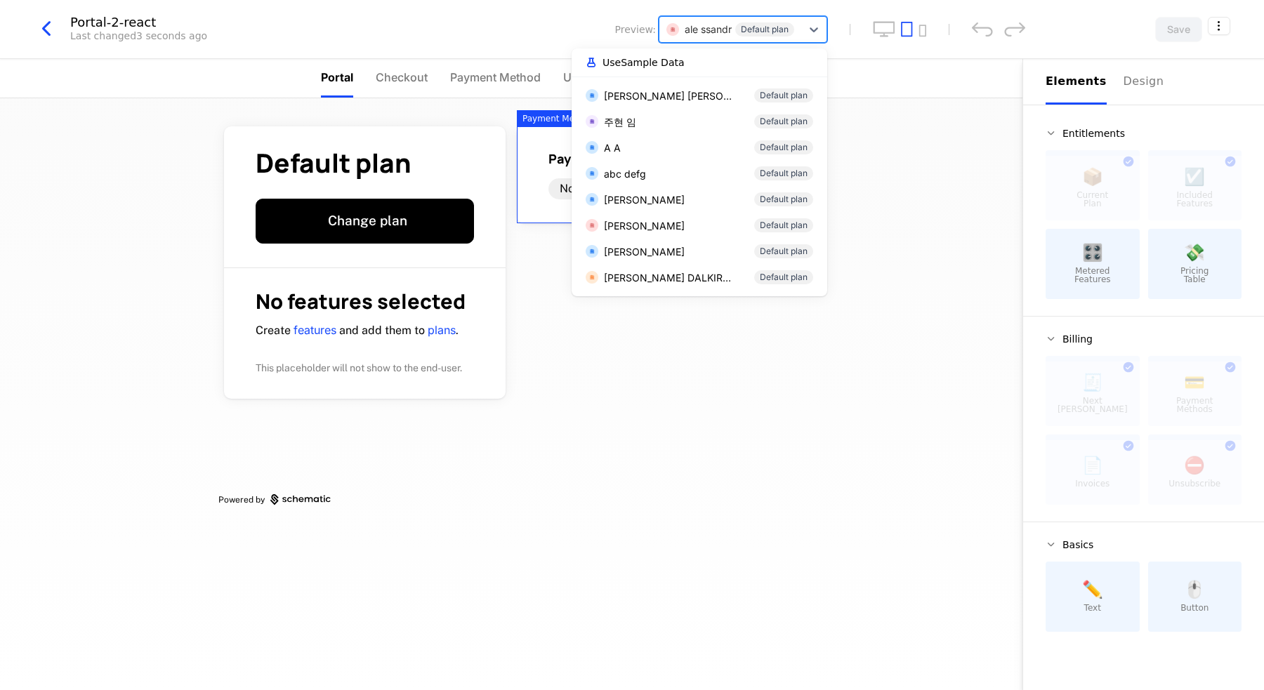
scroll to position [107, 0]
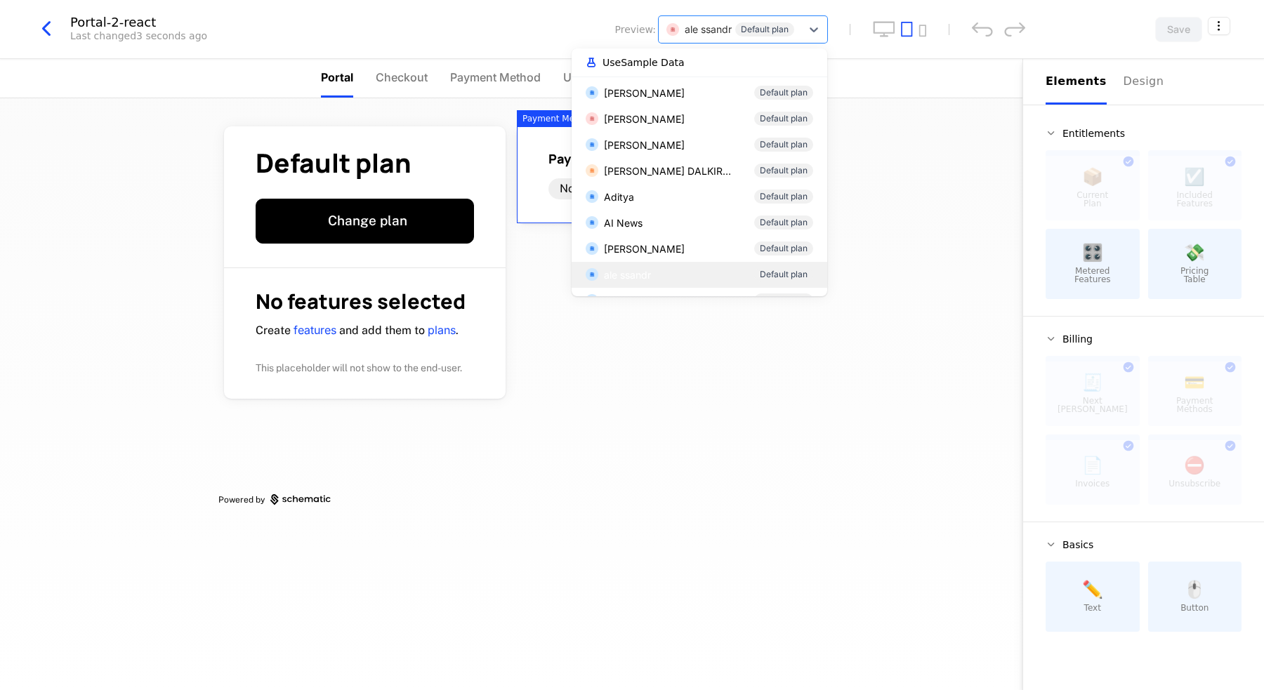
click at [715, 58] on button "Use Sample Data" at bounding box center [699, 62] width 233 height 17
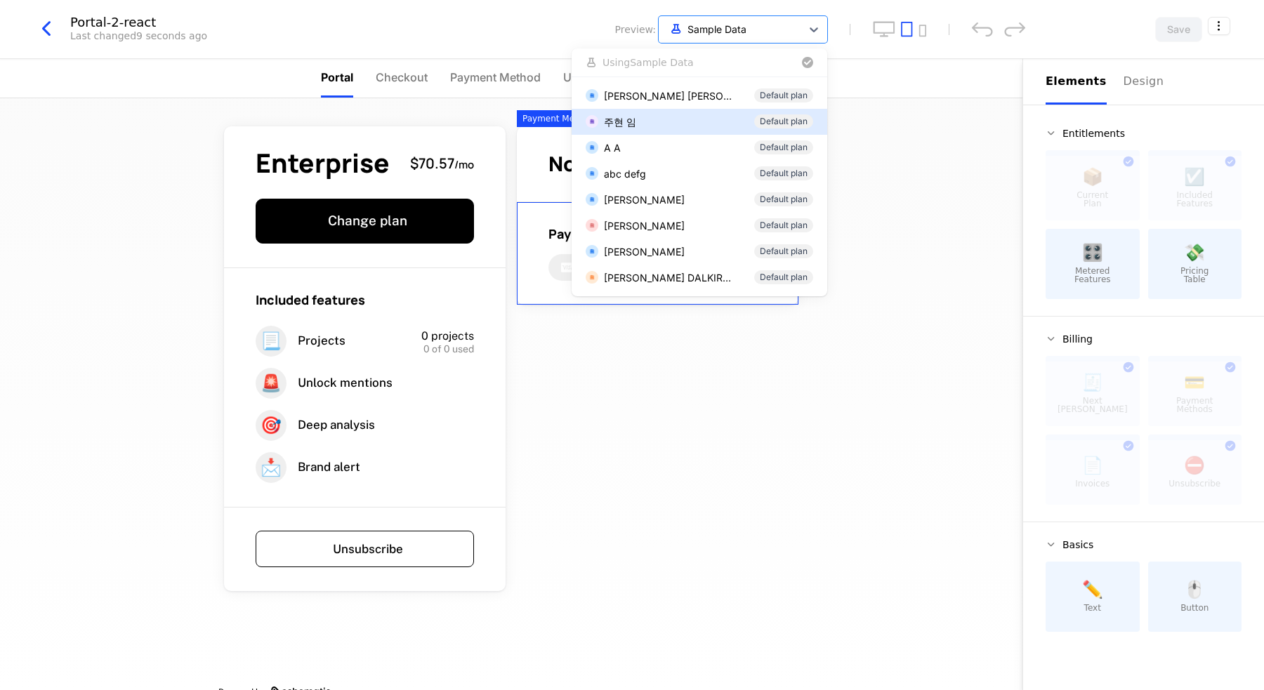
click at [971, 183] on div "Enterprise $70.57 / mo Change plan Included features 📃 Projects 0 projects 0 of…" at bounding box center [511, 394] width 1022 height 592
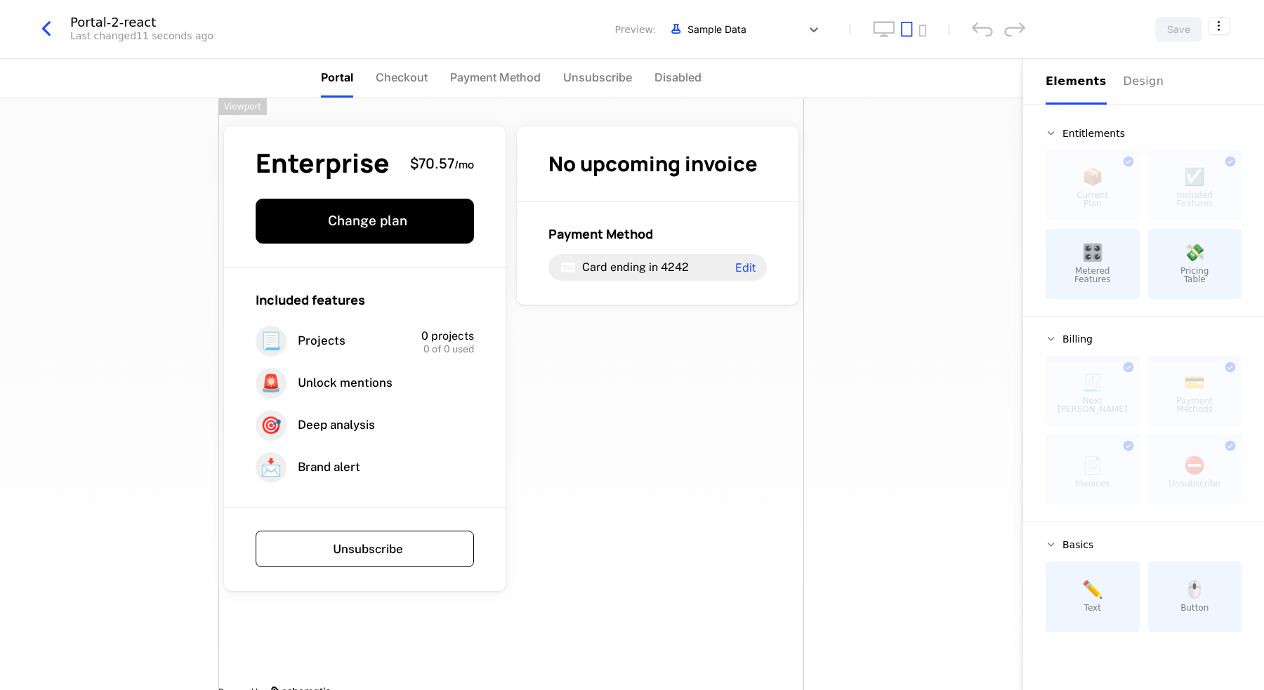
click at [47, 34] on icon "button" at bounding box center [46, 28] width 25 height 25
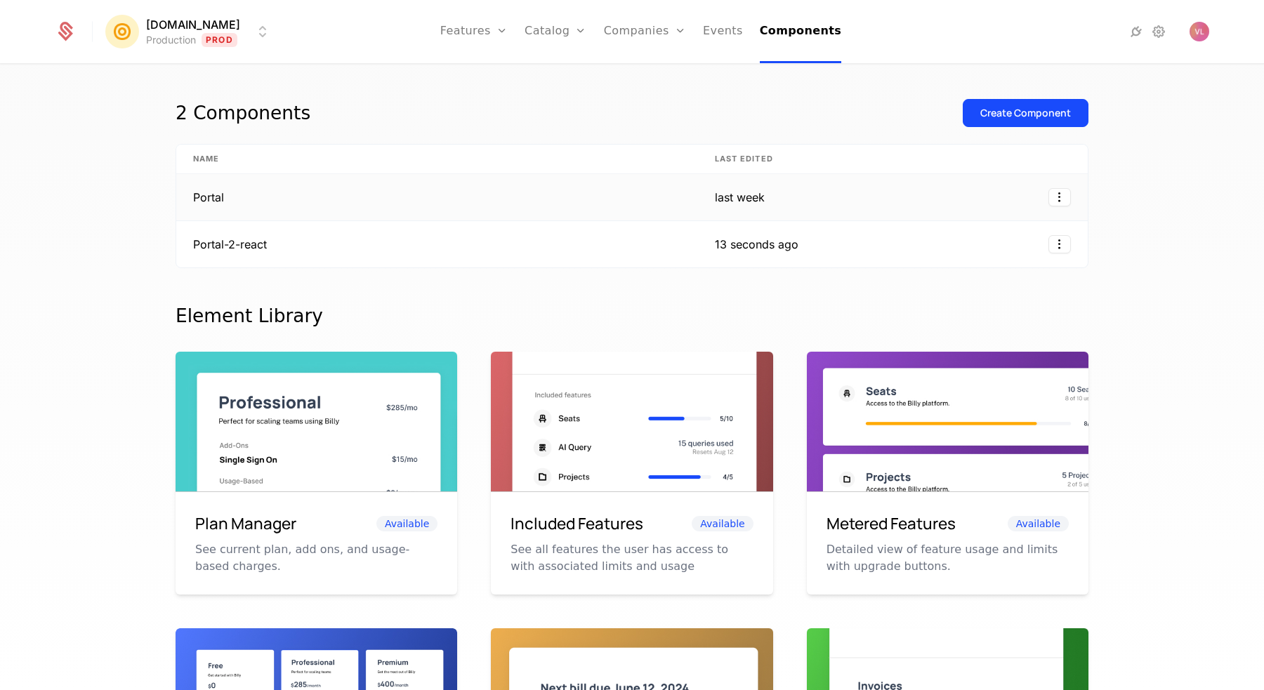
click at [232, 198] on td "Portal" at bounding box center [437, 197] width 522 height 47
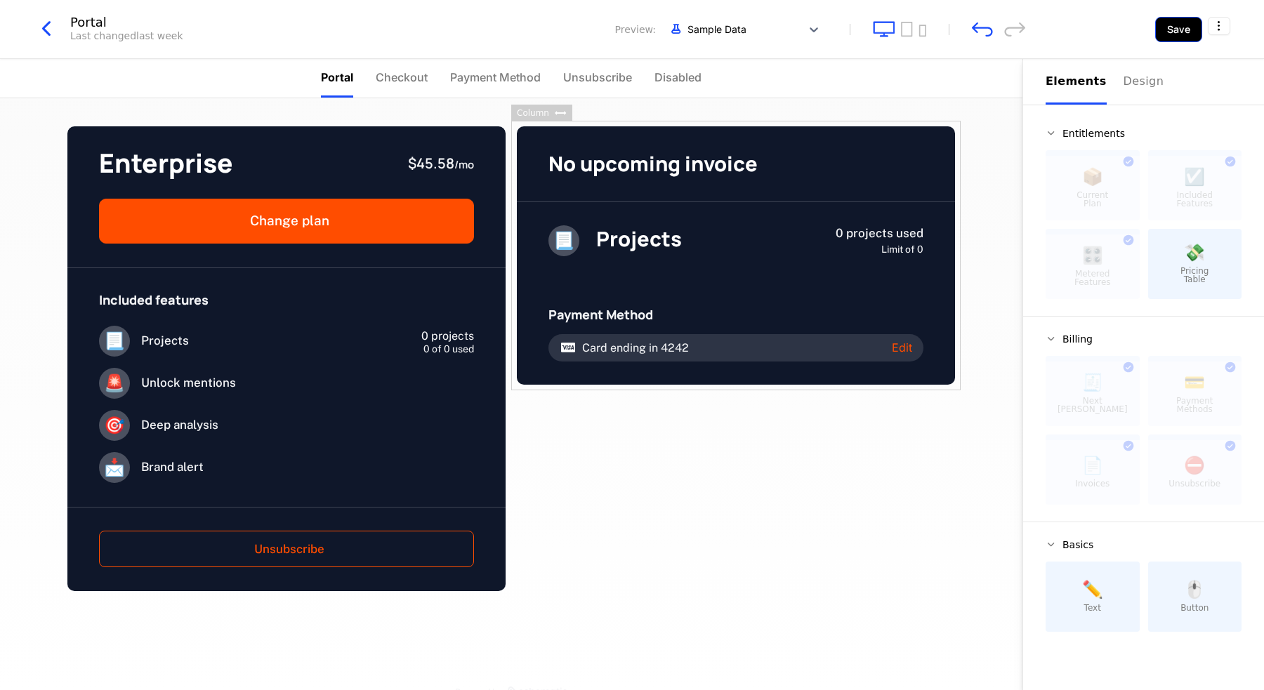
click at [1185, 29] on button "Save" at bounding box center [1178, 29] width 47 height 25
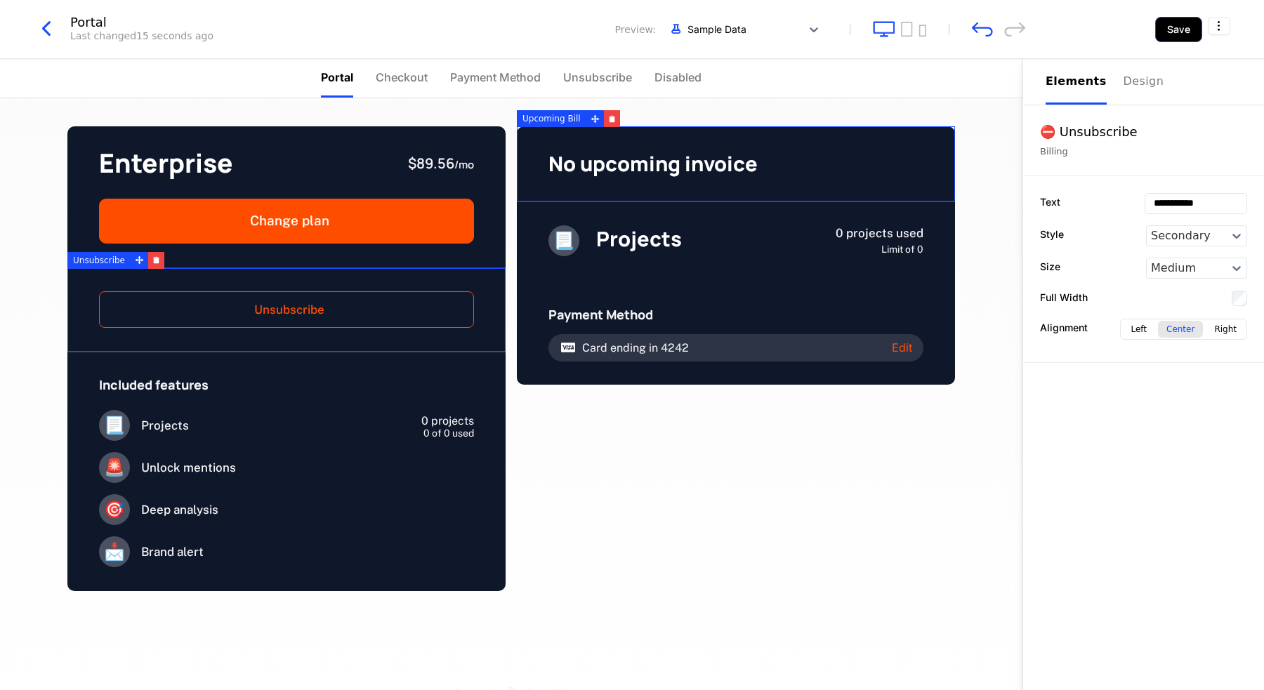
click at [1173, 30] on button "Save" at bounding box center [1178, 29] width 47 height 25
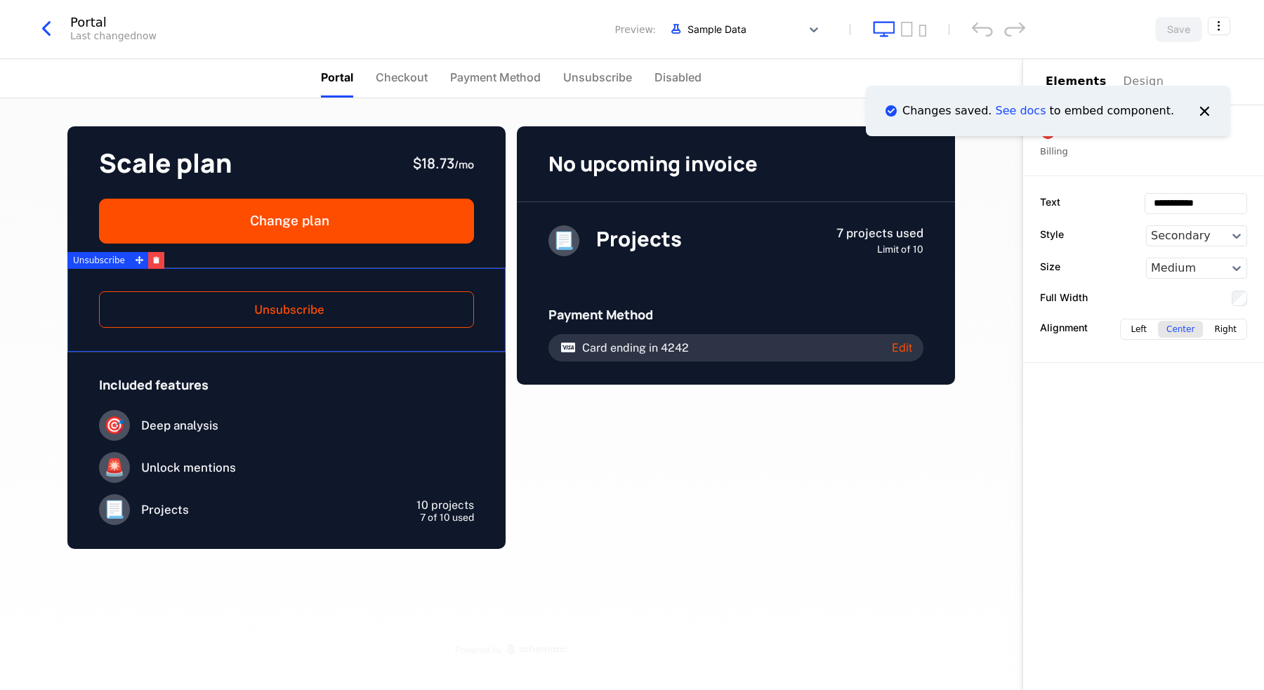
click at [325, 284] on div "Unsubscribe" at bounding box center [286, 310] width 438 height 85
click at [1195, 228] on div at bounding box center [1187, 235] width 72 height 17
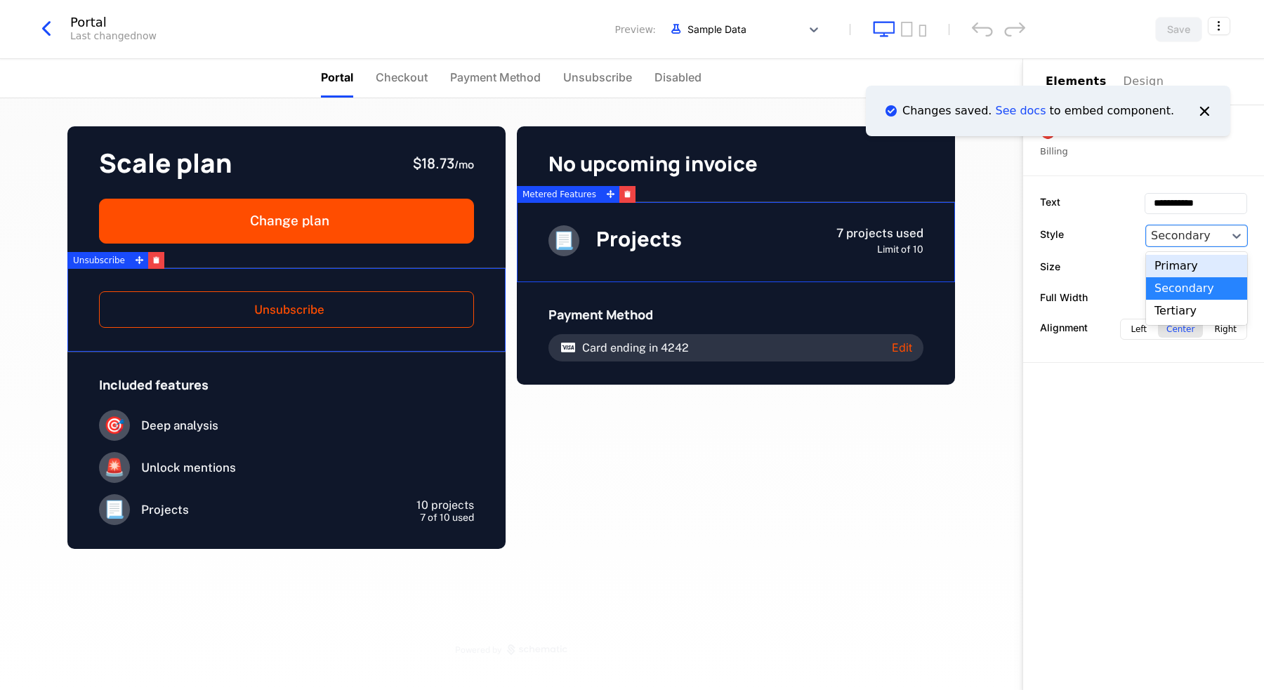
click at [1184, 262] on div "Primary" at bounding box center [1196, 266] width 101 height 22
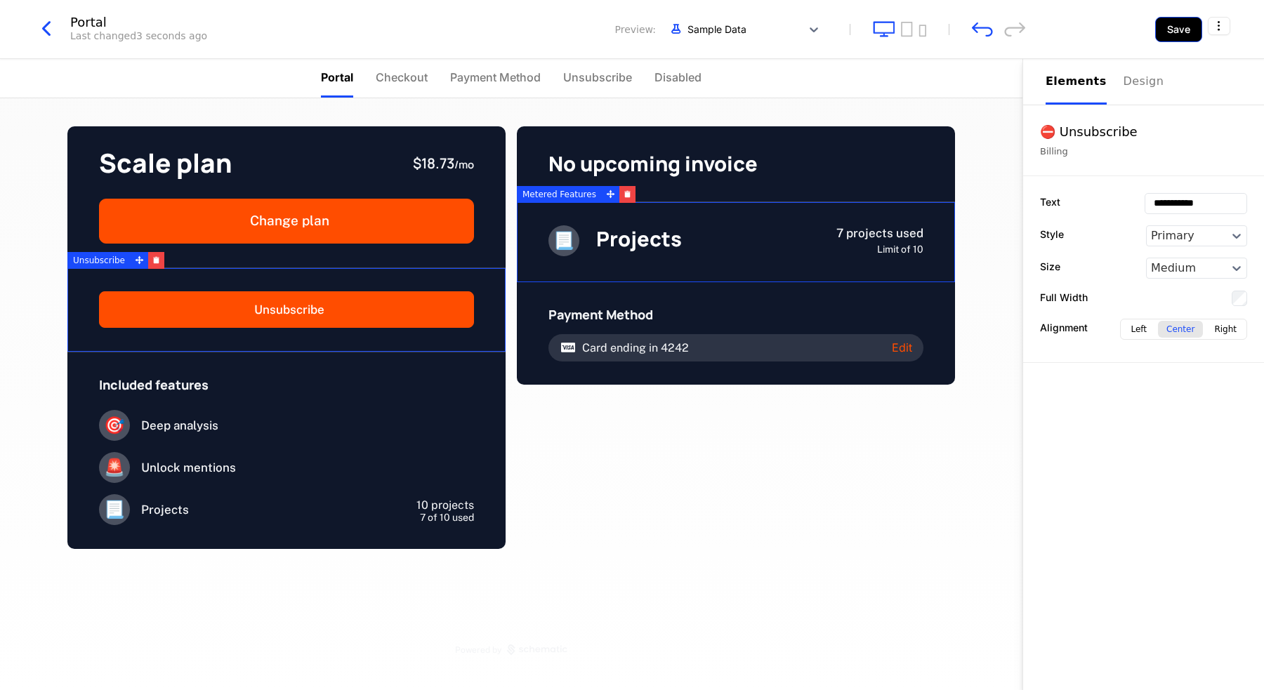
click at [1168, 39] on button "Save" at bounding box center [1178, 29] width 47 height 25
